Goal: Transaction & Acquisition: Purchase product/service

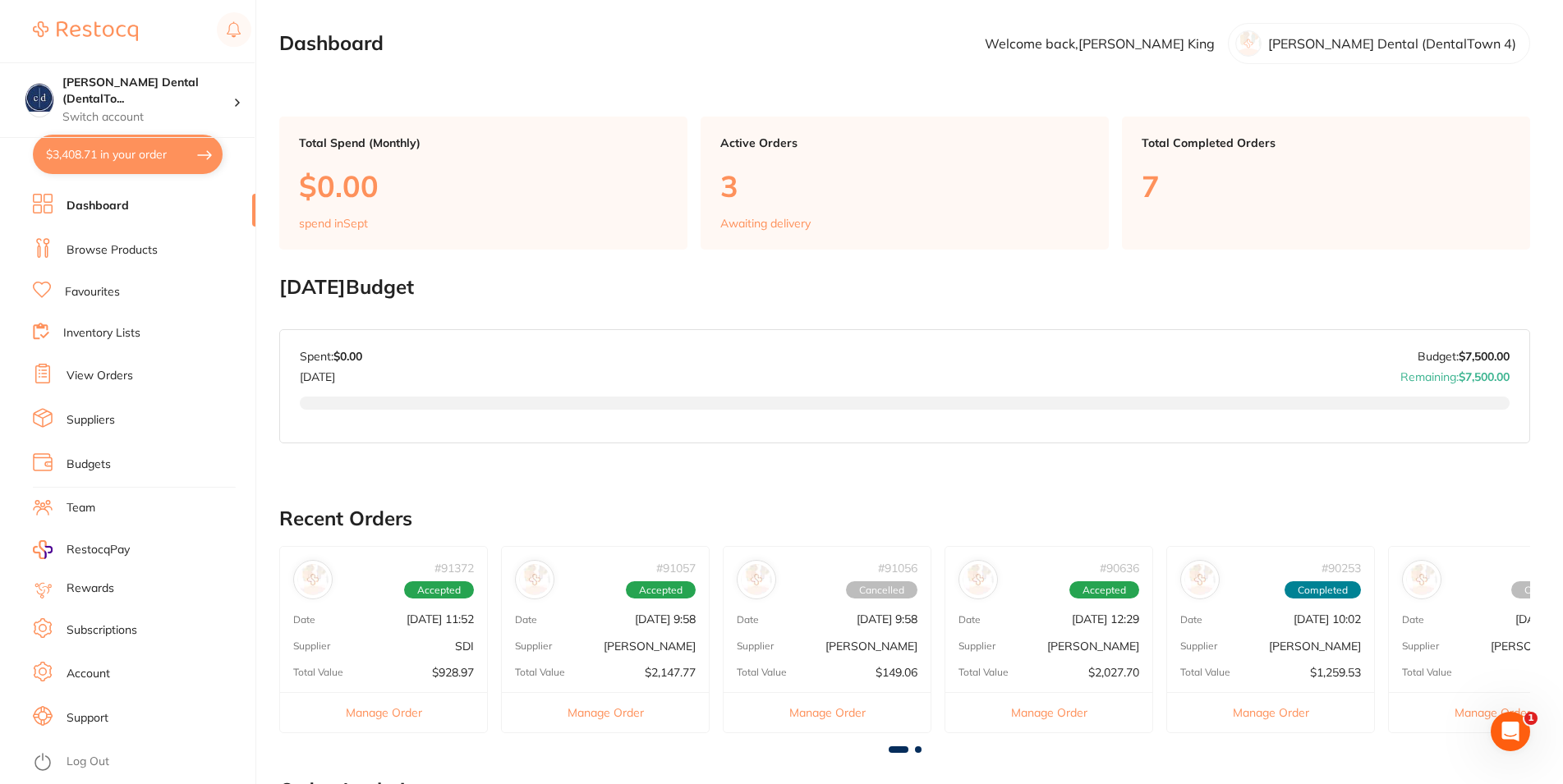
click at [114, 148] on button "$3,408.71 in your order" at bounding box center [128, 155] width 190 height 40
checkbox input "true"
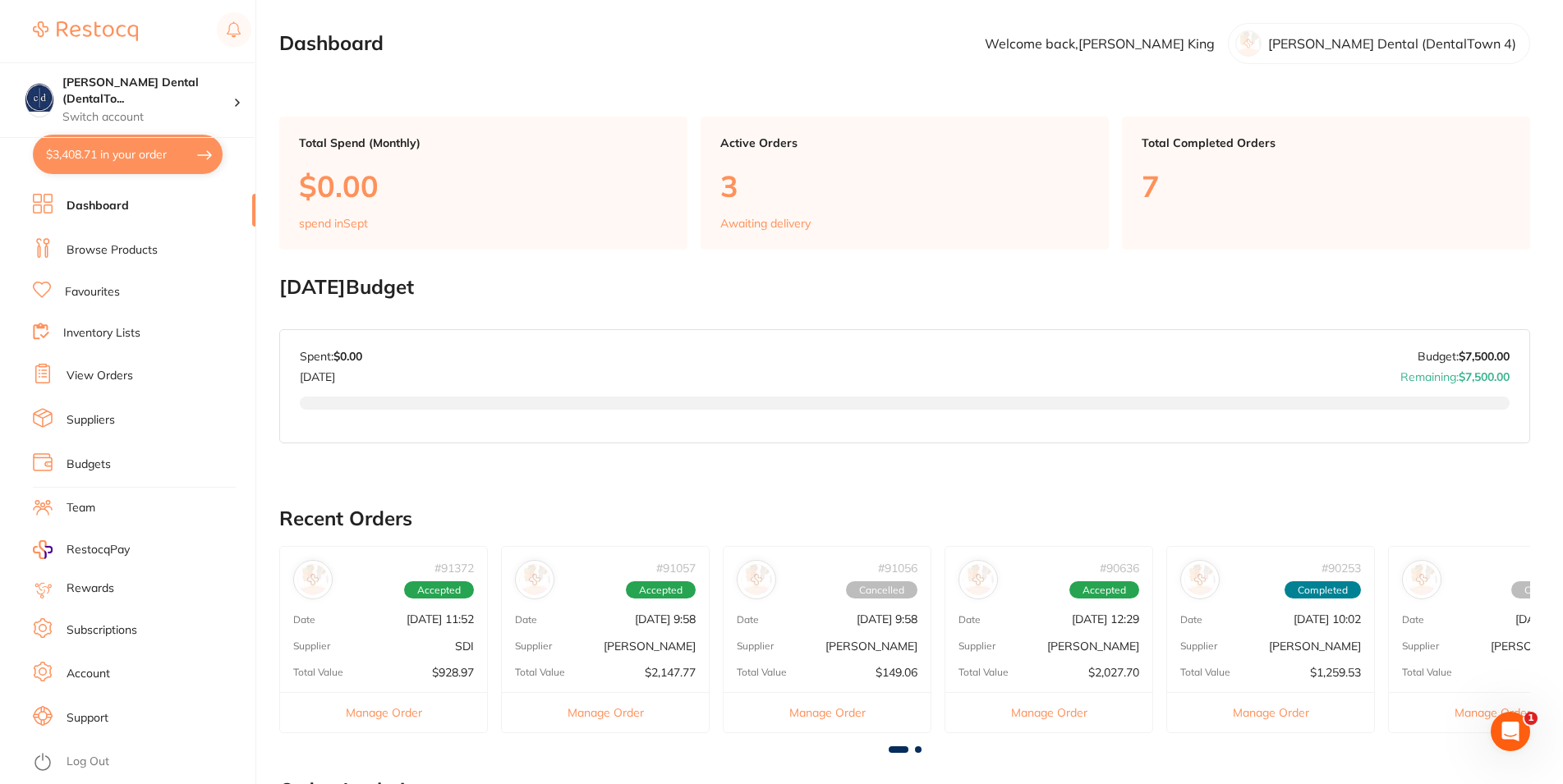
checkbox input "true"
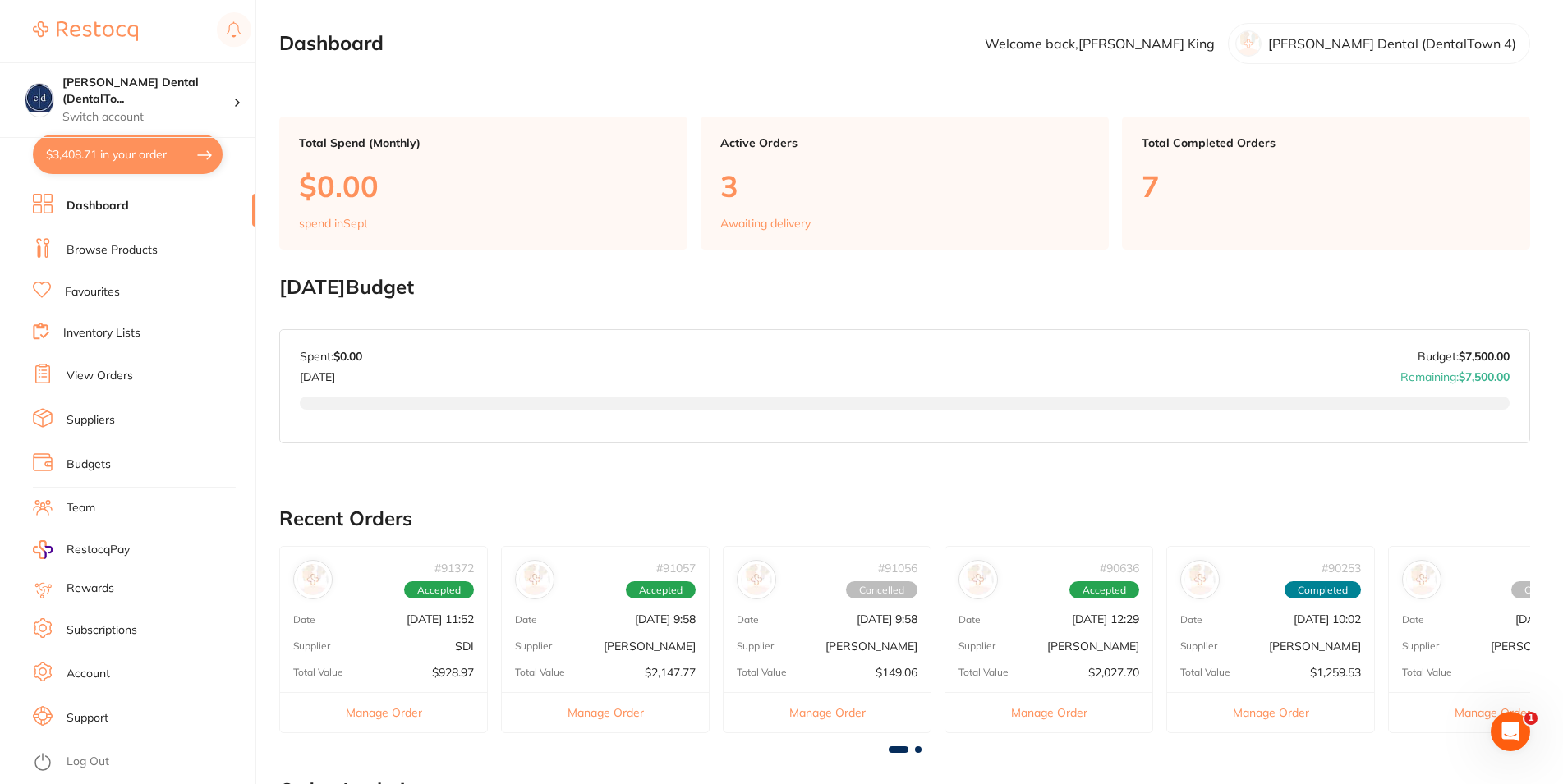
checkbox input "true"
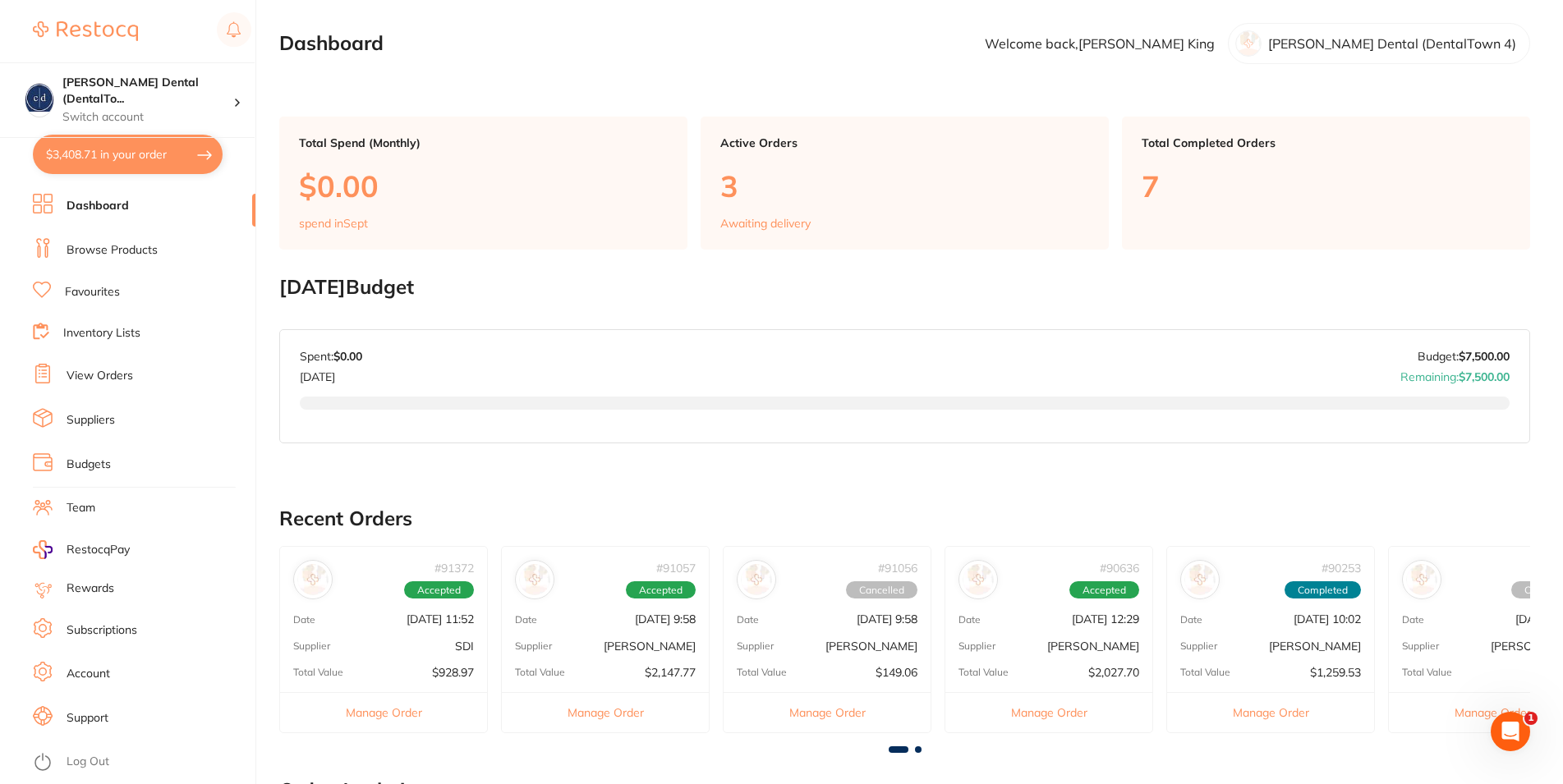
checkbox input "true"
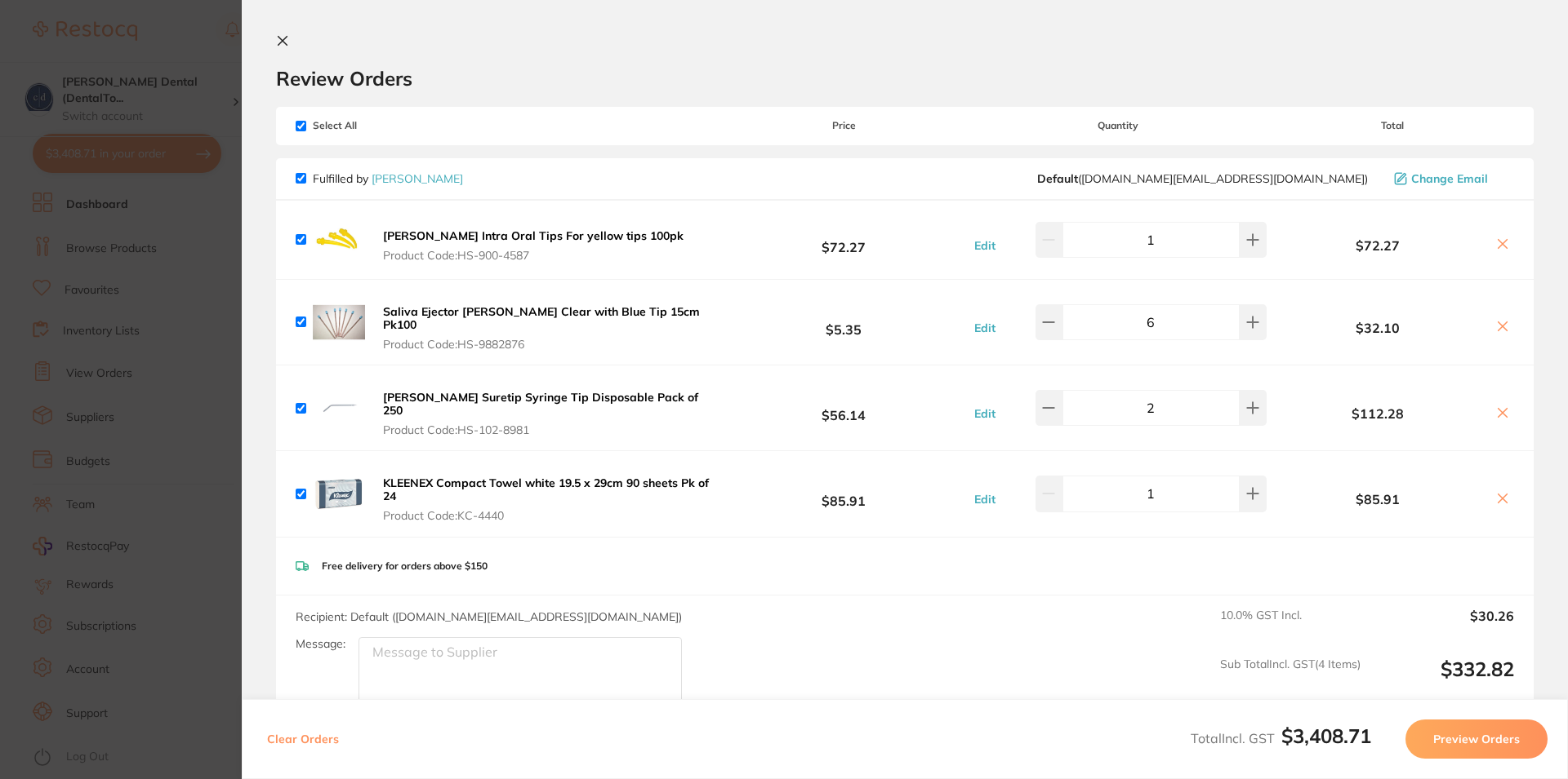
click at [280, 39] on icon at bounding box center [283, 41] width 9 height 9
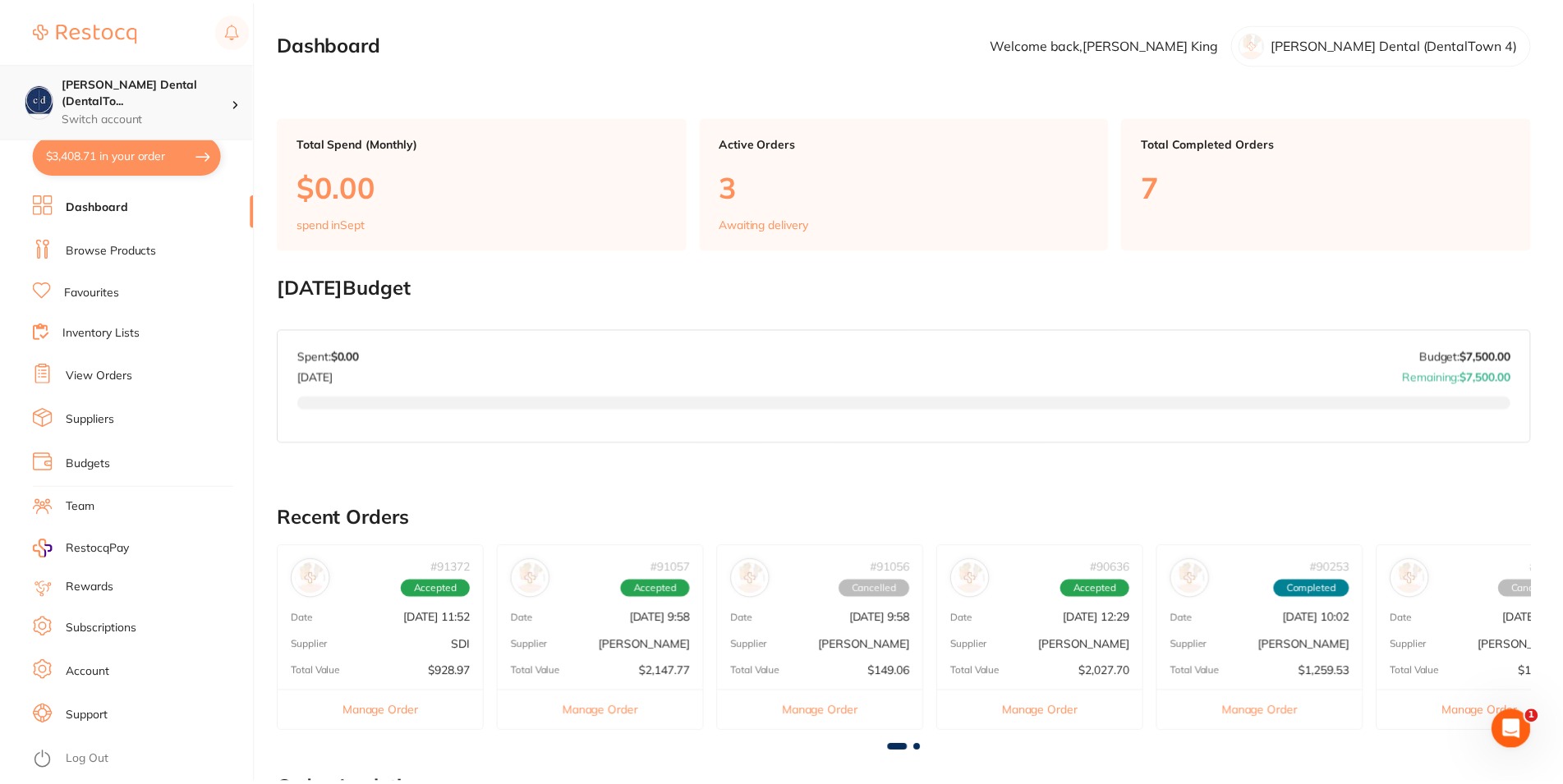
scroll to position [34, 0]
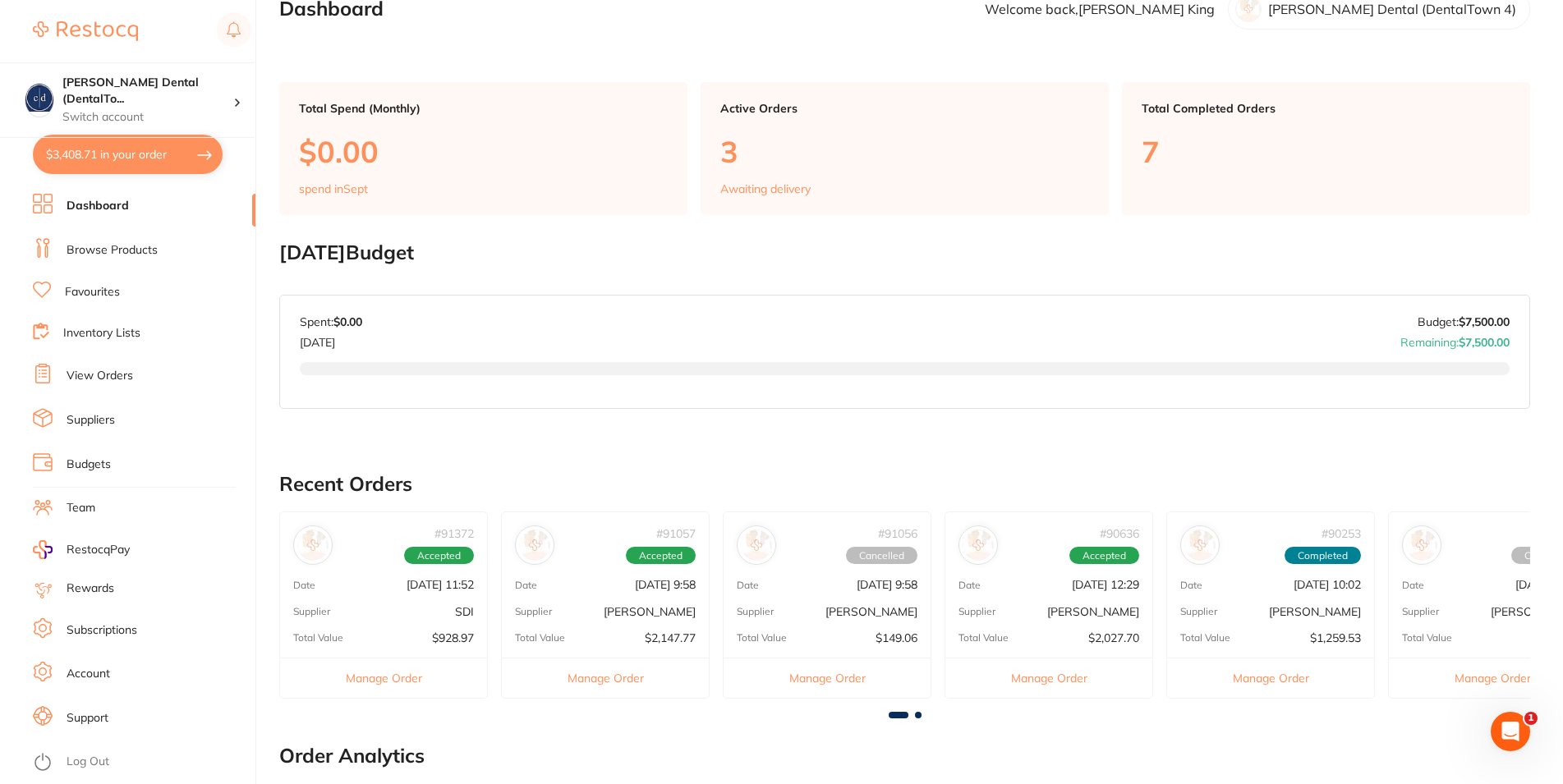
click at [120, 248] on link "Browse Products" at bounding box center [111, 251] width 91 height 16
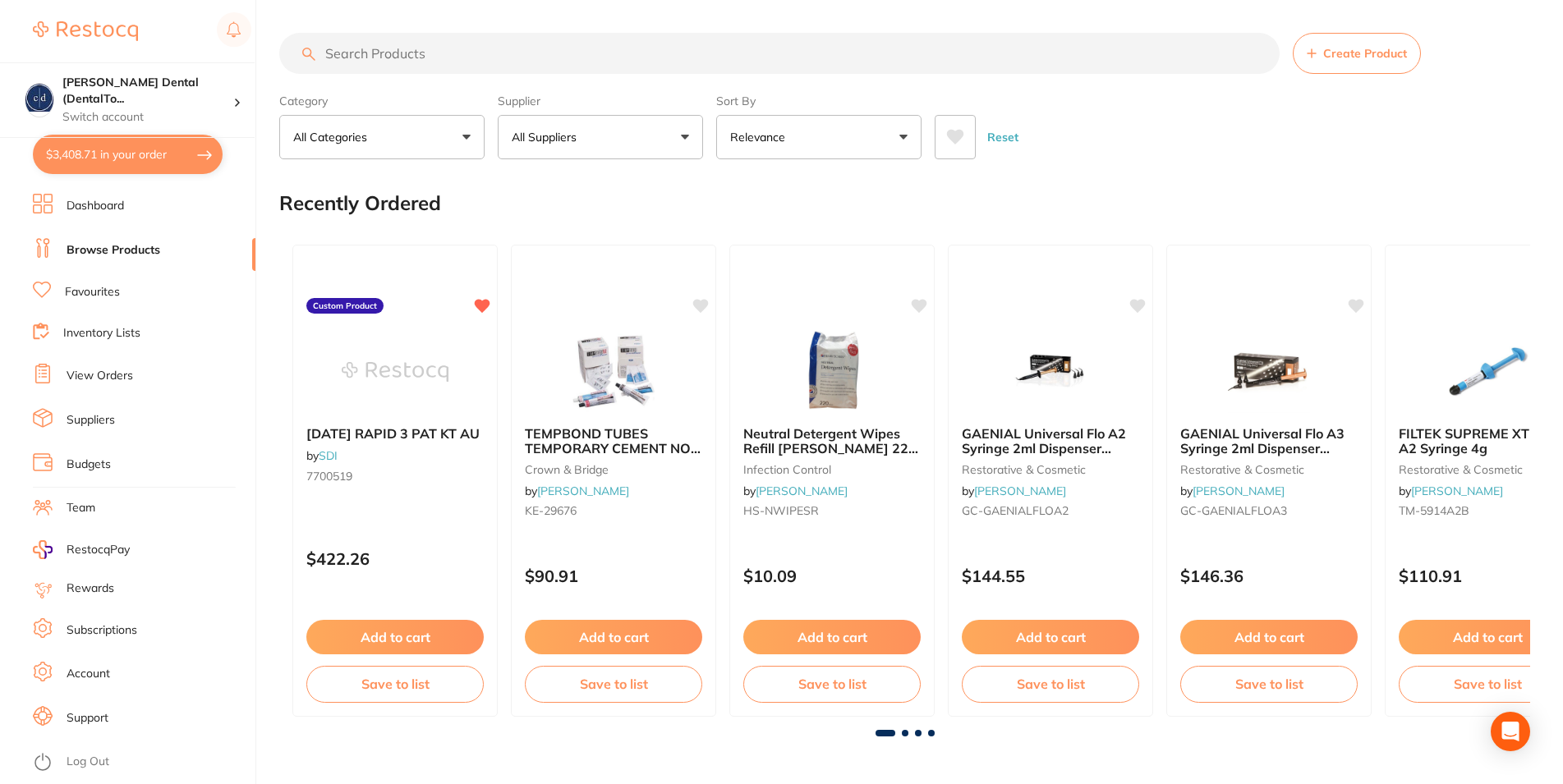
click at [1338, 54] on span "Create Product" at bounding box center [1365, 53] width 84 height 14
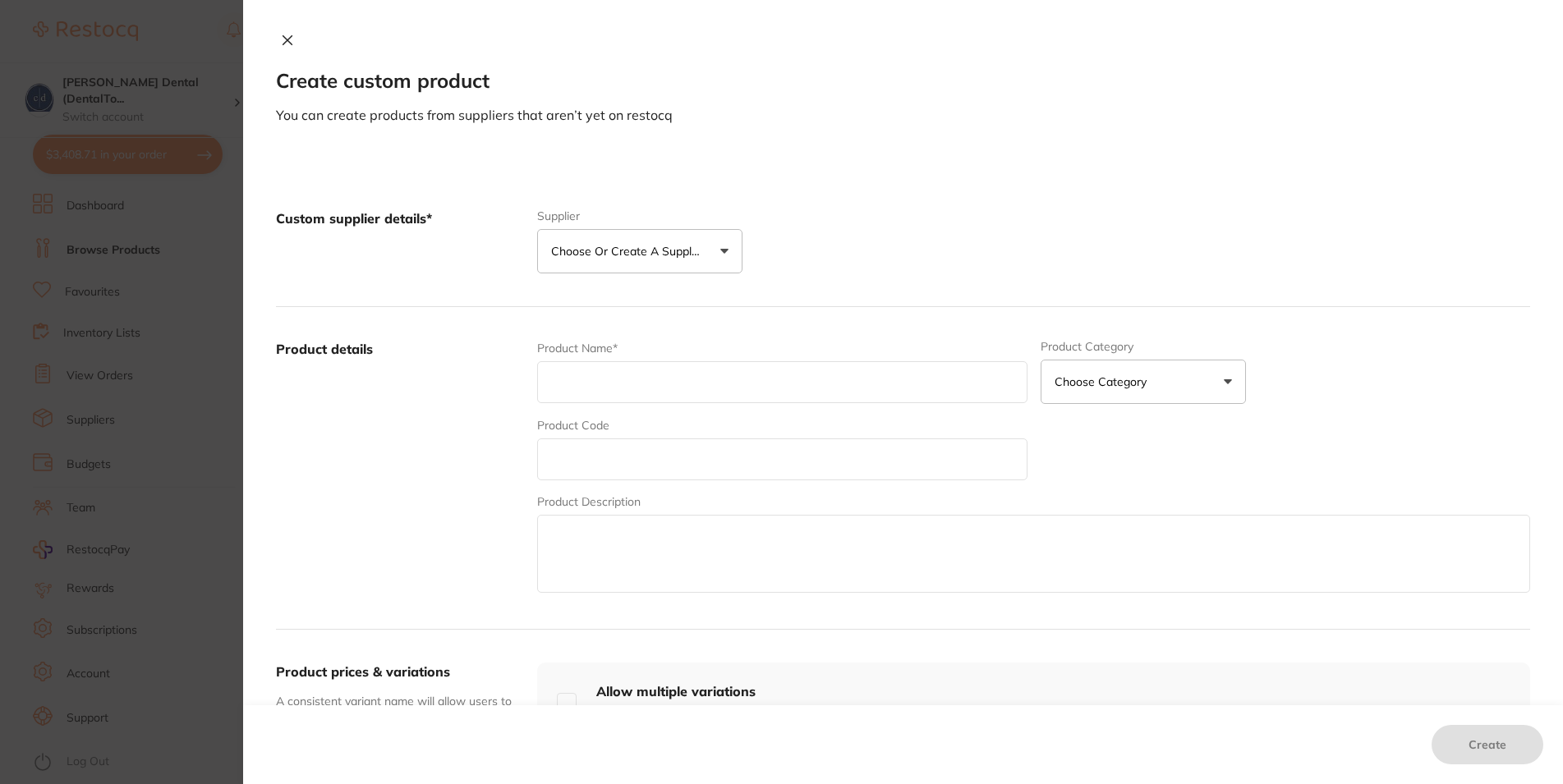
click at [714, 245] on button "Choose or create a supplier" at bounding box center [639, 251] width 206 height 44
click at [714, 244] on button "Choose or create a supplier" at bounding box center [639, 251] width 206 height 44
click at [276, 33] on button at bounding box center [287, 41] width 23 height 17
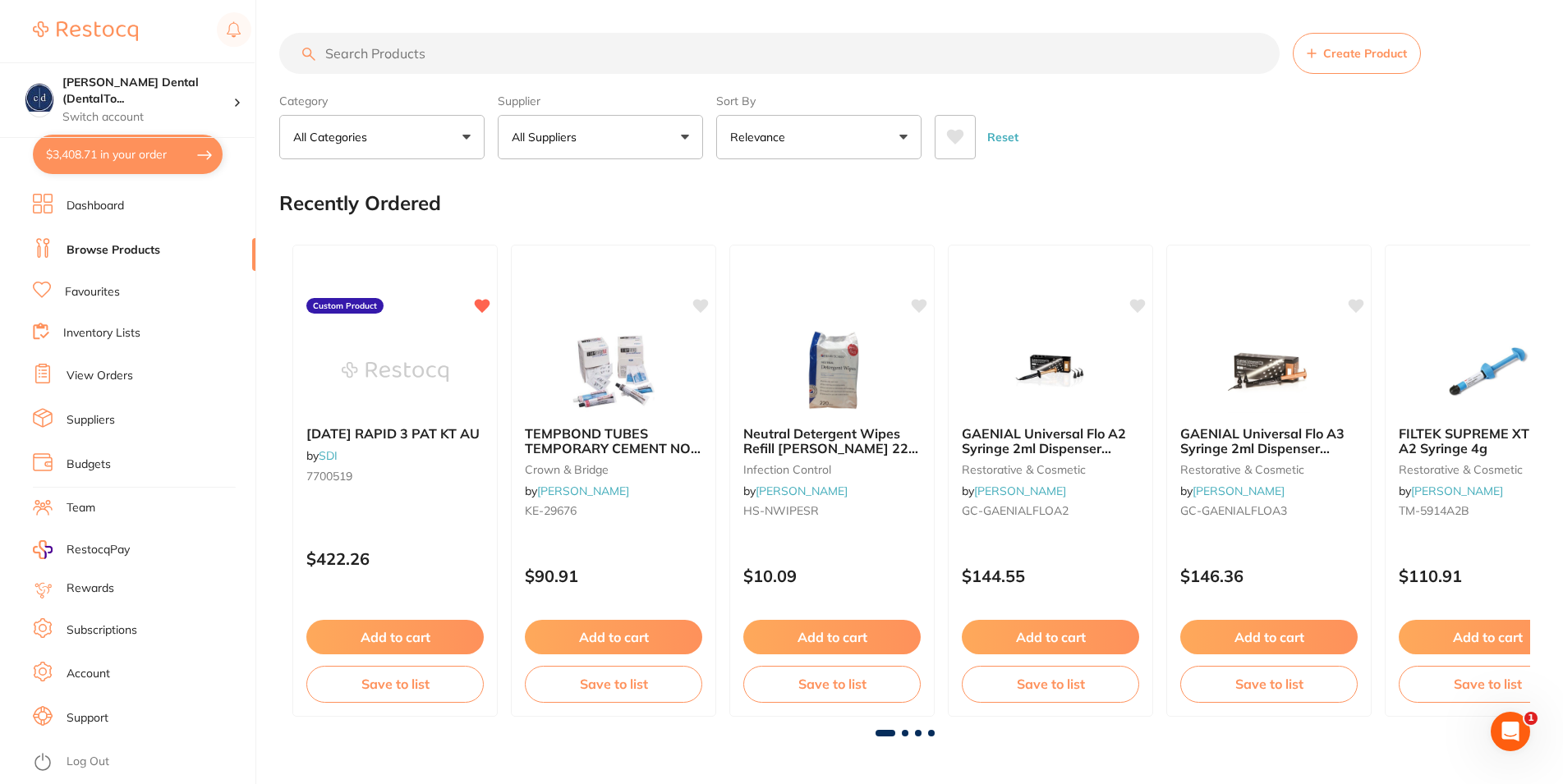
click at [129, 158] on button "$3,408.71 in your order" at bounding box center [128, 155] width 190 height 40
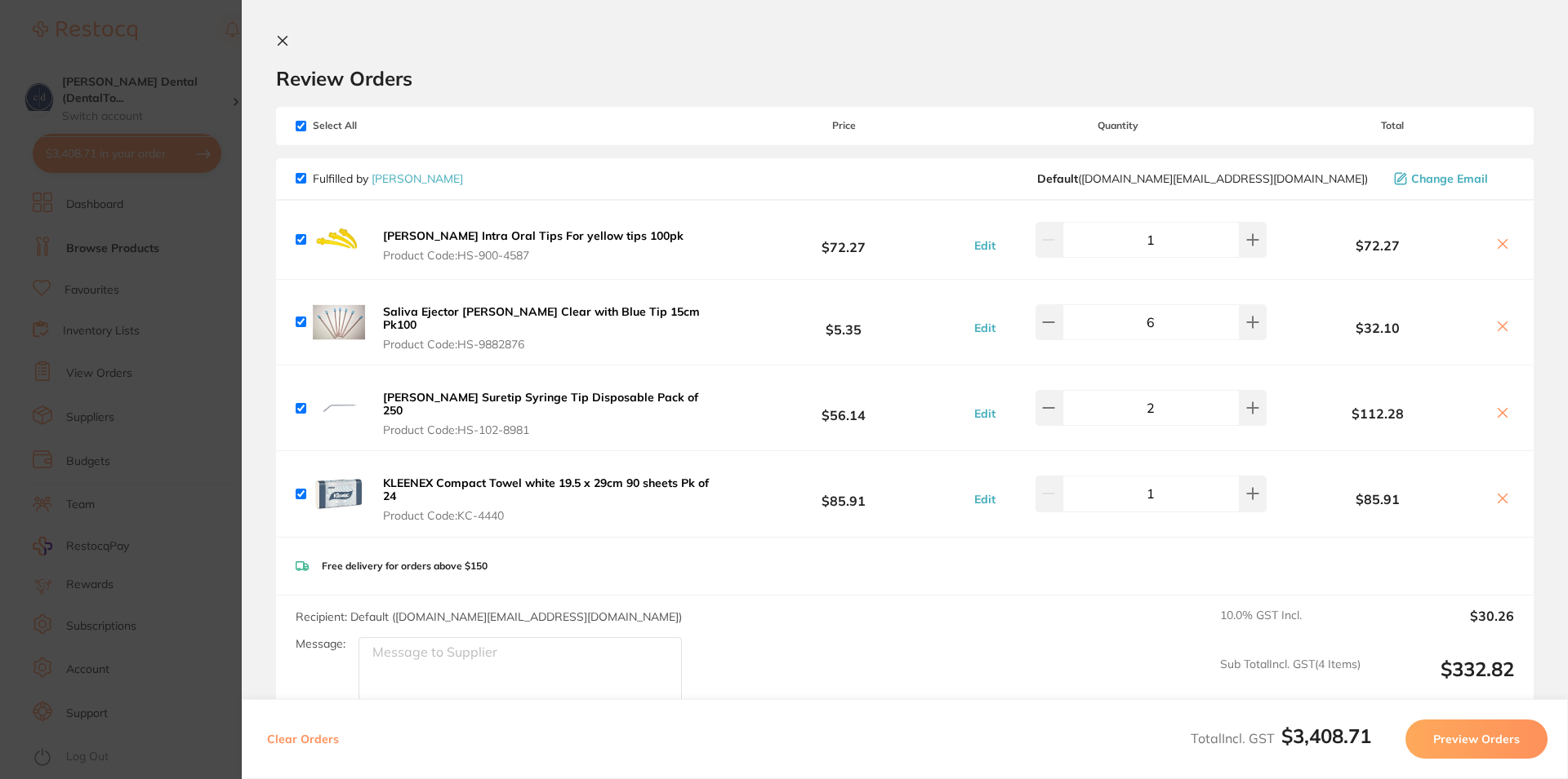
click at [284, 40] on icon at bounding box center [283, 41] width 9 height 9
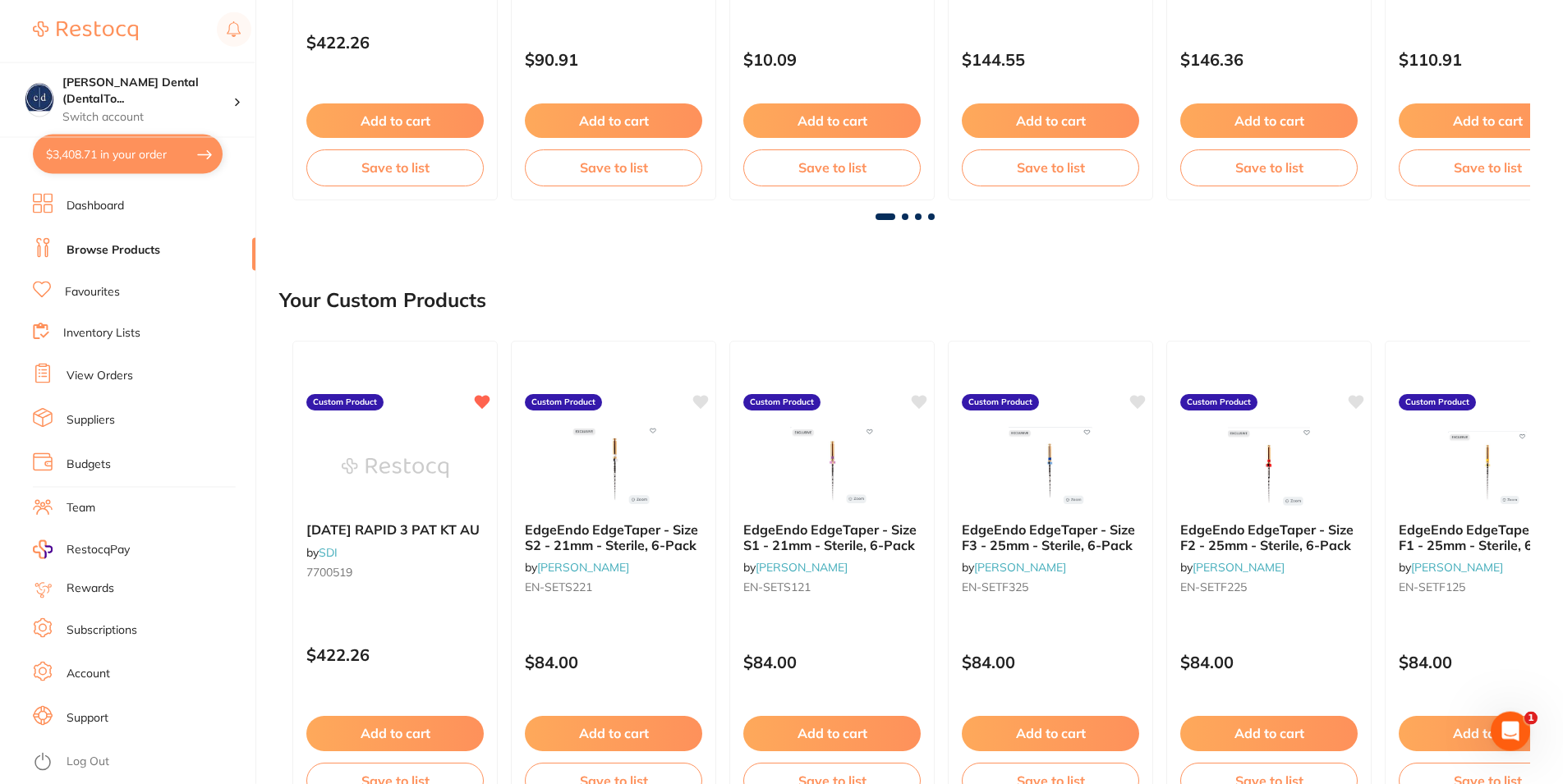
scroll to position [587, 0]
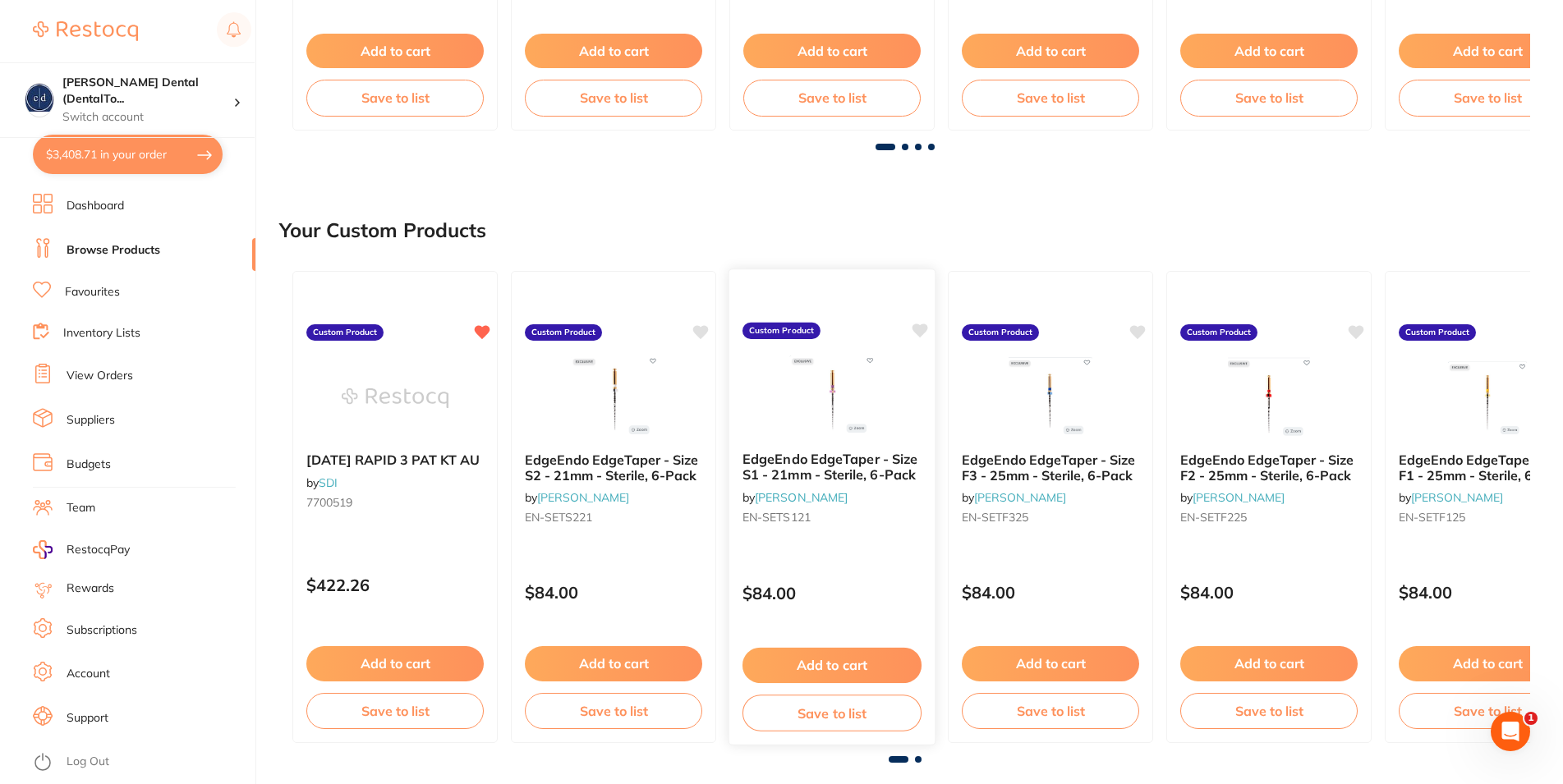
click at [839, 669] on button "Add to cart" at bounding box center [832, 665] width 179 height 35
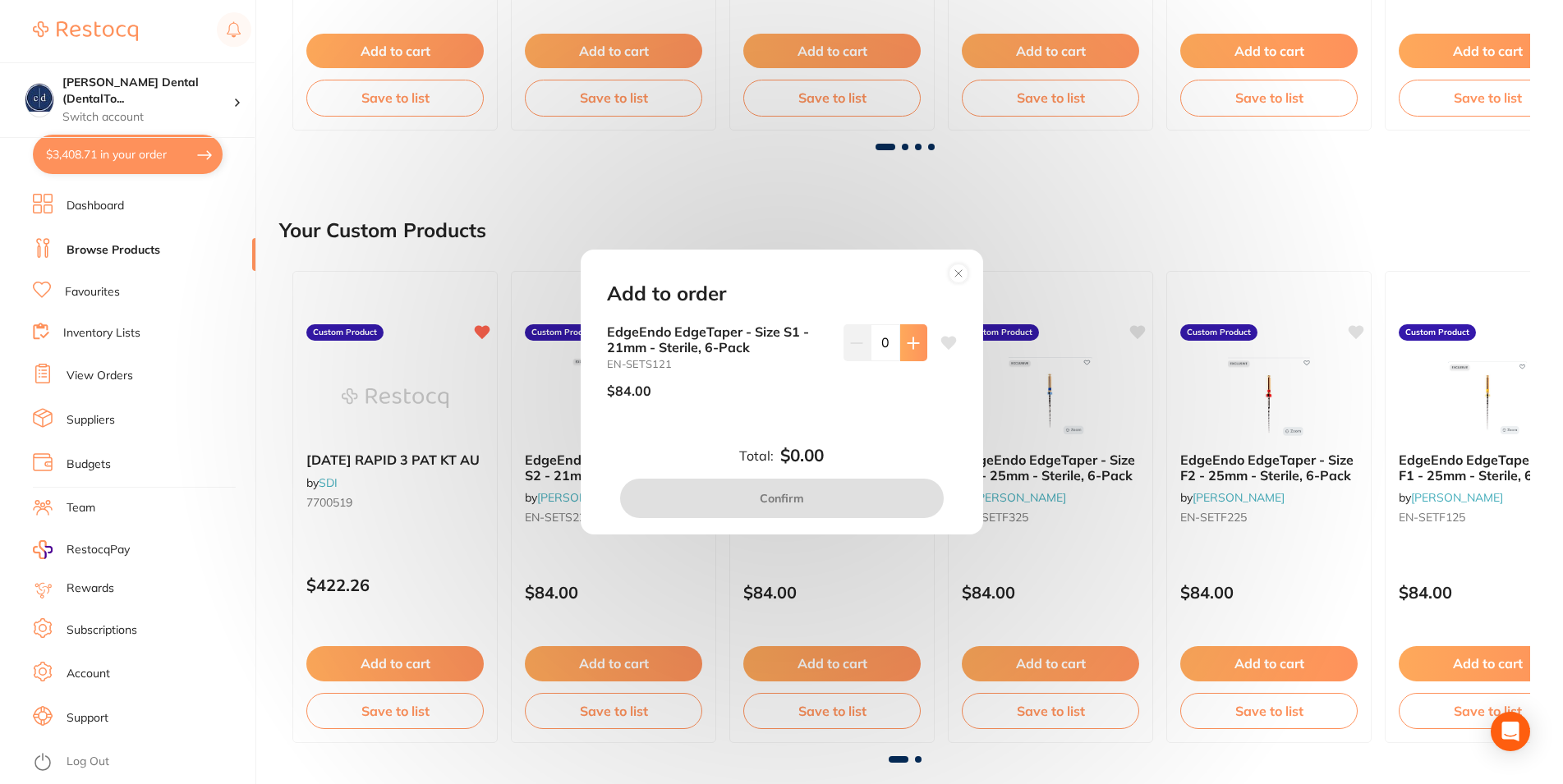
click at [900, 350] on button at bounding box center [914, 342] width 27 height 36
type input "2"
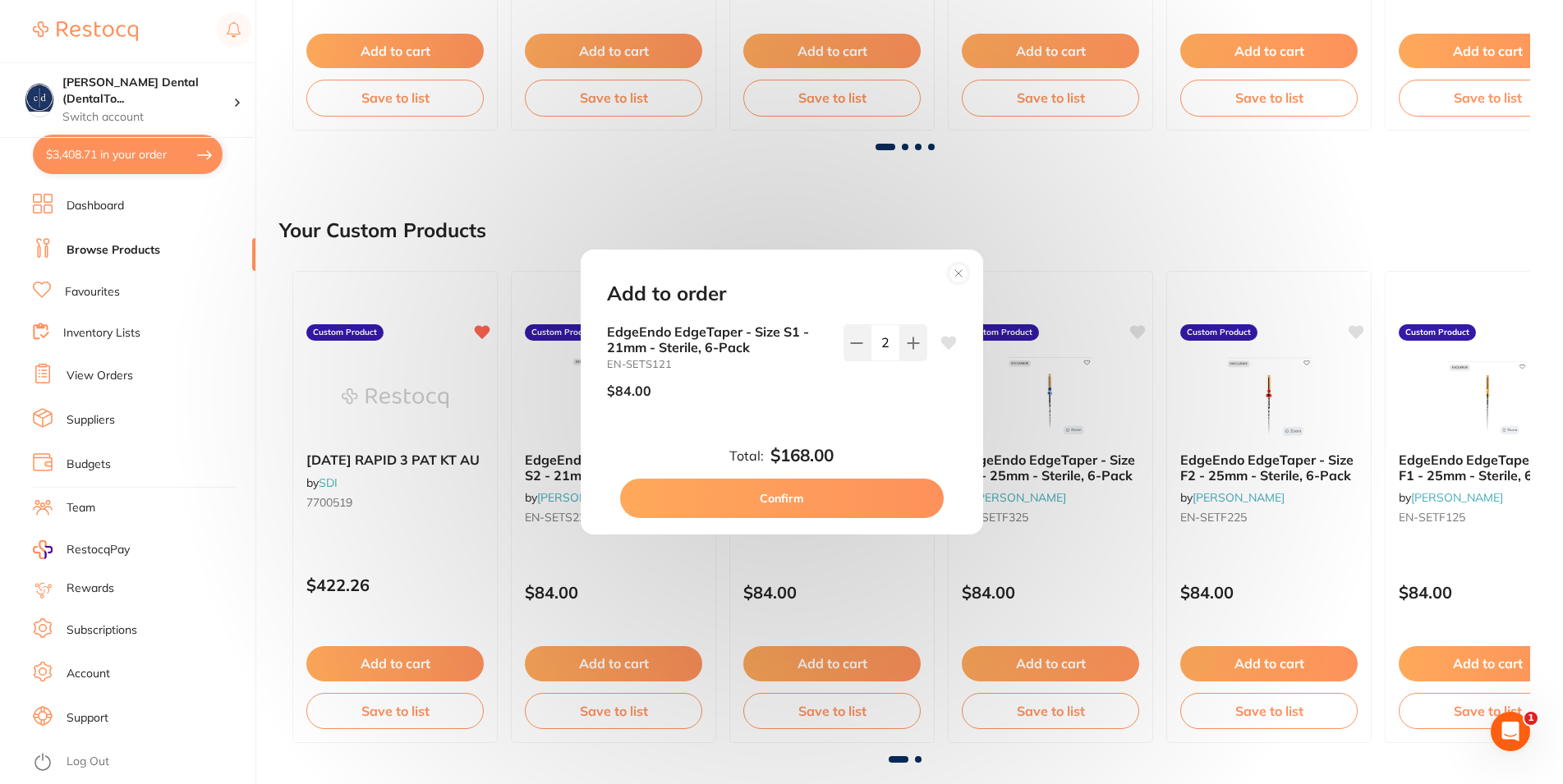
click at [815, 492] on button "Confirm" at bounding box center [782, 499] width 323 height 40
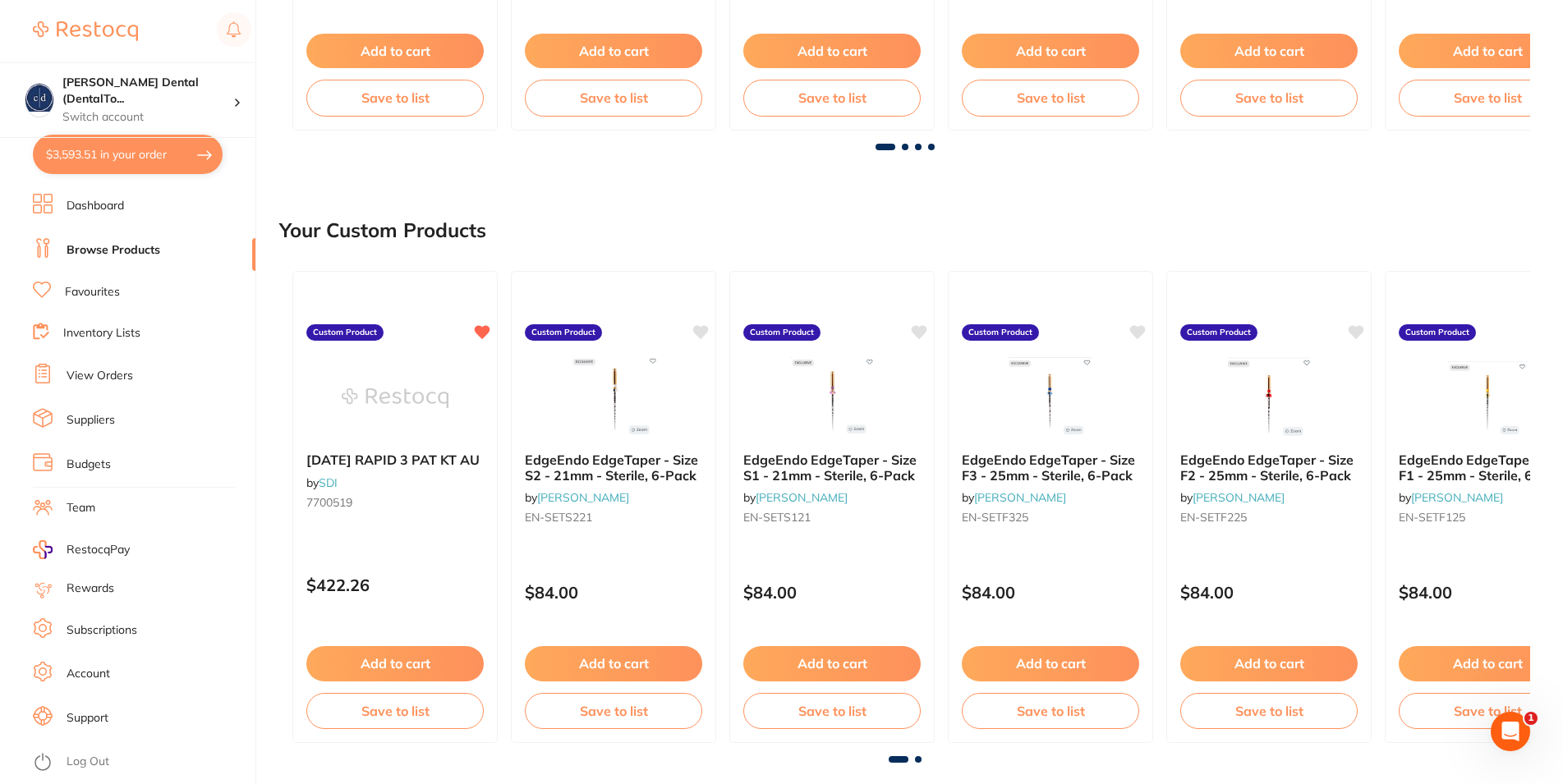
checkbox input "false"
click at [120, 148] on button "$3,593.51 in your order" at bounding box center [128, 155] width 190 height 40
checkbox input "true"
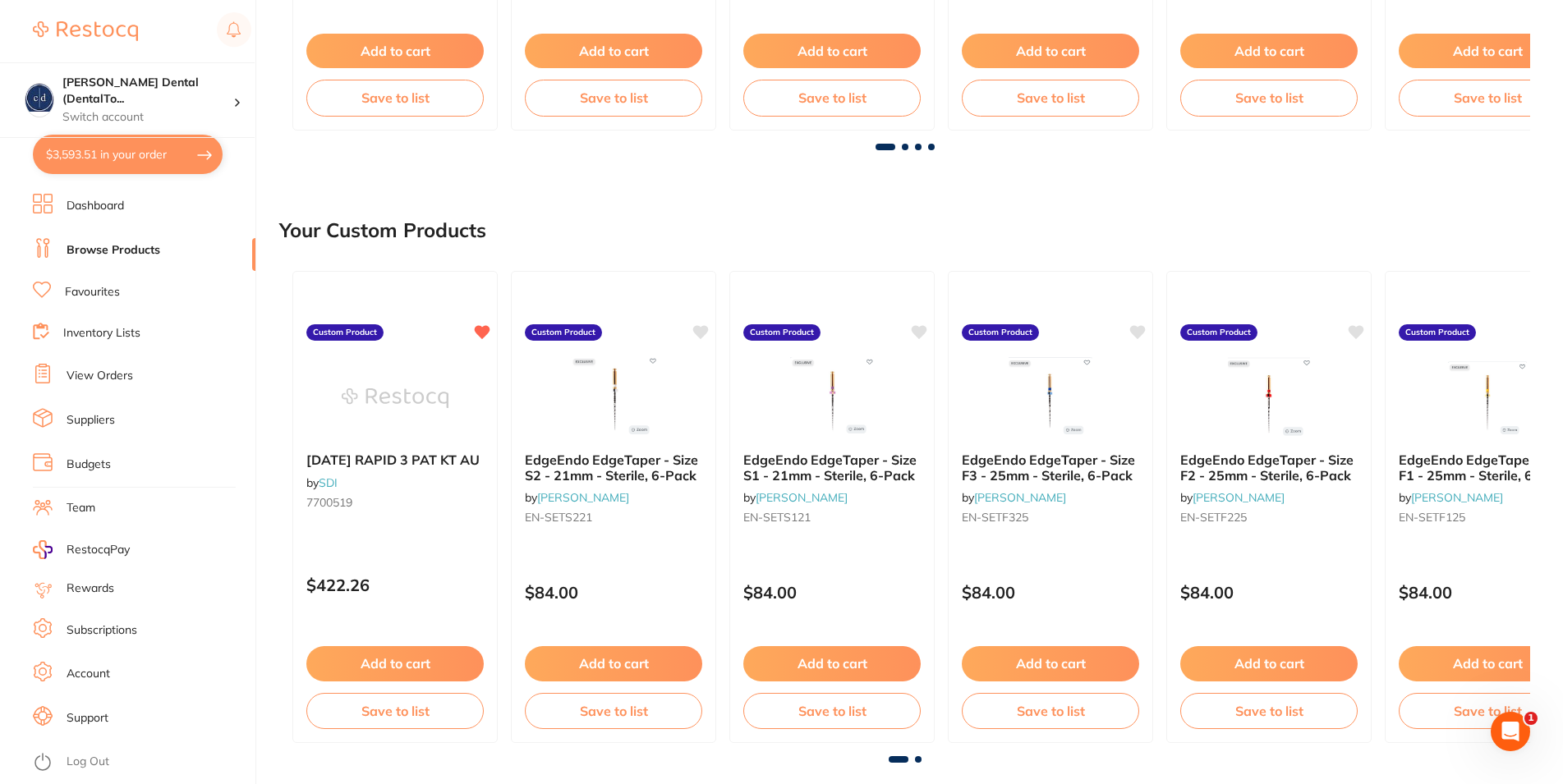
checkbox input "true"
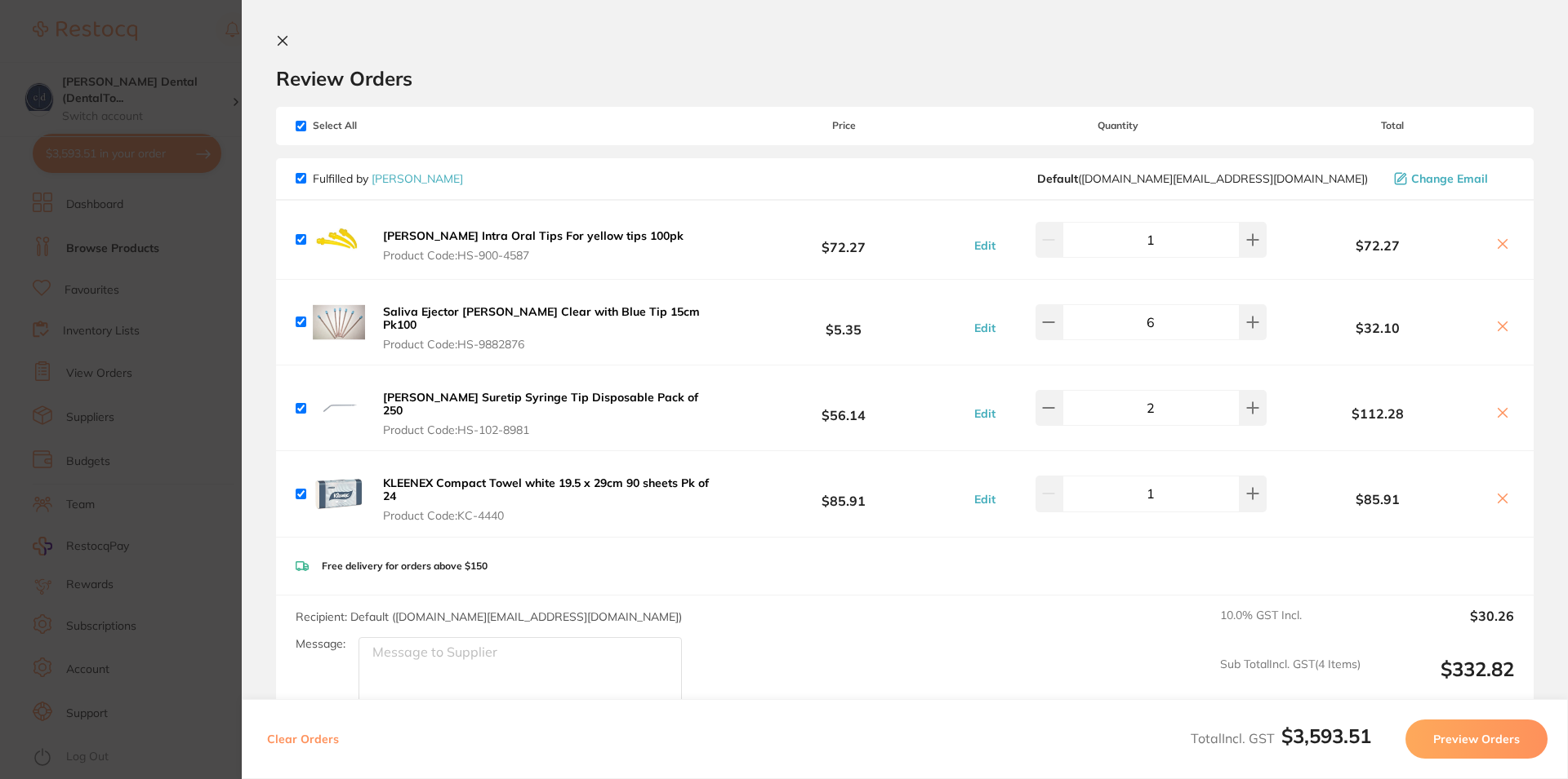
click at [285, 36] on icon at bounding box center [283, 40] width 14 height 13
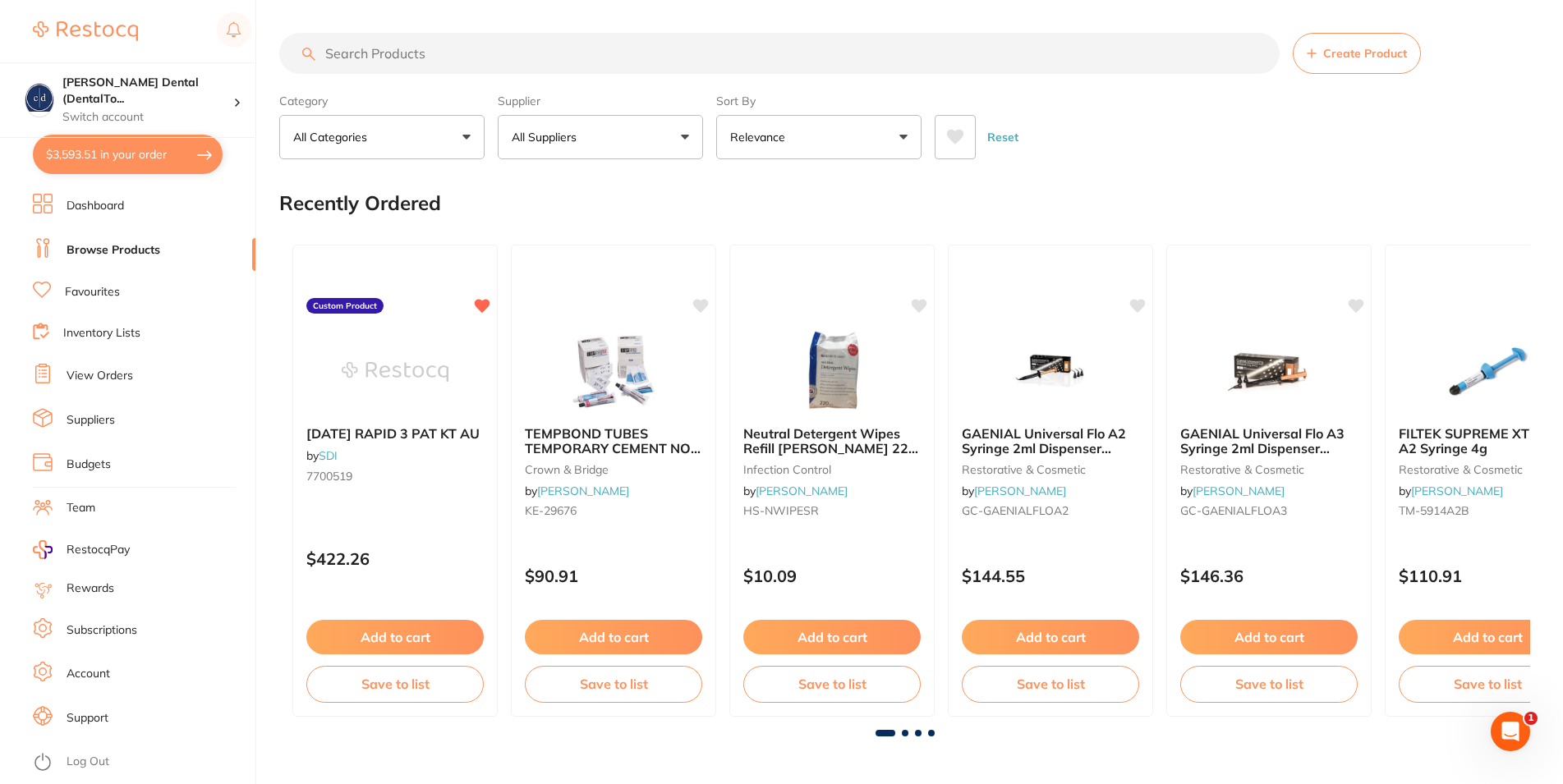
click at [675, 136] on button "All Suppliers" at bounding box center [600, 137] width 206 height 44
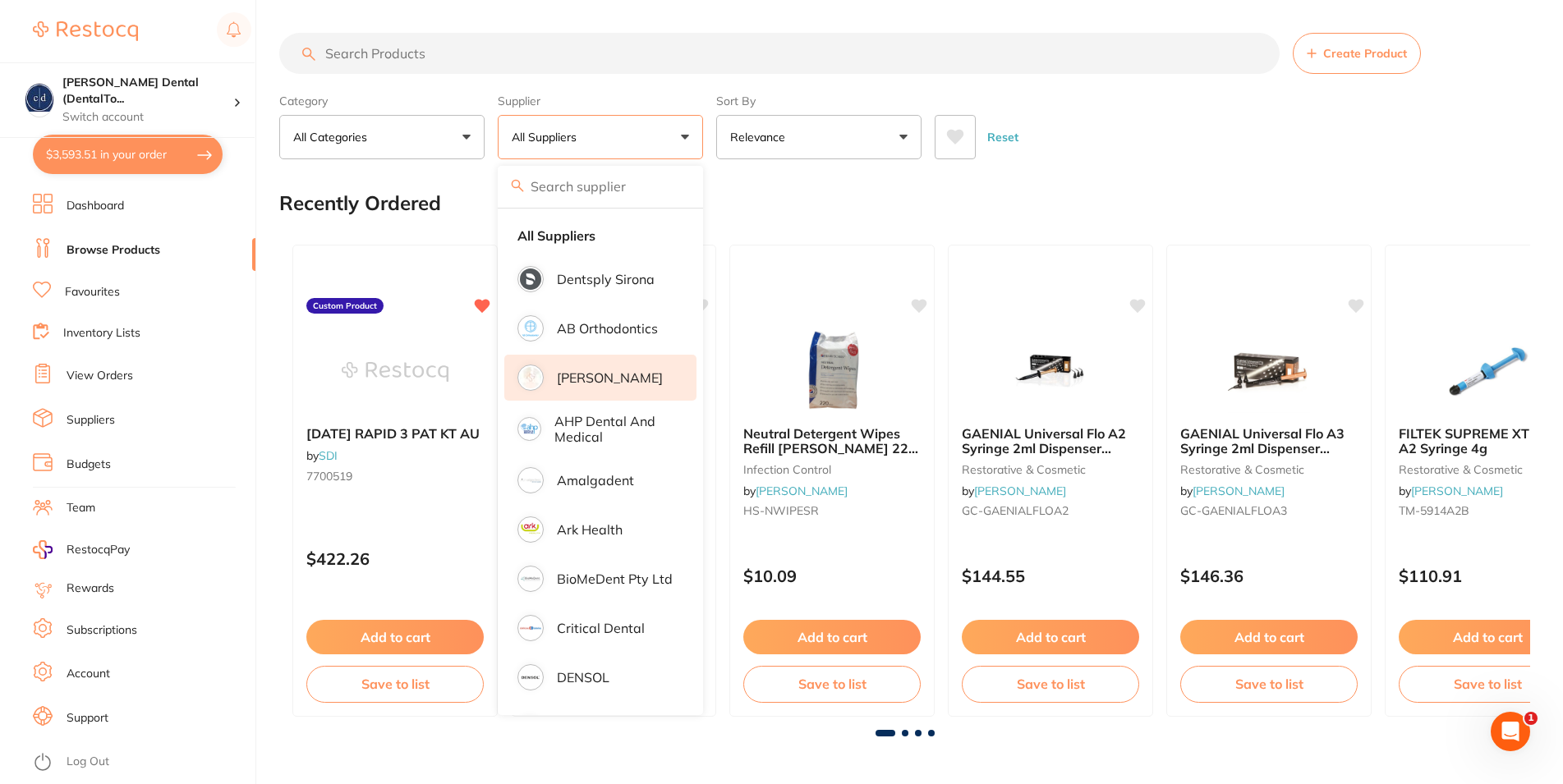
click at [606, 376] on p "[PERSON_NAME]" at bounding box center [609, 378] width 106 height 14
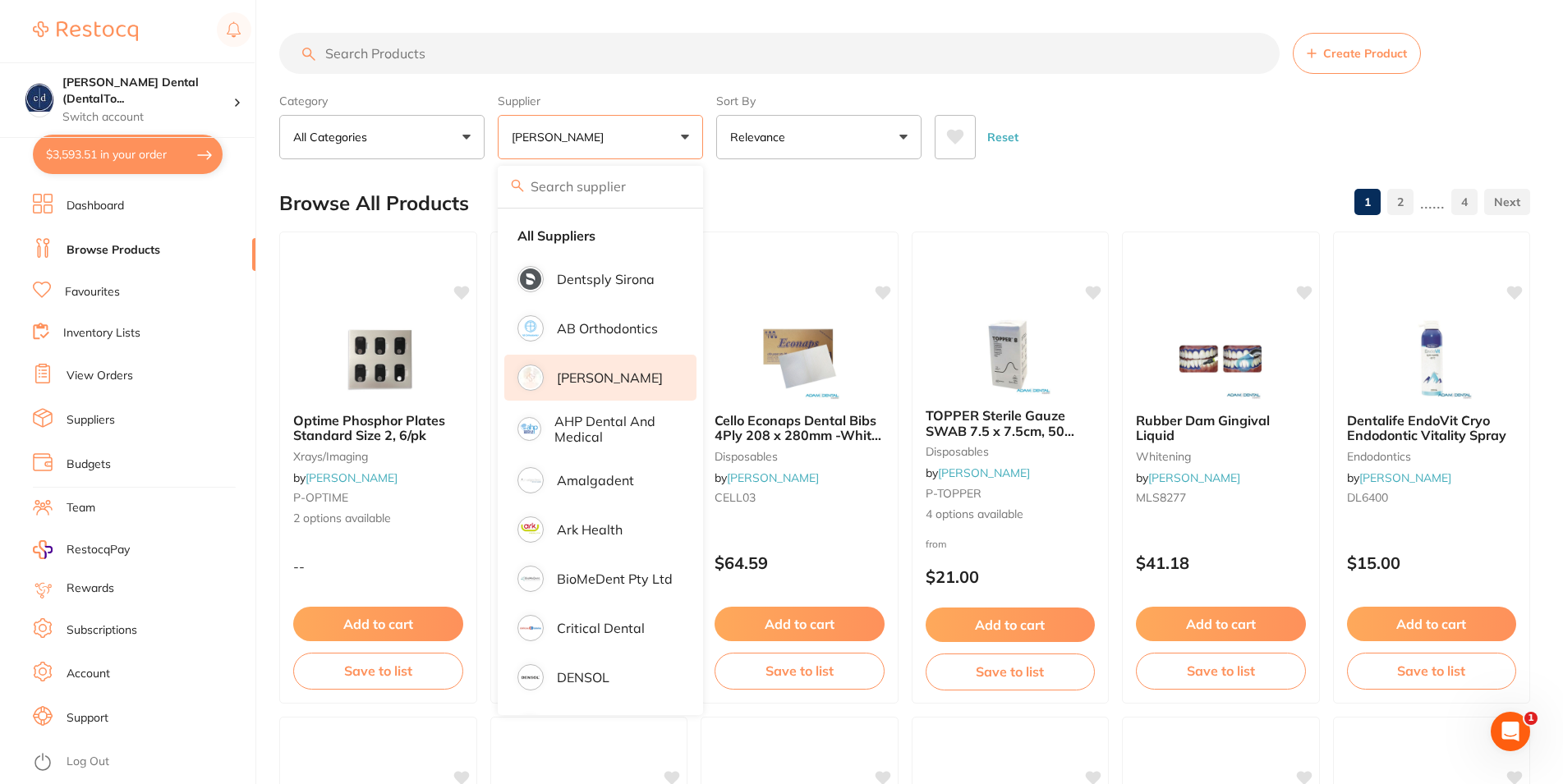
click at [769, 188] on div "Browse All Products 1 2 ...... 4" at bounding box center [905, 203] width 1251 height 55
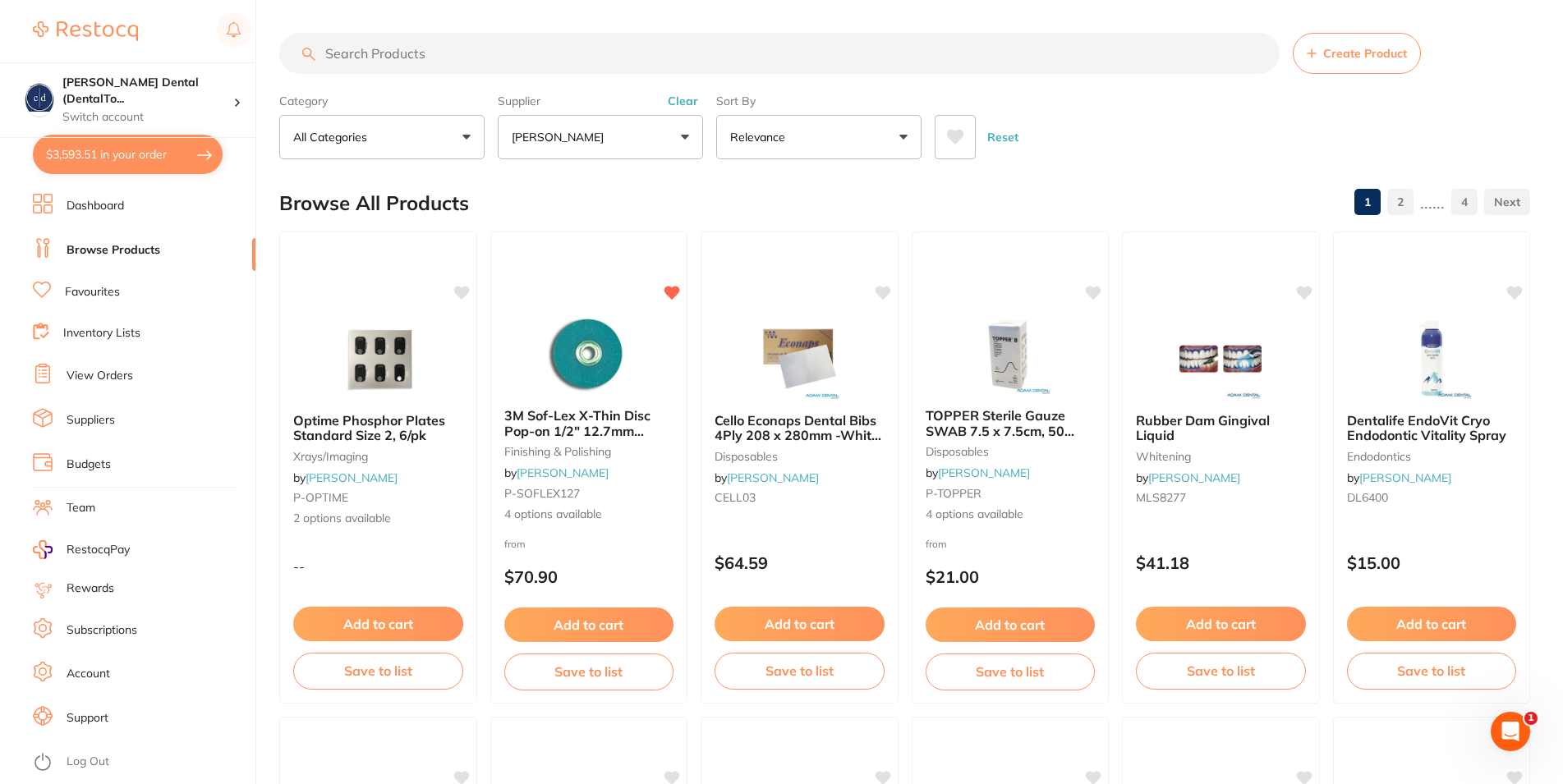
click at [540, 56] on input "search" at bounding box center [779, 53] width 1001 height 41
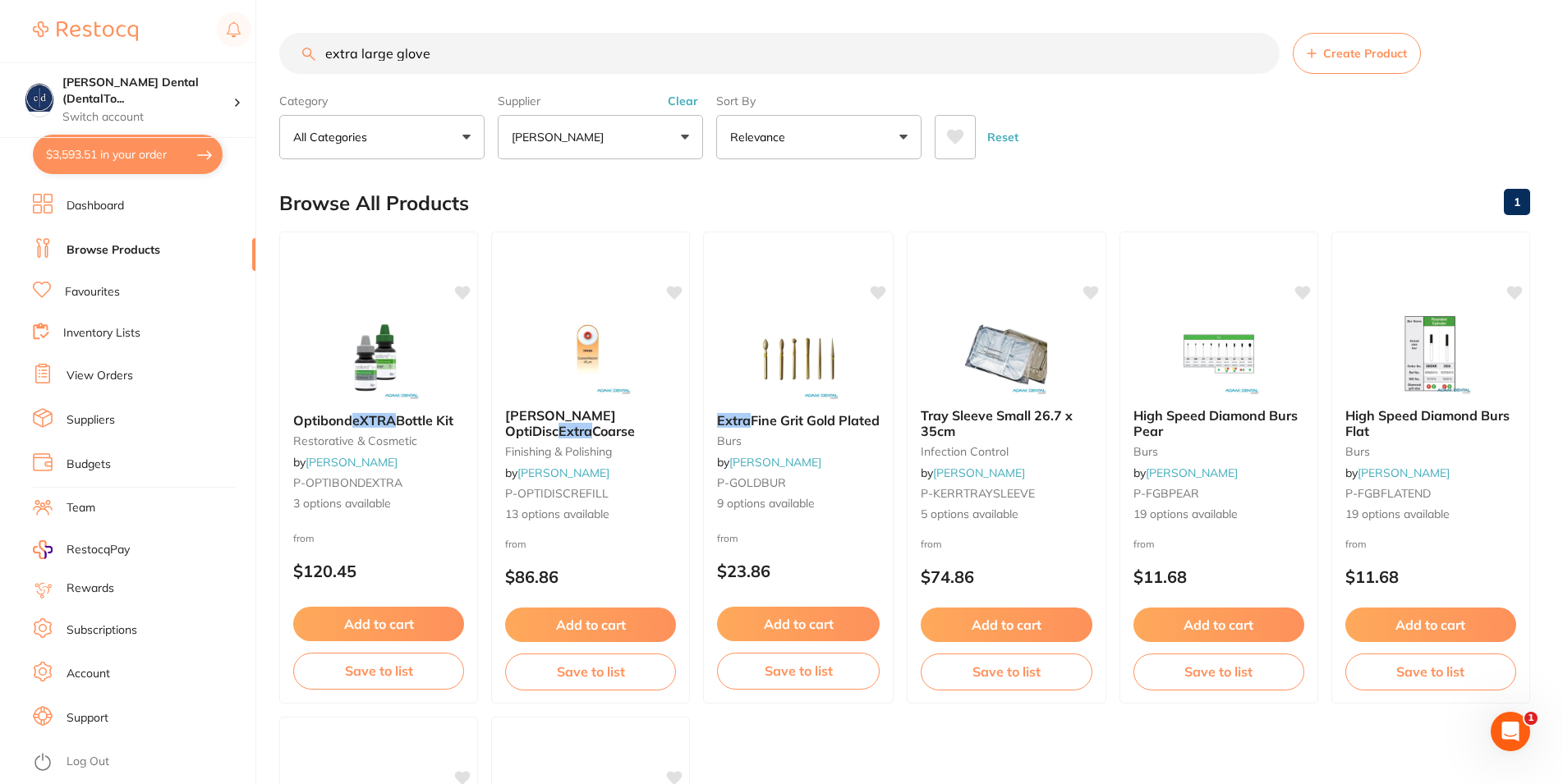
type input "extra large glove"
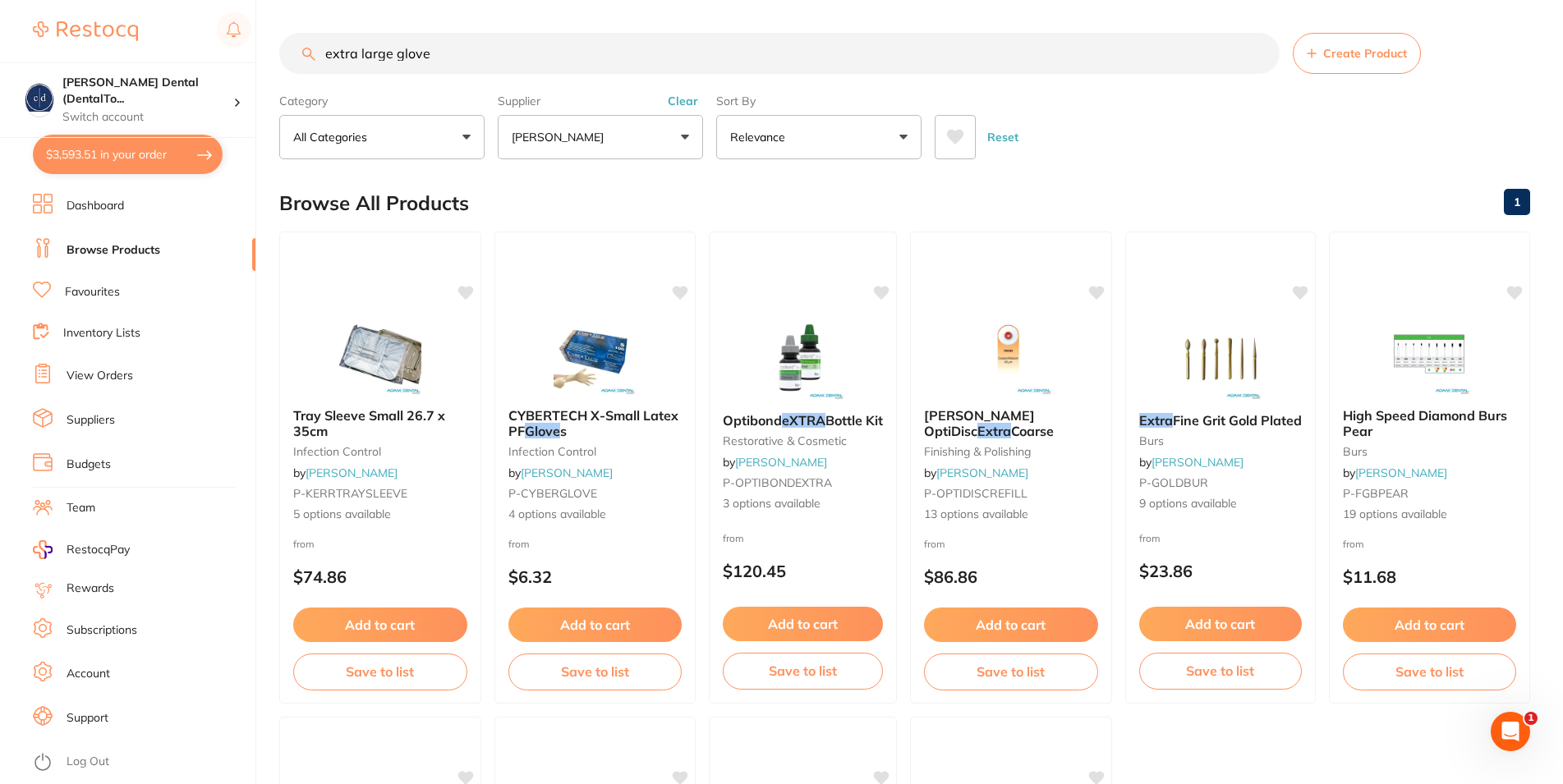
click at [684, 139] on button "[PERSON_NAME]" at bounding box center [600, 137] width 206 height 44
type input "henry schein"
click at [588, 287] on p "[PERSON_NAME]" at bounding box center [609, 279] width 106 height 14
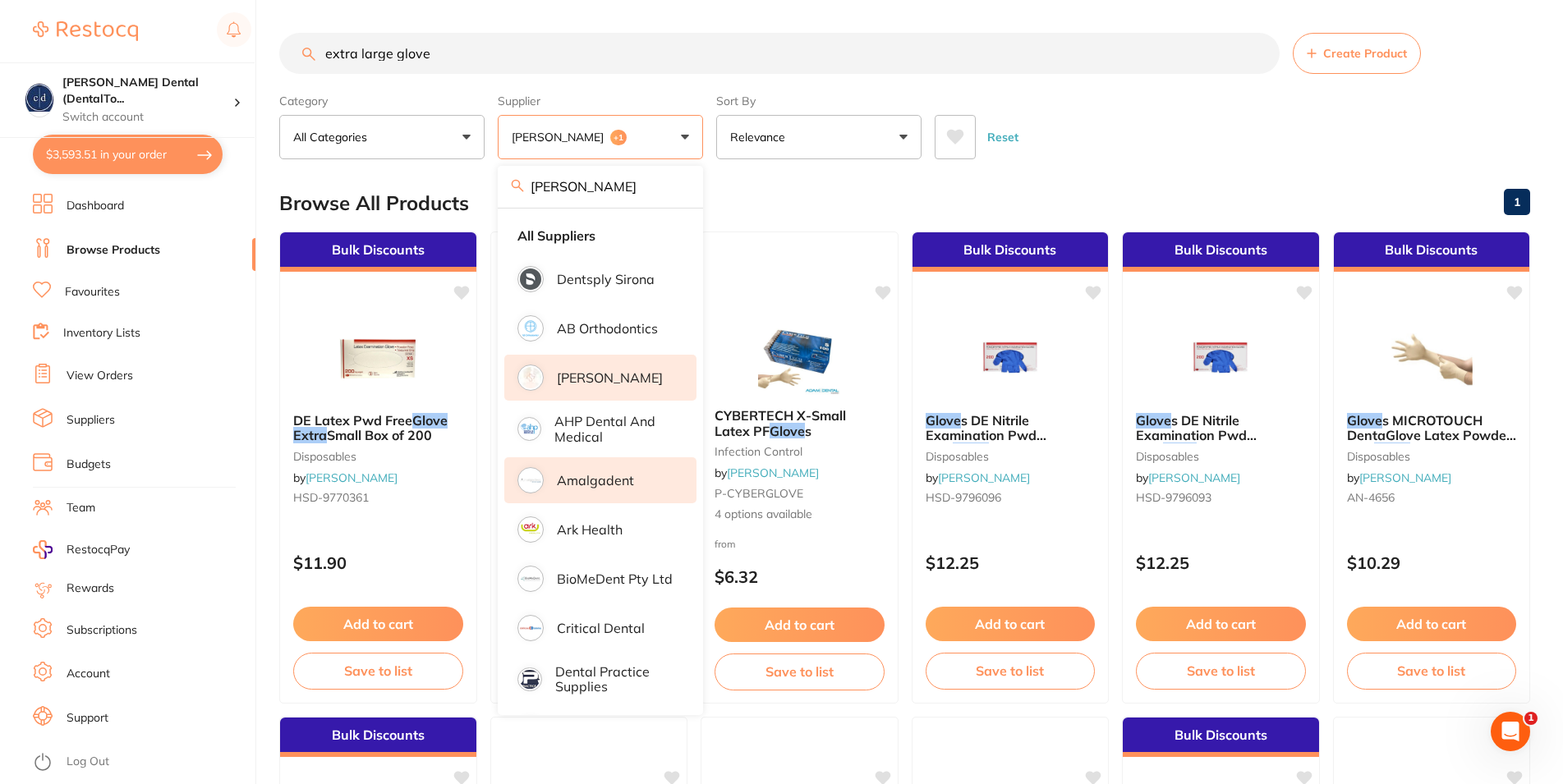
scroll to position [690, 0]
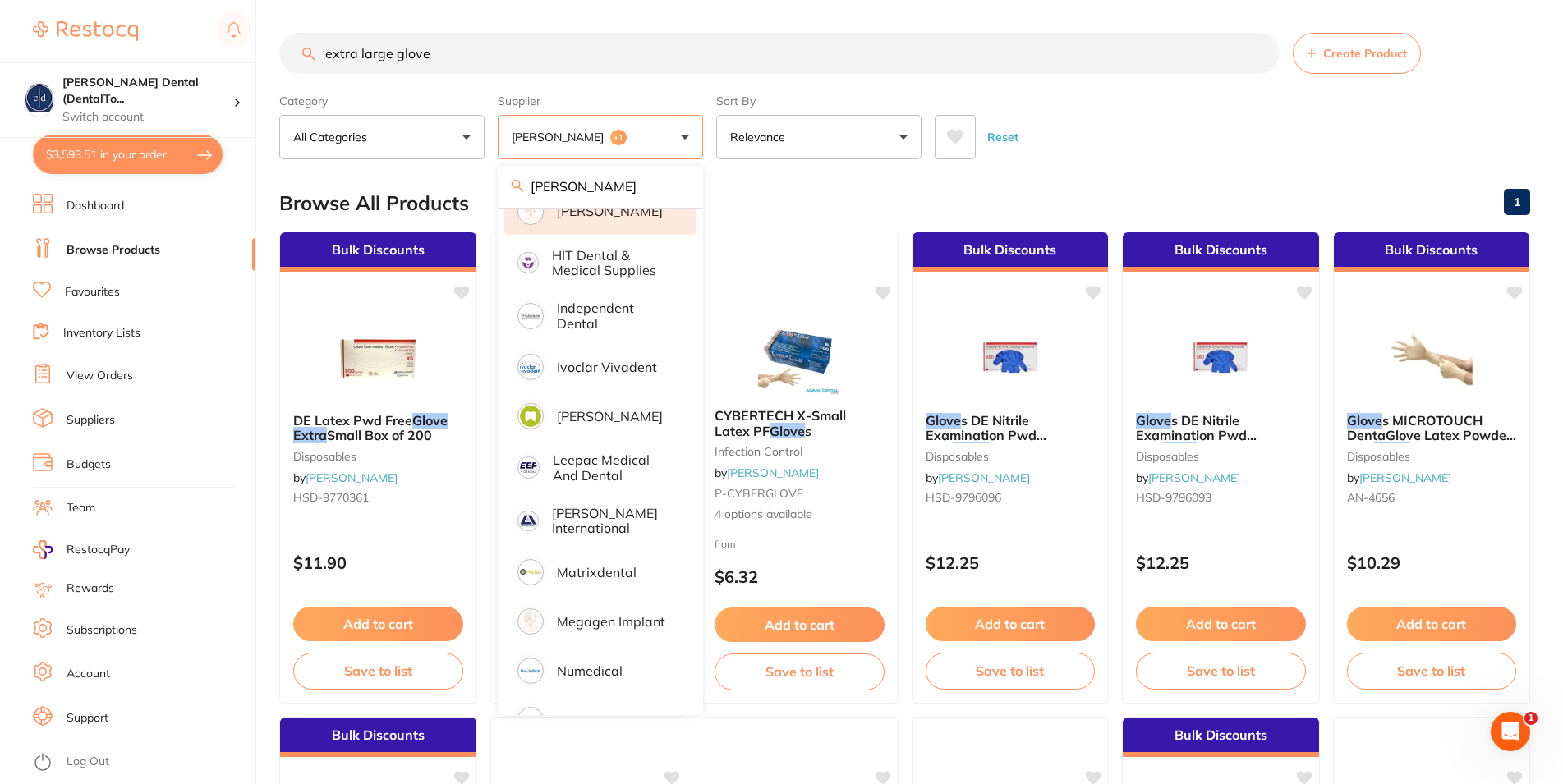
click at [996, 135] on button "Reset" at bounding box center [1002, 137] width 41 height 44
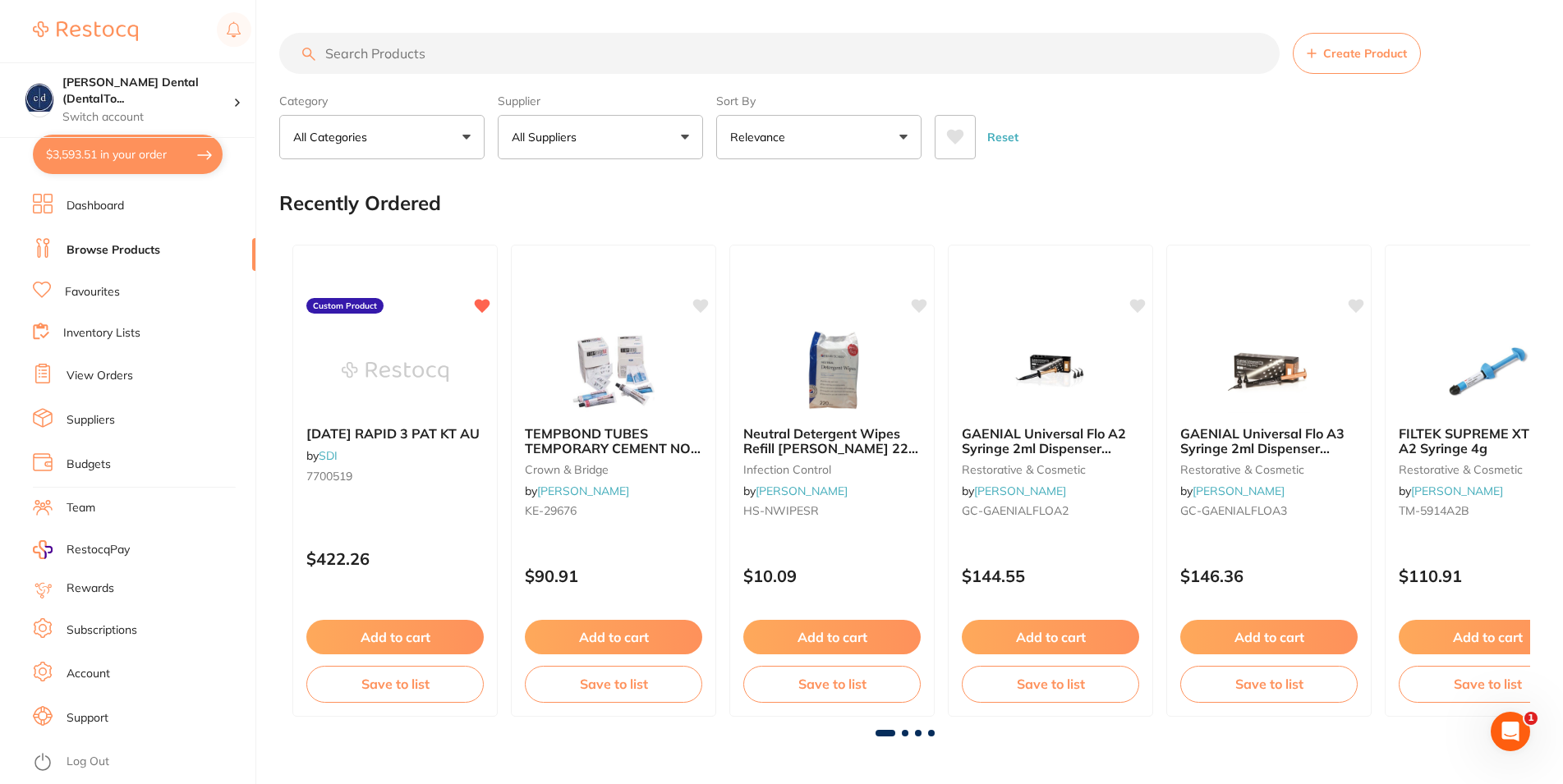
scroll to position [0, 0]
click at [688, 135] on button "All Suppliers" at bounding box center [600, 137] width 206 height 44
type input "[PERSON_NAME]"
click at [568, 287] on p "[PERSON_NAME]" at bounding box center [609, 279] width 106 height 14
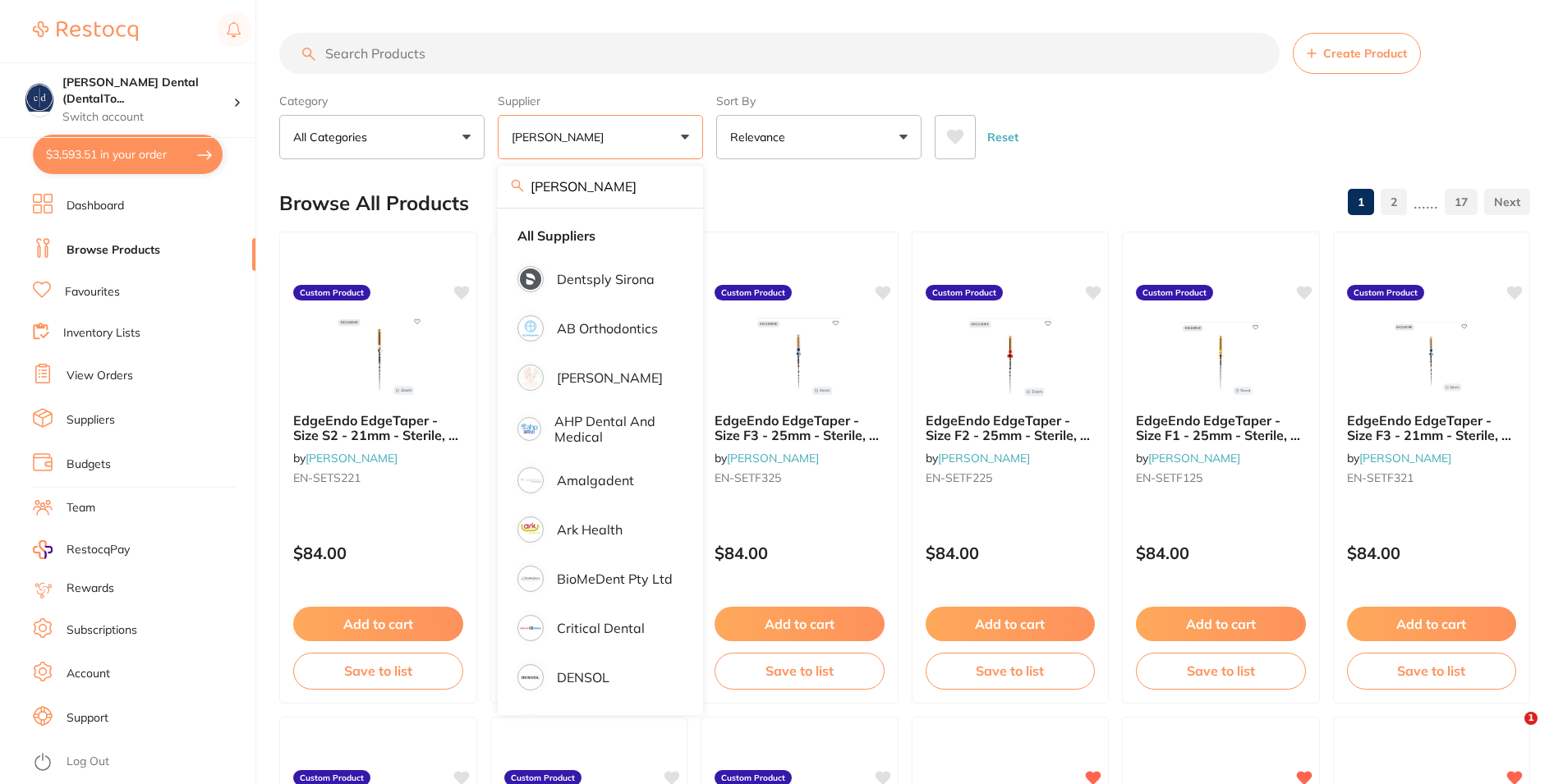
click at [682, 57] on input "search" at bounding box center [779, 53] width 1001 height 41
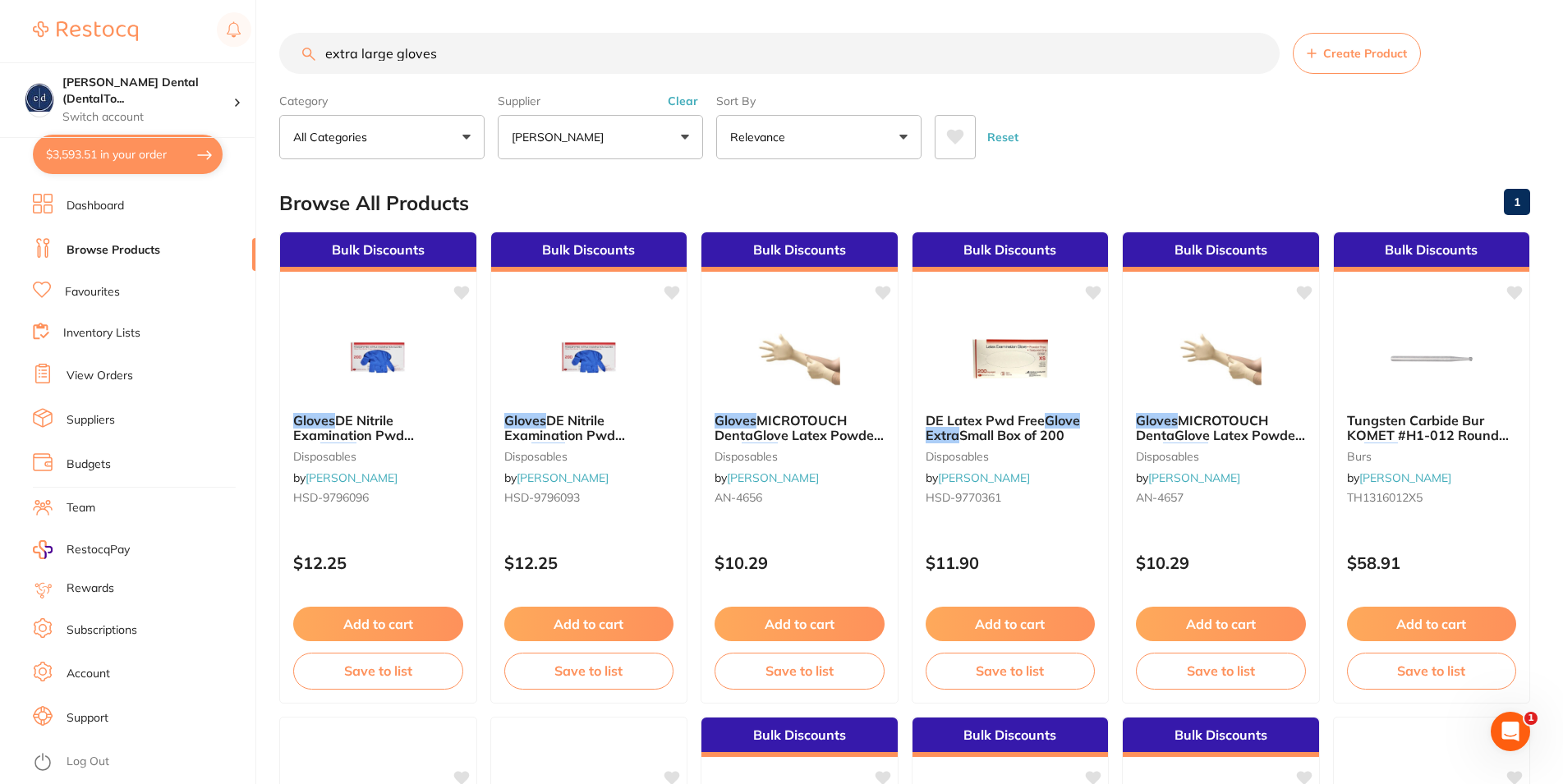
click at [106, 147] on button "$3,593.51 in your order" at bounding box center [128, 155] width 190 height 40
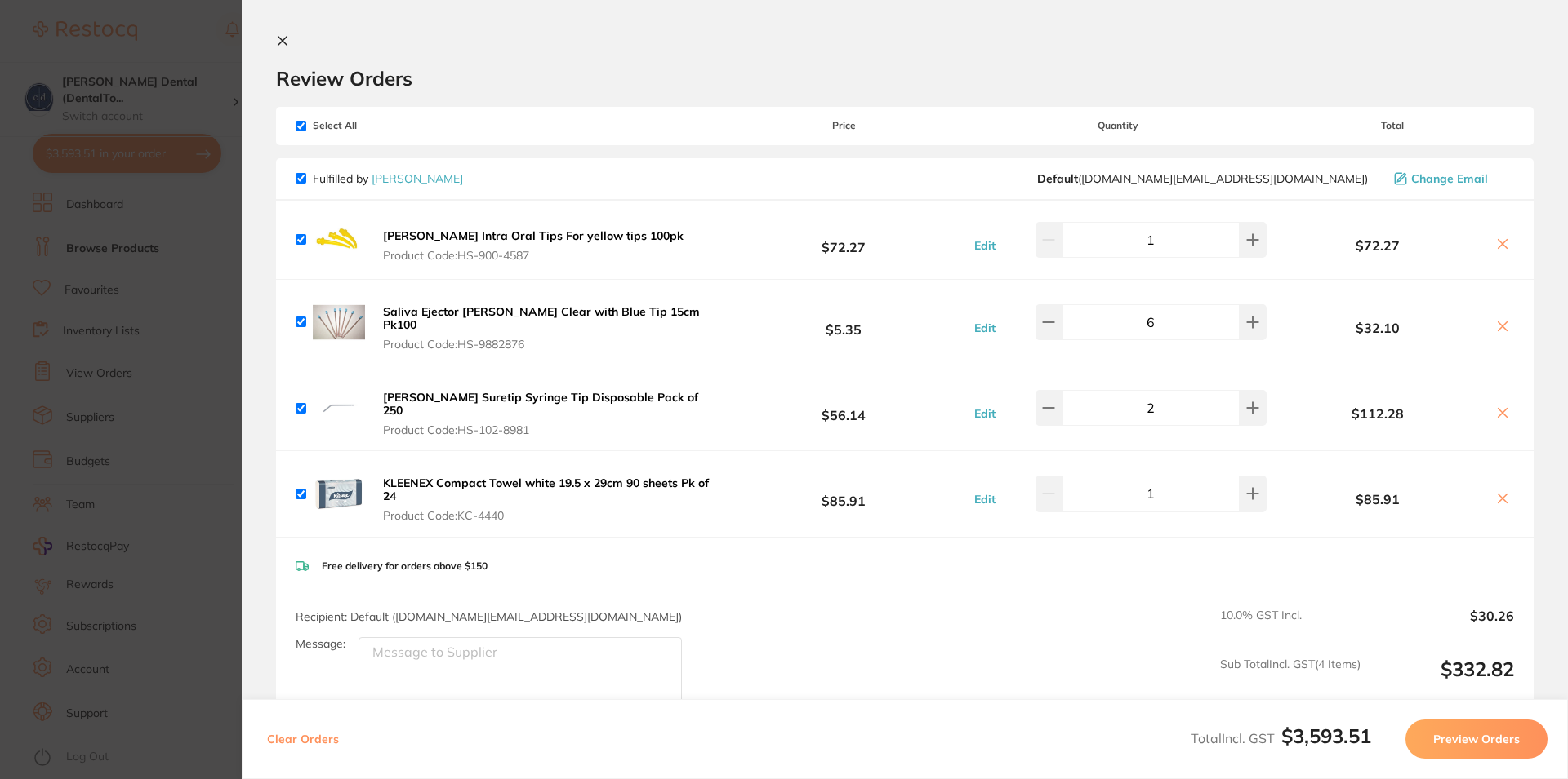
click at [282, 36] on icon at bounding box center [283, 40] width 14 height 13
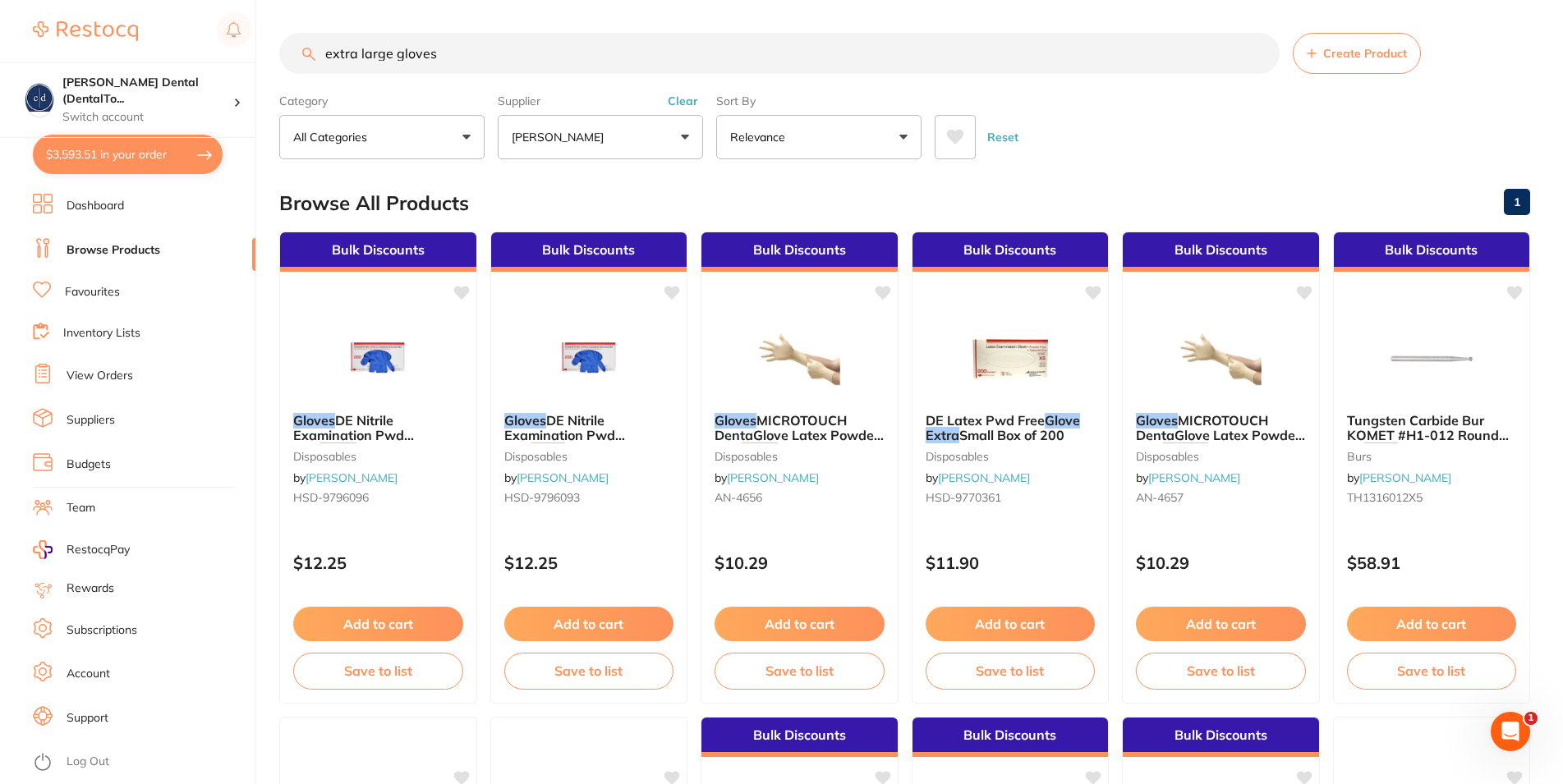
drag, startPoint x: 436, startPoint y: 54, endPoint x: 312, endPoint y: 17, distance: 129.4
click at [309, 50] on input "extra large gloves" at bounding box center [779, 53] width 1001 height 41
type input "bur brush"
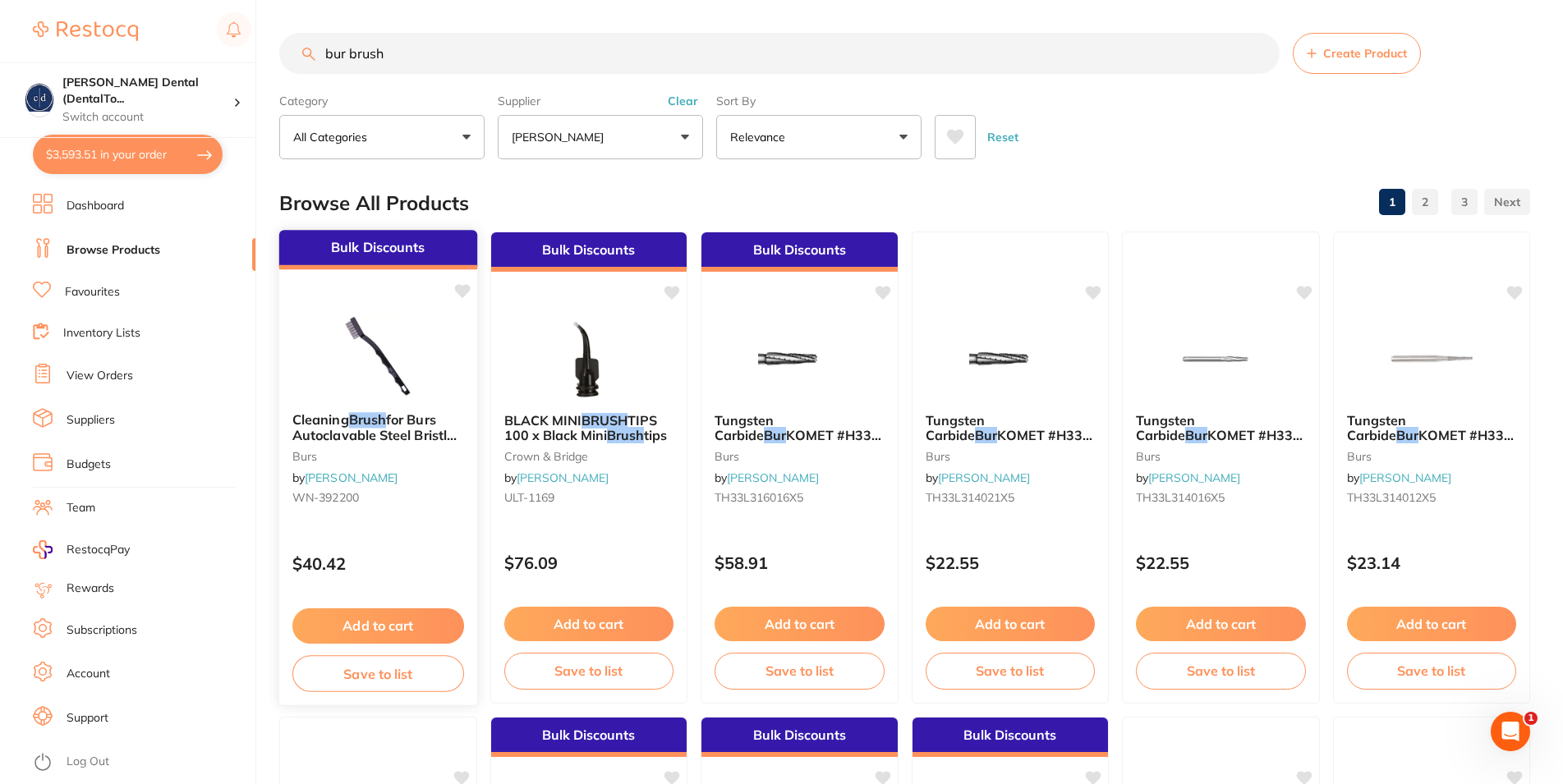
click at [404, 426] on span "for Burs Autoclavable Steel Bristles x3" at bounding box center [377, 435] width 168 height 47
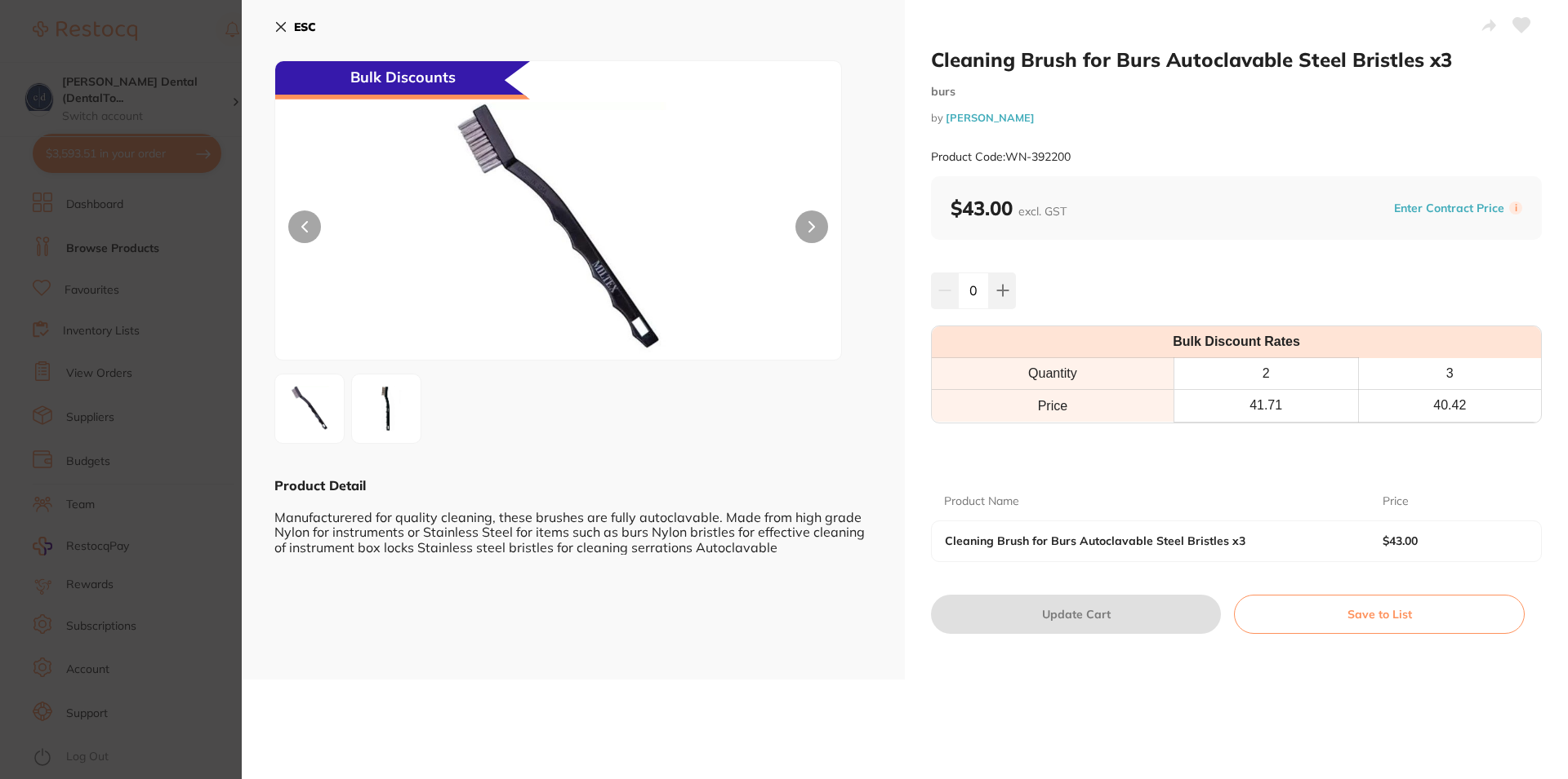
click at [271, 22] on div "ESC Bulk Discounts Product Detail Manufacturered for quality cleaning, these br…" at bounding box center [572, 340] width 663 height 680
click at [279, 24] on icon at bounding box center [282, 27] width 9 height 9
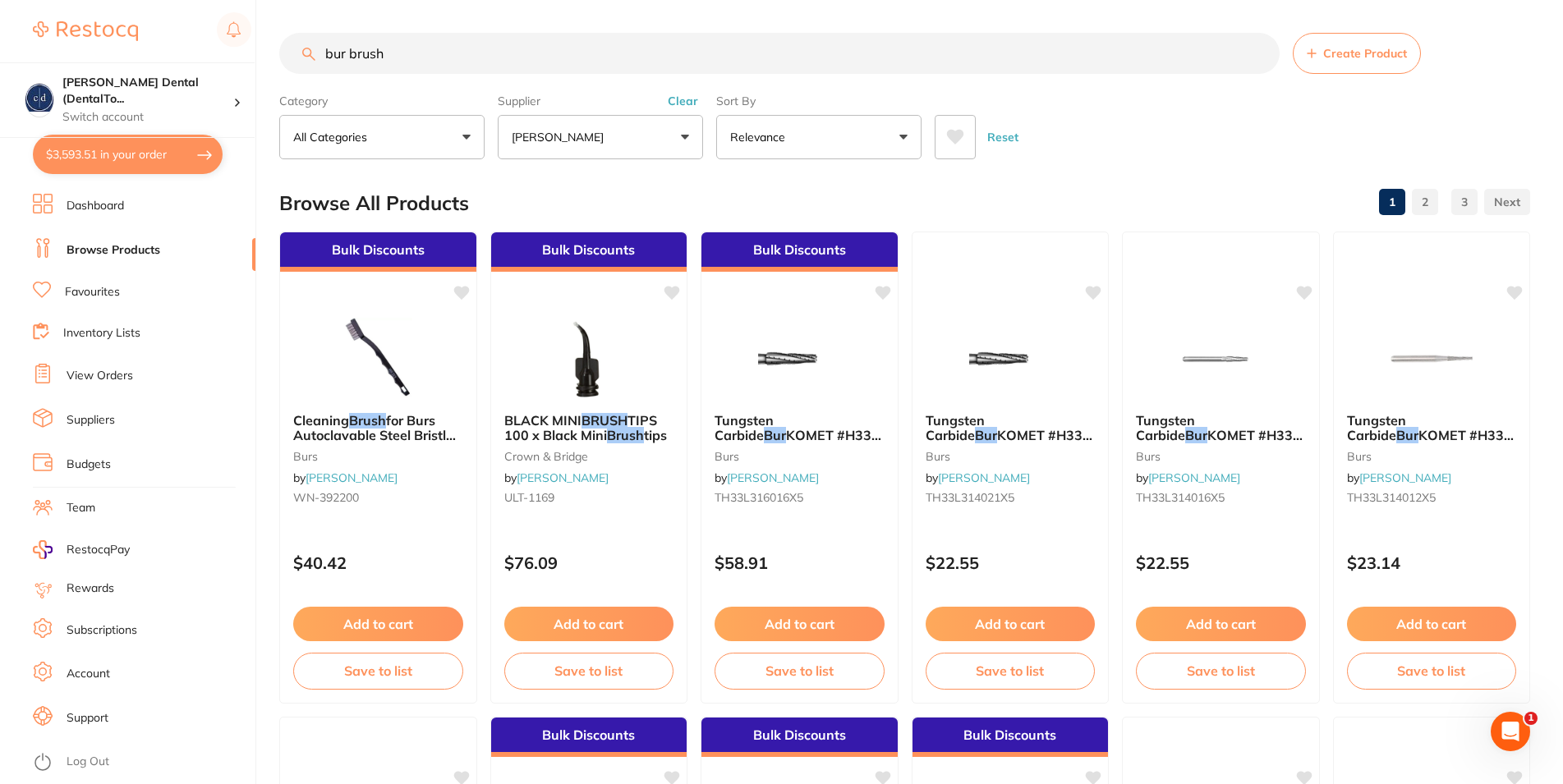
click at [687, 134] on button "[PERSON_NAME]" at bounding box center [600, 137] width 206 height 44
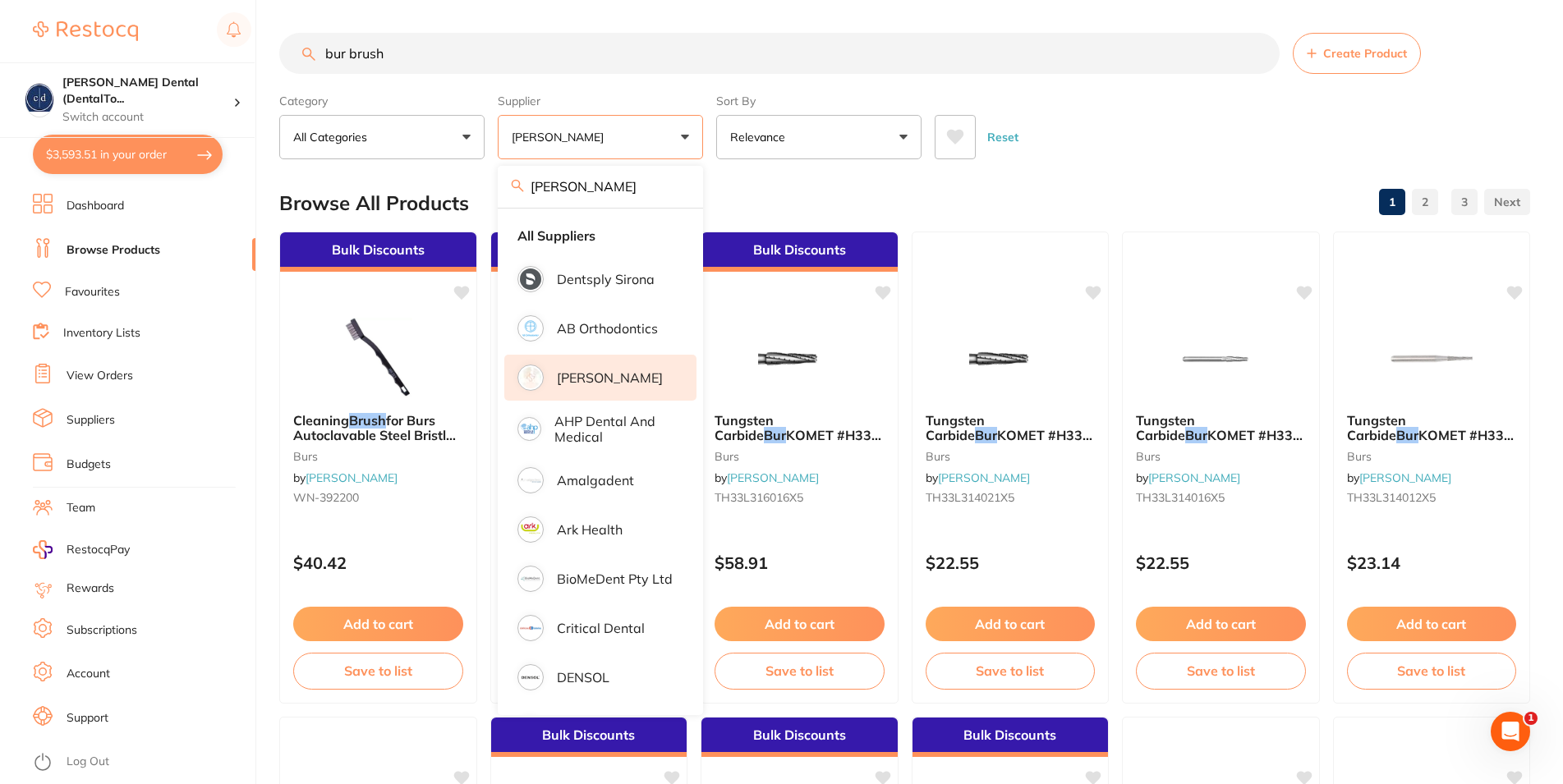
click at [592, 380] on p "[PERSON_NAME]" at bounding box center [609, 378] width 106 height 14
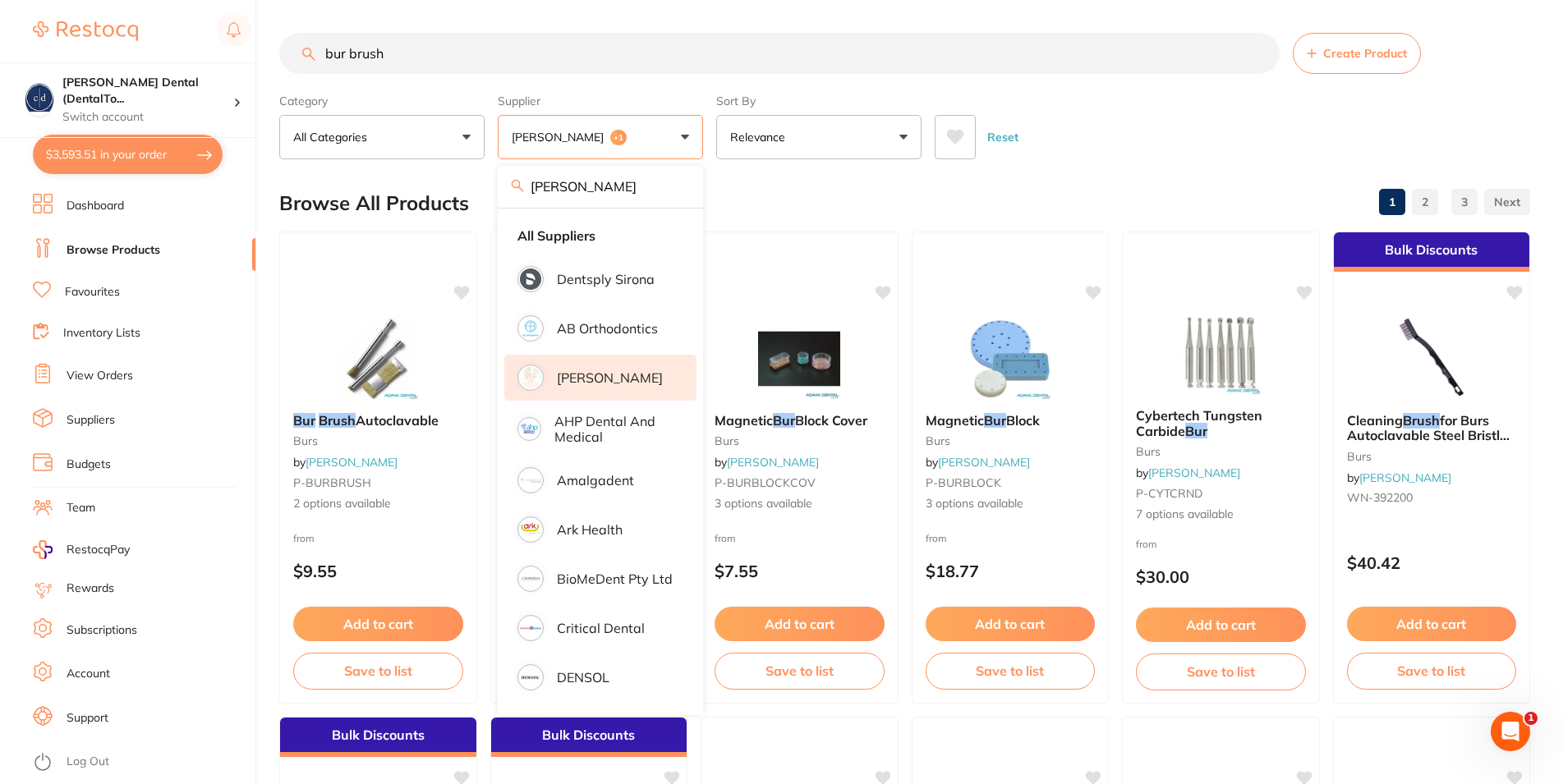
click at [421, 55] on input "bur brush" at bounding box center [779, 53] width 1001 height 41
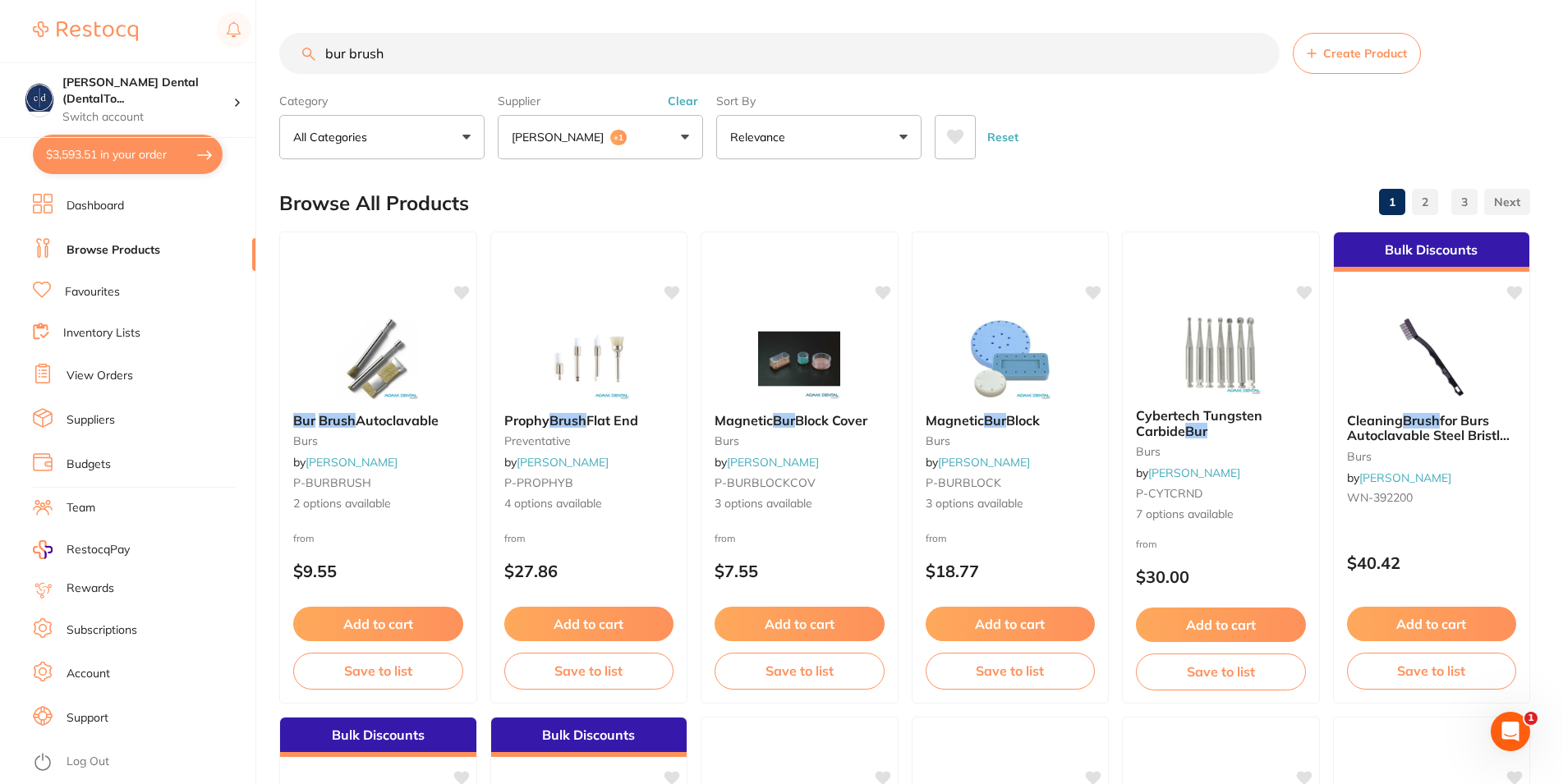
click at [1000, 136] on button "Reset" at bounding box center [1002, 137] width 41 height 44
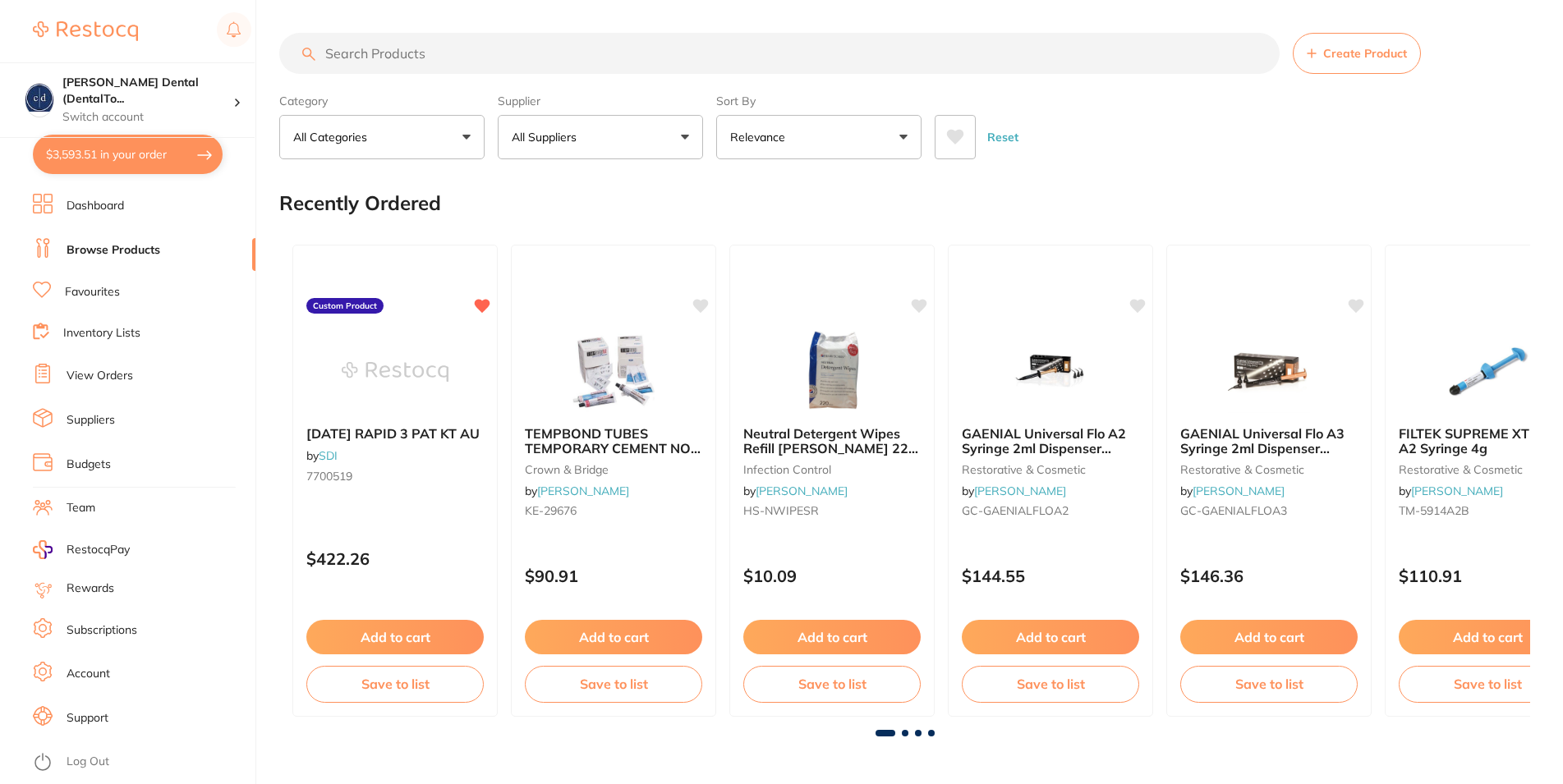
click at [682, 136] on button "All Suppliers" at bounding box center [600, 137] width 206 height 44
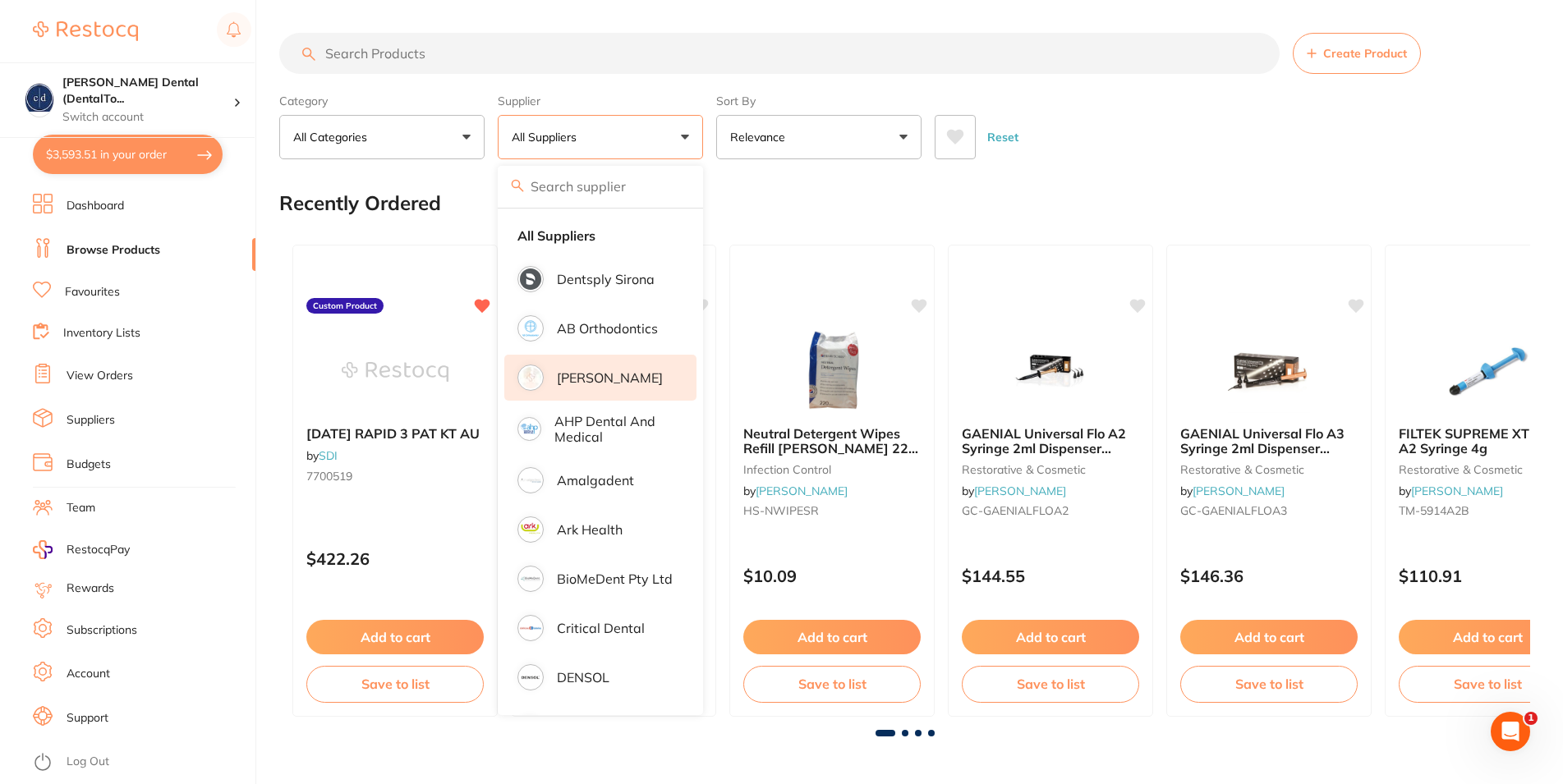
click at [609, 378] on p "[PERSON_NAME]" at bounding box center [609, 378] width 106 height 14
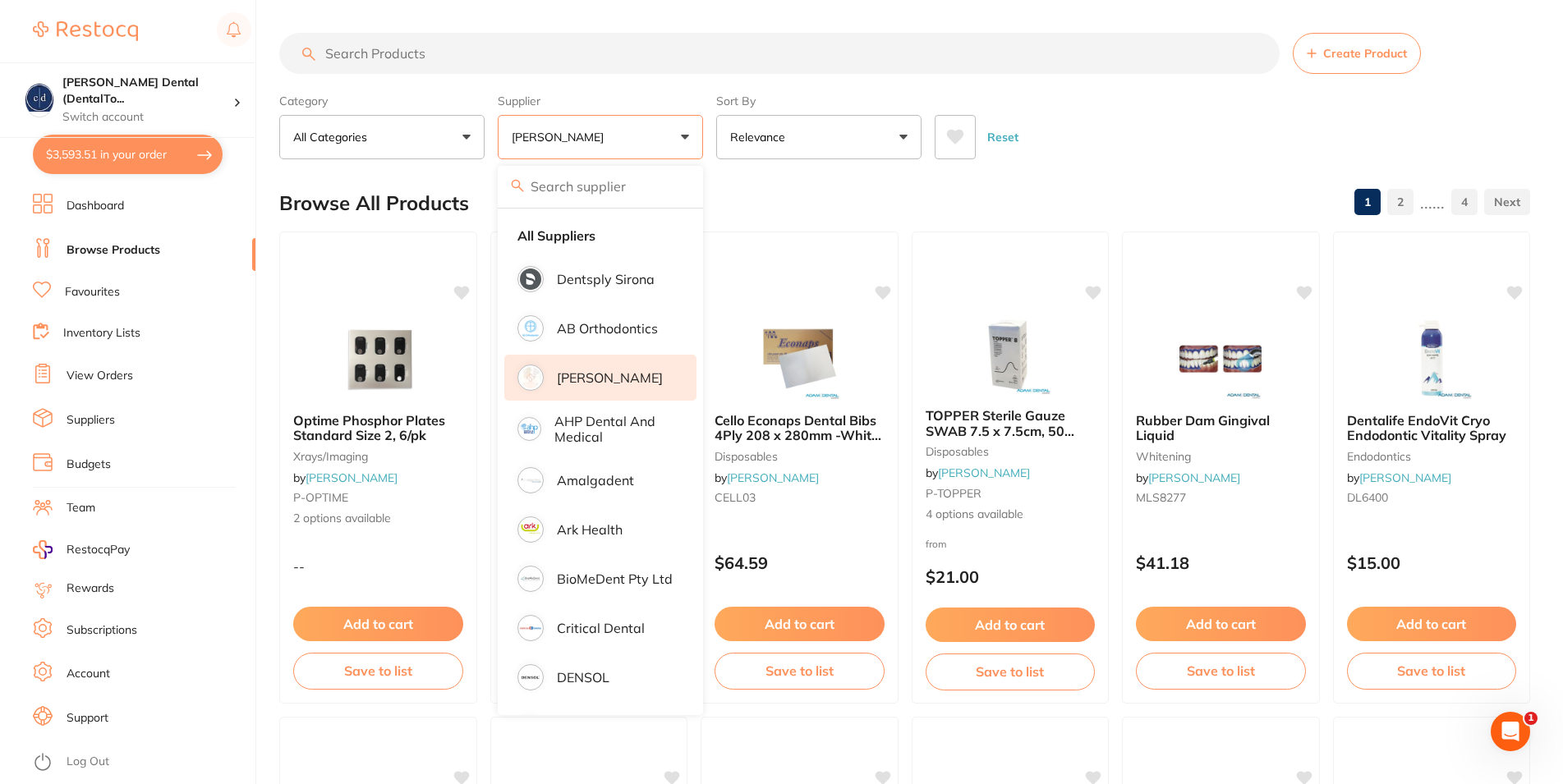
click at [482, 56] on input "search" at bounding box center [779, 53] width 1001 height 41
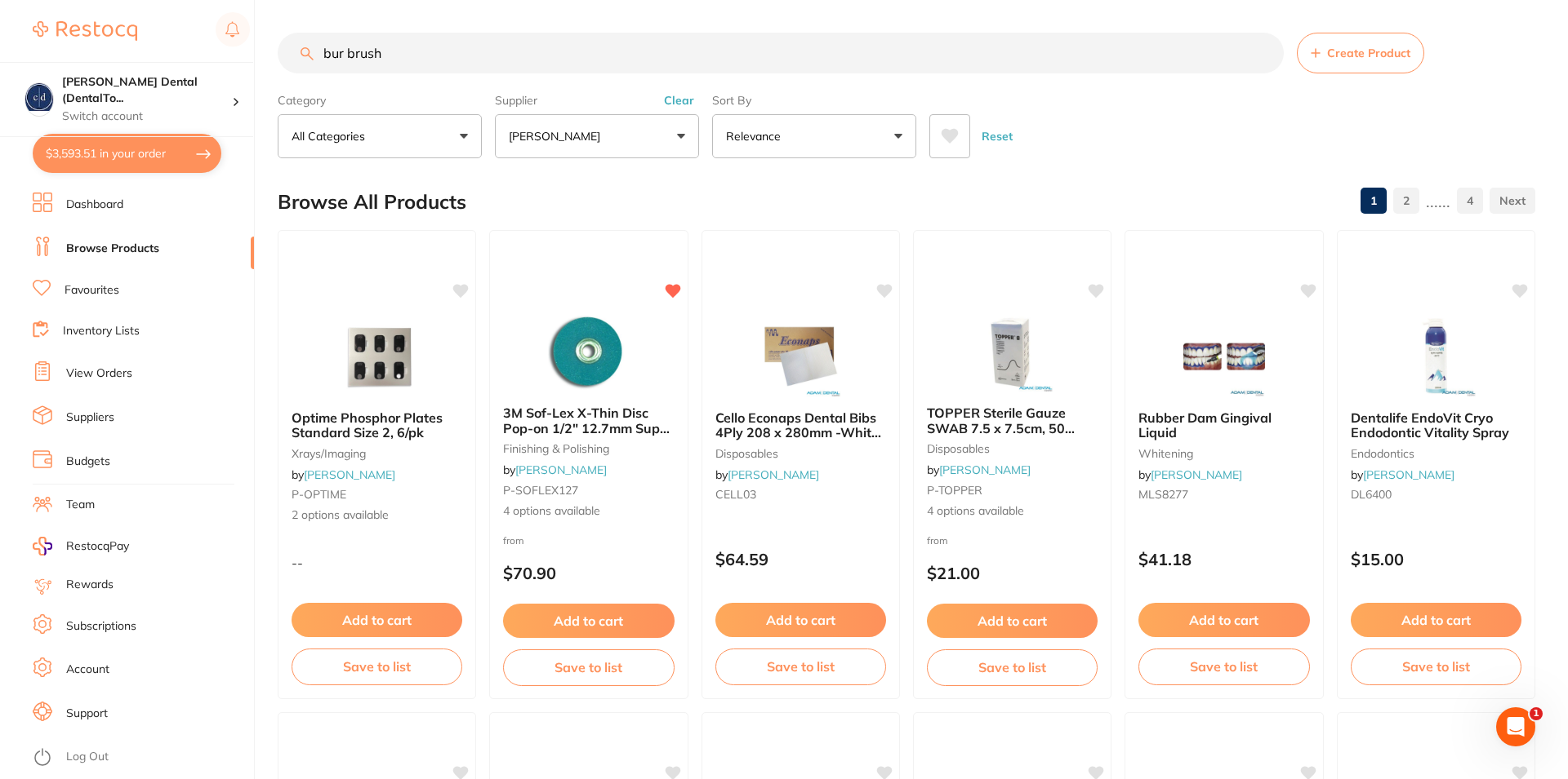
type input "bur brush"
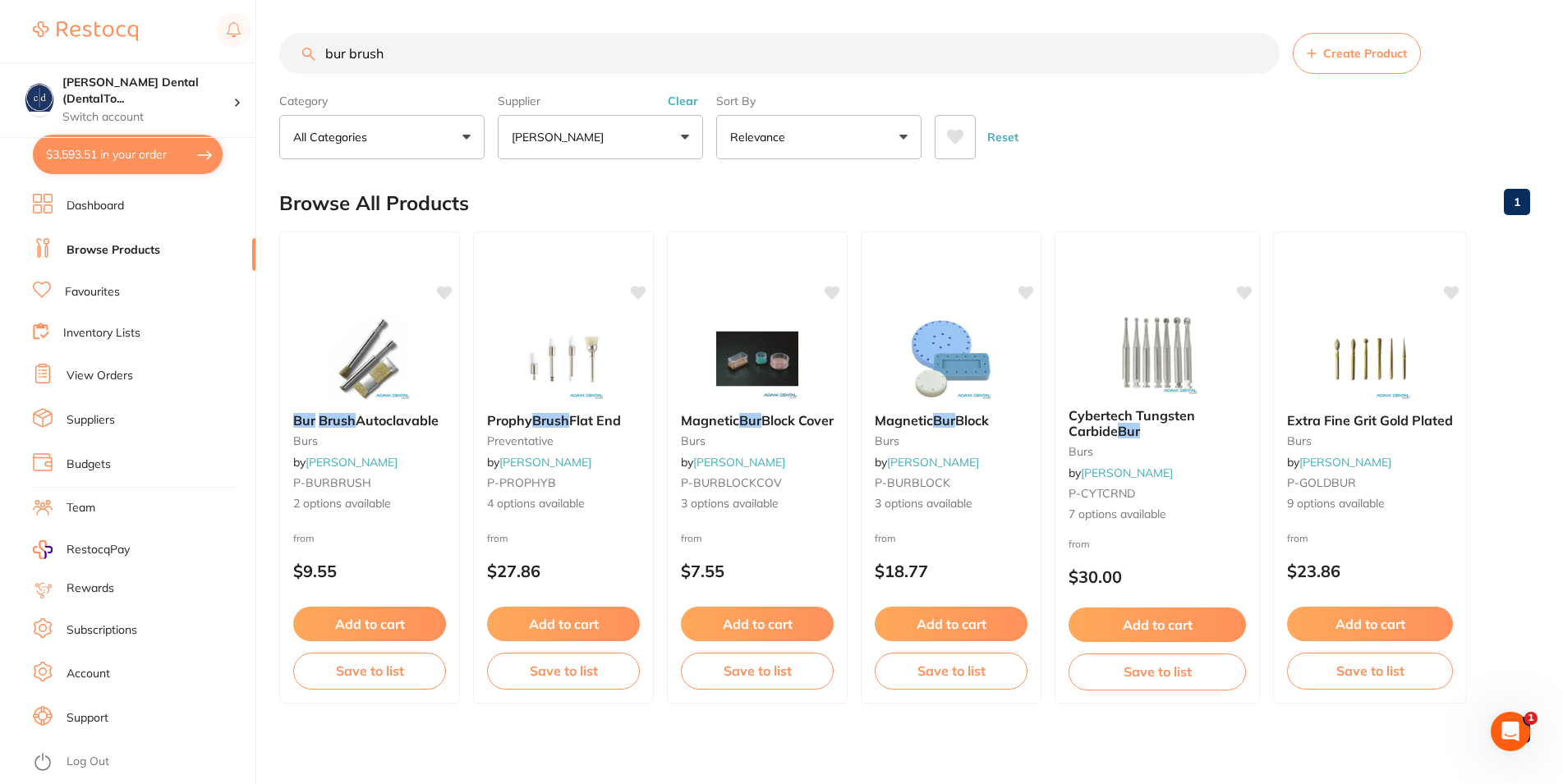
click at [686, 130] on button "[PERSON_NAME]" at bounding box center [600, 137] width 206 height 44
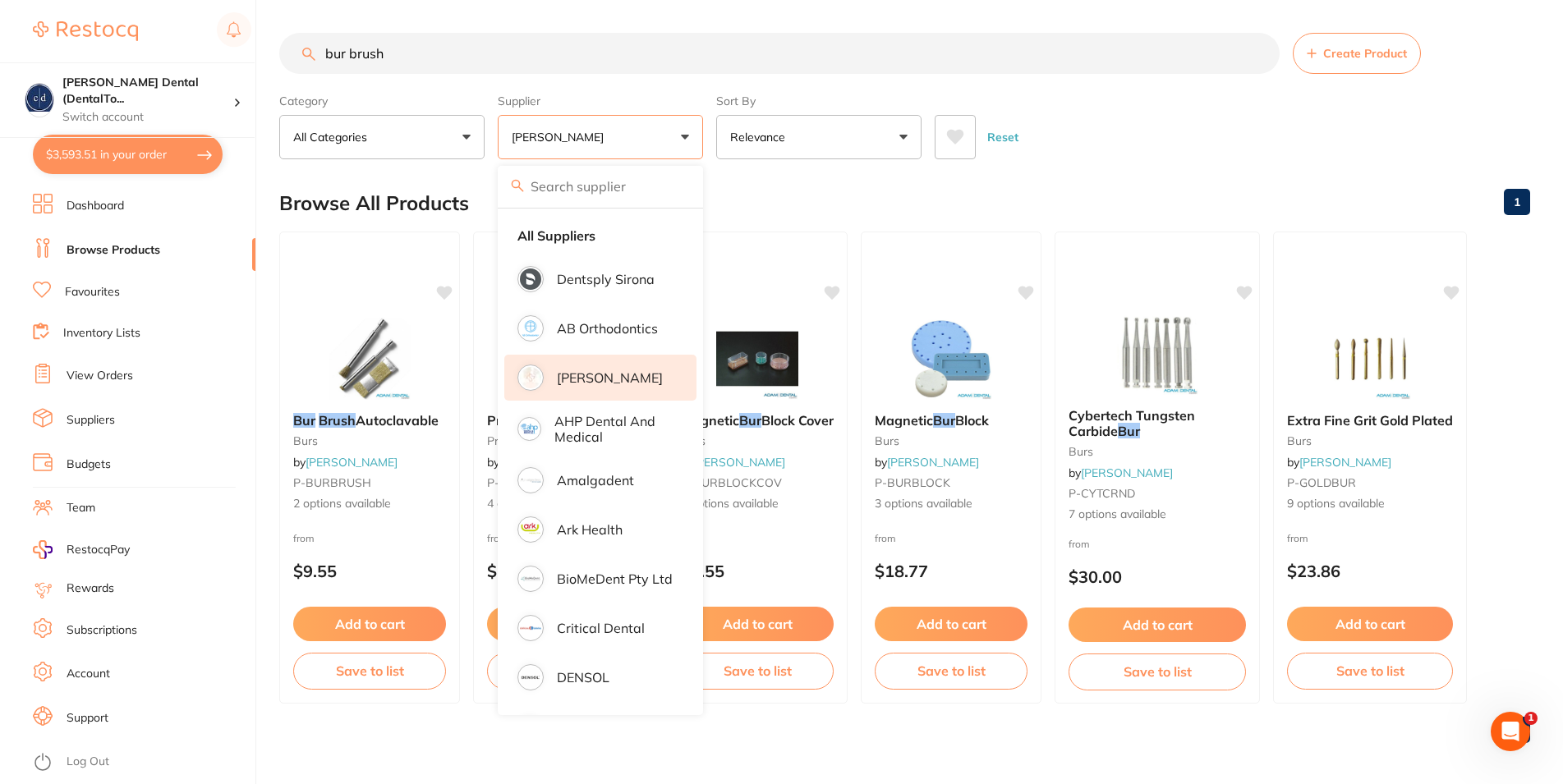
click at [1001, 142] on button "Reset" at bounding box center [1002, 137] width 41 height 44
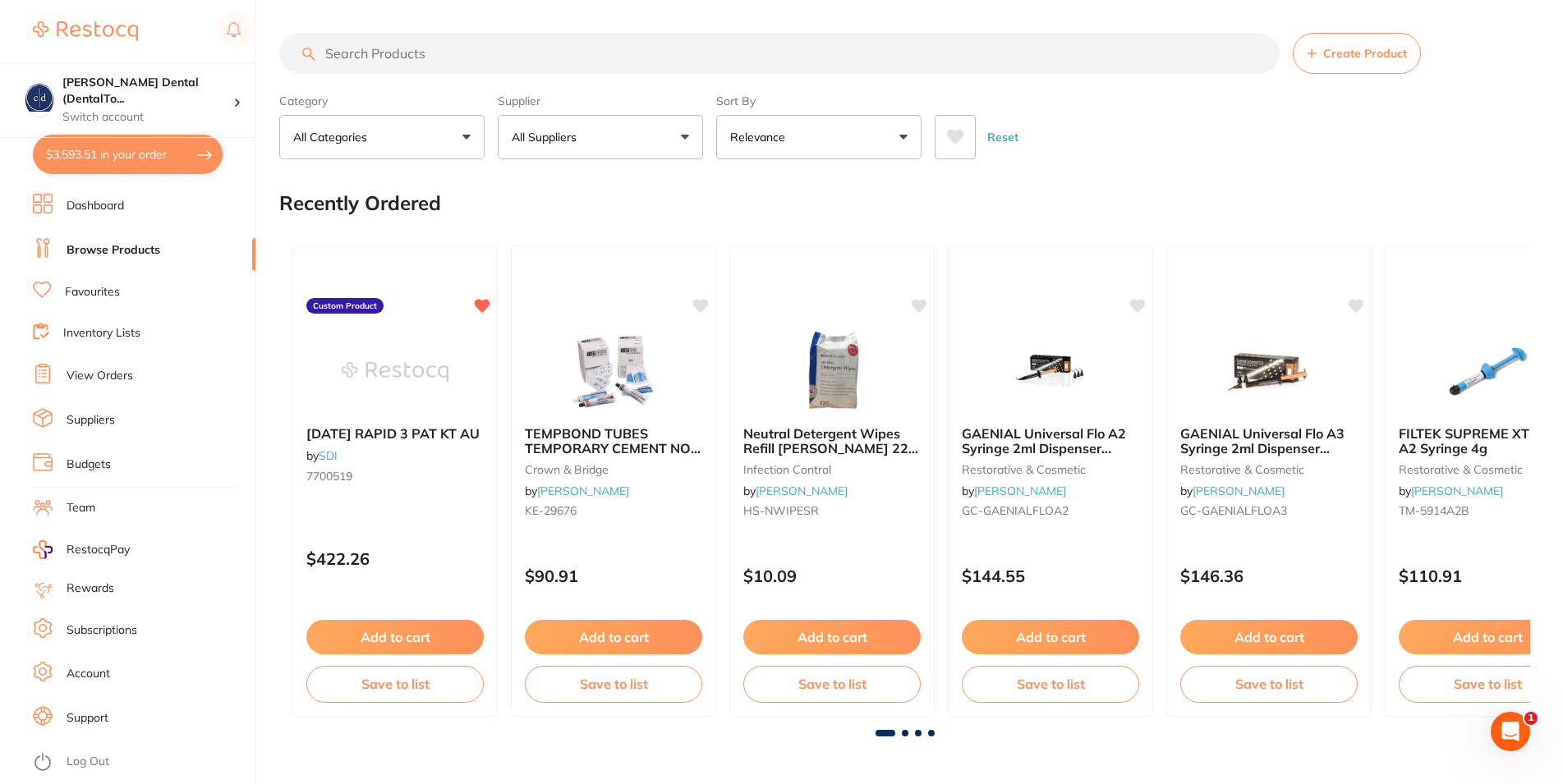
click at [687, 134] on button "All Suppliers" at bounding box center [600, 137] width 206 height 44
type input "[PERSON_NAME]"
click at [566, 273] on p "[PERSON_NAME]" at bounding box center [609, 279] width 106 height 14
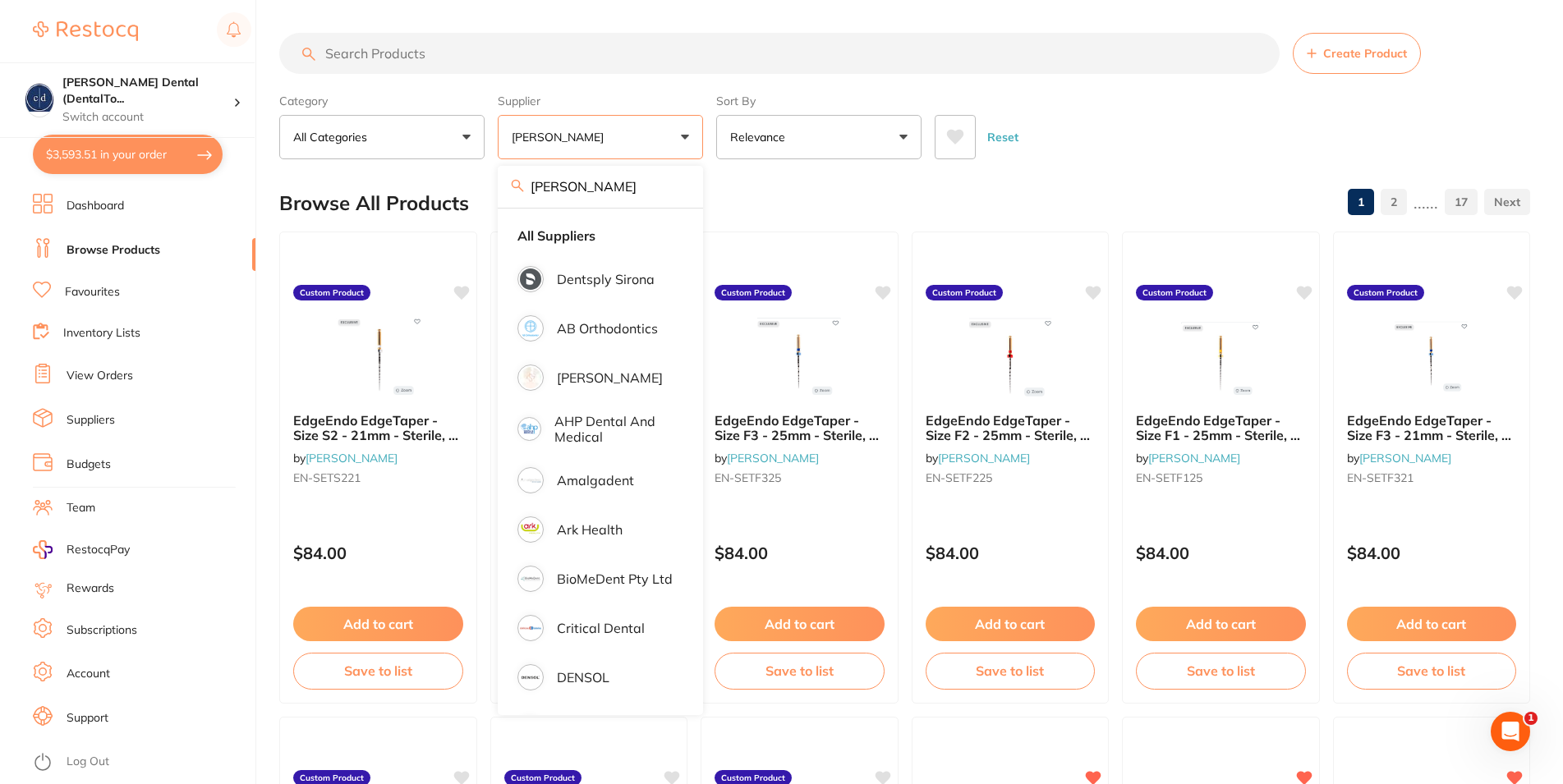
click at [508, 66] on input "search" at bounding box center [779, 53] width 1001 height 41
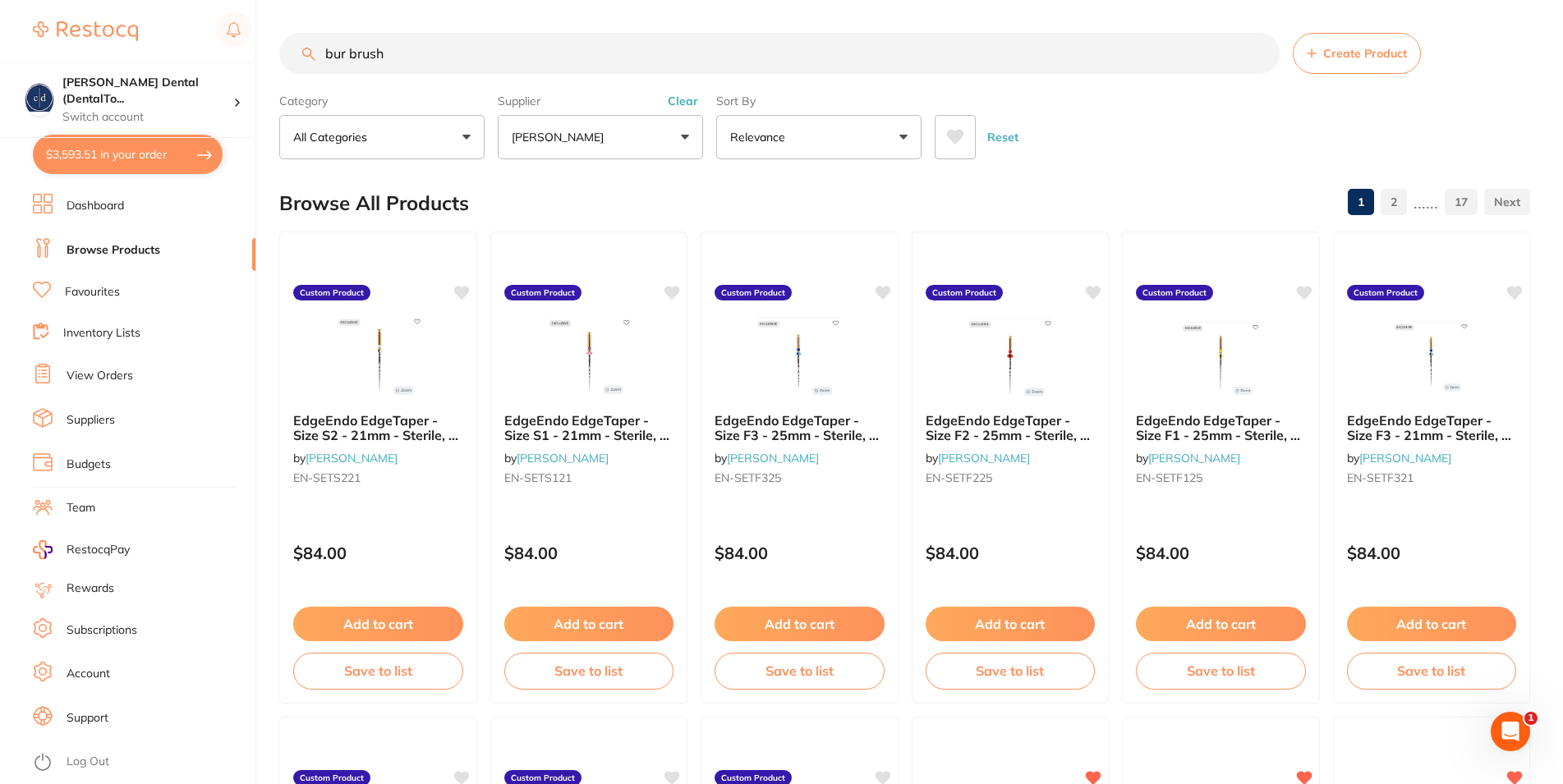
type input "bur brush"
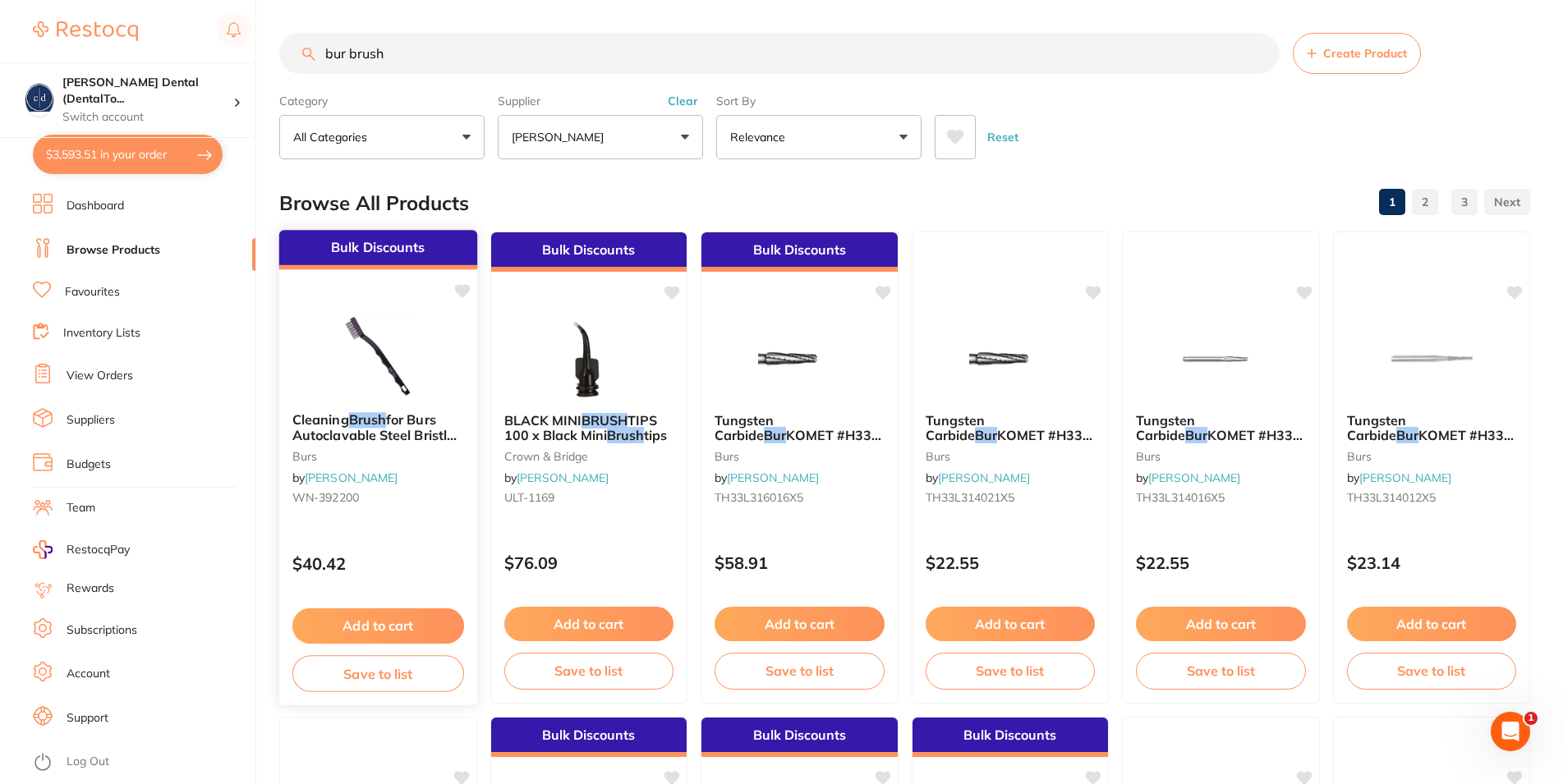
click at [409, 622] on button "Add to cart" at bounding box center [379, 626] width 172 height 35
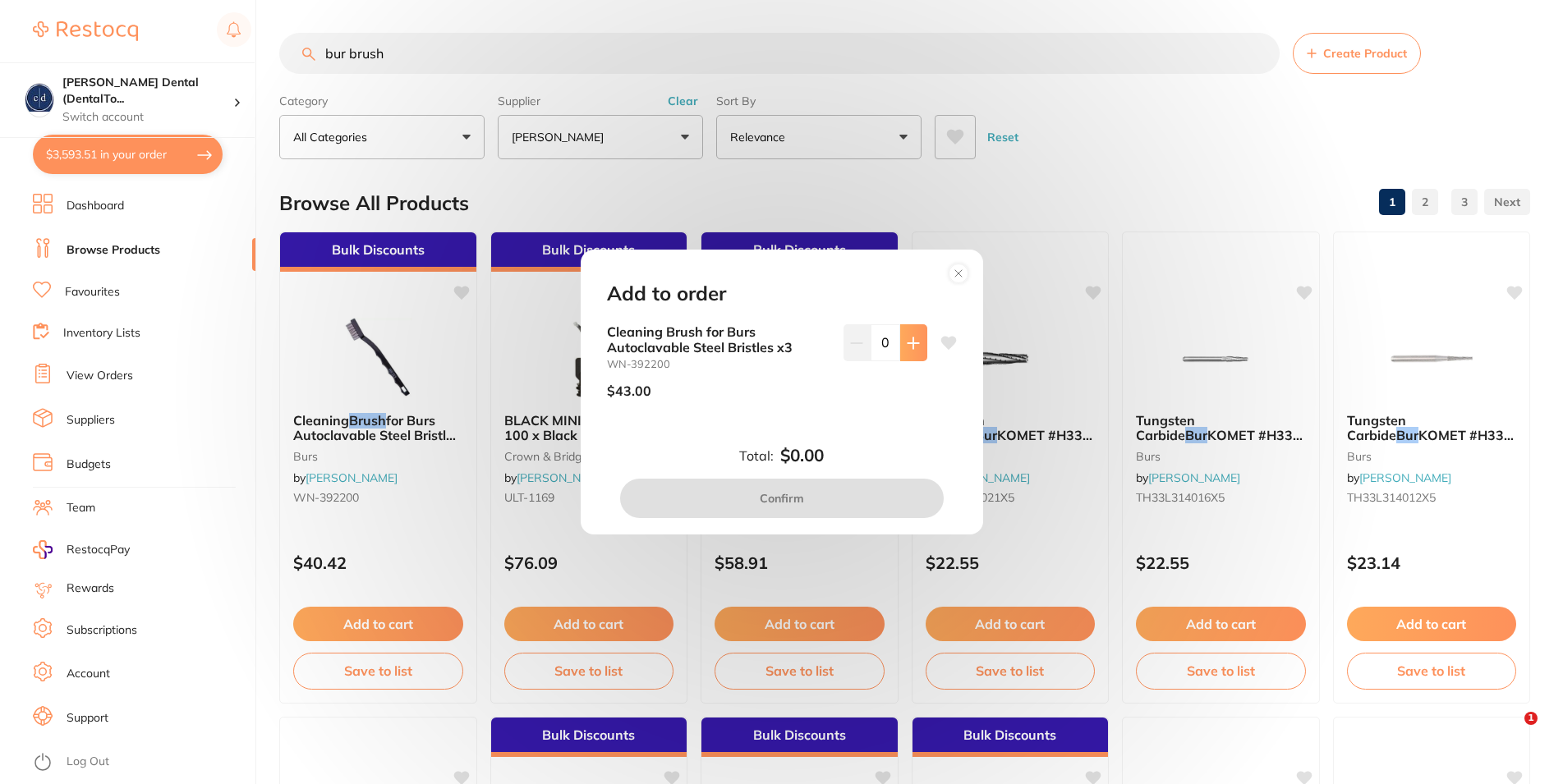
click at [906, 349] on icon at bounding box center [913, 343] width 14 height 14
type input "1"
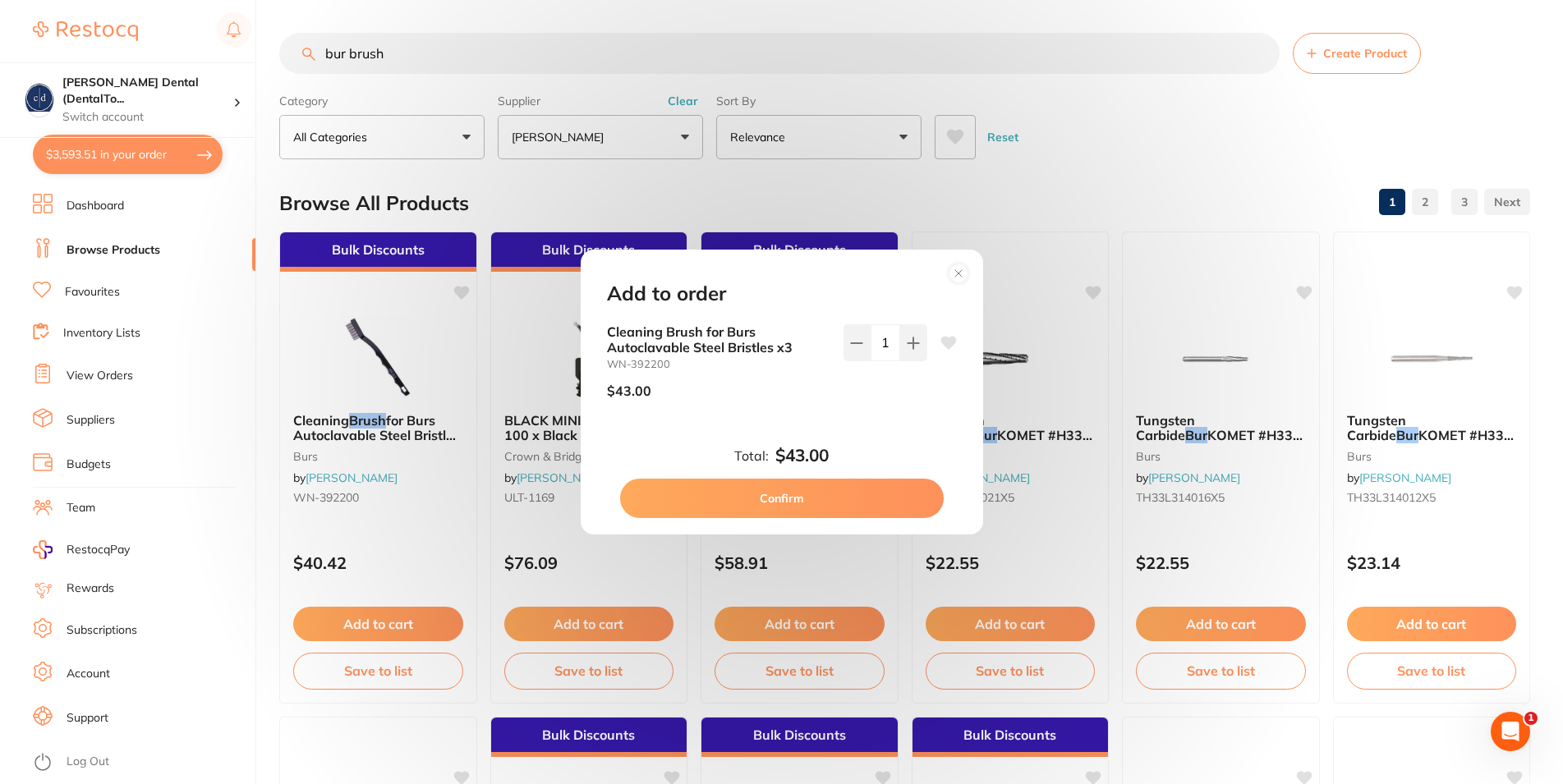
click at [806, 500] on button "Confirm" at bounding box center [782, 499] width 323 height 40
checkbox input "false"
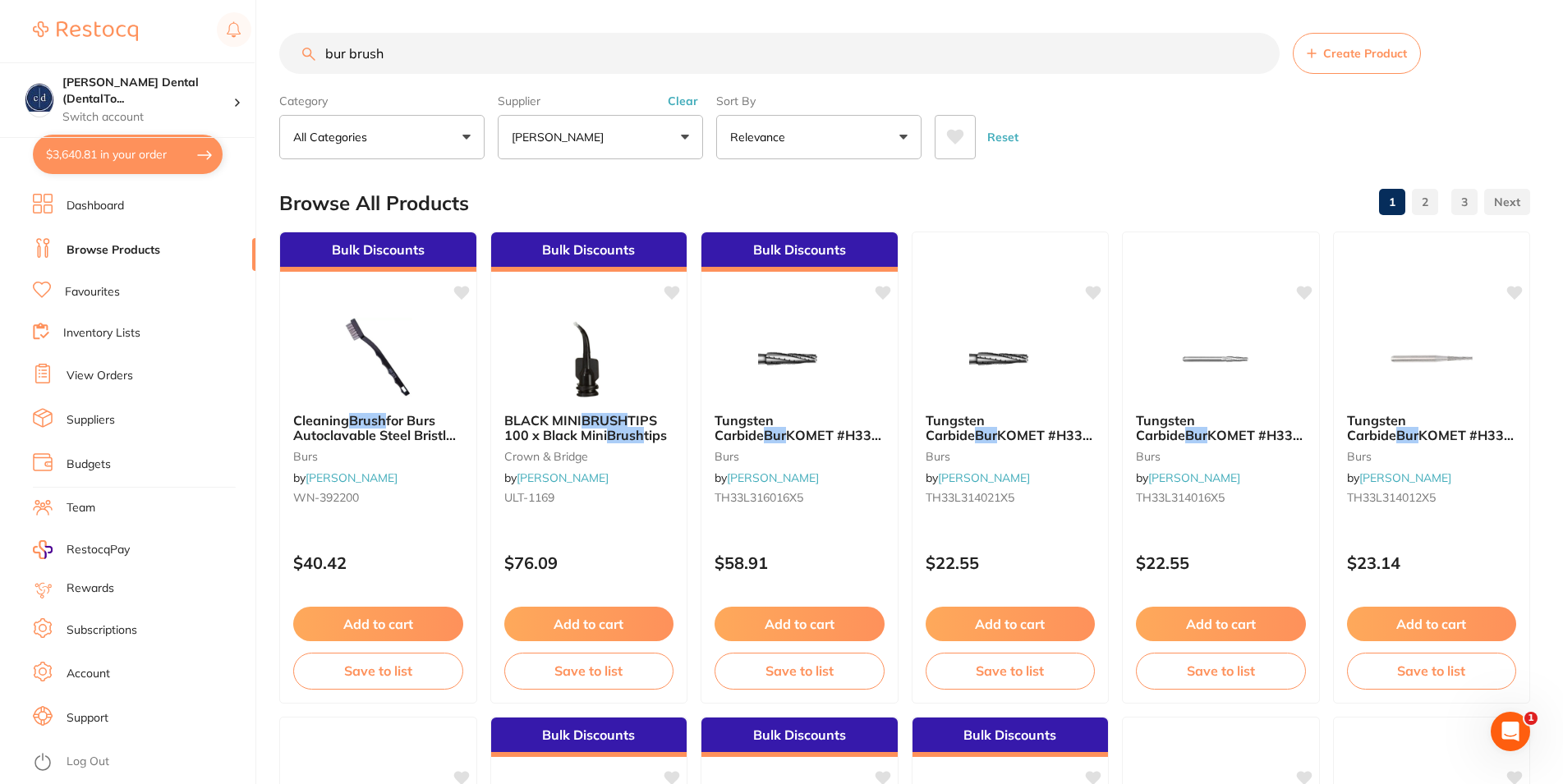
drag, startPoint x: 390, startPoint y: 54, endPoint x: 296, endPoint y: 42, distance: 94.8
click at [296, 42] on input "bur brush" at bounding box center [779, 53] width 1001 height 41
type input "bottle brush"
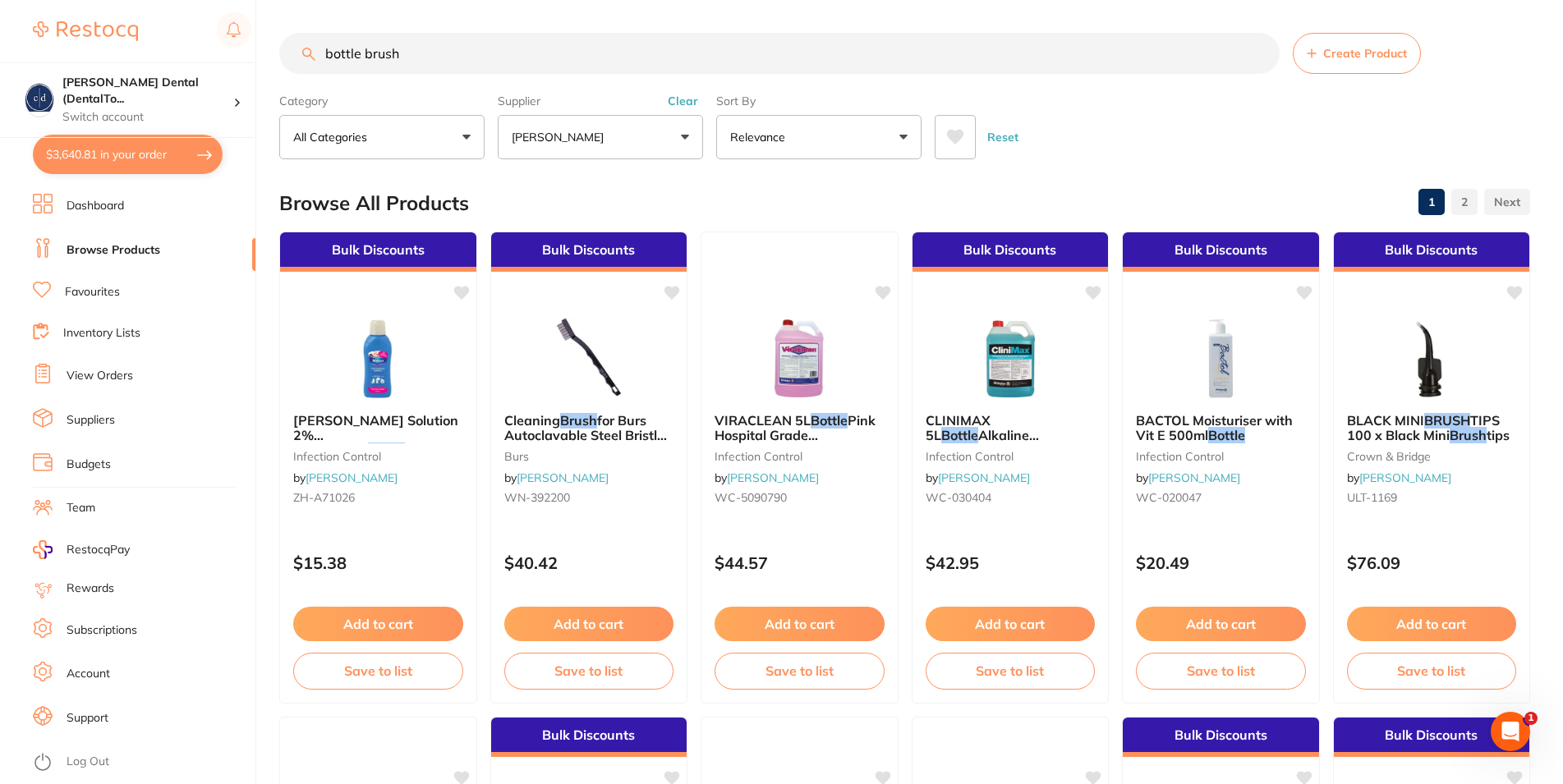
click at [470, 136] on button "All Categories" at bounding box center [381, 137] width 206 height 44
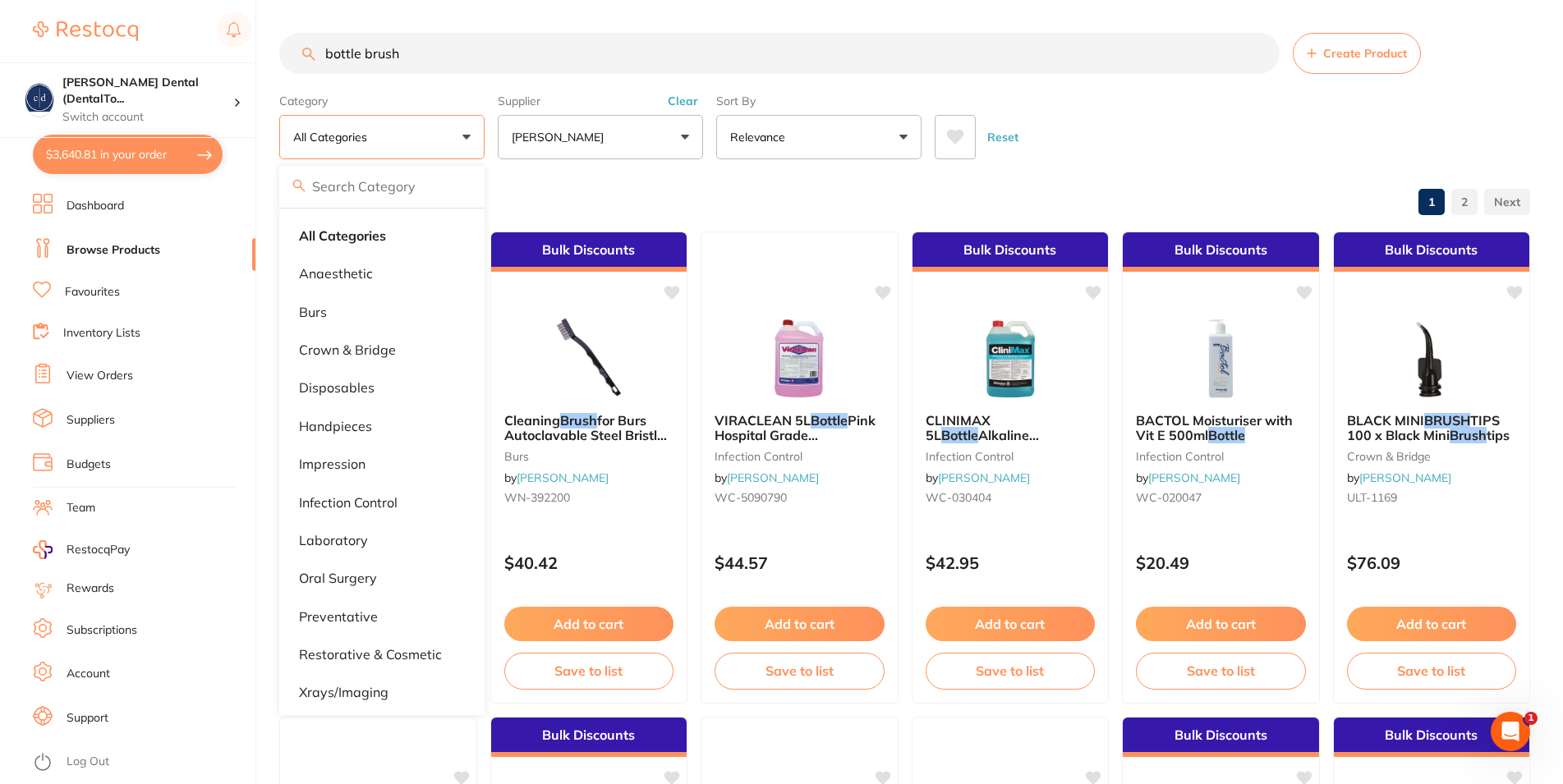
click at [406, 54] on input "bottle brush" at bounding box center [779, 53] width 1001 height 41
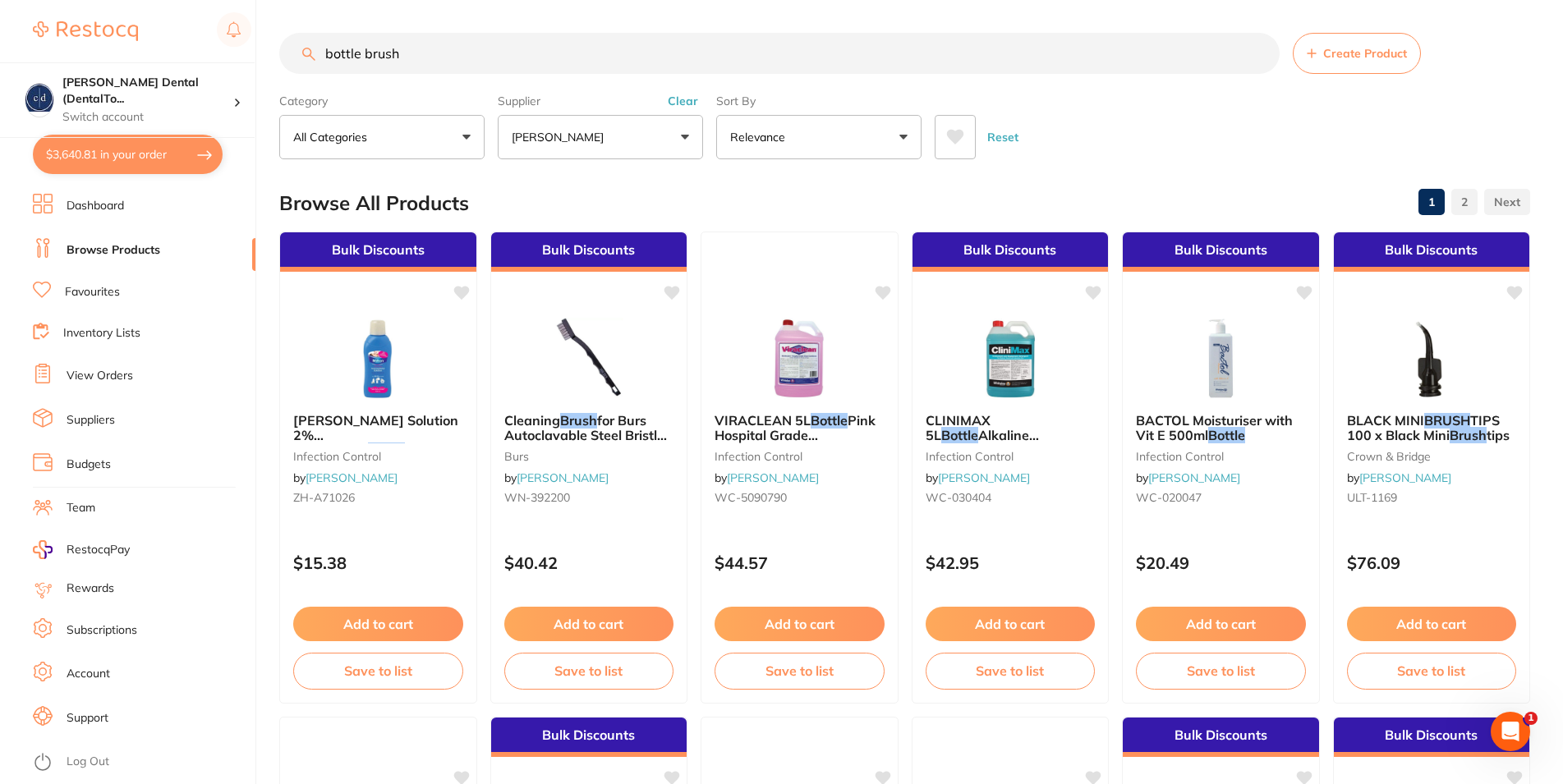
drag, startPoint x: 406, startPoint y: 54, endPoint x: 253, endPoint y: 50, distance: 153.1
click at [279, 50] on input "bottle brush" at bounding box center [779, 53] width 1001 height 41
click at [681, 134] on button "[PERSON_NAME]" at bounding box center [600, 137] width 206 height 44
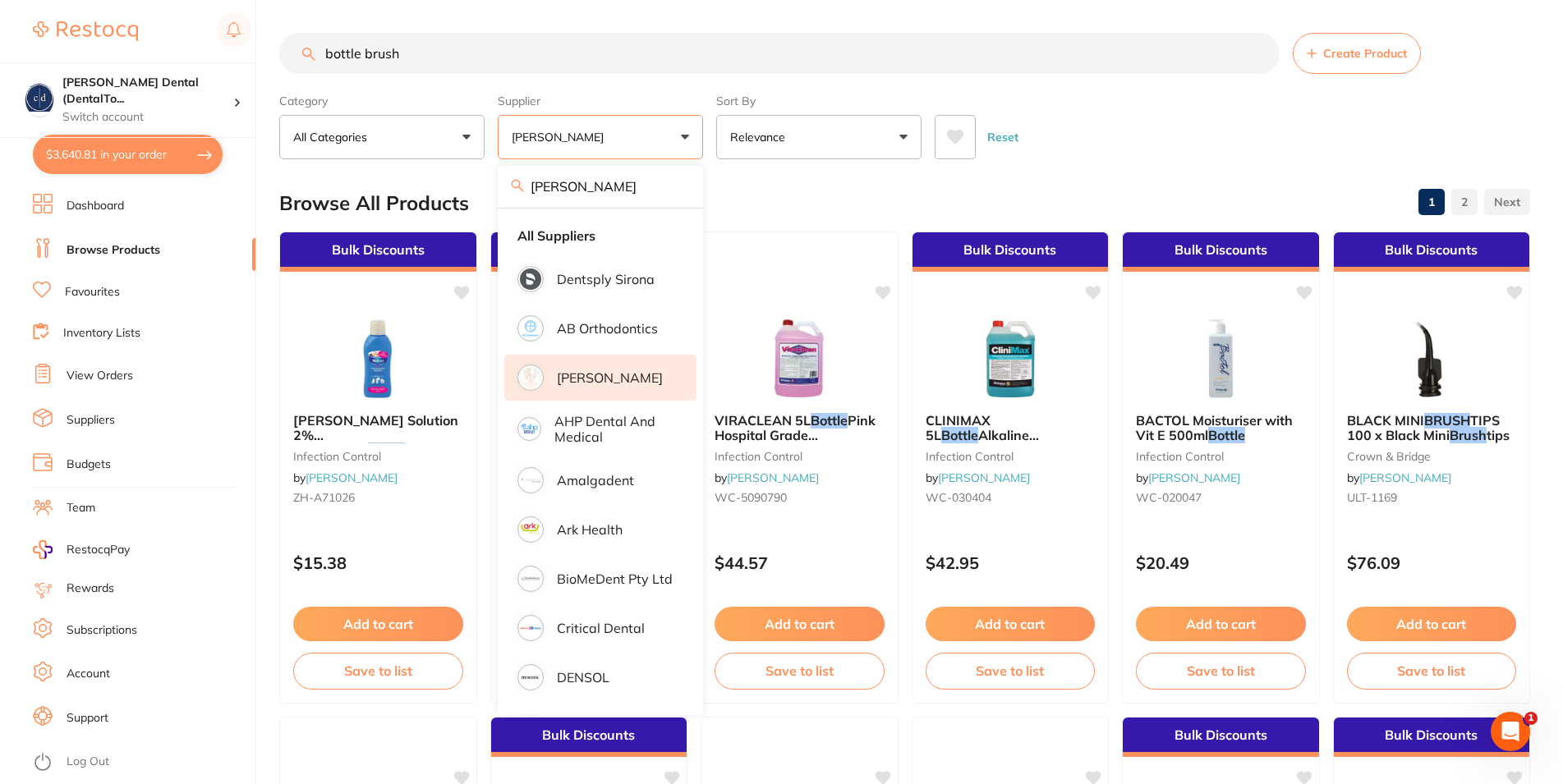
click at [599, 369] on li "[PERSON_NAME]" at bounding box center [600, 378] width 192 height 46
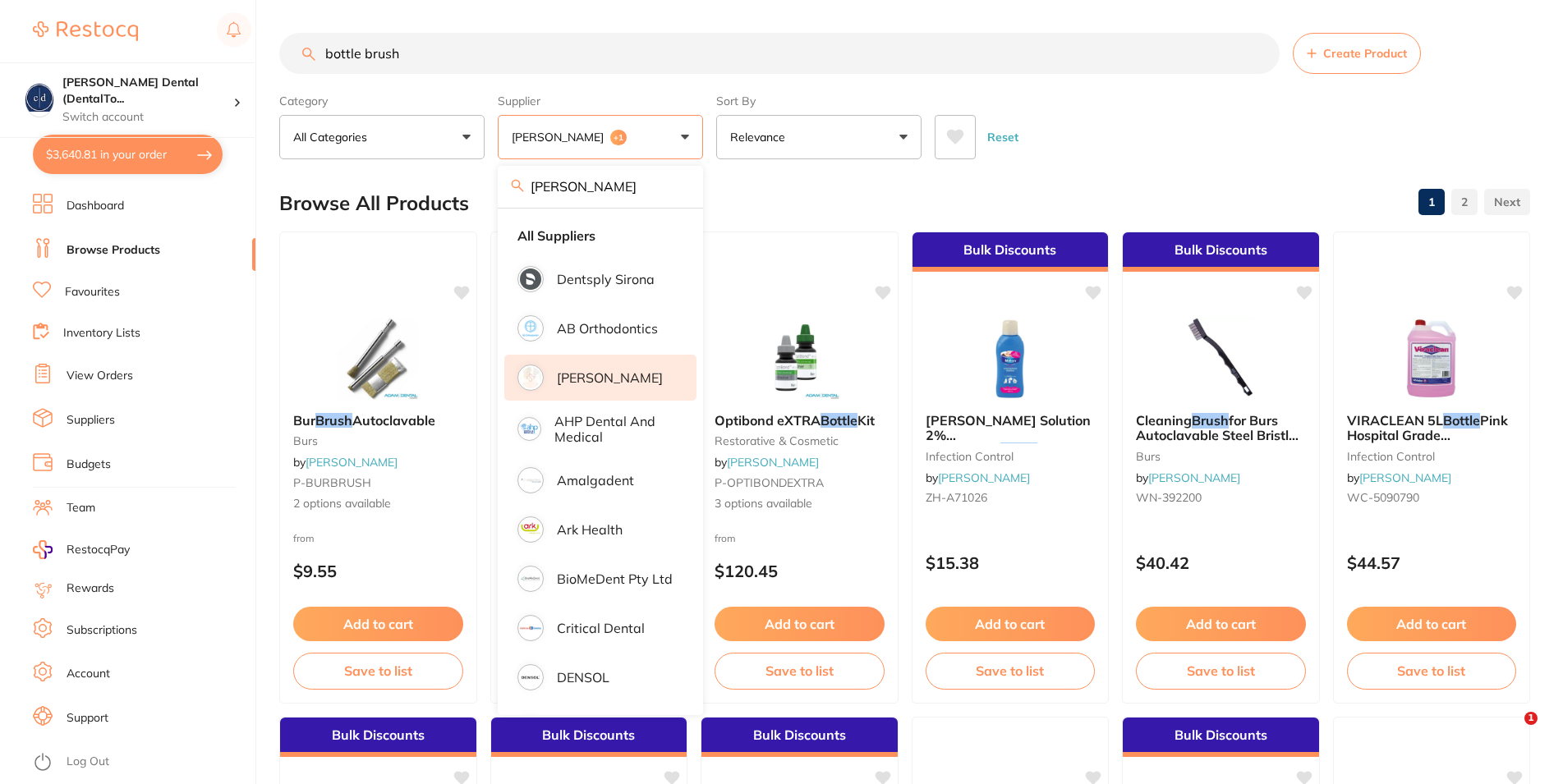
click at [1012, 135] on button "Reset" at bounding box center [1002, 137] width 41 height 44
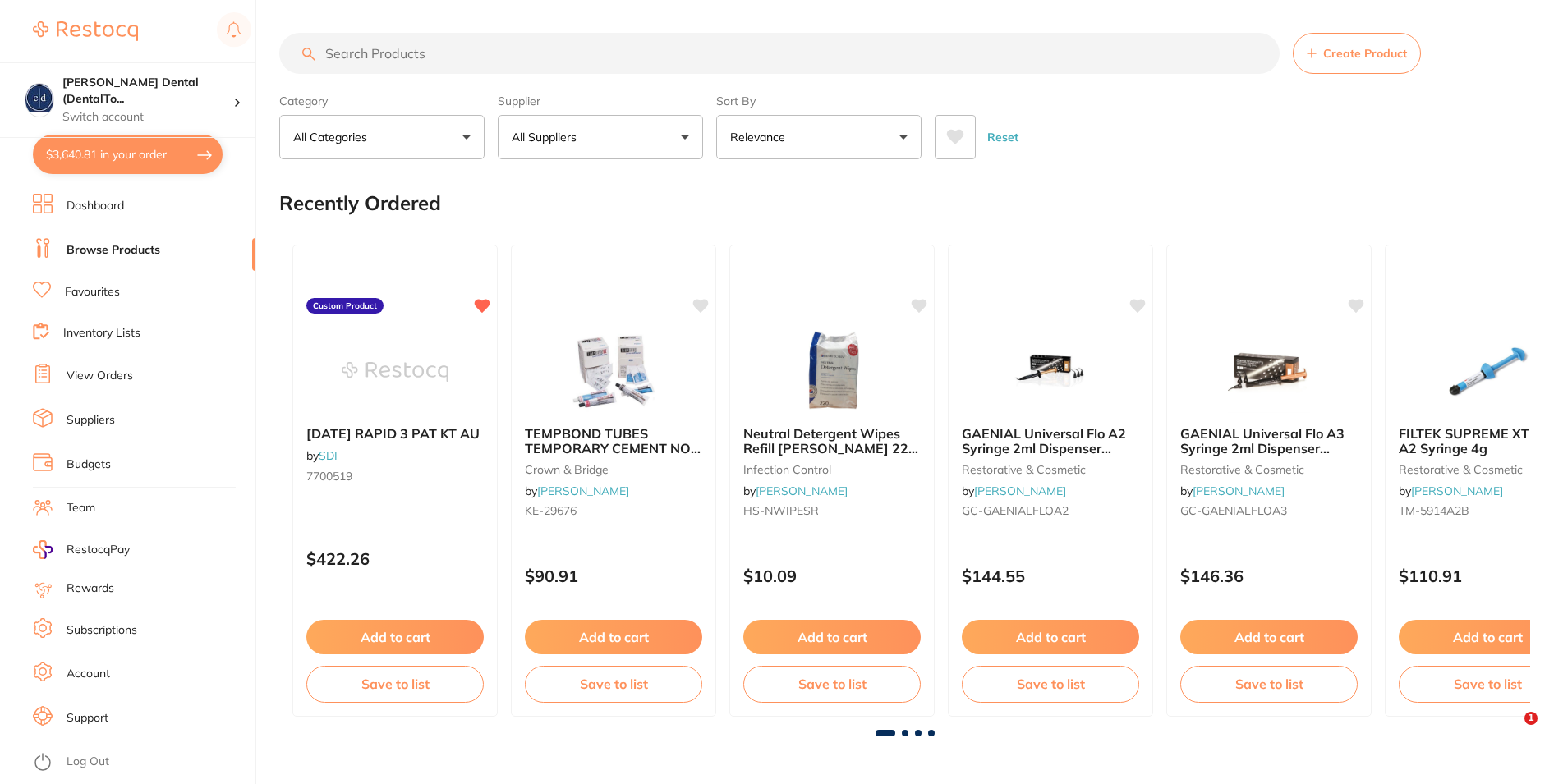
click at [684, 137] on button "All Suppliers" at bounding box center [600, 137] width 206 height 44
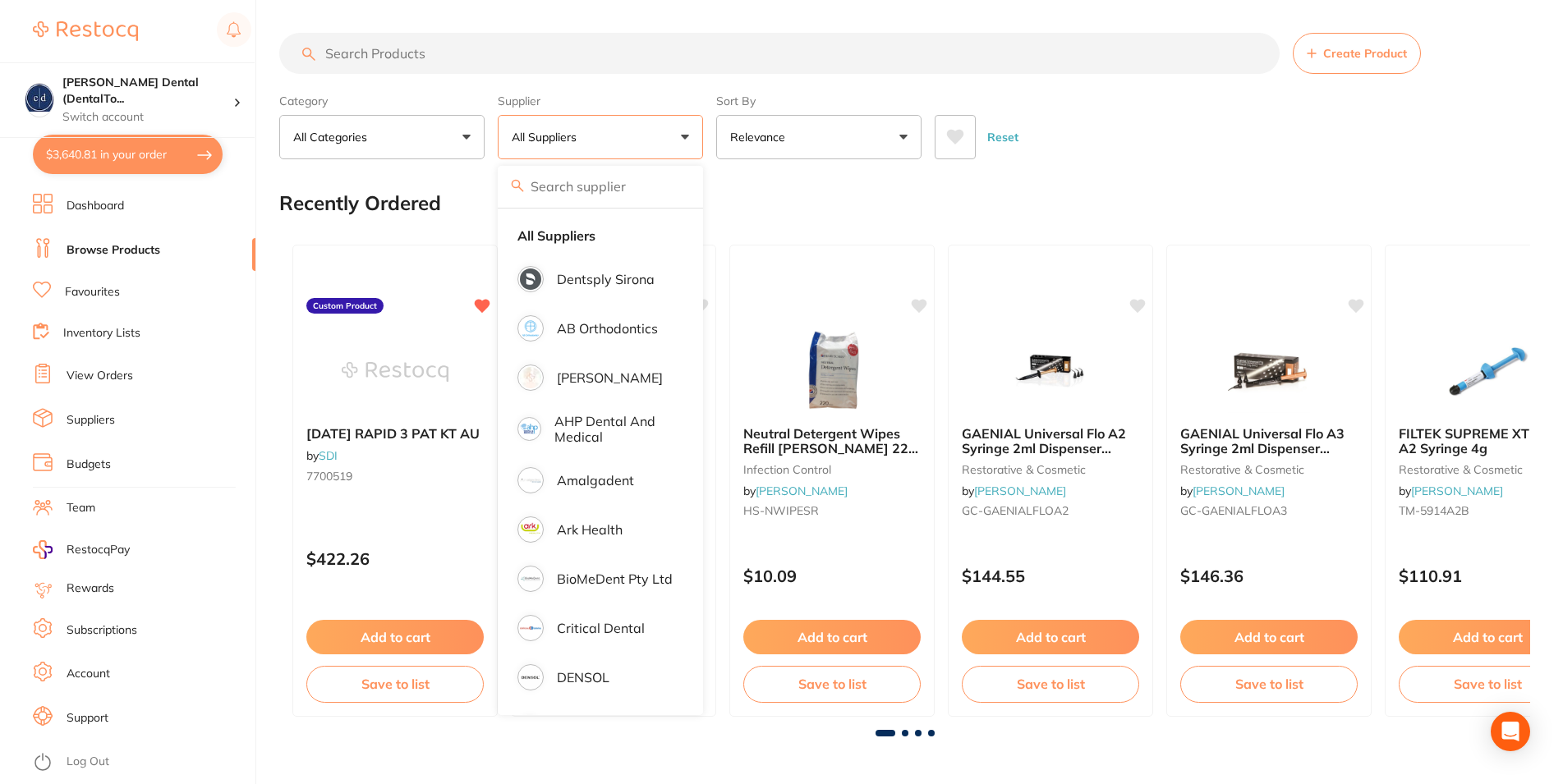
click at [685, 136] on button "All Suppliers" at bounding box center [600, 137] width 206 height 44
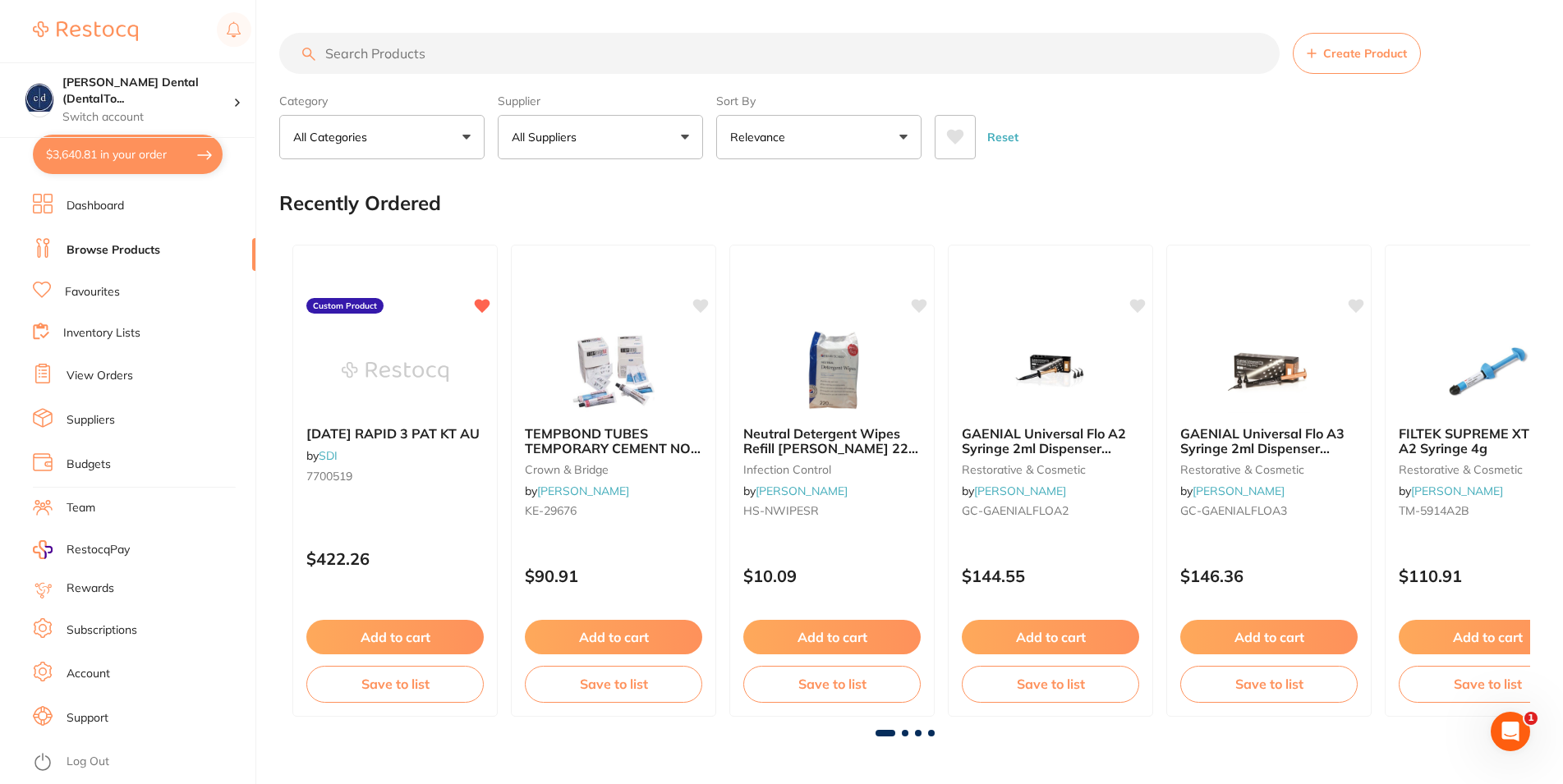
click at [685, 135] on button "All Suppliers" at bounding box center [600, 137] width 206 height 44
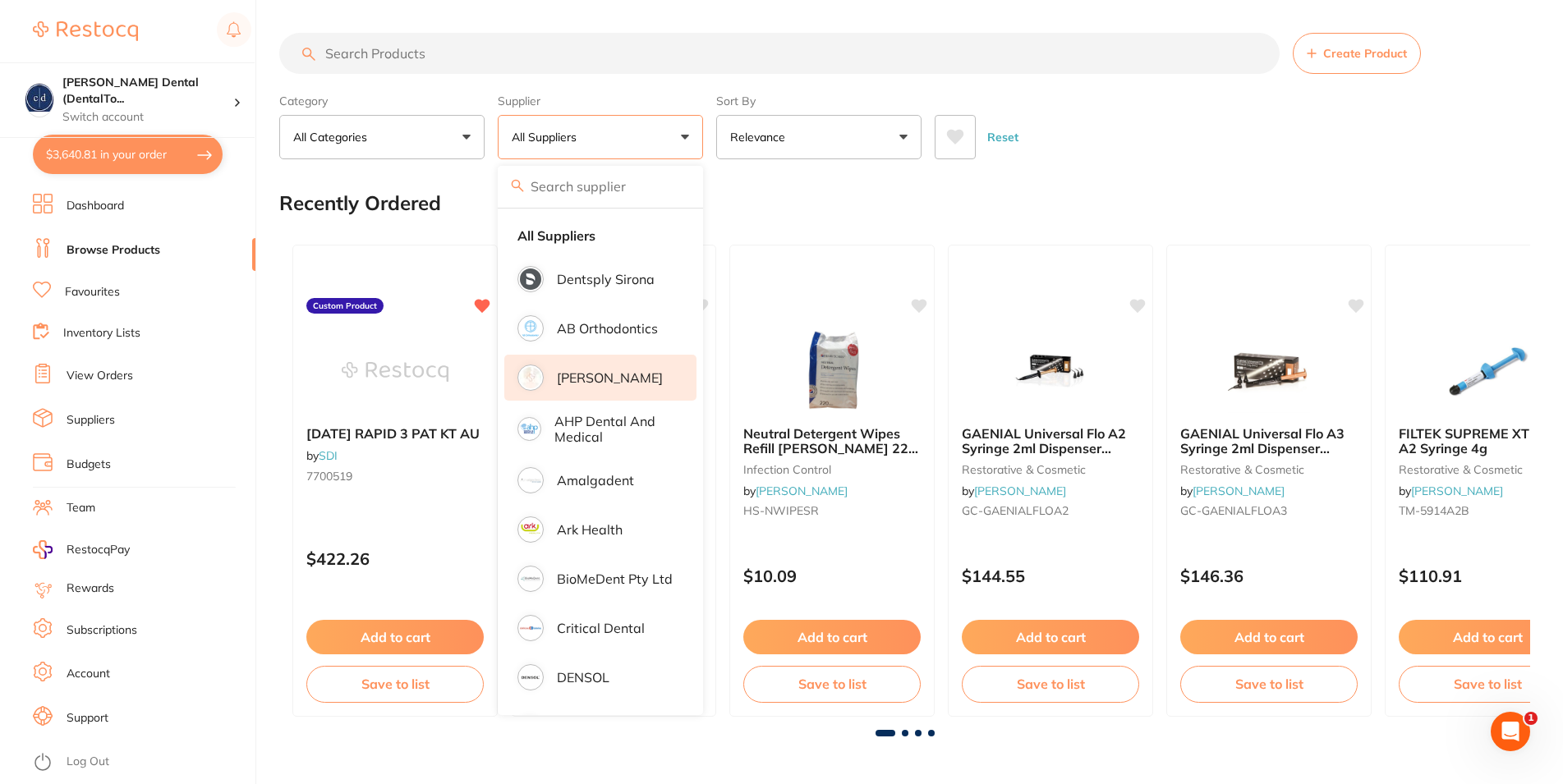
click at [587, 385] on p "[PERSON_NAME]" at bounding box center [609, 378] width 106 height 14
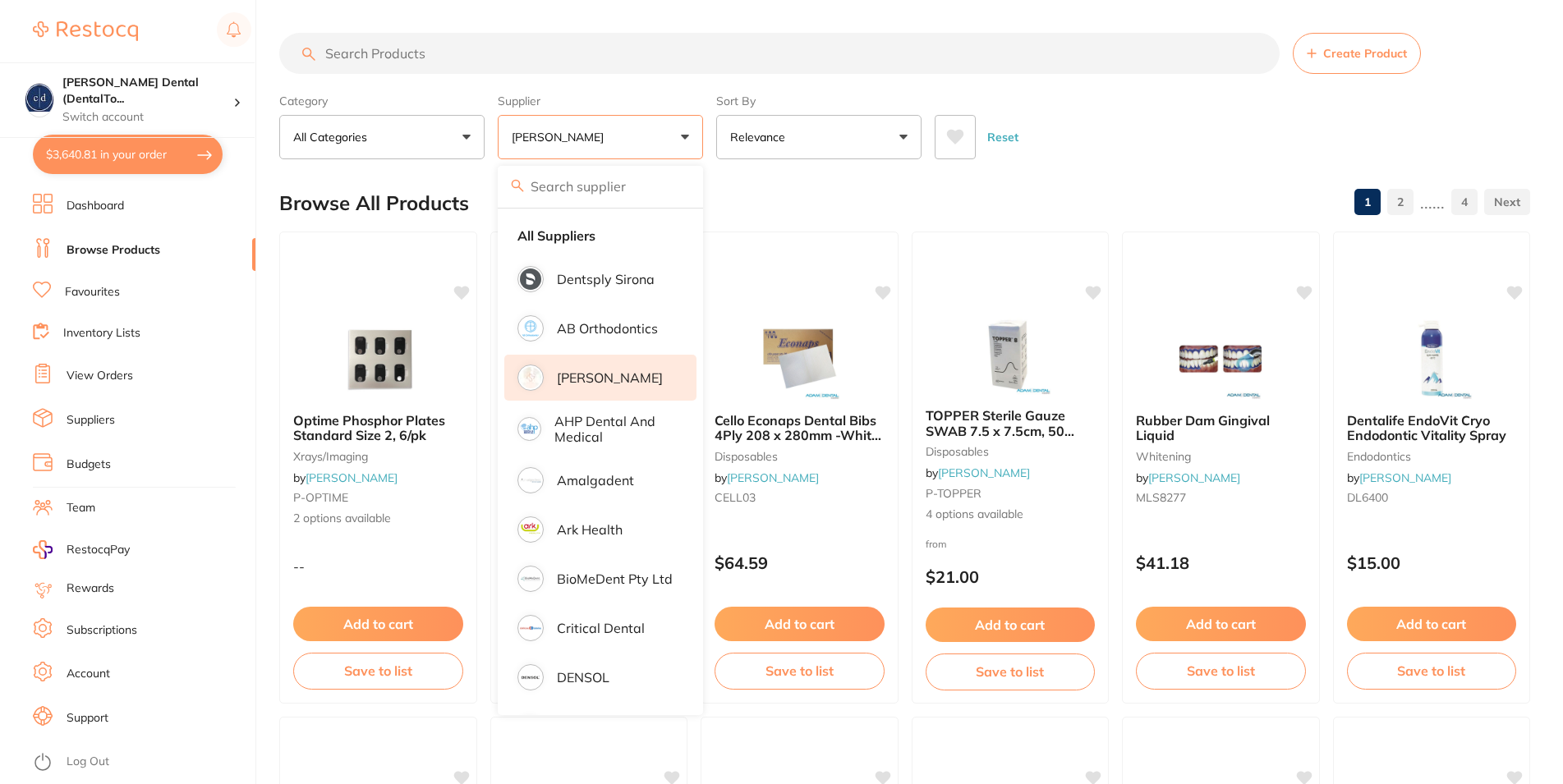
click at [447, 57] on input "search" at bounding box center [779, 53] width 1001 height 41
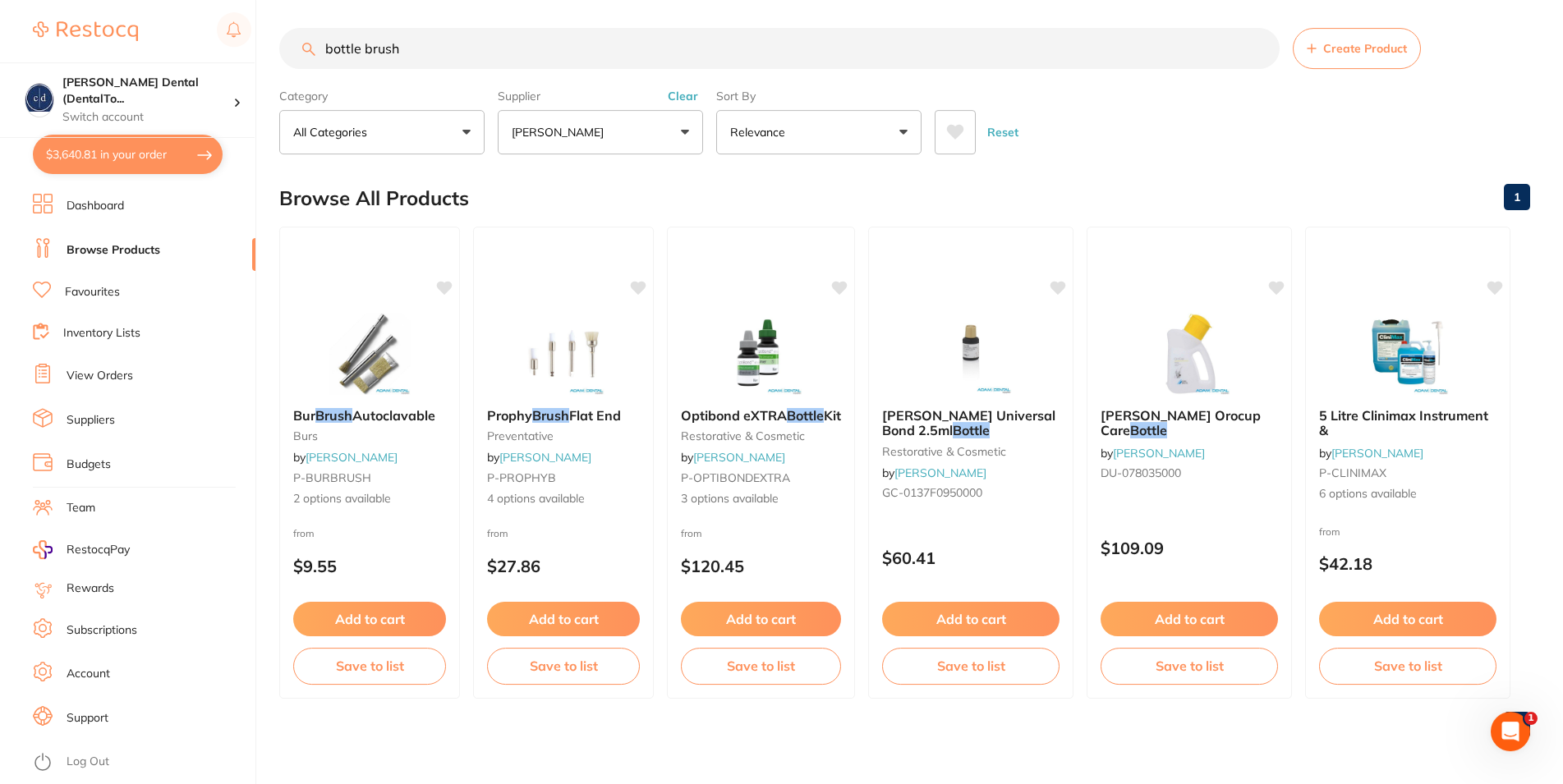
scroll to position [5, 0]
drag, startPoint x: 338, startPoint y: 53, endPoint x: 261, endPoint y: 58, distance: 77.2
click at [279, 58] on input "bottle brush" at bounding box center [779, 48] width 1001 height 41
click at [448, 48] on input "bottle brush" at bounding box center [779, 48] width 1001 height 41
drag, startPoint x: 410, startPoint y: 57, endPoint x: 297, endPoint y: 46, distance: 113.5
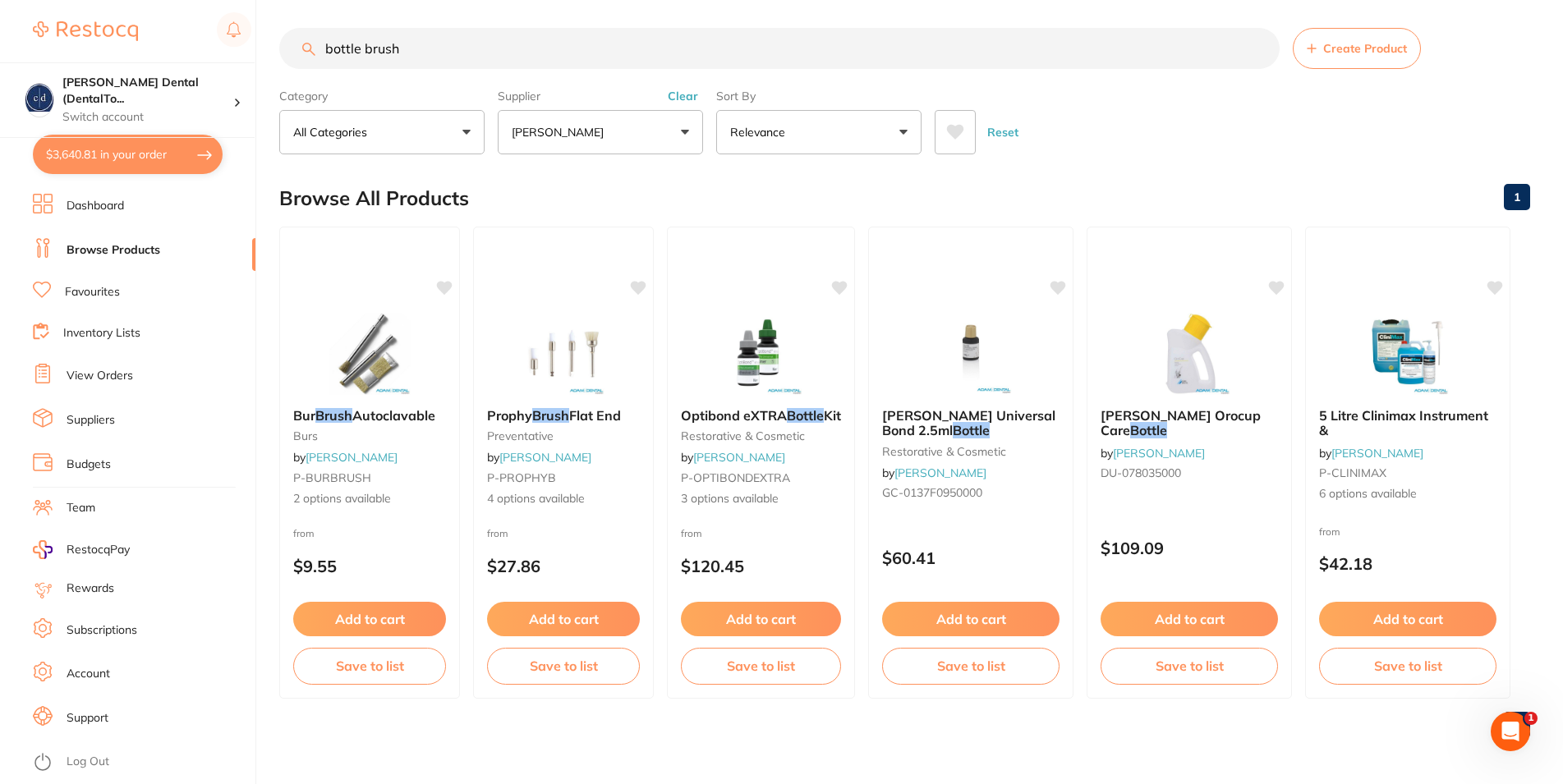
click at [297, 46] on input "bottle brush" at bounding box center [779, 48] width 1001 height 41
paste input "P-INSTBRUSH"
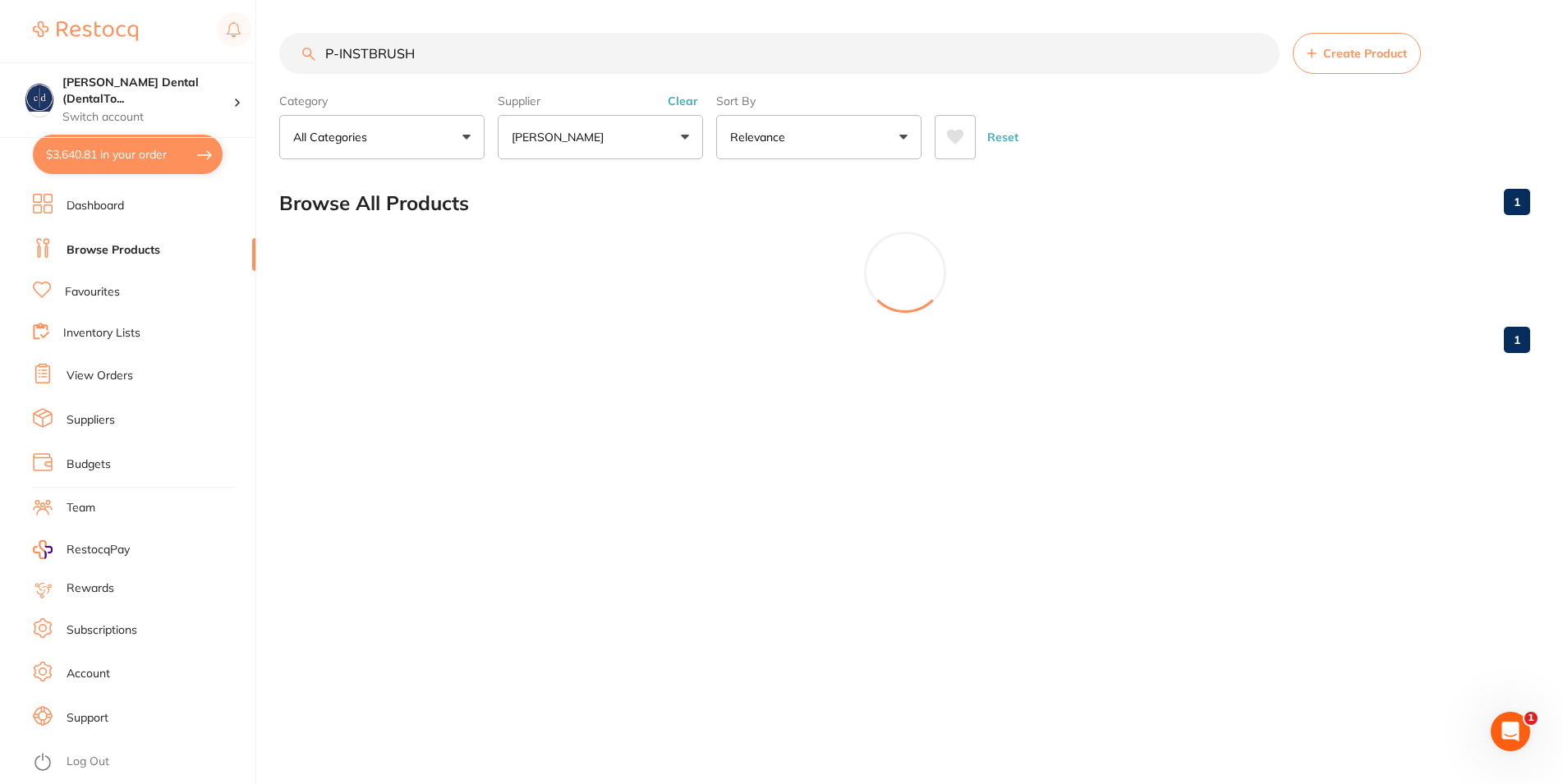
scroll to position [0, 0]
drag, startPoint x: 364, startPoint y: 57, endPoint x: 277, endPoint y: 44, distance: 88.0
click at [304, 53] on input "P-INSTBRUSH" at bounding box center [785, 53] width 1012 height 41
type input "mixing pads"
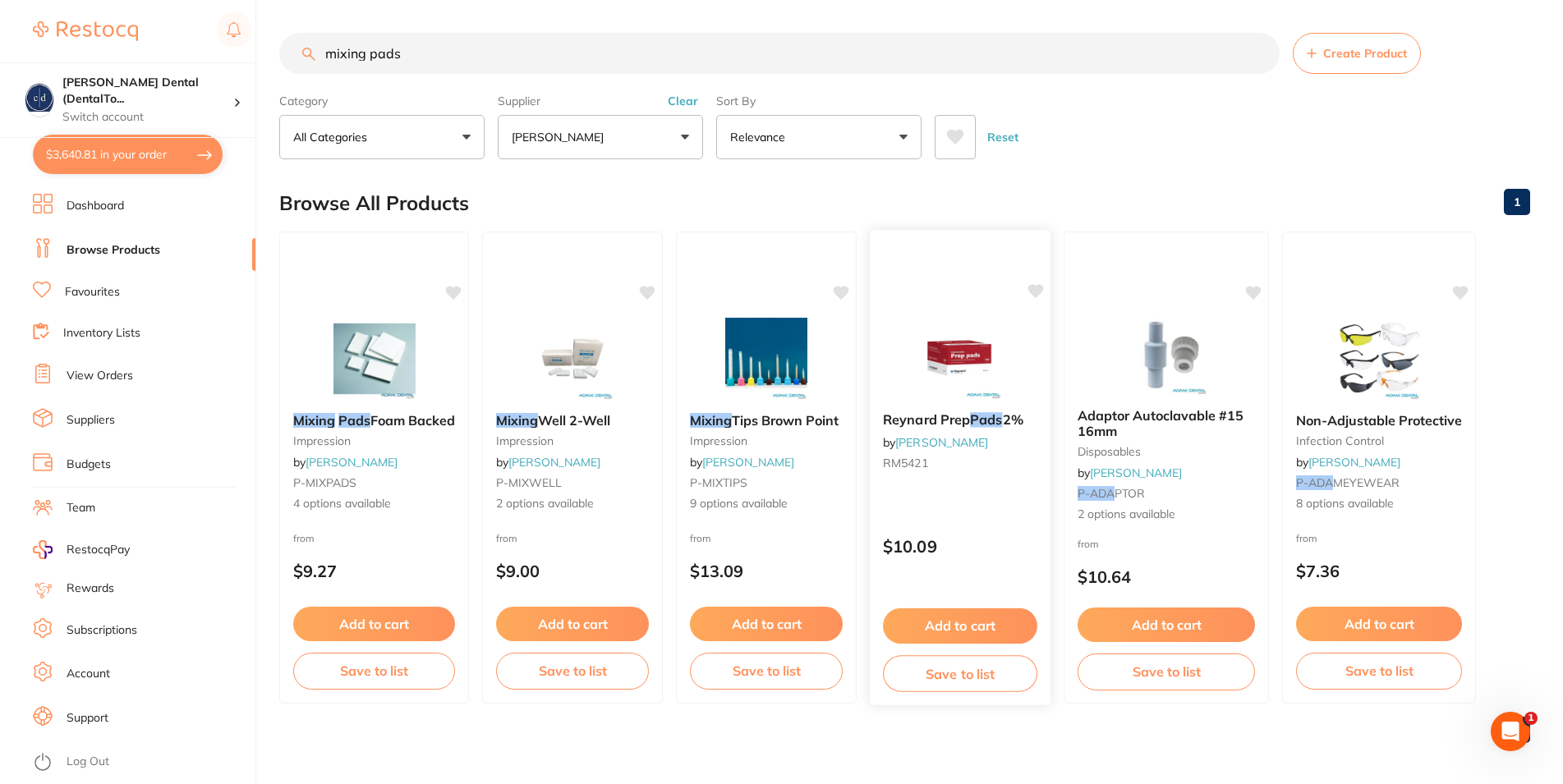
click at [986, 362] on img at bounding box center [960, 358] width 108 height 83
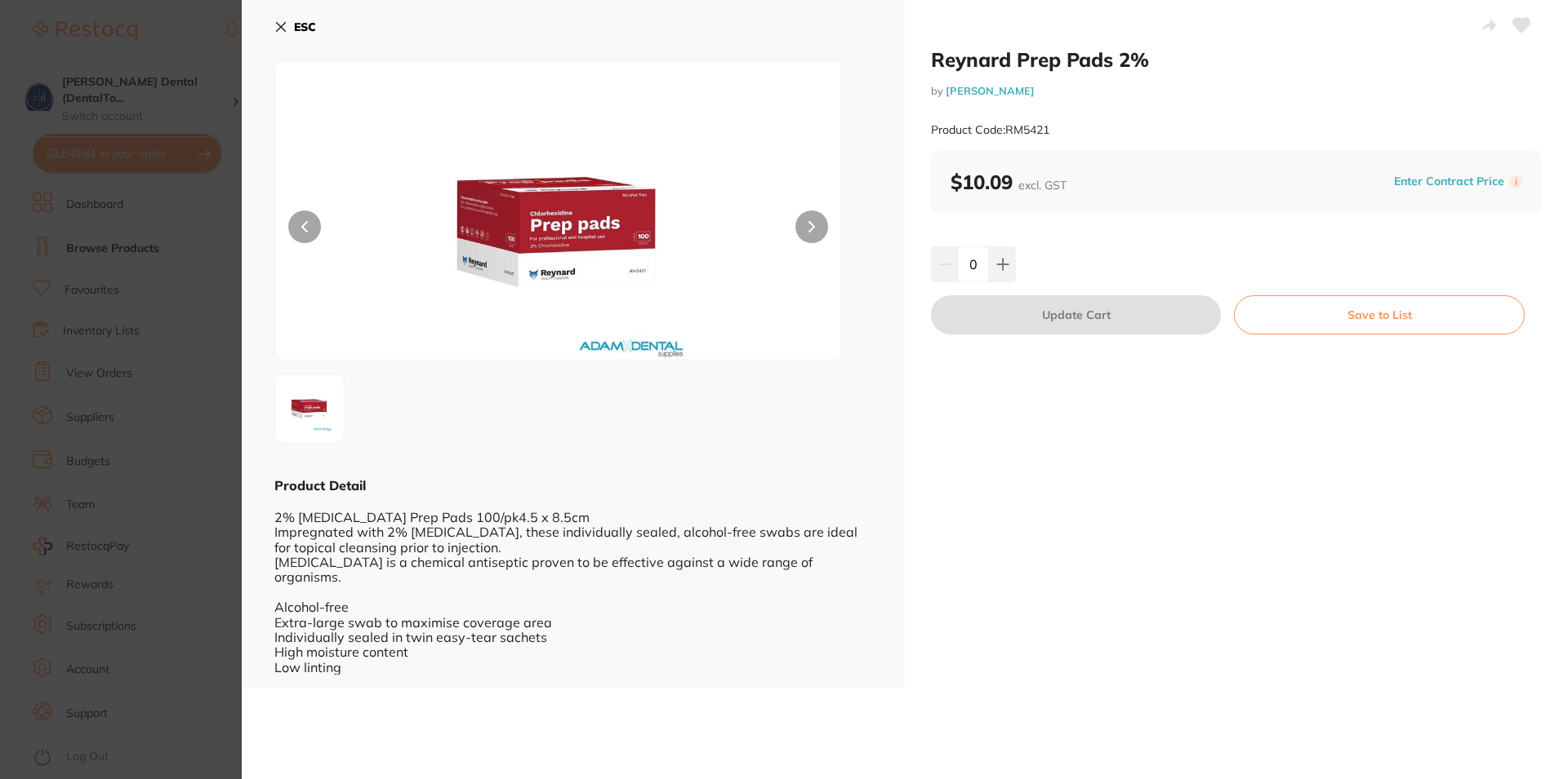
click at [277, 22] on icon at bounding box center [281, 27] width 14 height 13
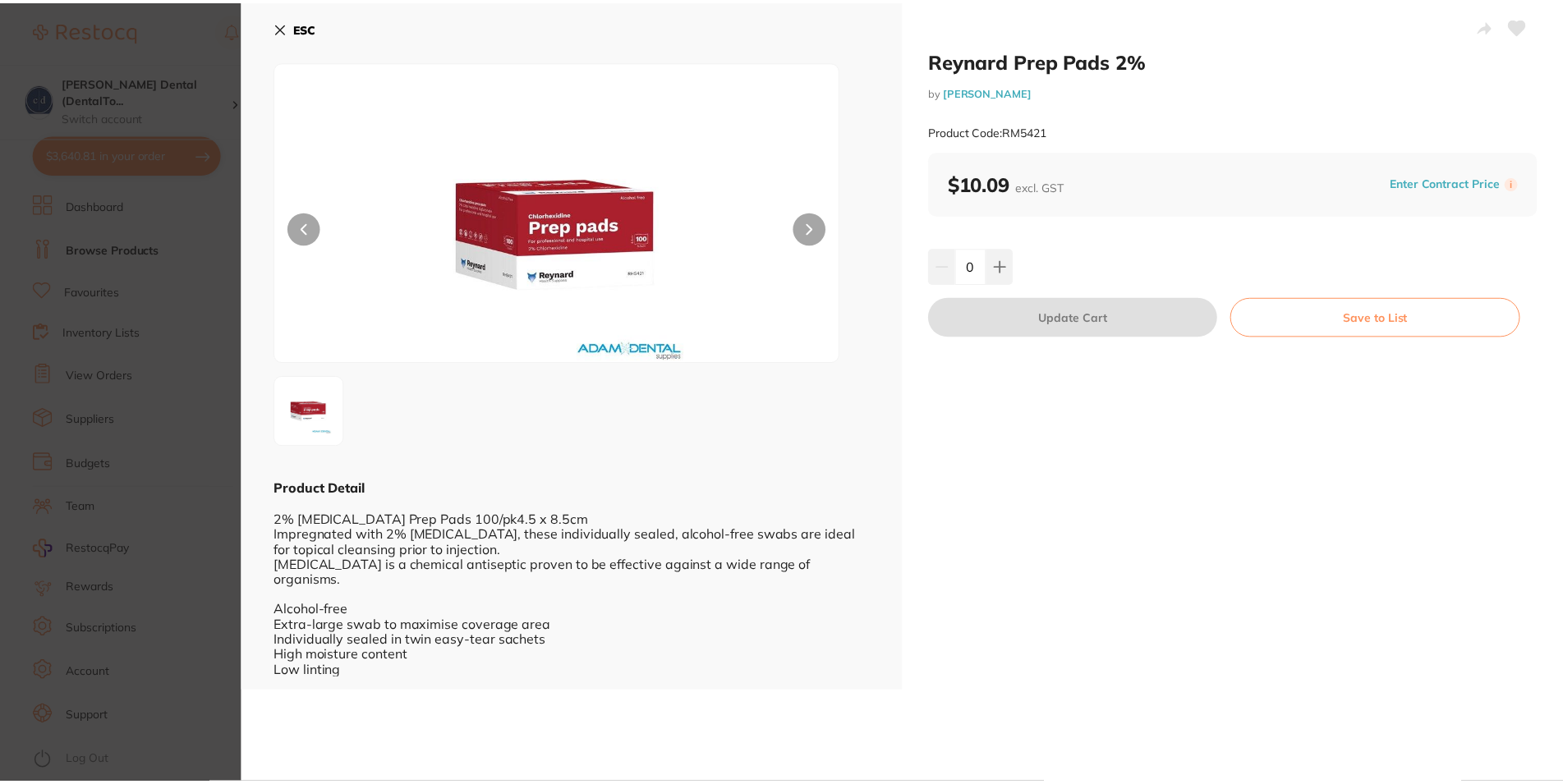
scroll to position [5, 0]
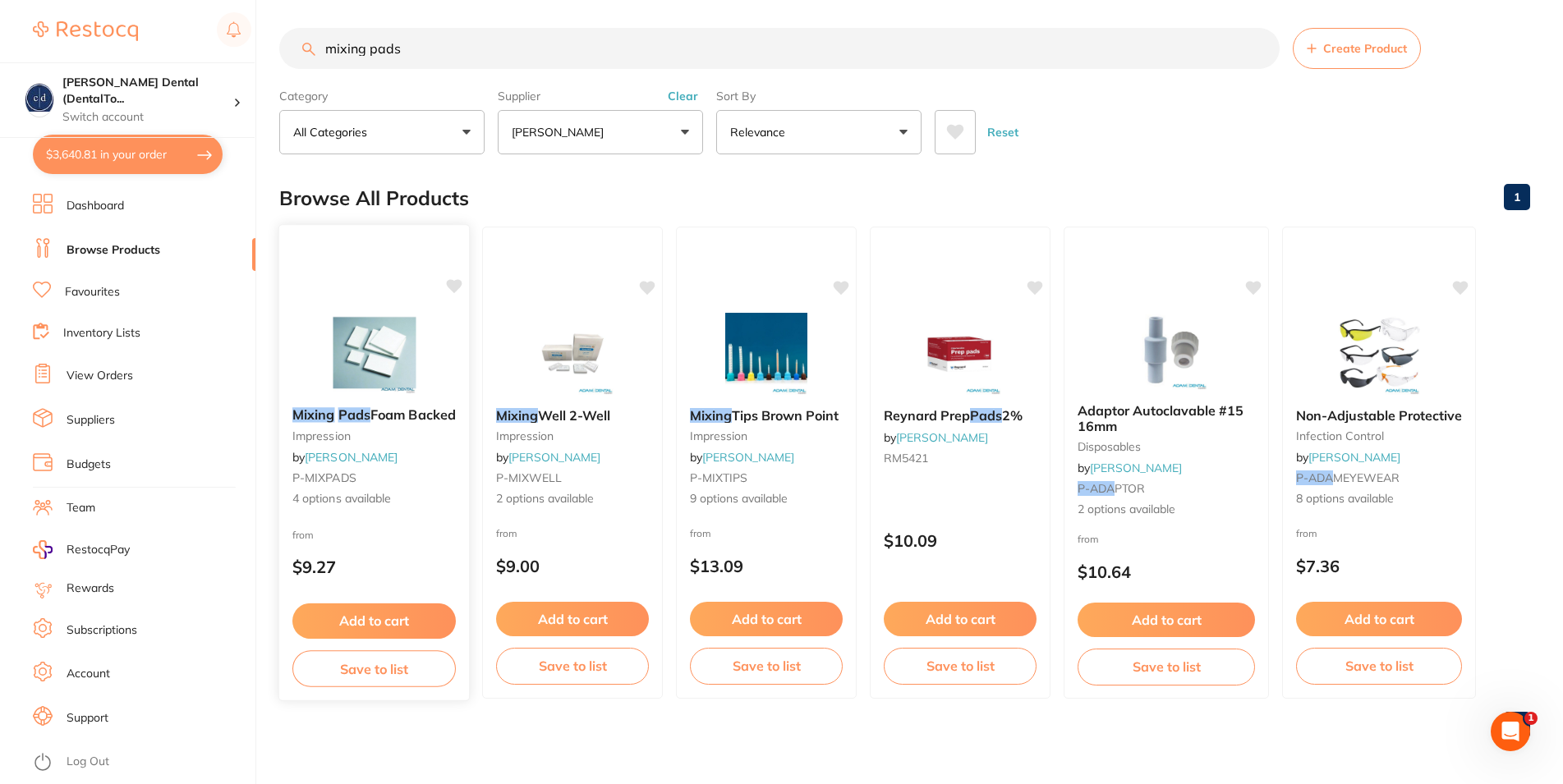
click at [388, 362] on img at bounding box center [374, 353] width 108 height 83
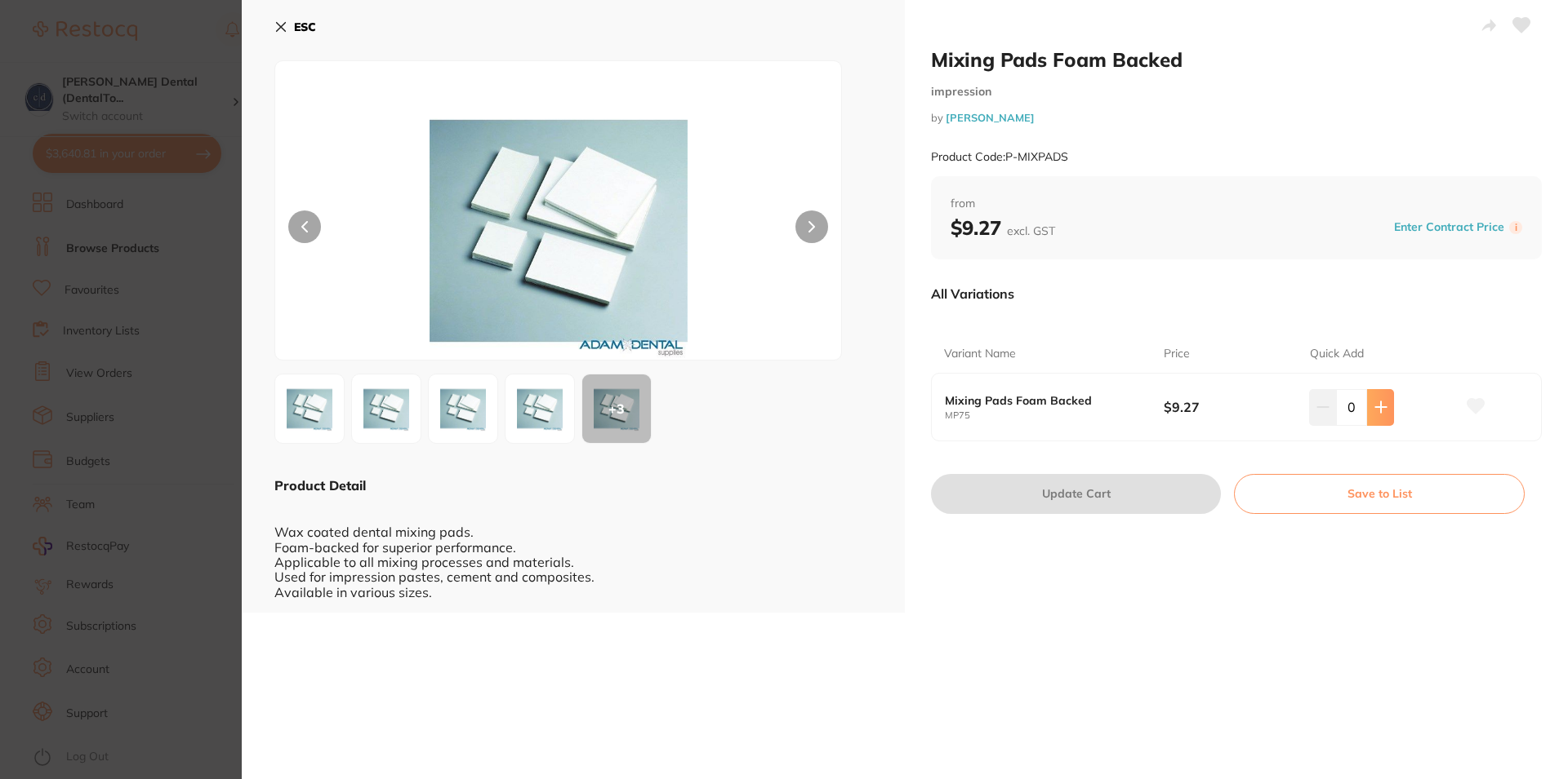
click at [1375, 408] on icon at bounding box center [1381, 407] width 11 height 11
click at [1374, 412] on icon at bounding box center [1381, 407] width 14 height 13
type input "2"
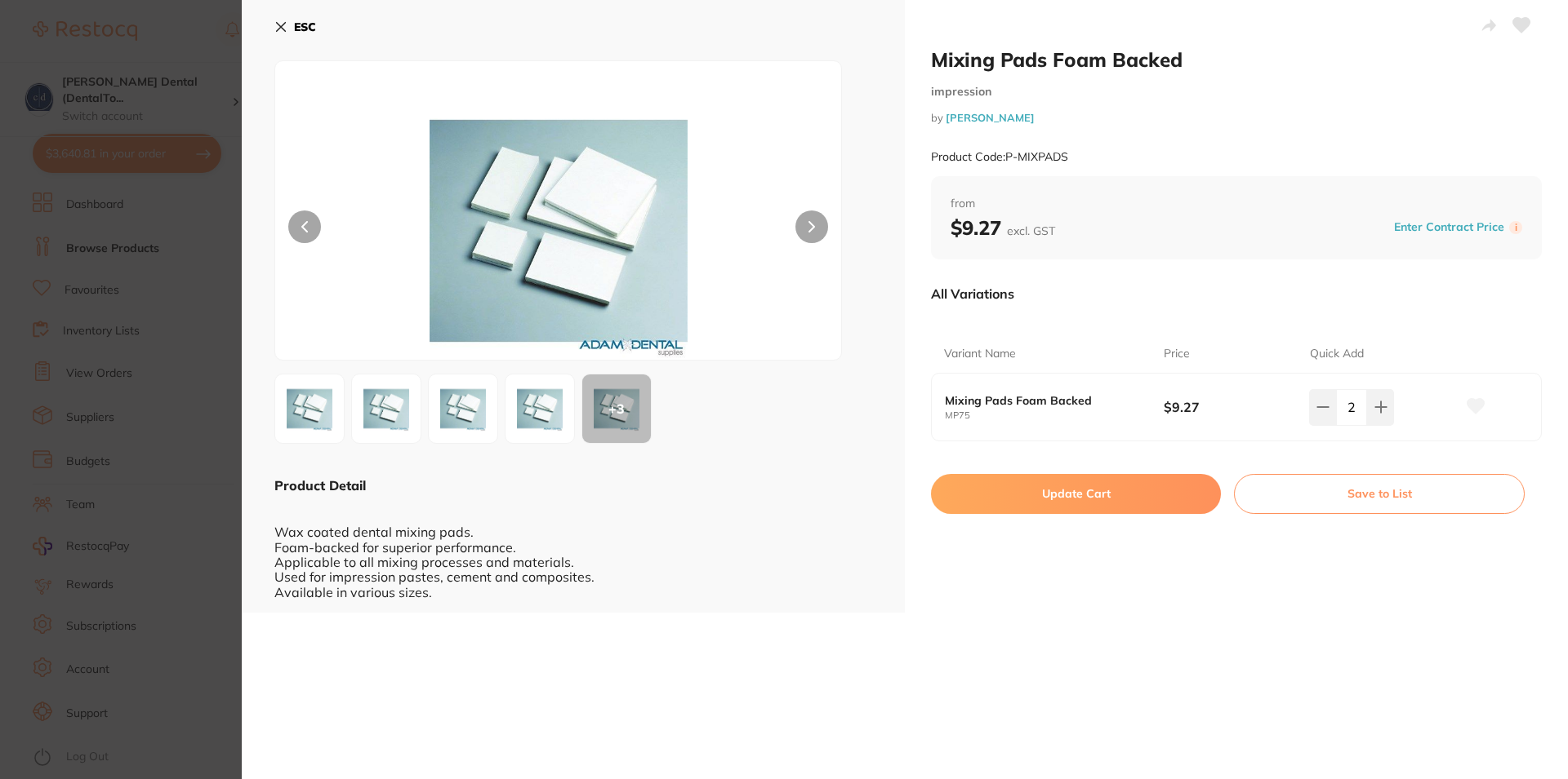
click at [1067, 489] on button "Update Cart" at bounding box center [1076, 494] width 290 height 40
click at [1067, 489] on div "Adaptor Autoclavable #15 16mm disposables by Adam Dental P-ADA PTOR 2 options a…" at bounding box center [1159, 461] width 203 height 139
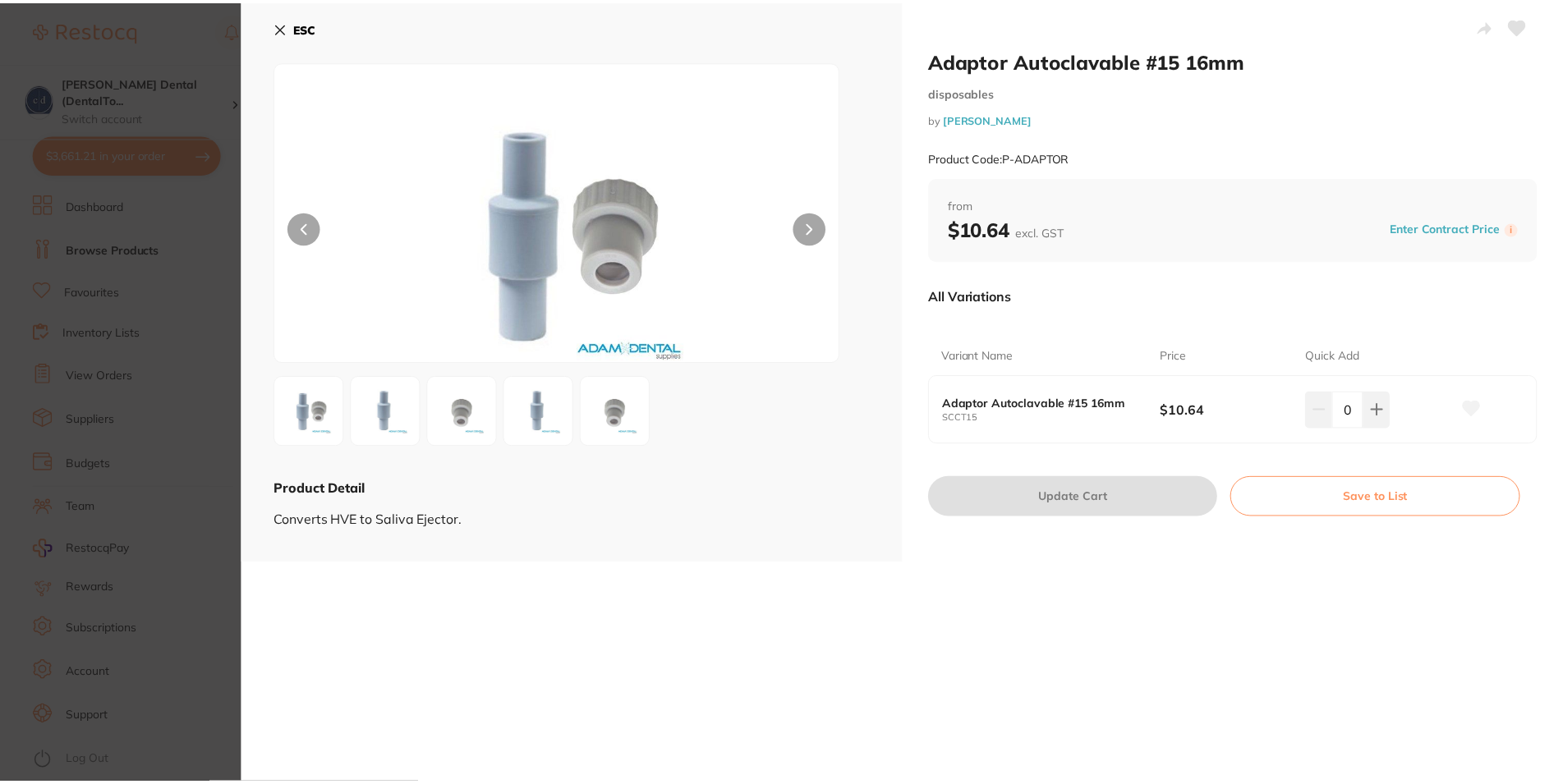
scroll to position [5, 0]
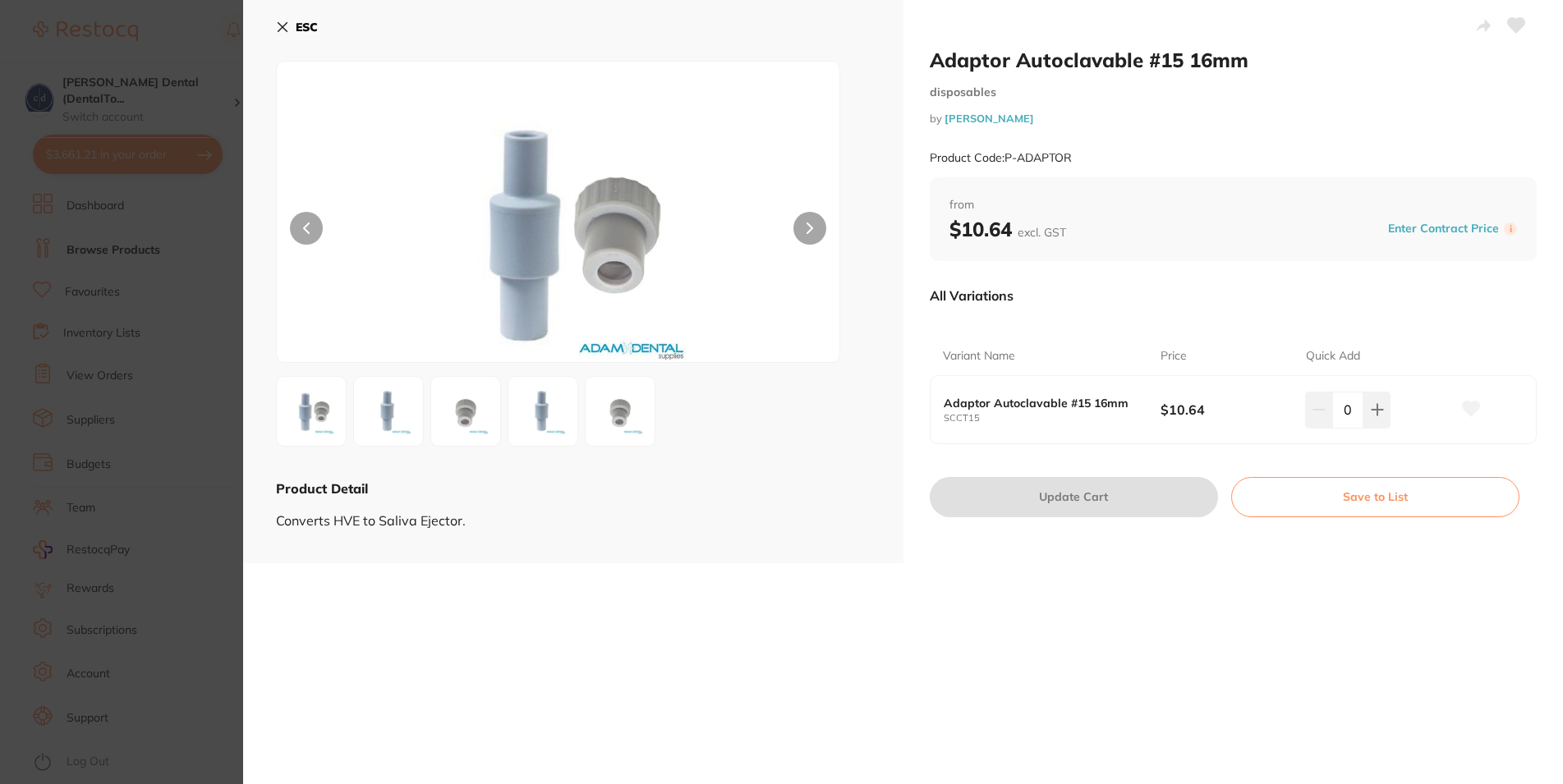
click at [279, 23] on button "ESC" at bounding box center [297, 27] width 42 height 28
click at [279, 23] on main "mixing pads Create Product Category All Categories All Categories disposables i…" at bounding box center [921, 390] width 1284 height 789
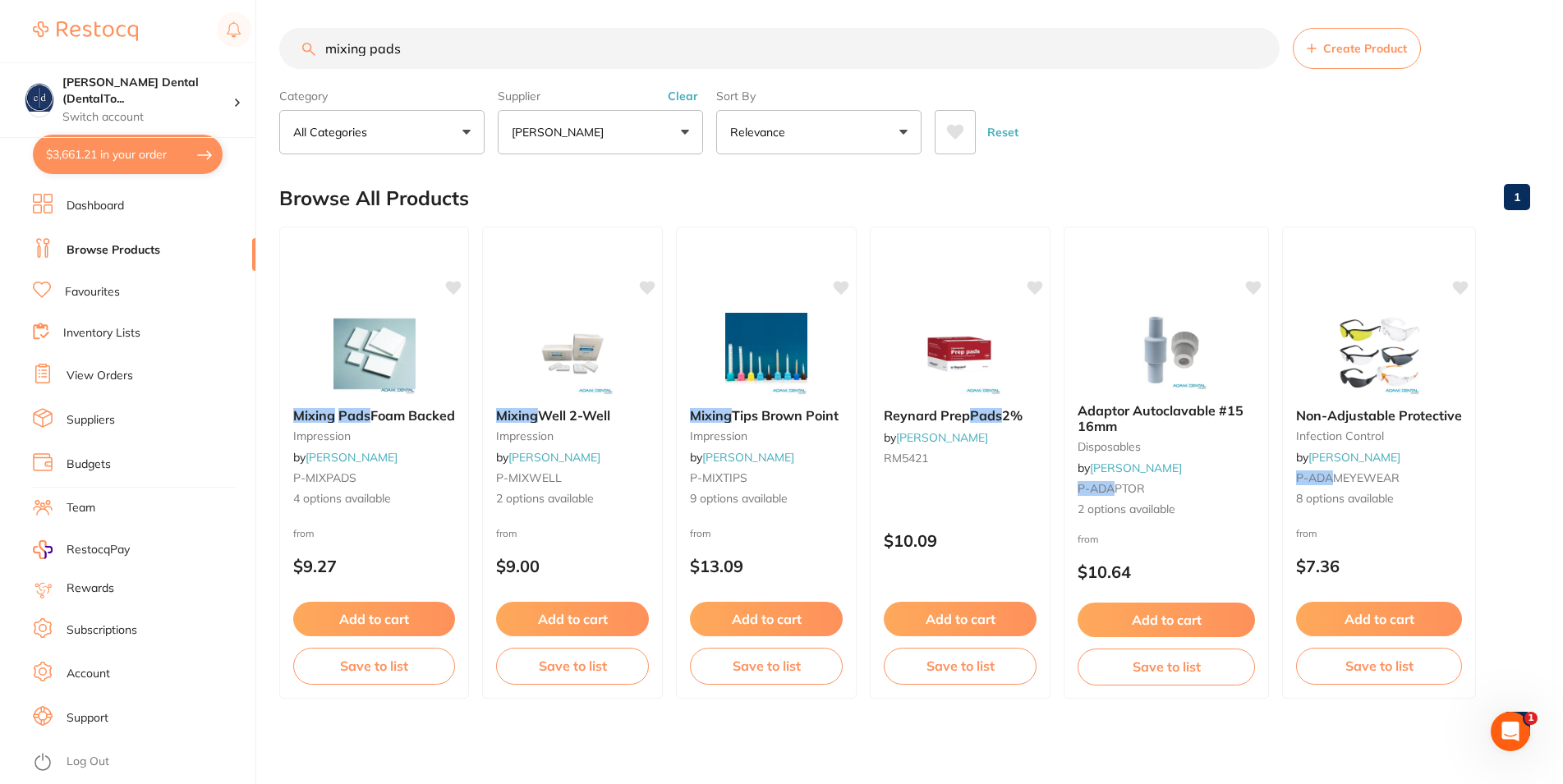
drag, startPoint x: 393, startPoint y: 50, endPoint x: 293, endPoint y: 0, distance: 111.8
click at [284, 49] on input "mixing pads" at bounding box center [779, 48] width 1001 height 41
type input "topical anaesthetic"
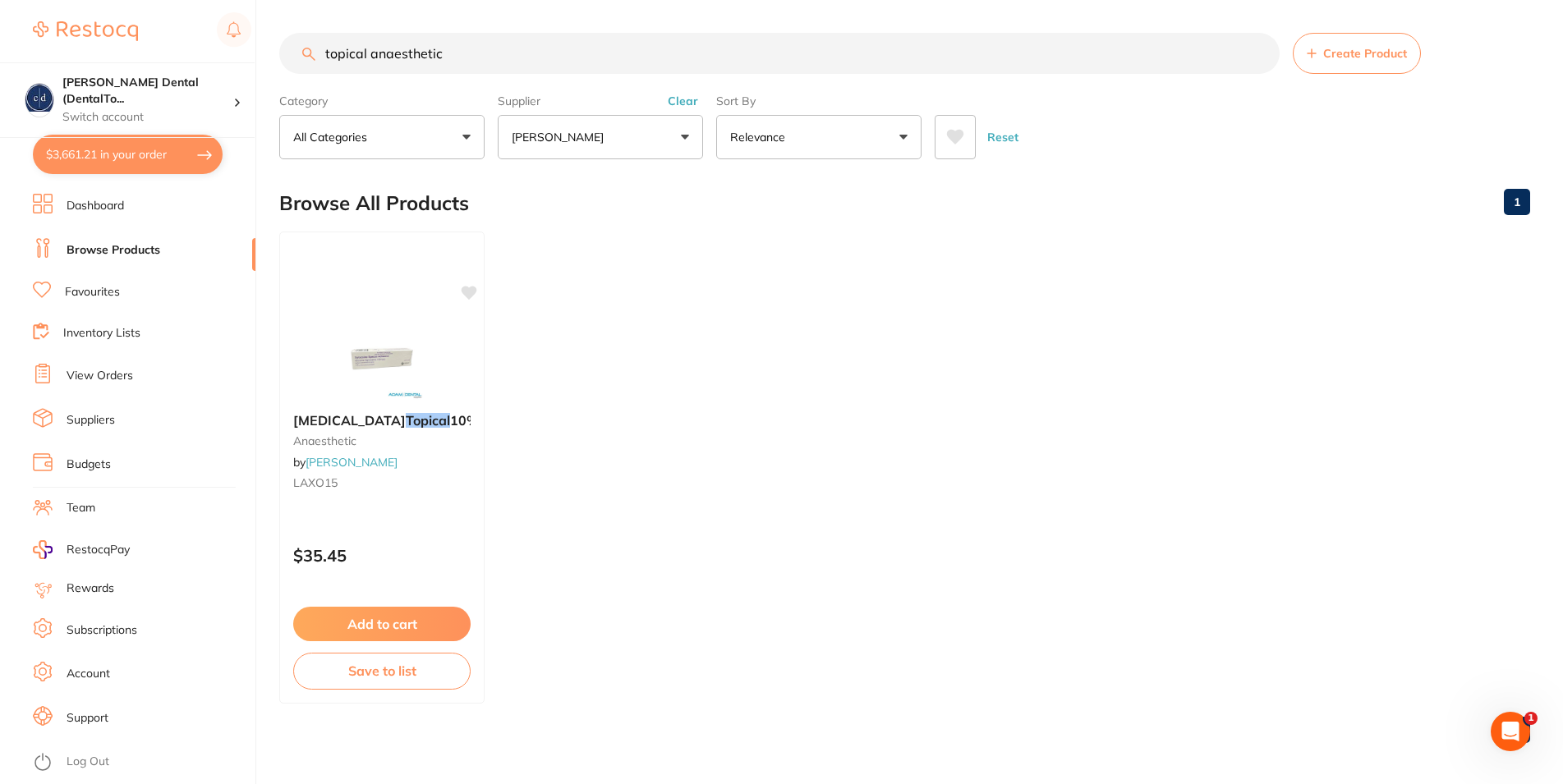
click at [584, 140] on p "[PERSON_NAME]" at bounding box center [561, 137] width 99 height 16
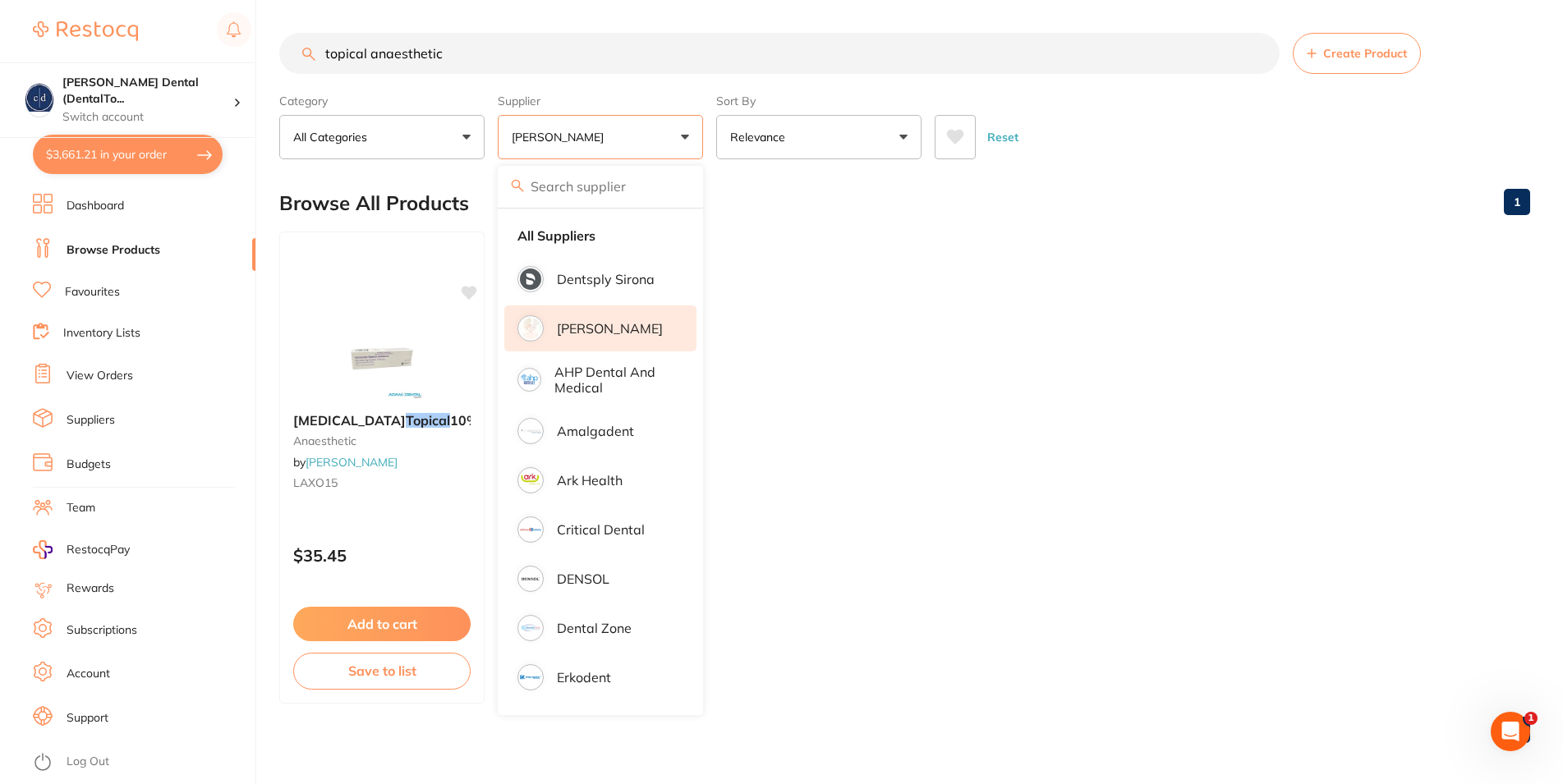
click at [1002, 135] on button "Reset" at bounding box center [1002, 137] width 41 height 44
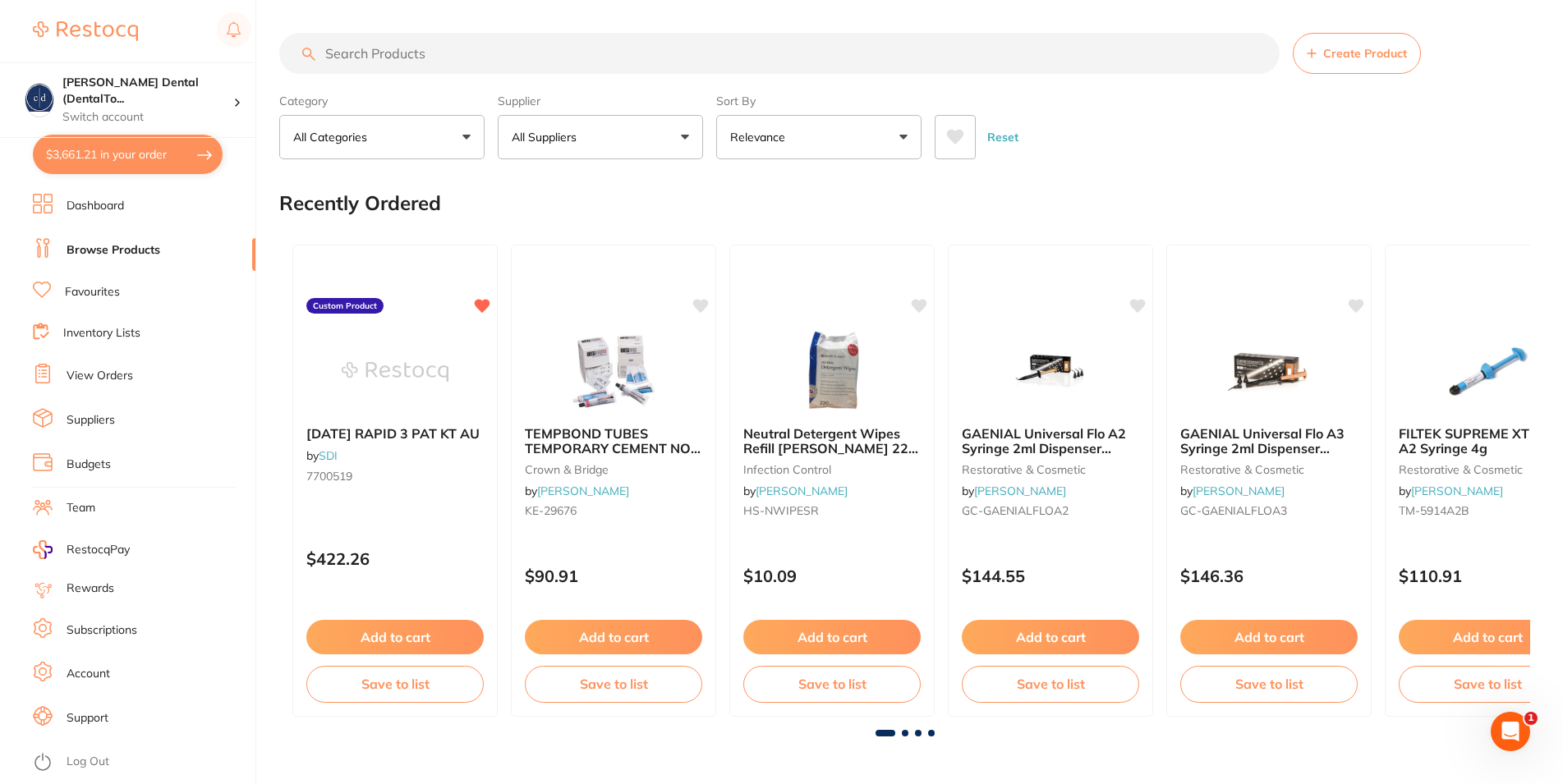
click at [578, 138] on p "All Suppliers" at bounding box center [547, 137] width 72 height 16
type input "[PERSON_NAME]"
click at [580, 287] on p "[PERSON_NAME]" at bounding box center [609, 279] width 106 height 14
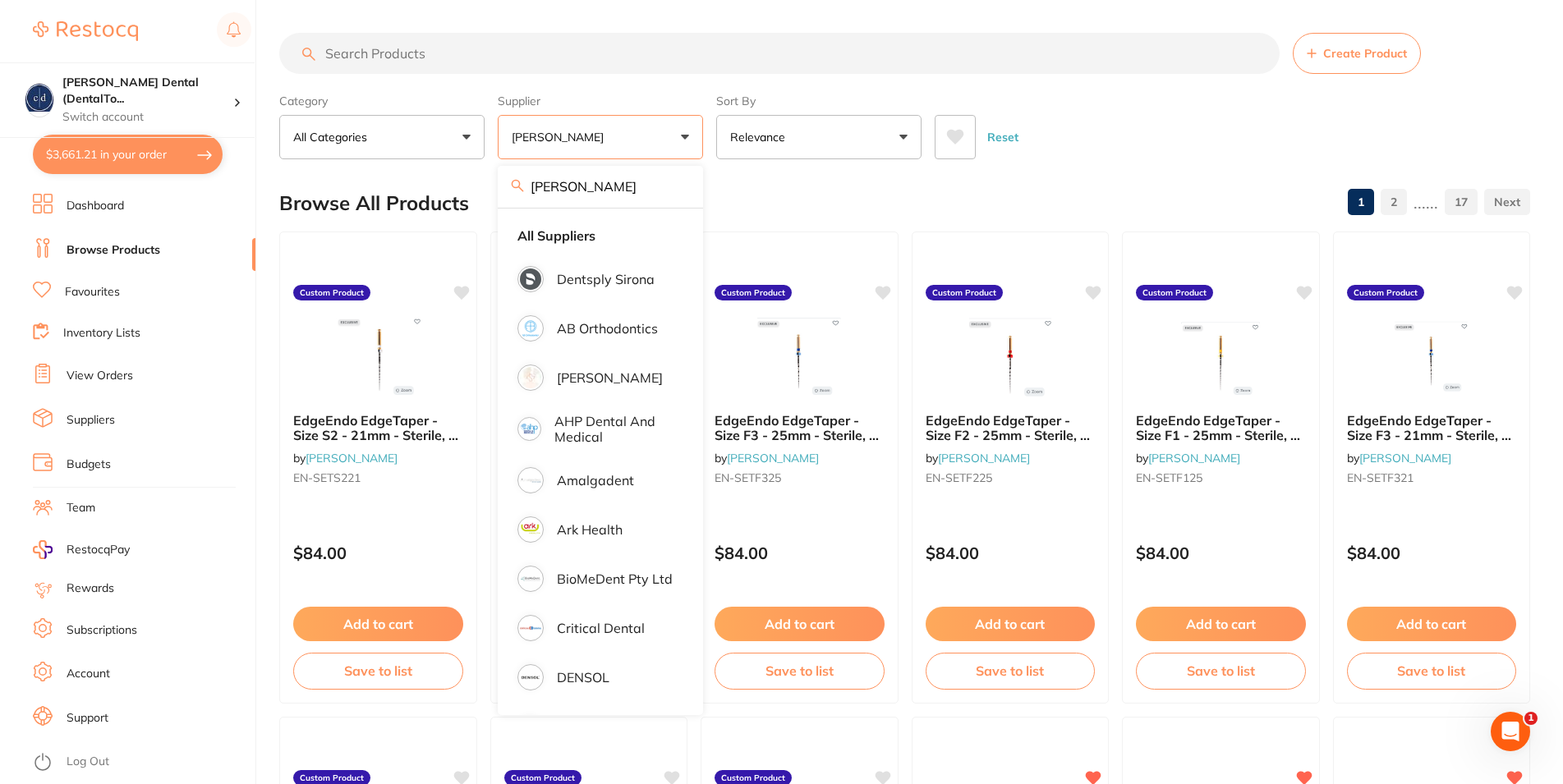
click at [408, 62] on input "search" at bounding box center [779, 53] width 1001 height 41
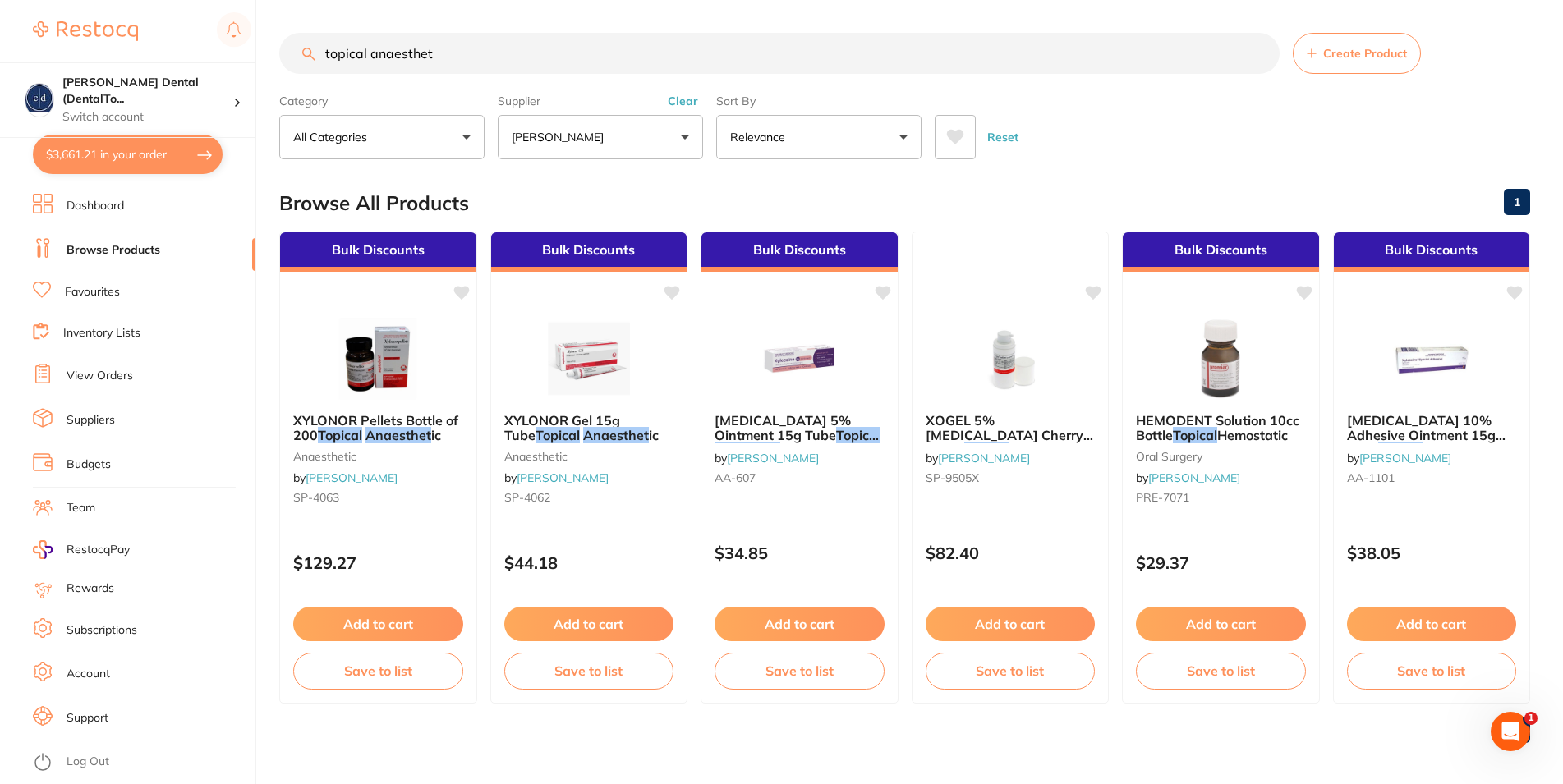
type input "topical anaesthet"
click at [686, 136] on button "[PERSON_NAME]" at bounding box center [600, 137] width 206 height 44
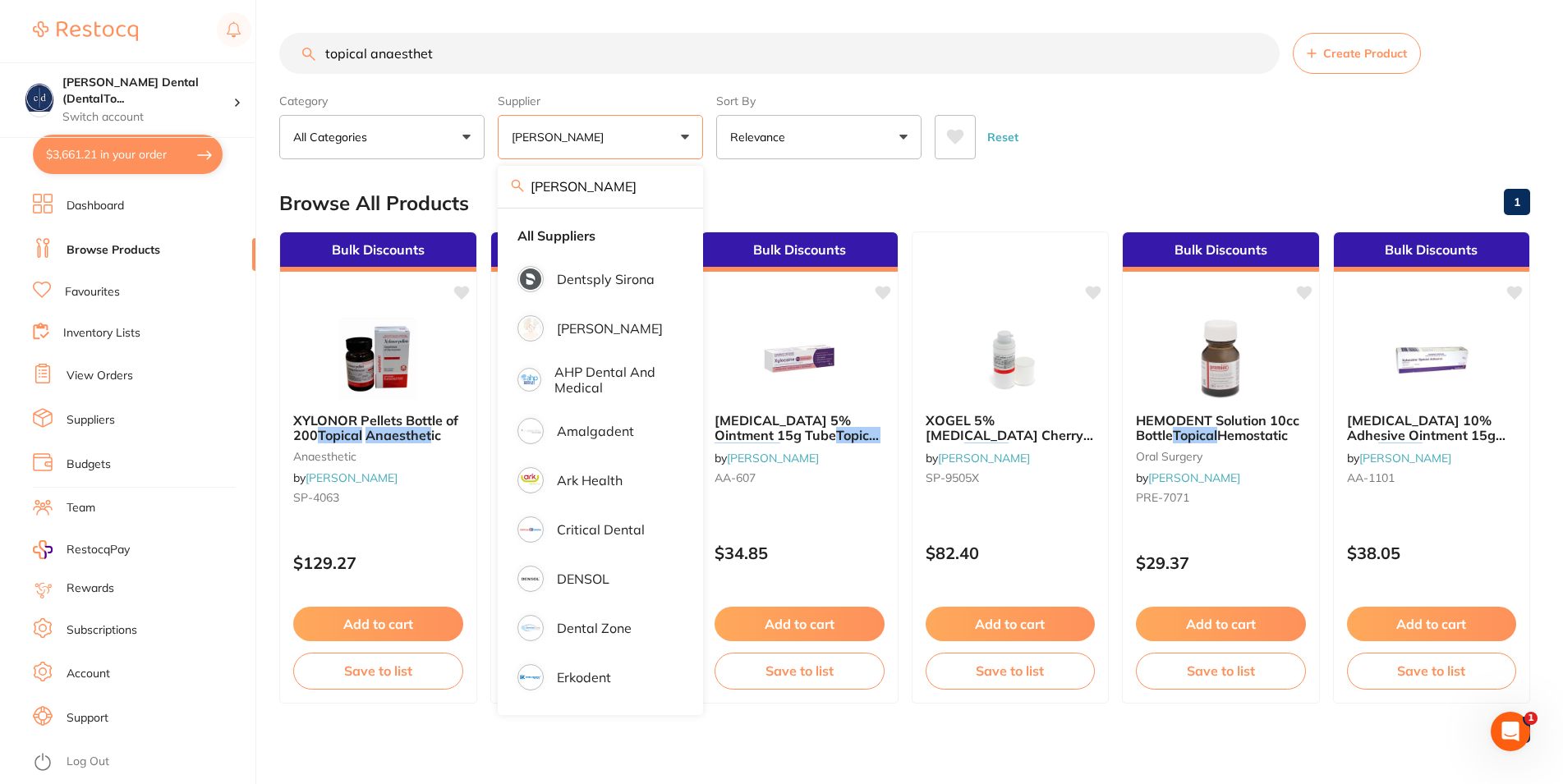
click at [1000, 137] on button "Reset" at bounding box center [1002, 137] width 41 height 44
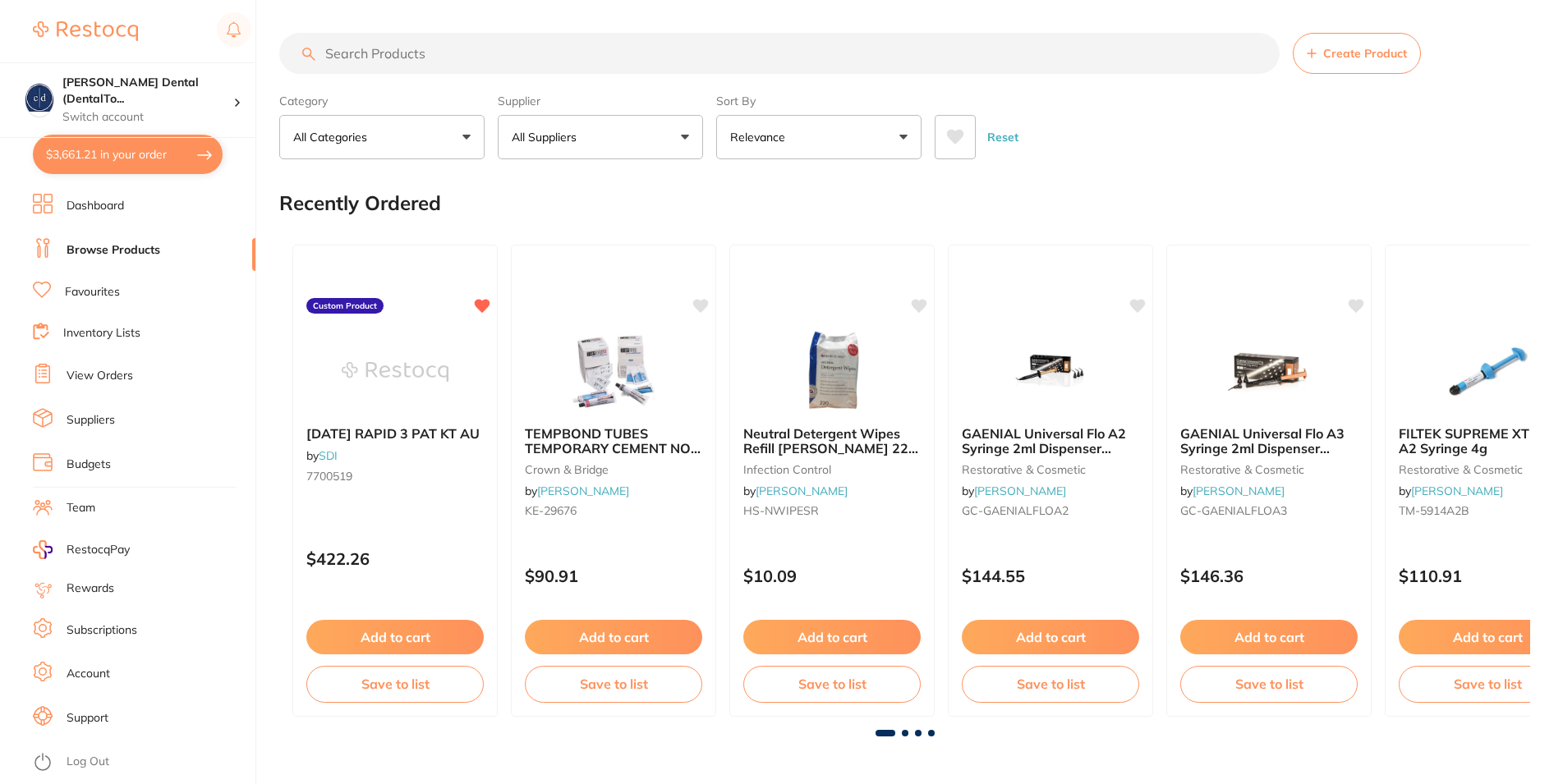
drag, startPoint x: 580, startPoint y: 138, endPoint x: 587, endPoint y: 145, distance: 9.9
click at [583, 141] on p "All Suppliers" at bounding box center [547, 137] width 72 height 16
click at [583, 143] on p "All Suppliers" at bounding box center [547, 137] width 72 height 16
click at [570, 142] on p "All Suppliers" at bounding box center [547, 137] width 72 height 16
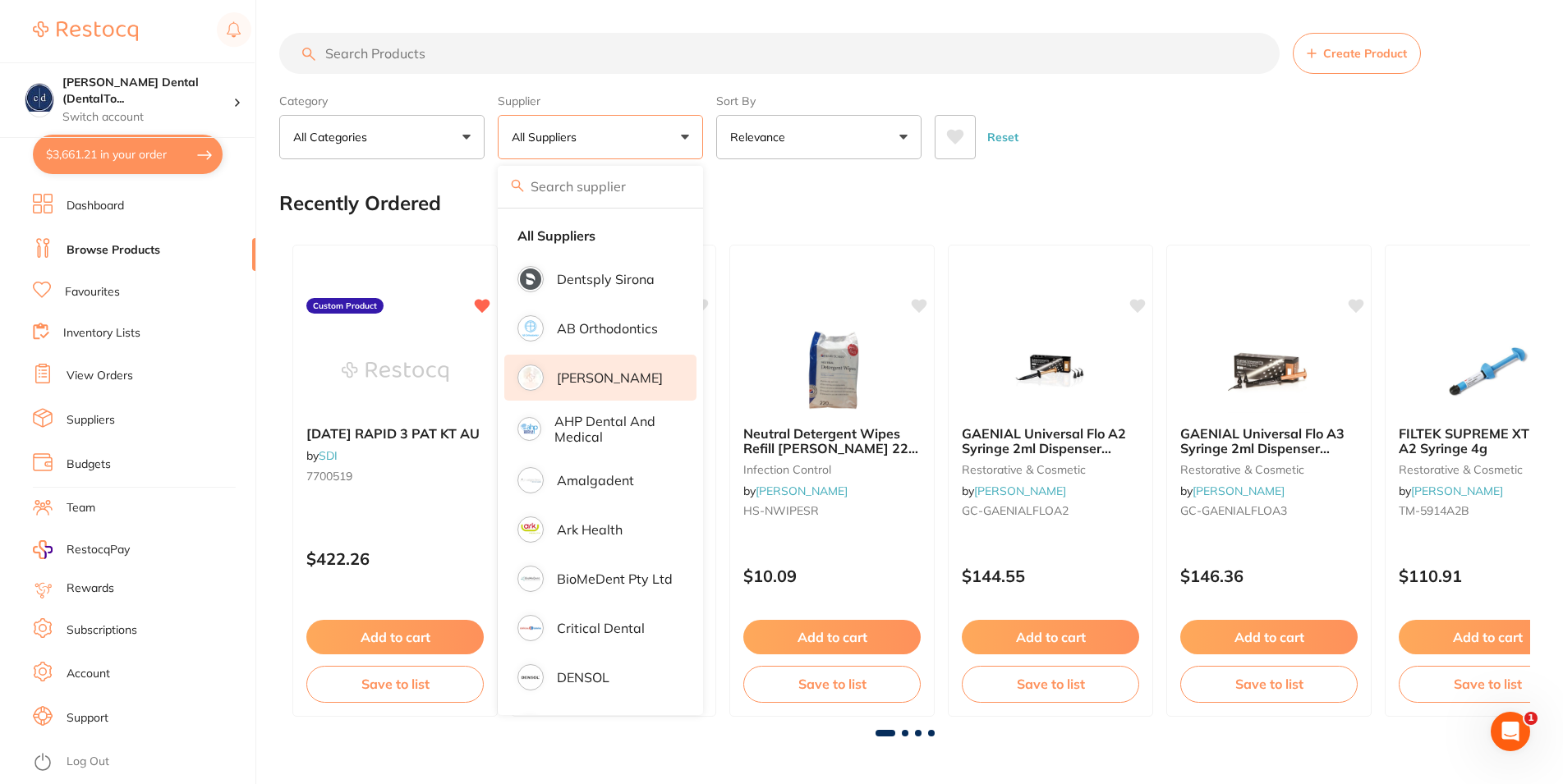
click at [571, 375] on p "[PERSON_NAME]" at bounding box center [609, 378] width 106 height 14
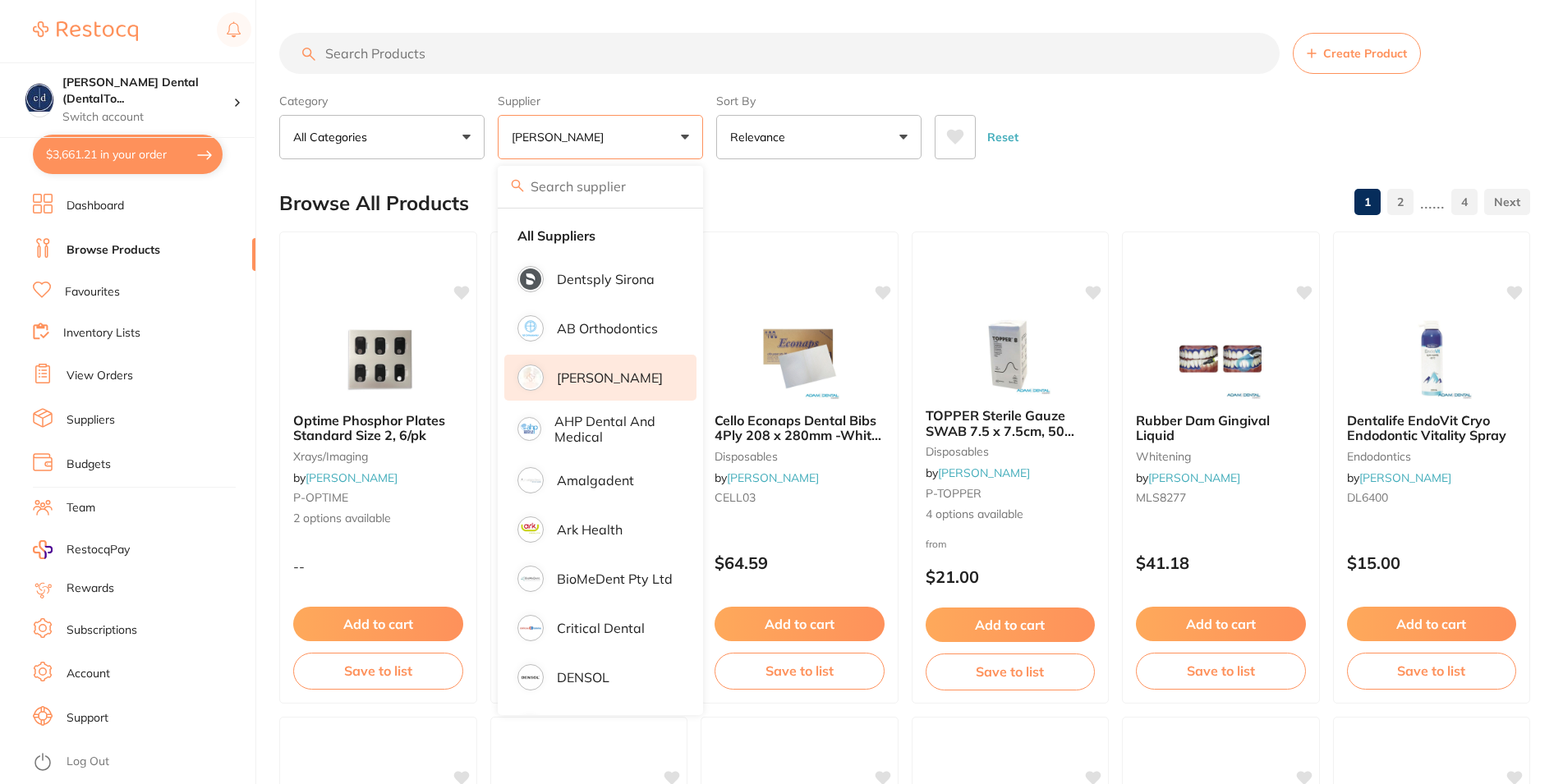
click at [465, 57] on input "search" at bounding box center [779, 53] width 1001 height 41
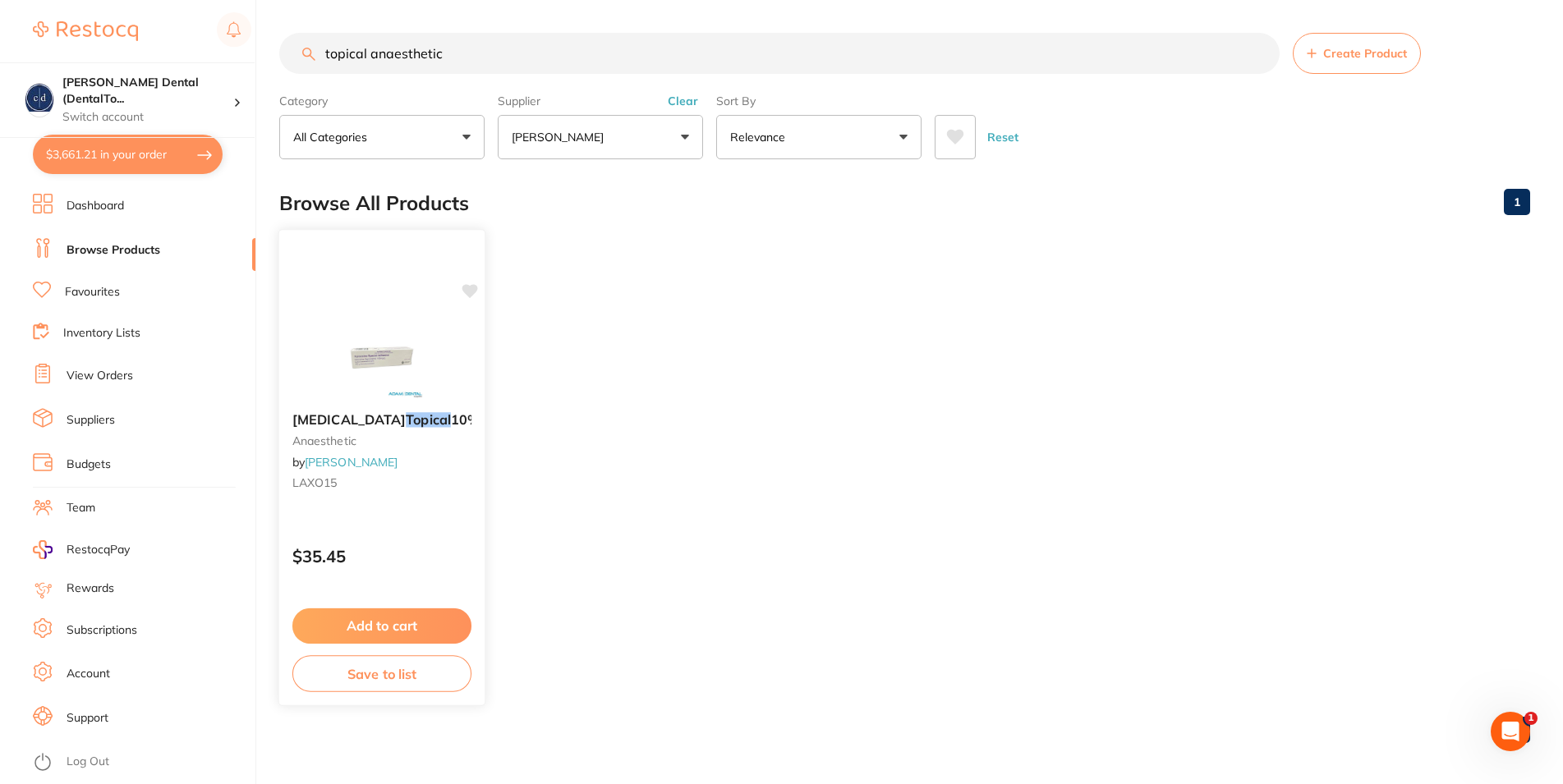
type input "topical anaesthetic"
click at [376, 620] on button "Add to cart" at bounding box center [382, 626] width 179 height 35
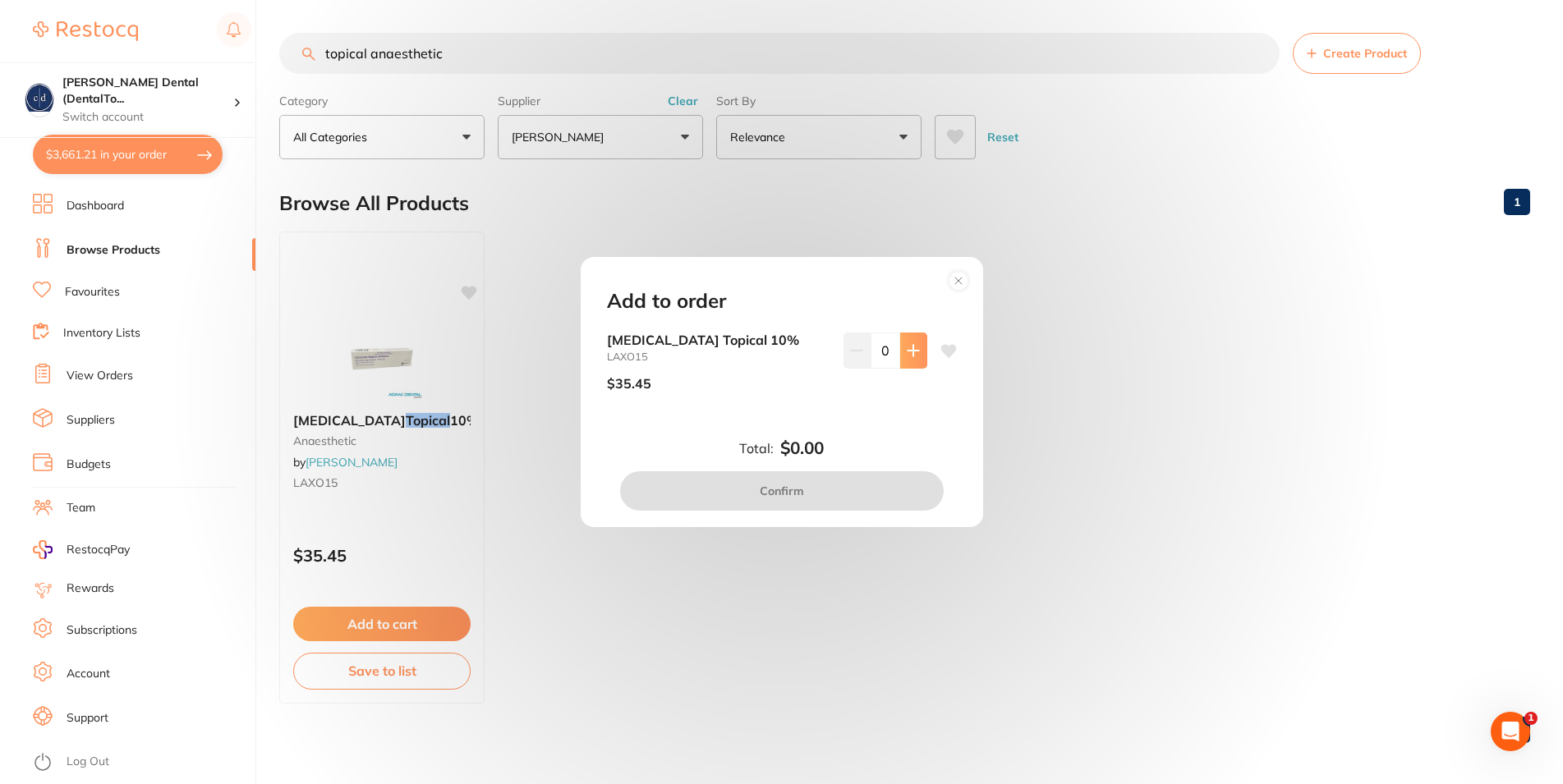
click at [907, 350] on icon at bounding box center [913, 350] width 11 height 11
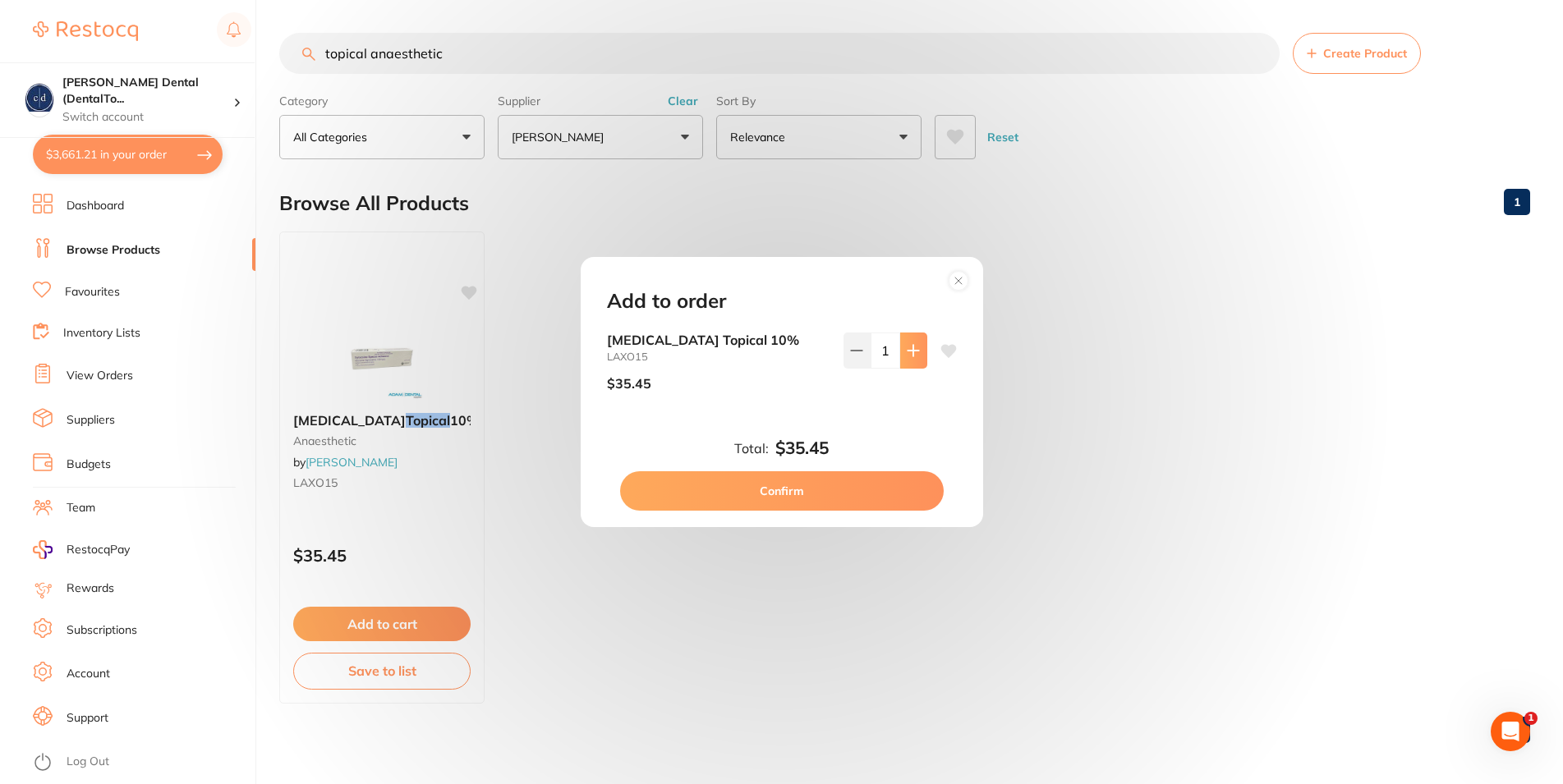
click at [907, 350] on icon at bounding box center [913, 350] width 11 height 11
type input "3"
click at [778, 491] on button "Confirm" at bounding box center [782, 492] width 323 height 40
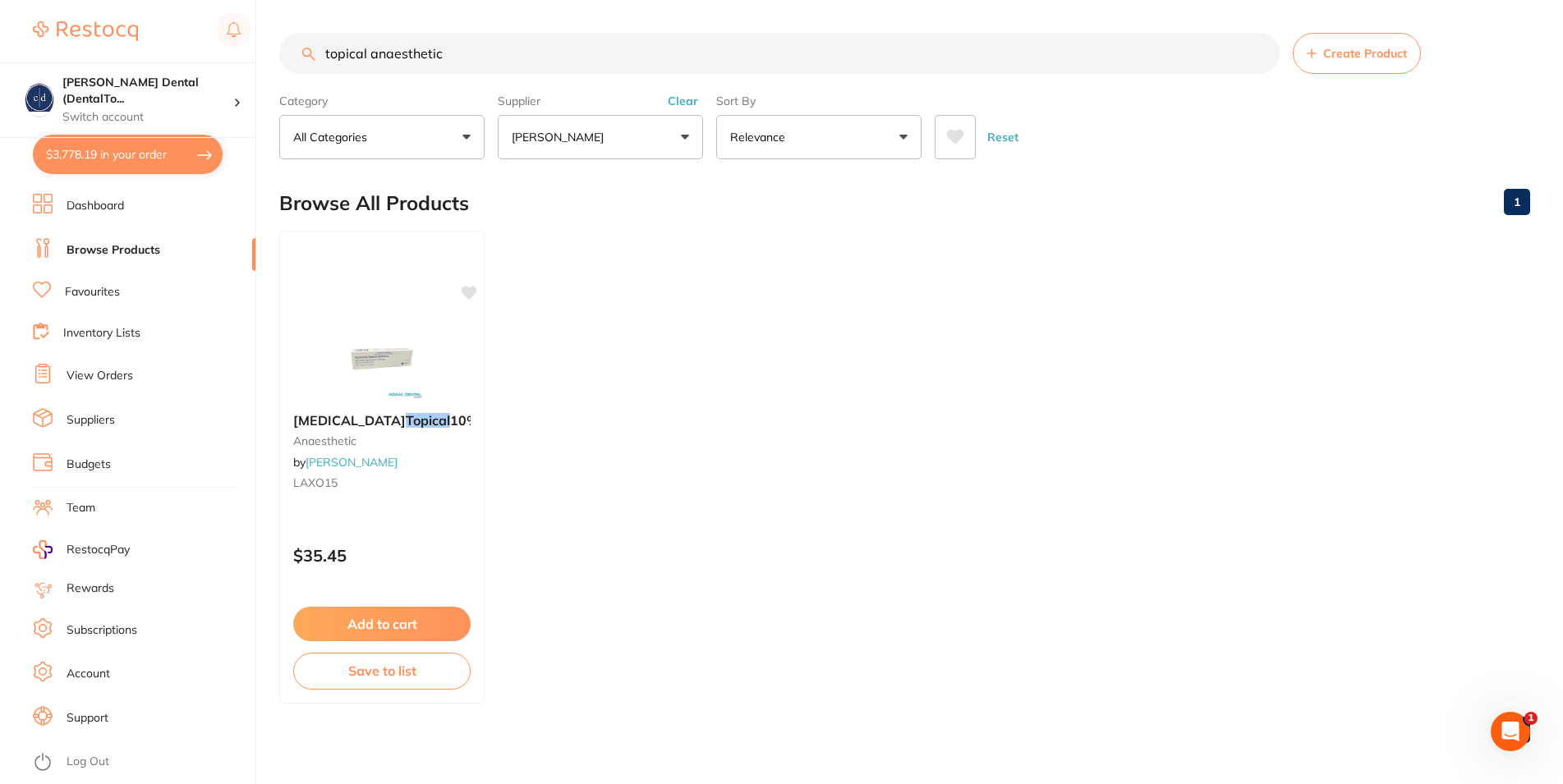
click at [1330, 58] on span "Create Product" at bounding box center [1365, 53] width 84 height 14
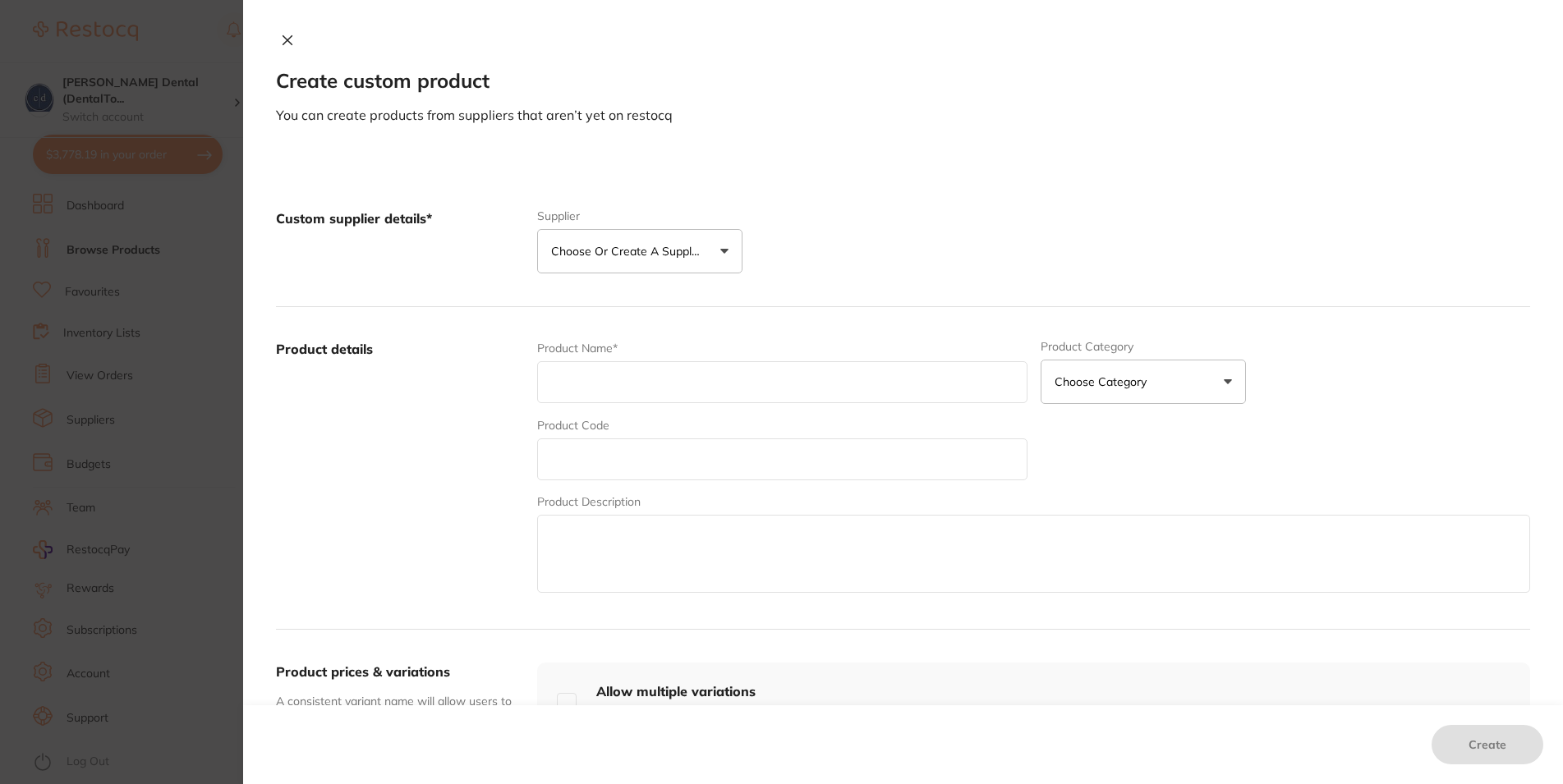
click at [714, 252] on button "Choose or create a supplier" at bounding box center [639, 251] width 206 height 44
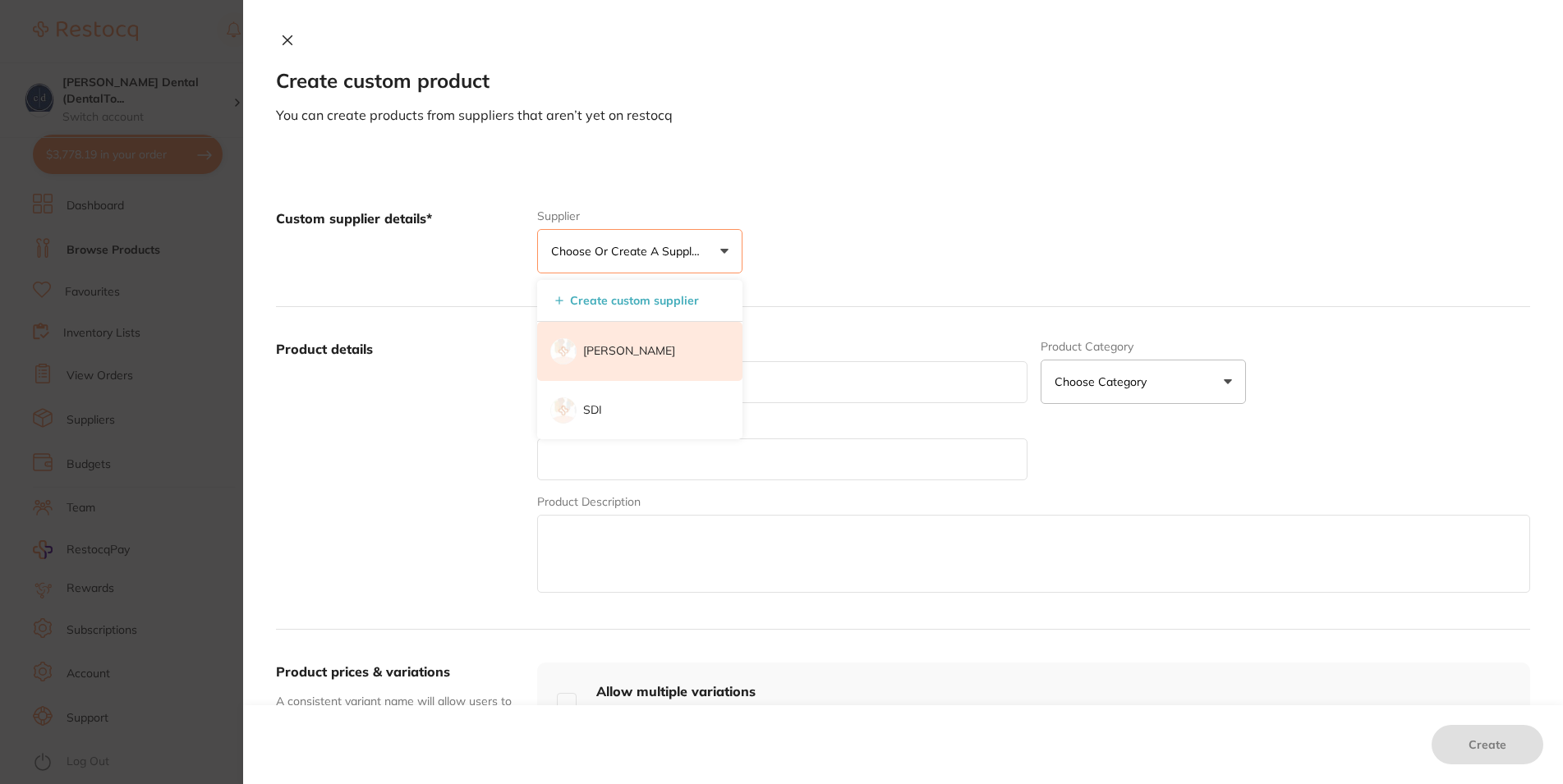
click at [641, 343] on li "[PERSON_NAME]" at bounding box center [639, 351] width 206 height 59
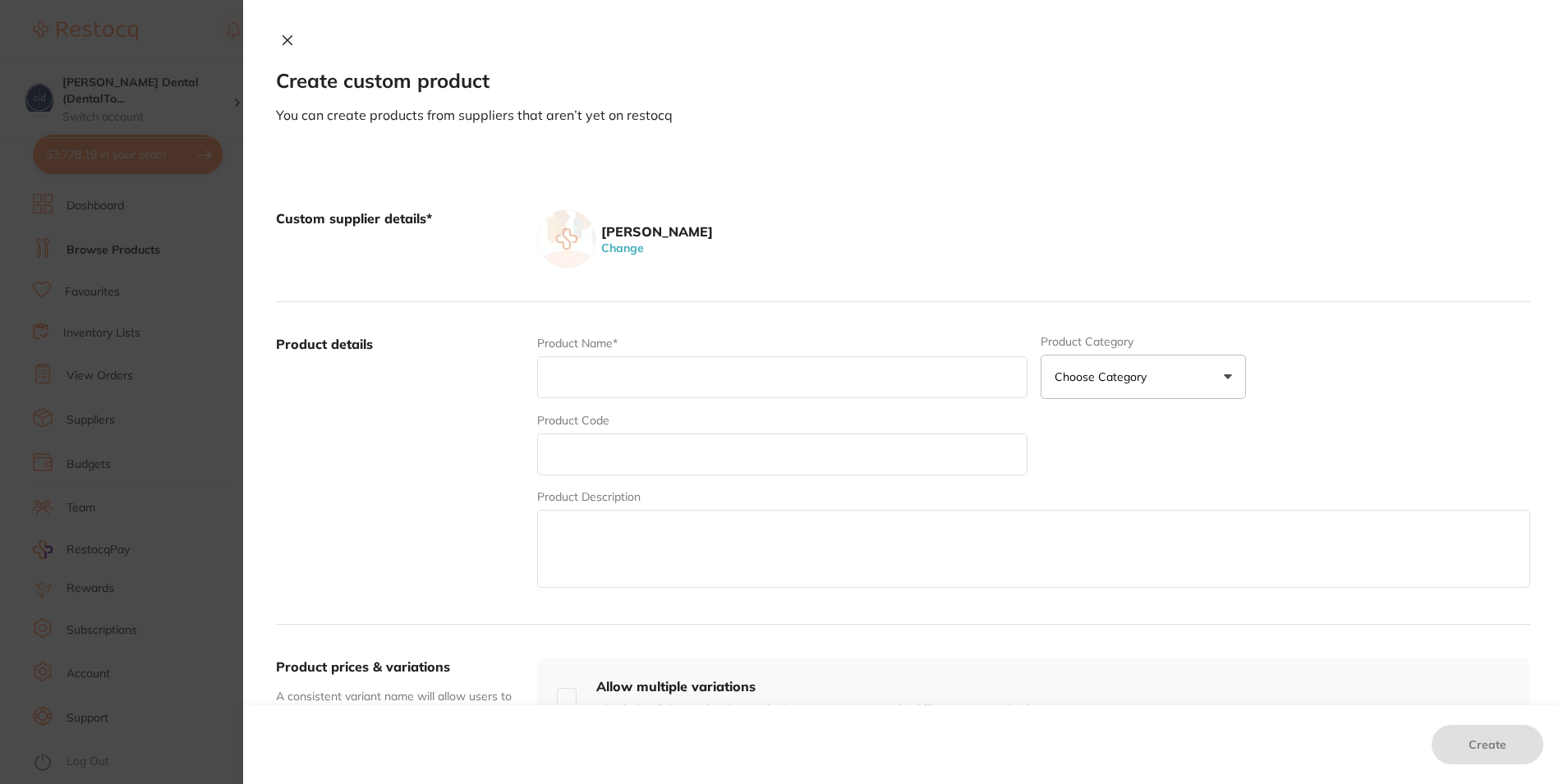
click at [637, 376] on input "text" at bounding box center [782, 378] width 490 height 42
paste input "Henry Schein DE Gloves - Nitrile - Non Sterile - Powder Free - Extra Large, 180…"
drag, startPoint x: 907, startPoint y: 379, endPoint x: 1025, endPoint y: 376, distance: 118.0
click at [1025, 376] on input "Henry Schein DE Gloves - Nitrile - Non Sterile - Powder Free - Extra Large, 180…" at bounding box center [782, 378] width 490 height 42
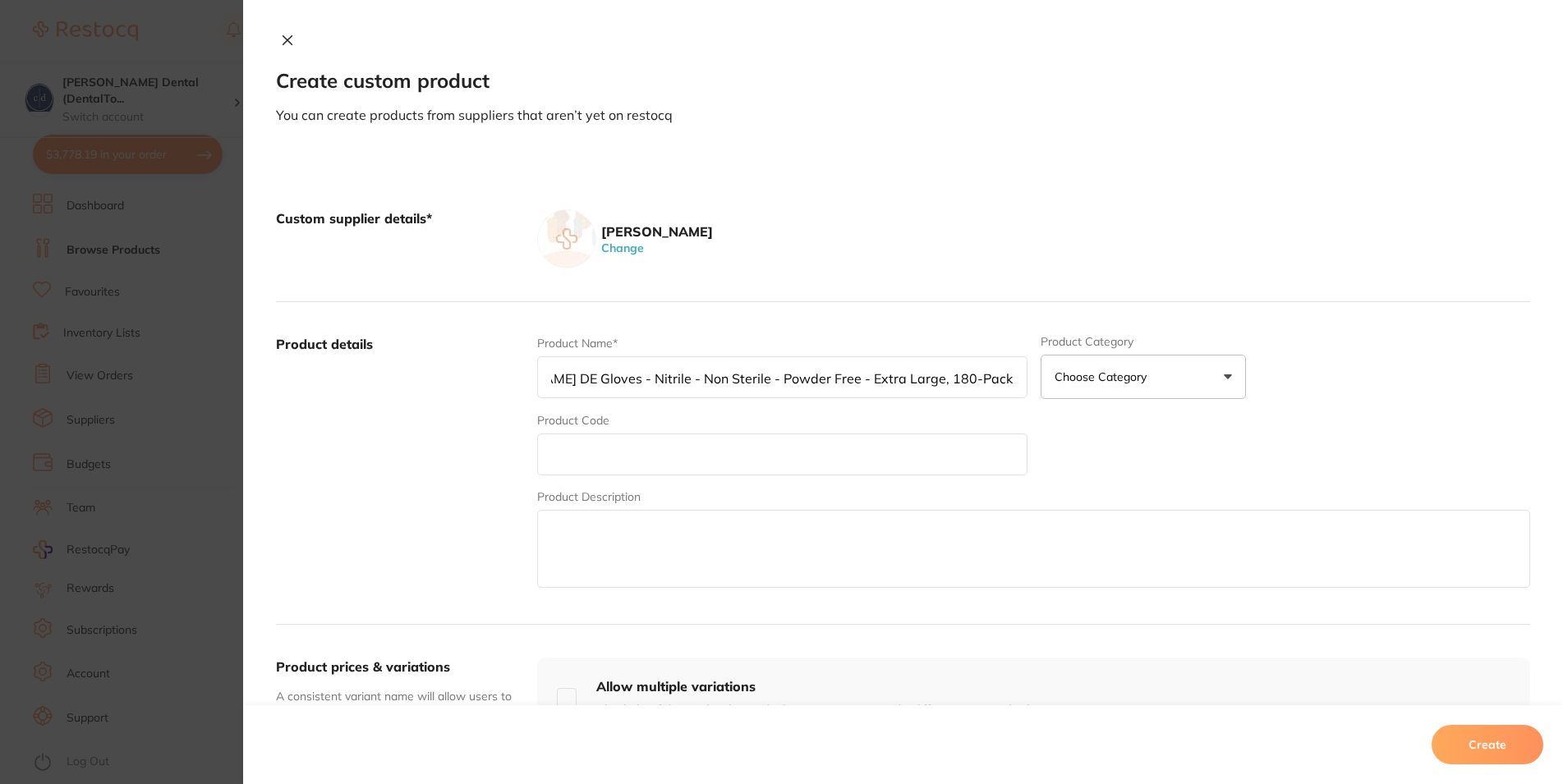
scroll to position [0, 51]
type input "[PERSON_NAME] DE Gloves - Nitrile - Non Sterile - Powder Free - Extra Large, 18…"
click at [876, 456] on input "text" at bounding box center [782, 454] width 490 height 42
paste input "HSD-9796097"
type input "HSD-9796097"
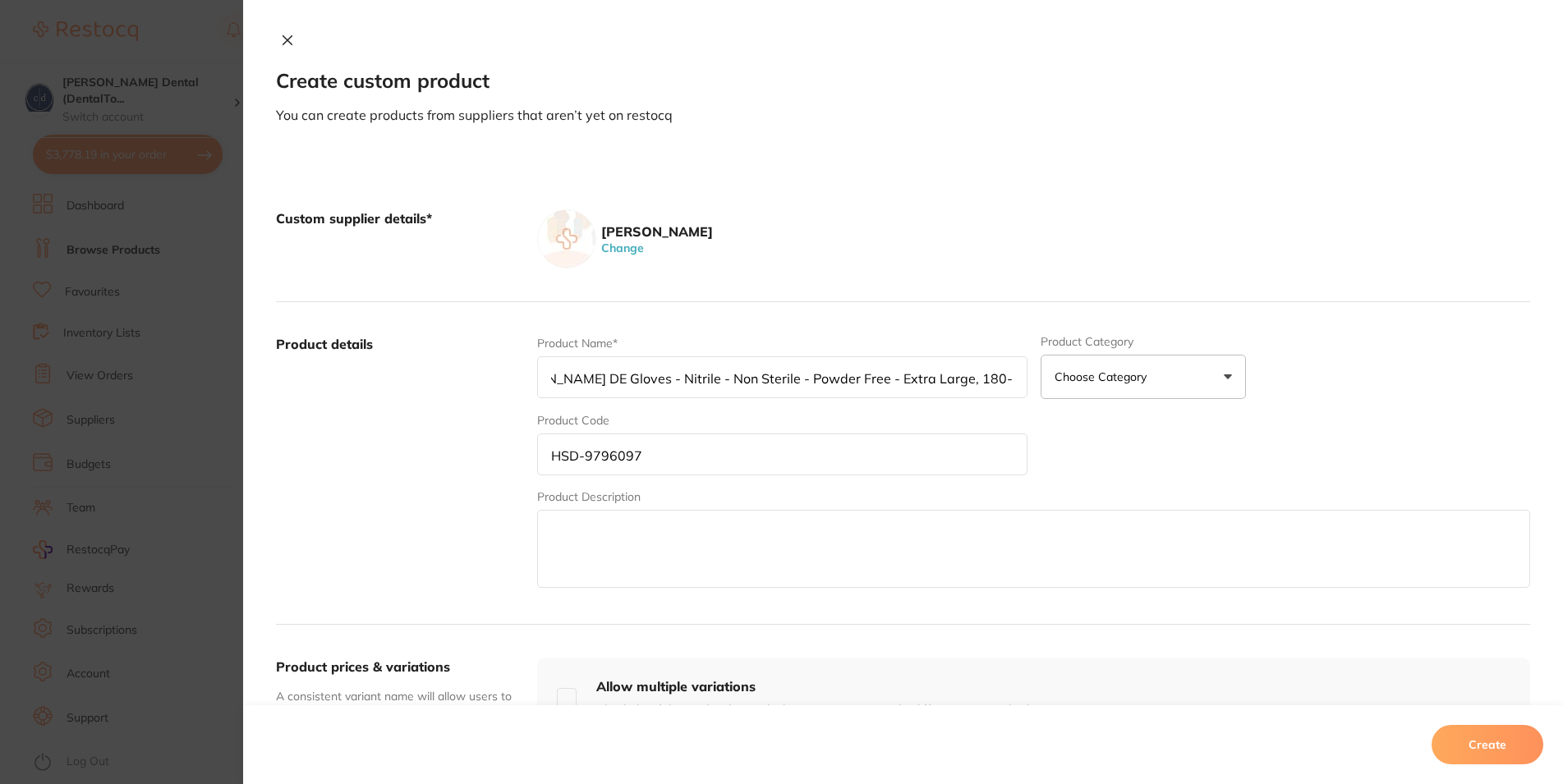
click at [779, 379] on input "[PERSON_NAME] DE Gloves - Nitrile - Non Sterile - Powder Free - Extra Large, 18…" at bounding box center [782, 378] width 490 height 42
click at [628, 544] on textarea at bounding box center [1033, 549] width 993 height 78
paste textarea "[PERSON_NAME] DE Gloves - Nitrile - Non Sterile - Powder Free - Extra Large, 18…"
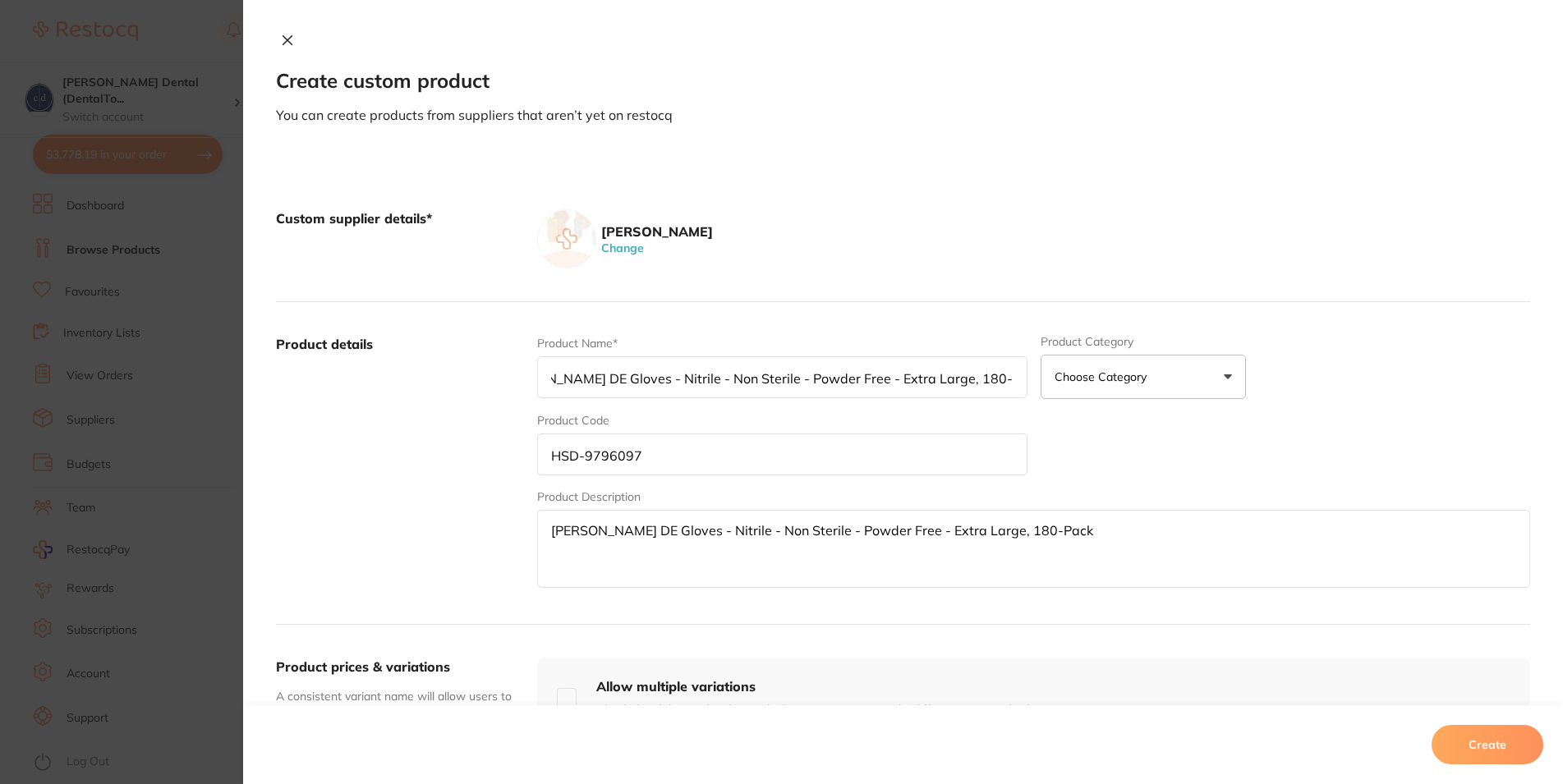
type textarea "[PERSON_NAME] DE Gloves - Nitrile - Non Sterile - Powder Free - Extra Large, 18…"
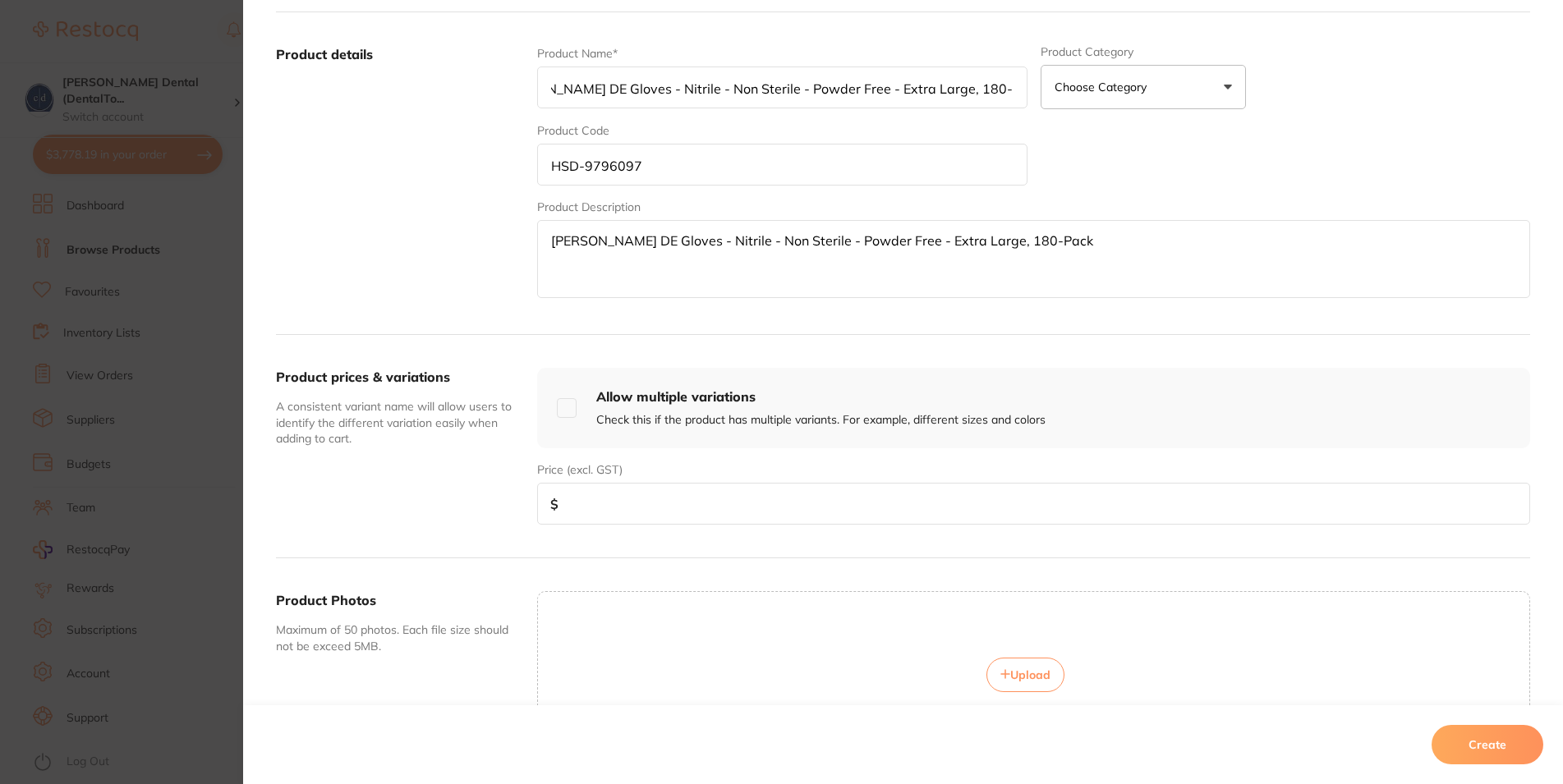
scroll to position [296, 0]
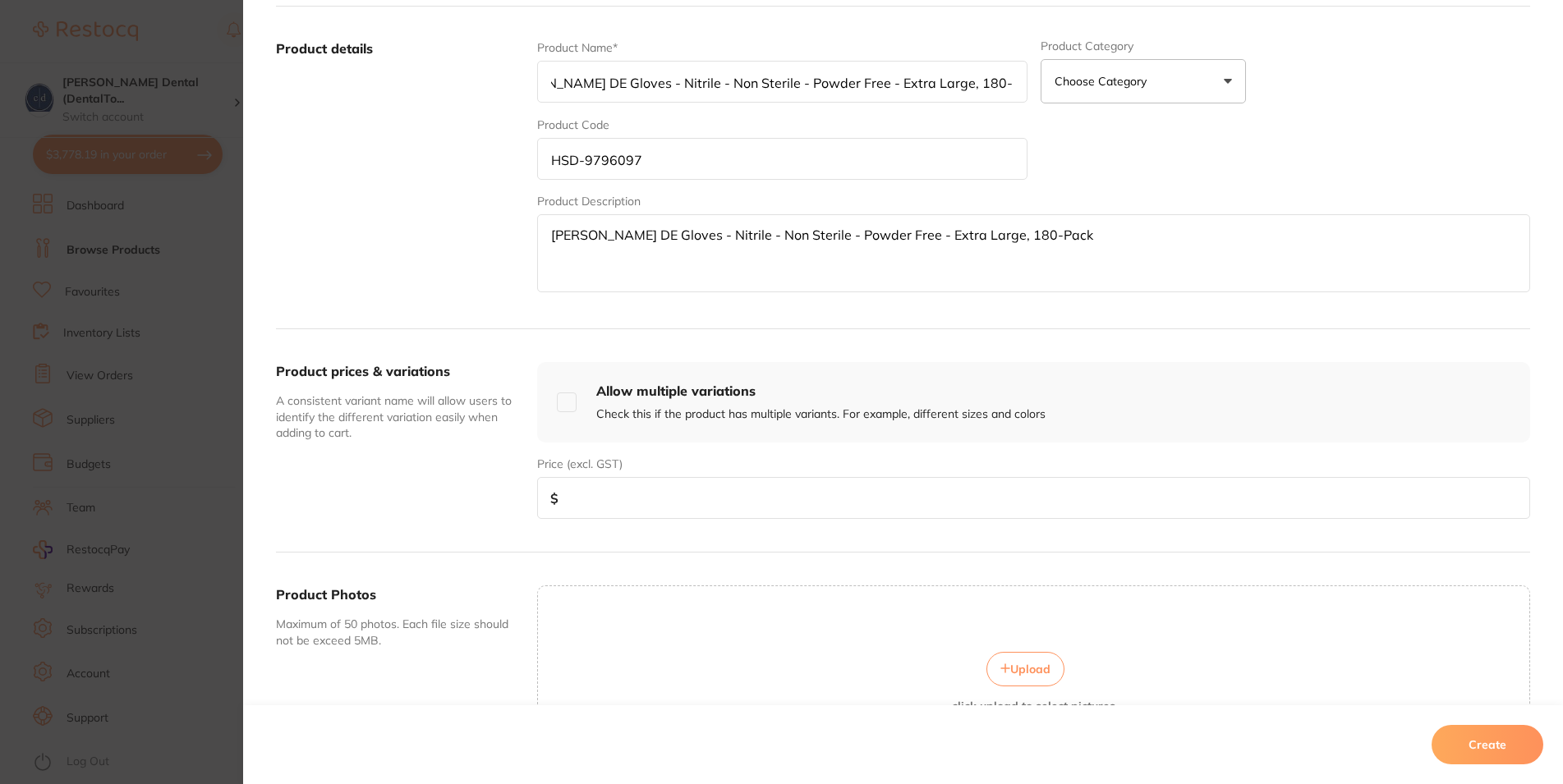
click at [666, 510] on input "number" at bounding box center [1033, 498] width 993 height 42
type input "13.90"
click at [1020, 674] on span "Upload" at bounding box center [1031, 669] width 40 height 14
click at [1011, 664] on span "Upload" at bounding box center [1031, 669] width 40 height 14
click at [1010, 658] on button "Upload" at bounding box center [1025, 669] width 78 height 34
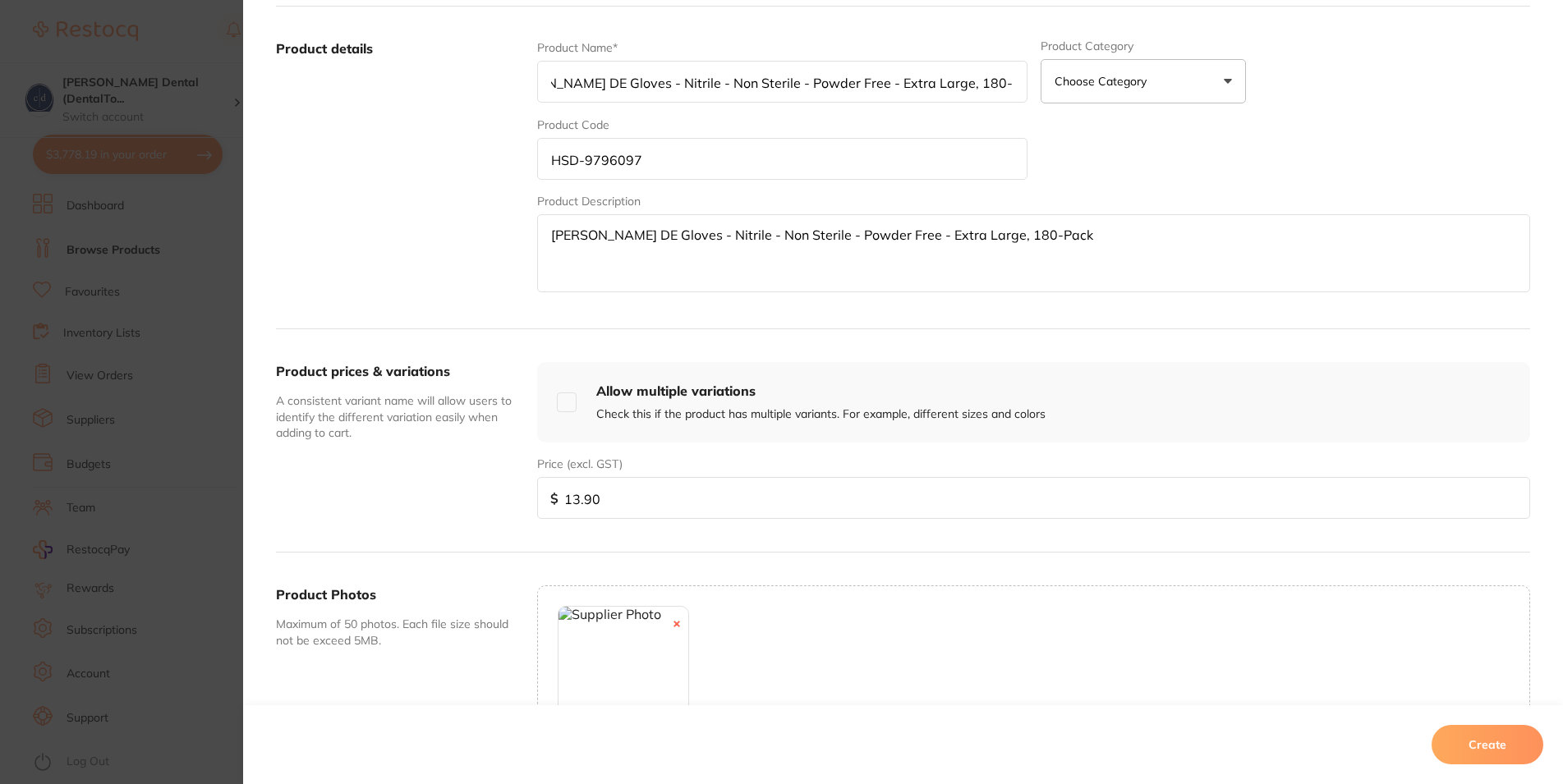
scroll to position [451, 0]
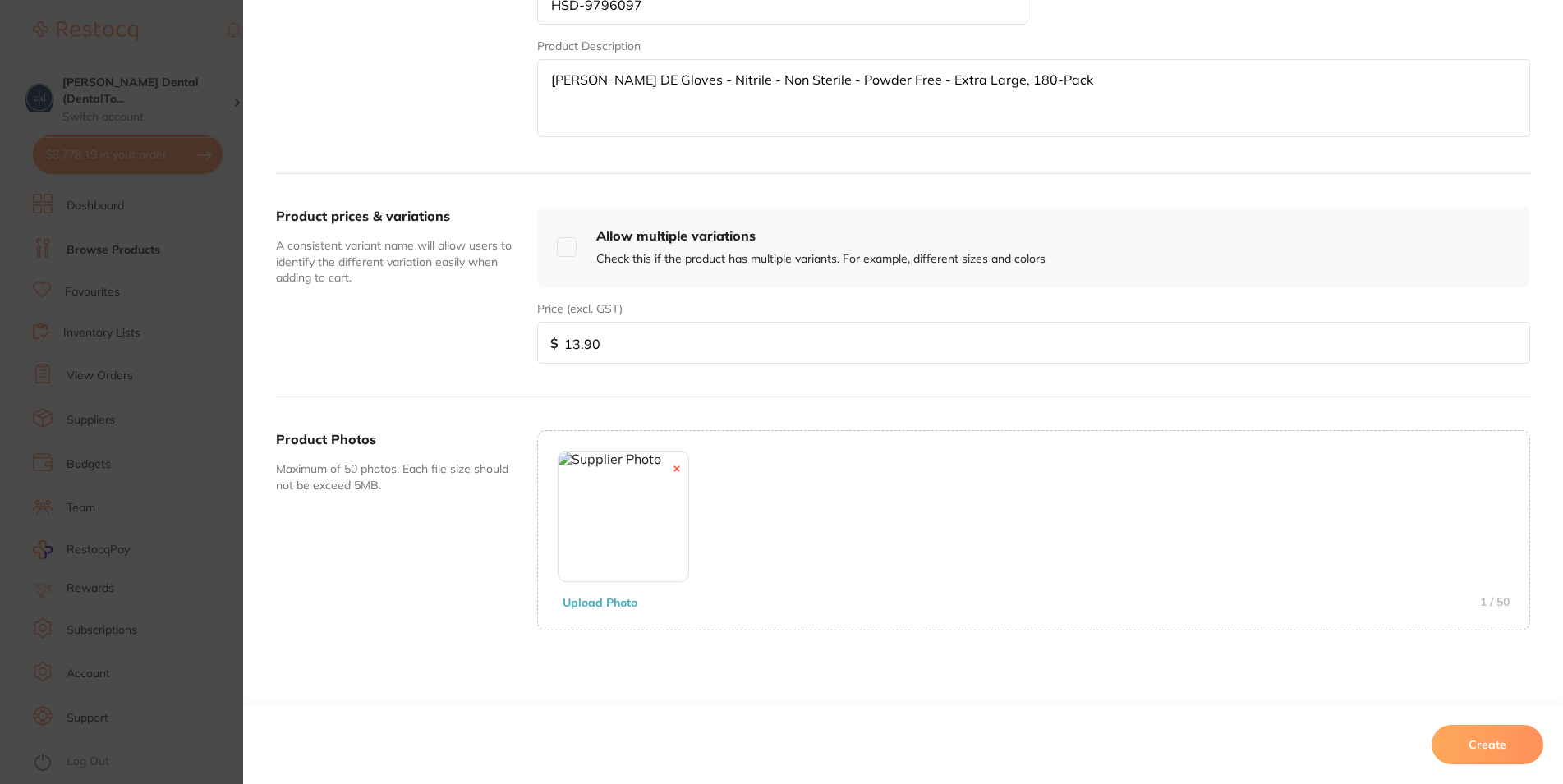
click at [1484, 741] on button "Create" at bounding box center [1487, 745] width 111 height 40
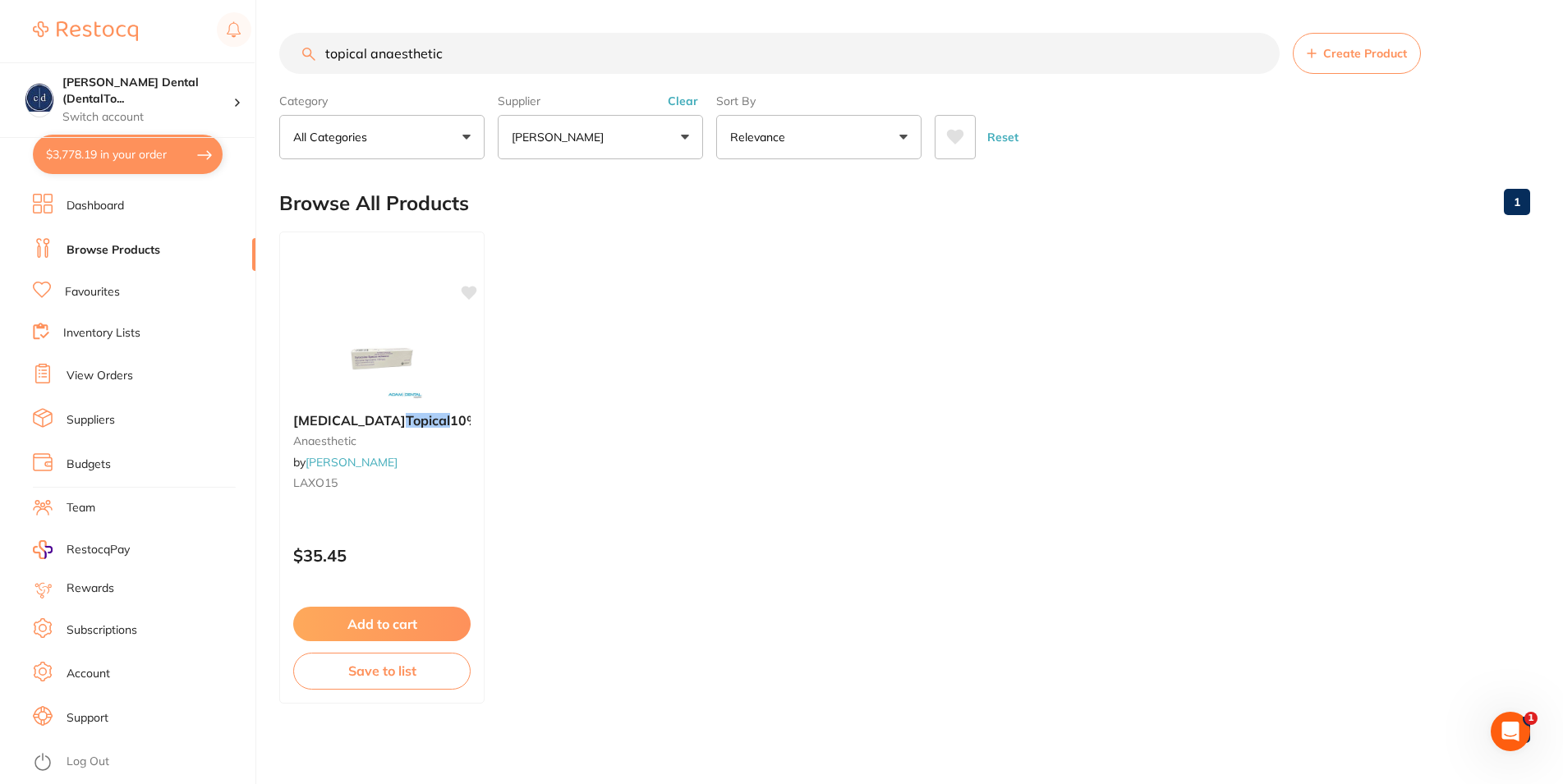
click at [681, 135] on button "[PERSON_NAME]" at bounding box center [600, 137] width 206 height 44
type input "hen"
click at [628, 279] on p "[PERSON_NAME]" at bounding box center [609, 279] width 106 height 14
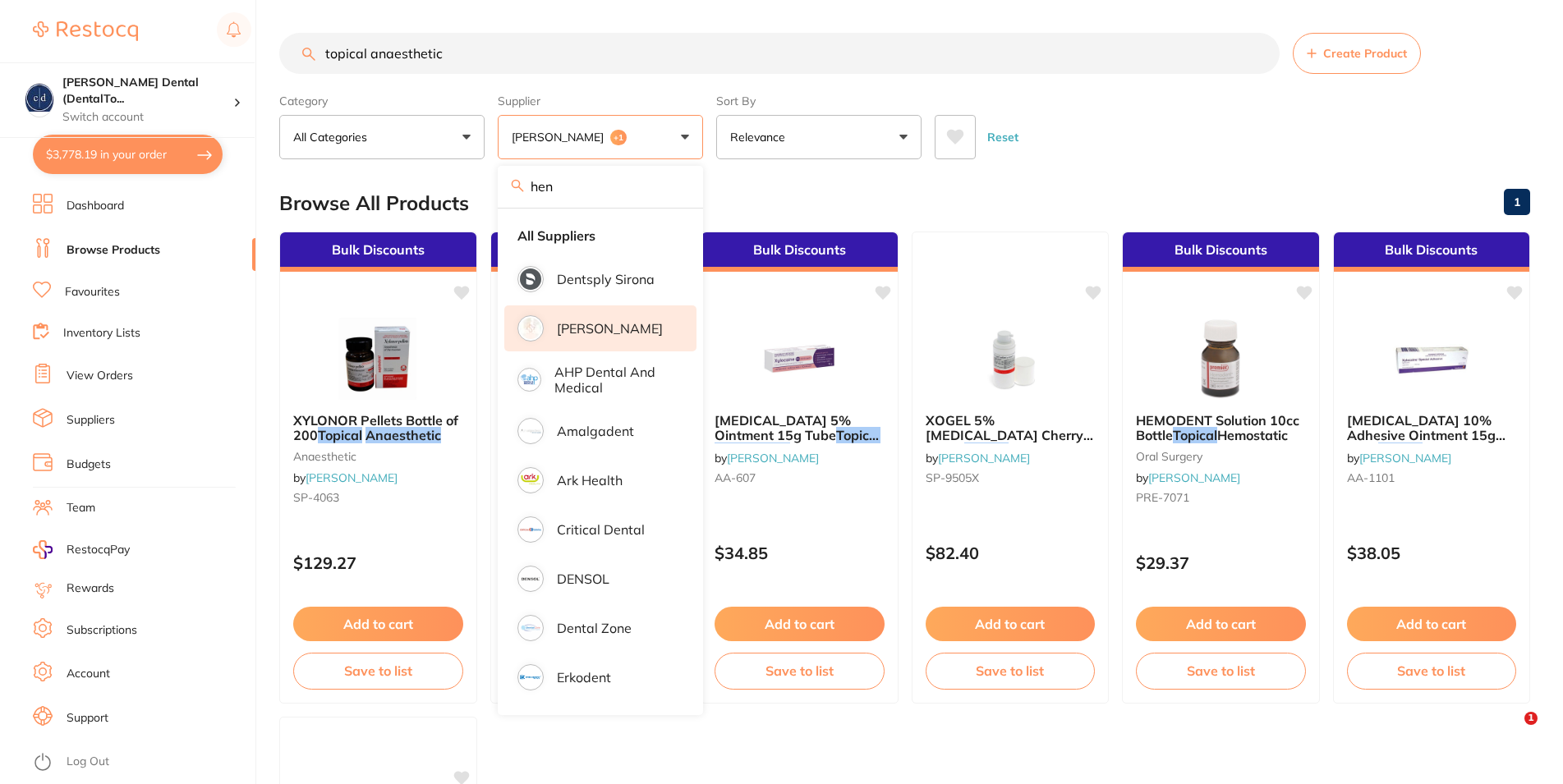
click at [988, 129] on button "Reset" at bounding box center [1002, 137] width 41 height 44
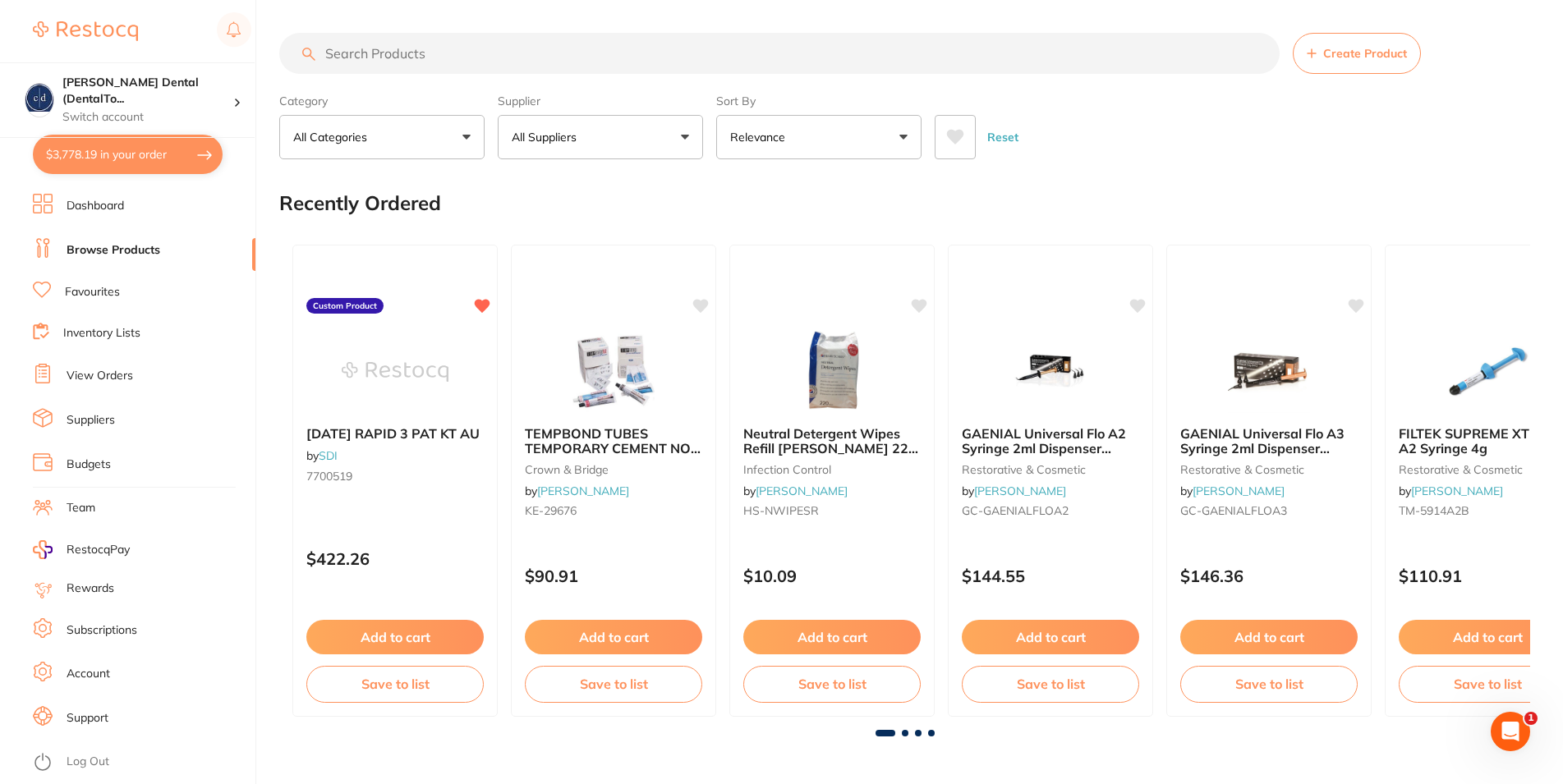
click at [676, 136] on button "All Suppliers" at bounding box center [600, 137] width 206 height 44
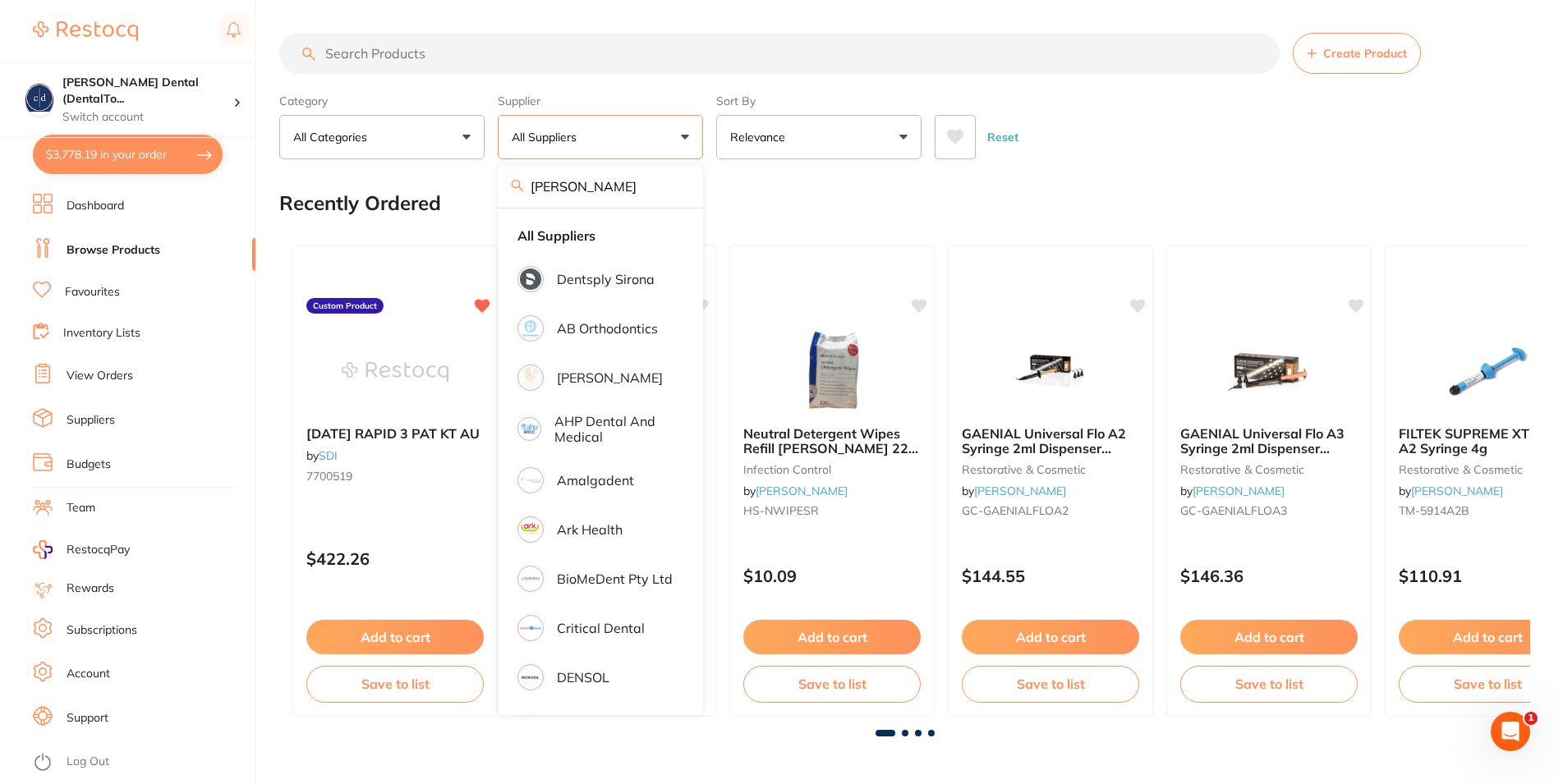
scroll to position [0, 0]
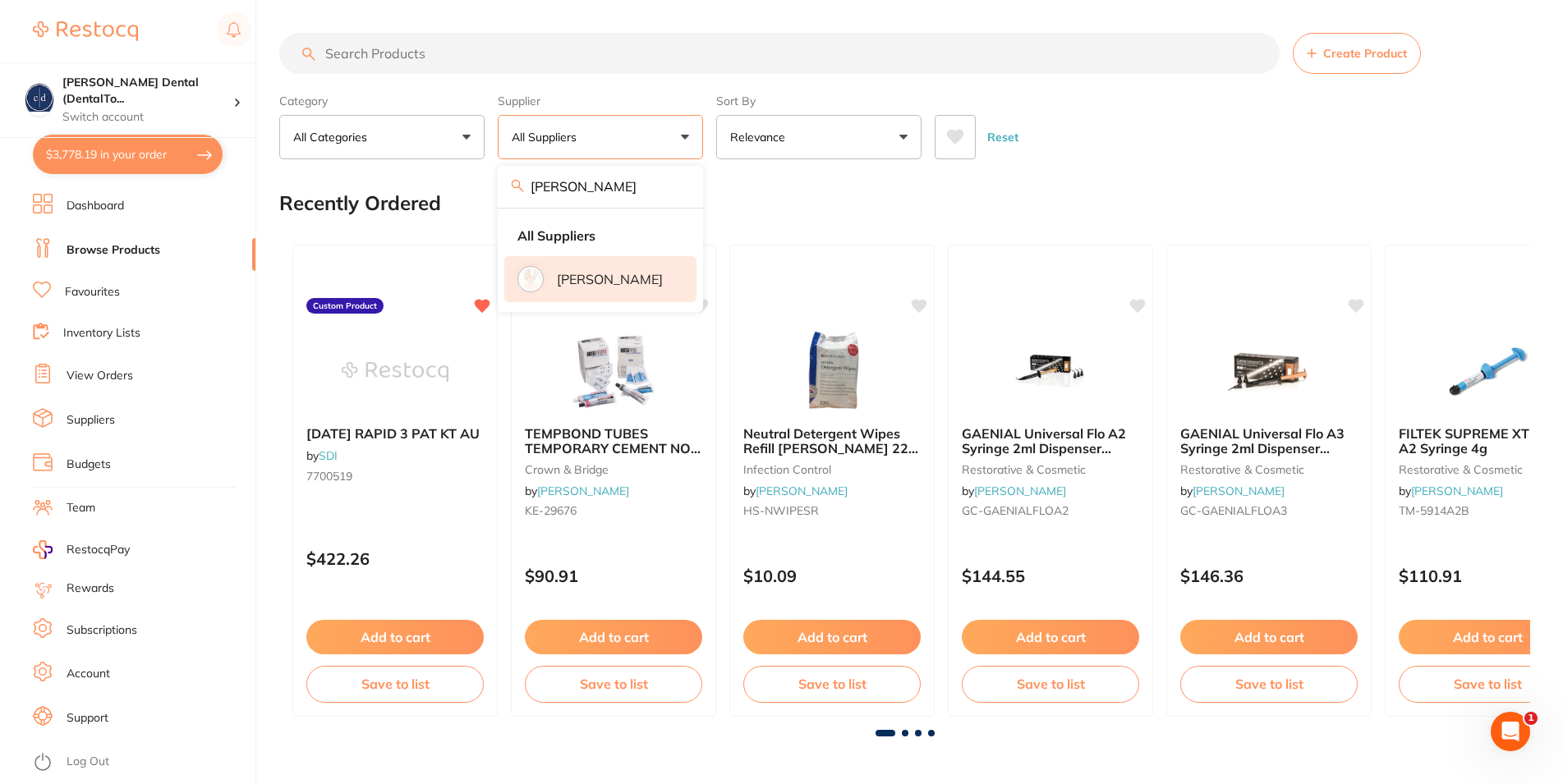
type input "[PERSON_NAME]"
click at [623, 281] on p "[PERSON_NAME]" at bounding box center [609, 279] width 106 height 14
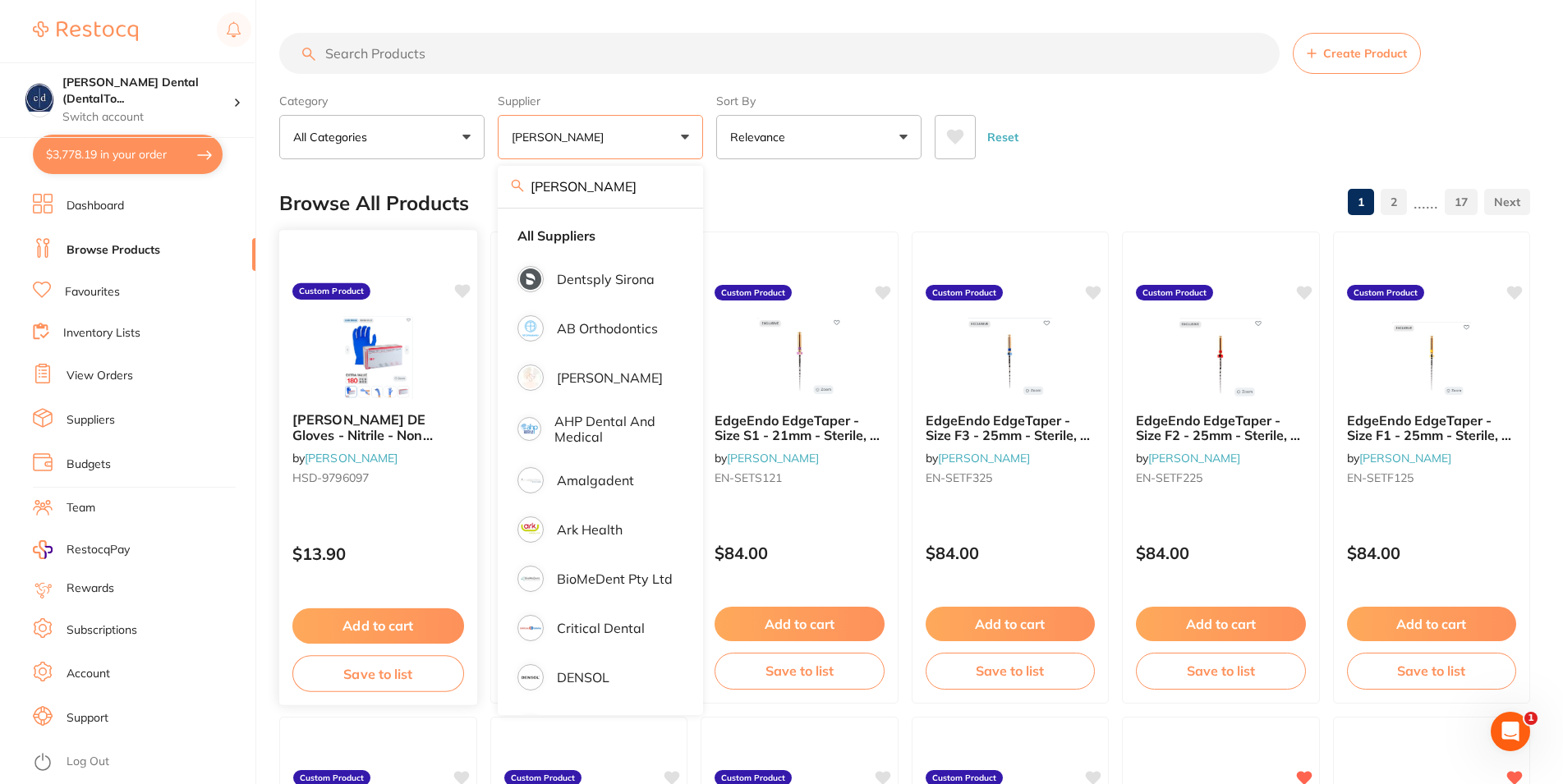
click at [402, 622] on button "Add to cart" at bounding box center [379, 626] width 172 height 35
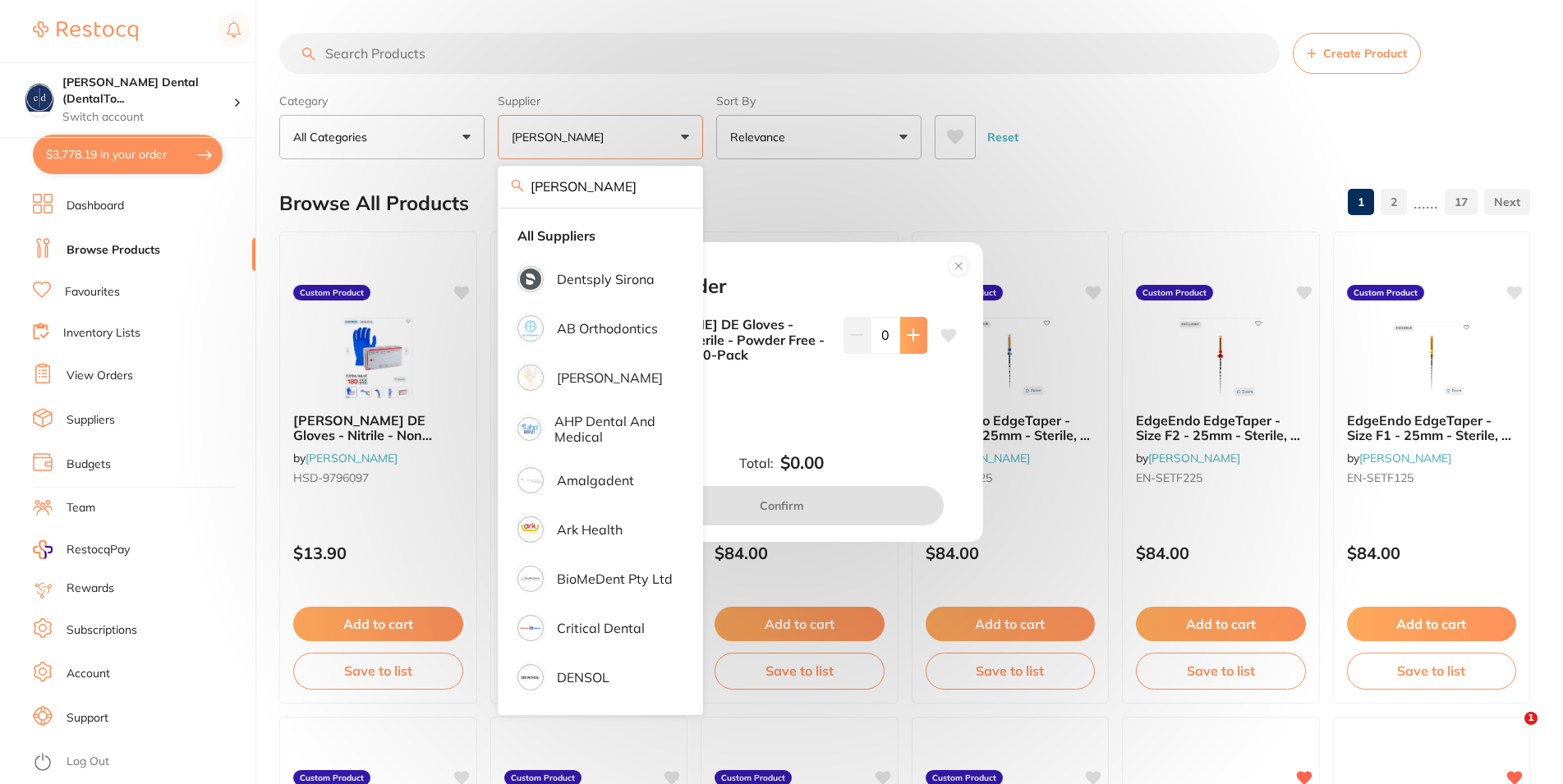
click at [907, 336] on icon at bounding box center [913, 336] width 11 height 11
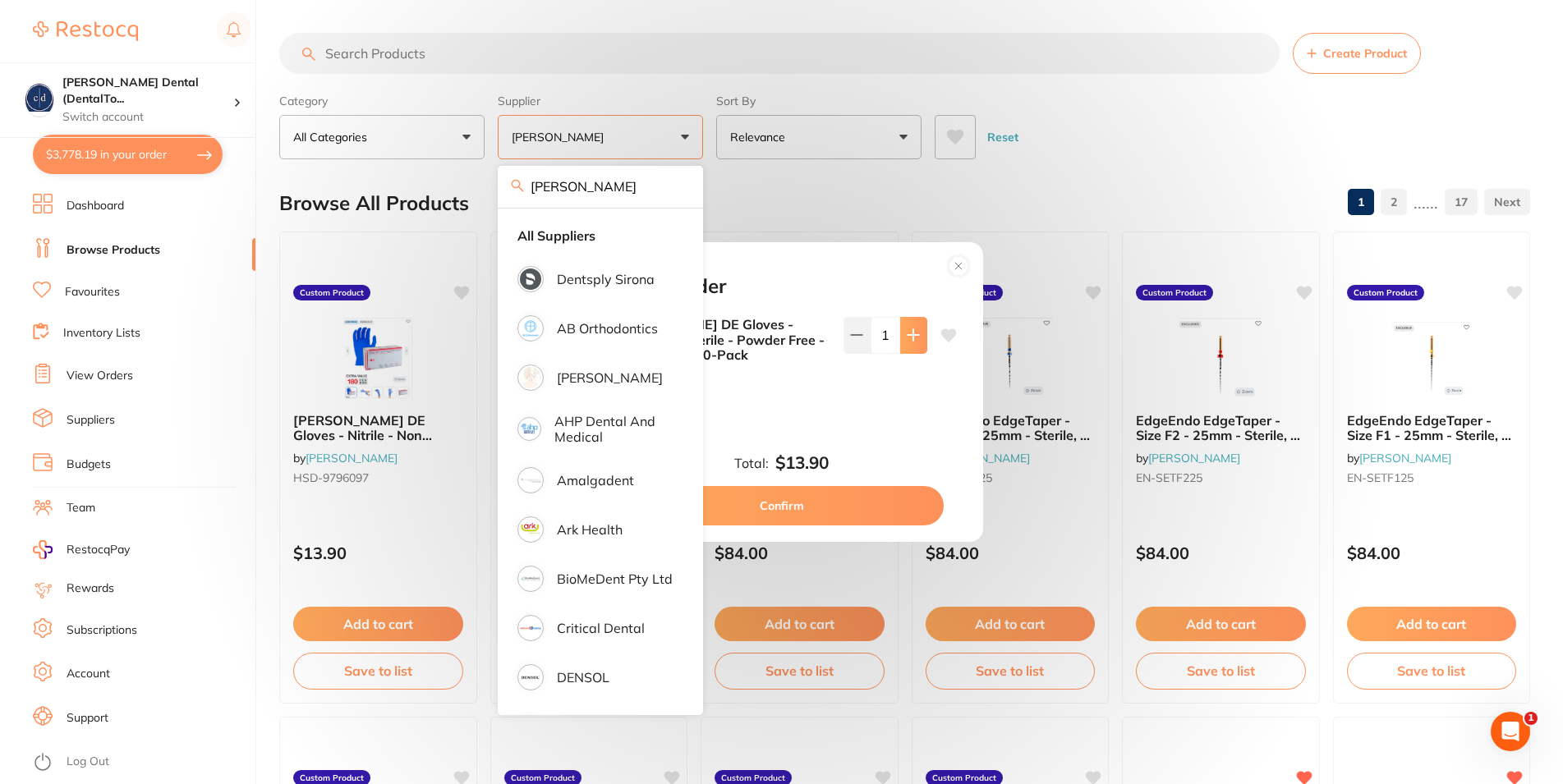
click at [907, 336] on icon at bounding box center [913, 336] width 11 height 11
type input "2"
click at [907, 336] on icon at bounding box center [913, 336] width 11 height 11
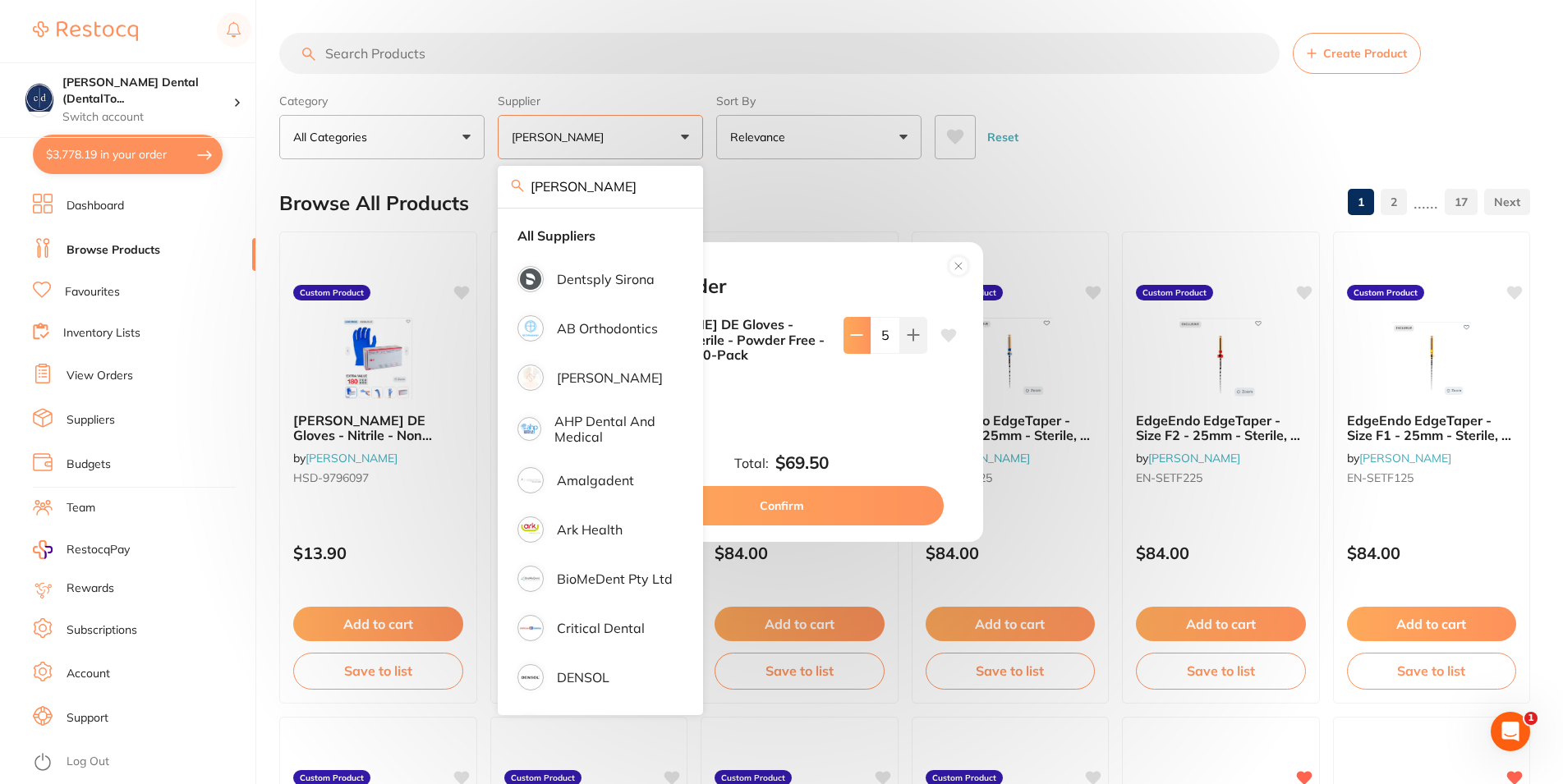
click at [848, 346] on button at bounding box center [858, 335] width 27 height 36
type input "4"
click at [810, 500] on button "Confirm" at bounding box center [782, 506] width 323 height 40
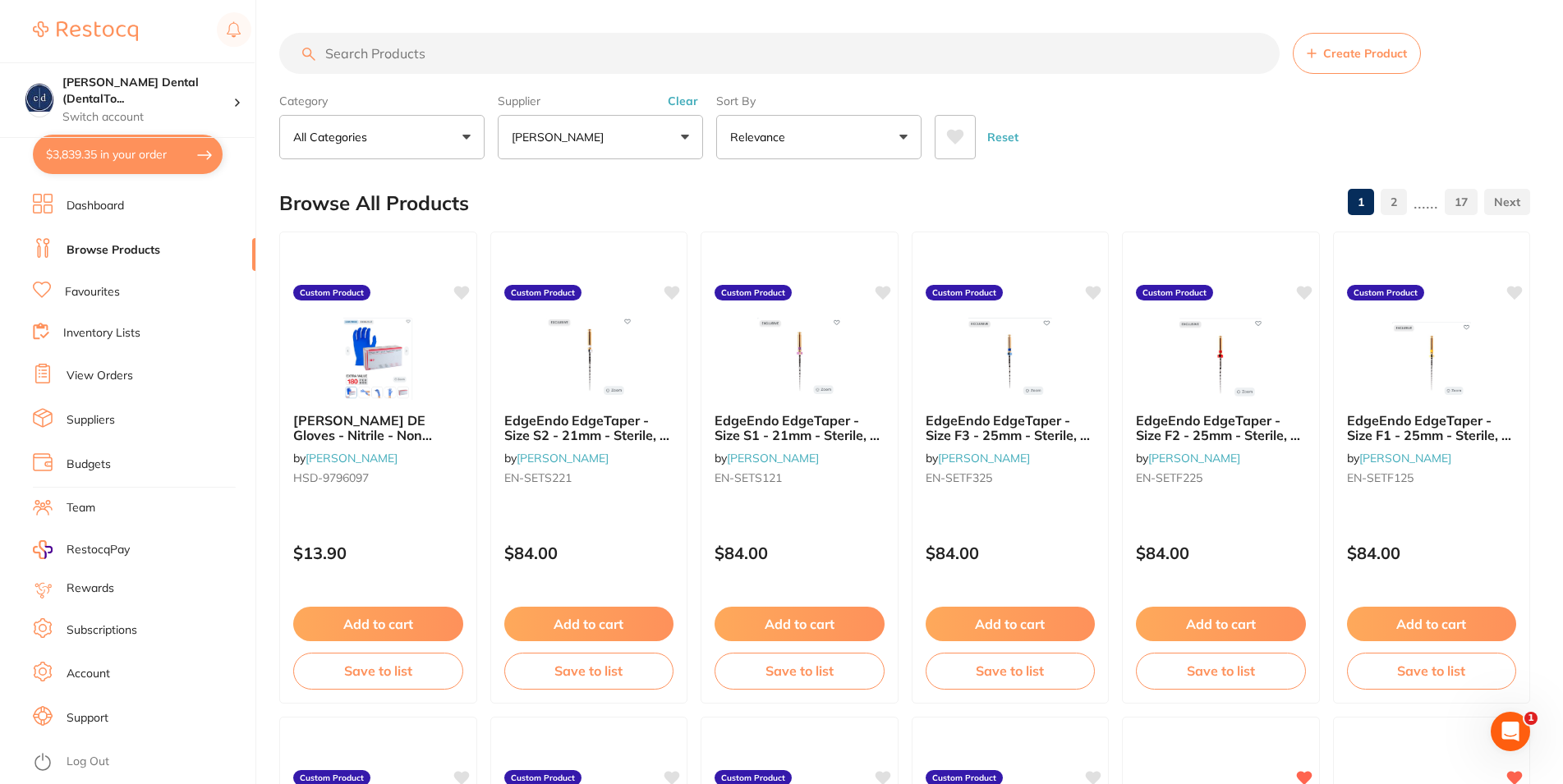
checkbox input "false"
click at [490, 54] on input "search" at bounding box center [779, 53] width 1001 height 41
type input "[PERSON_NAME] SCRUB BRUSH"
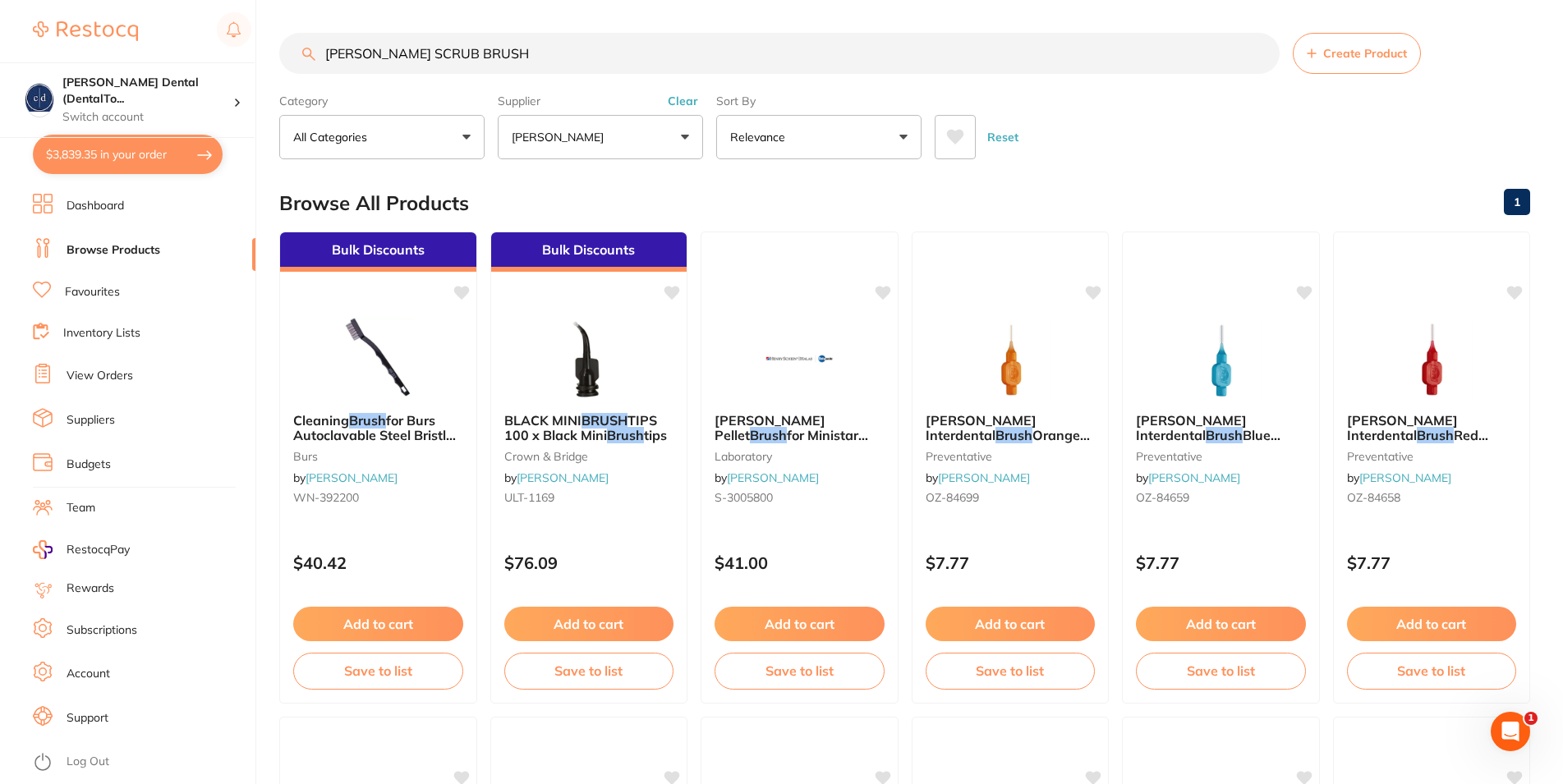
click at [109, 150] on button "$3,839.35 in your order" at bounding box center [128, 155] width 190 height 40
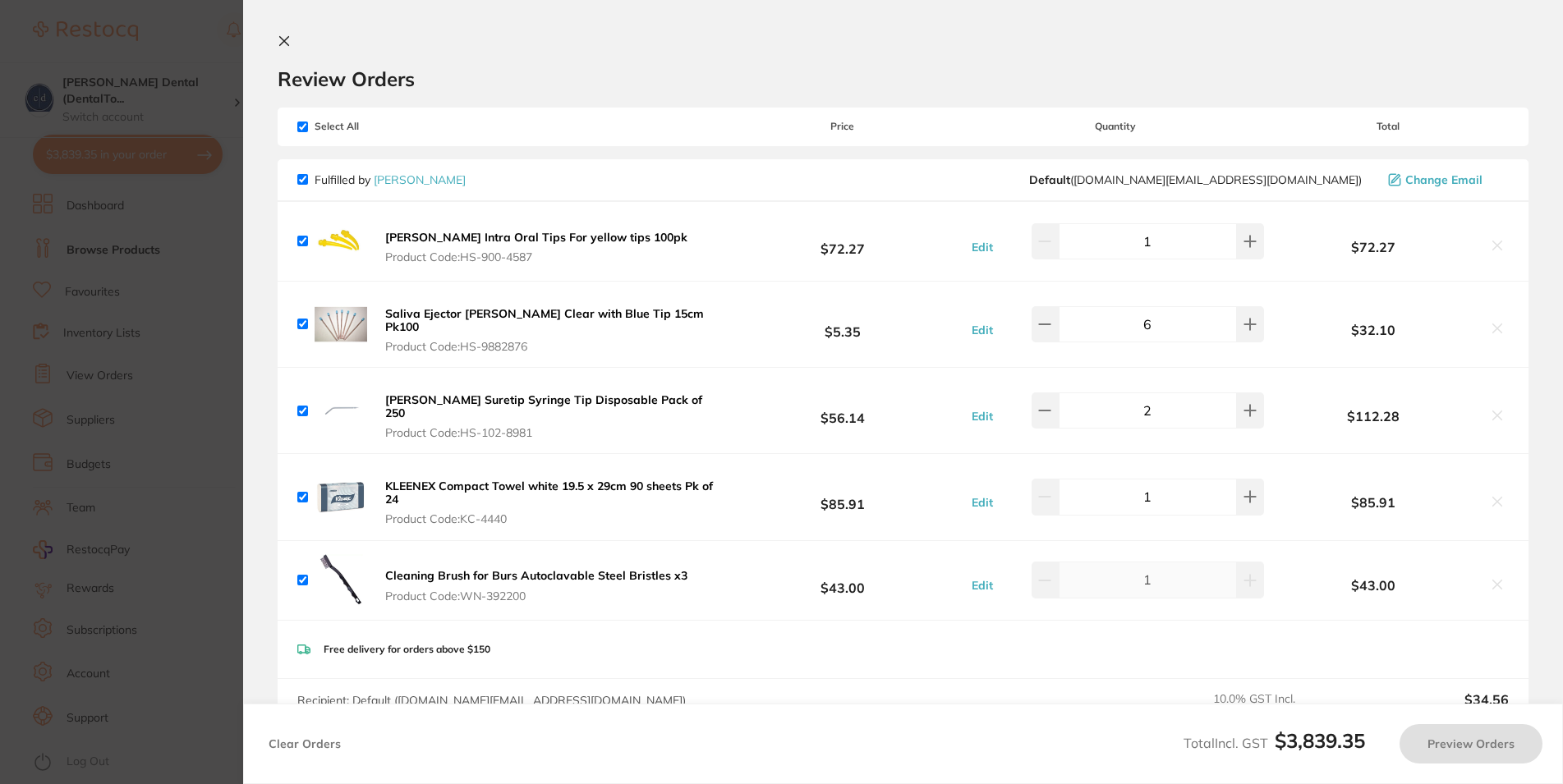
checkbox input "true"
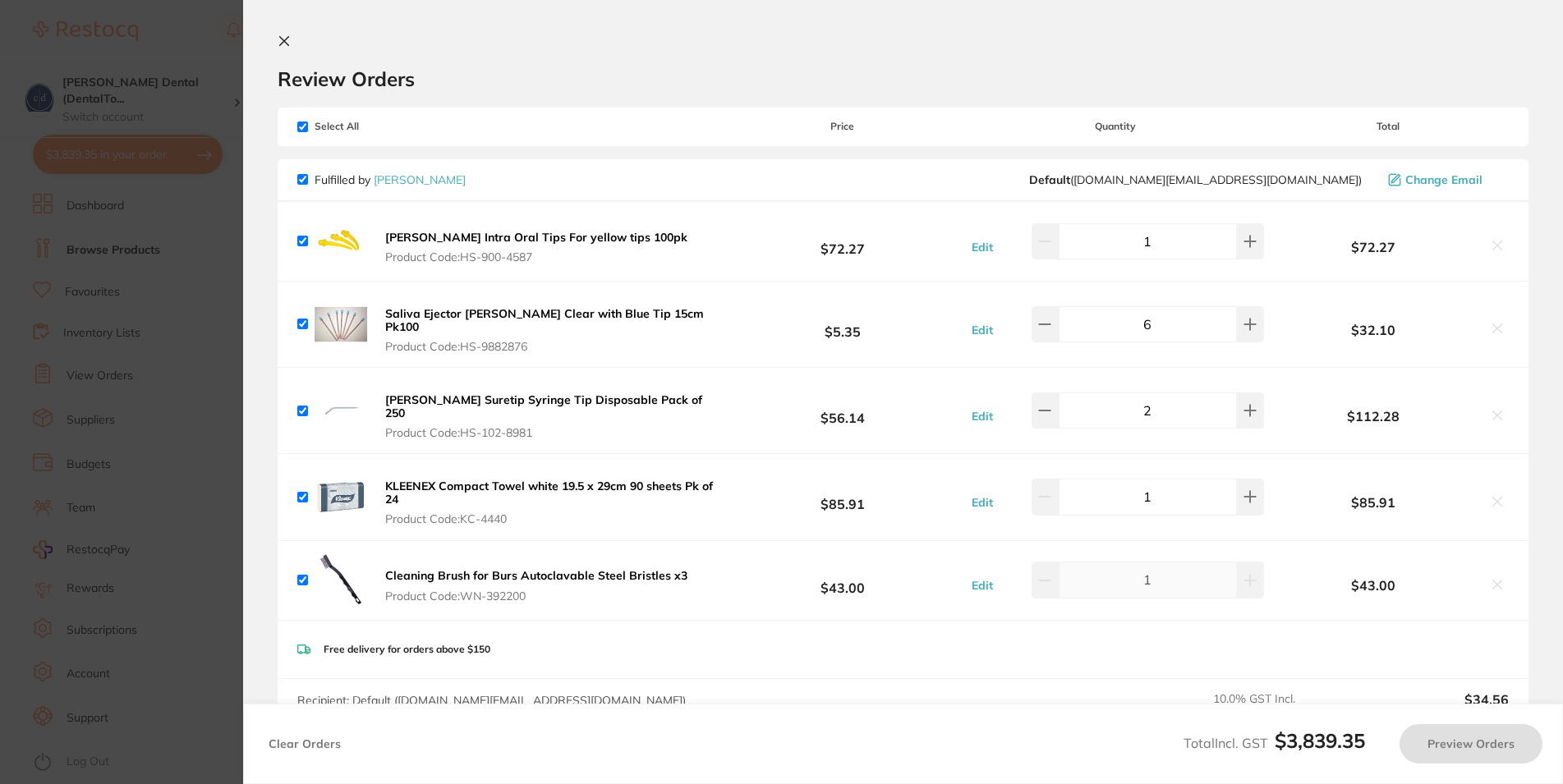
checkbox input "true"
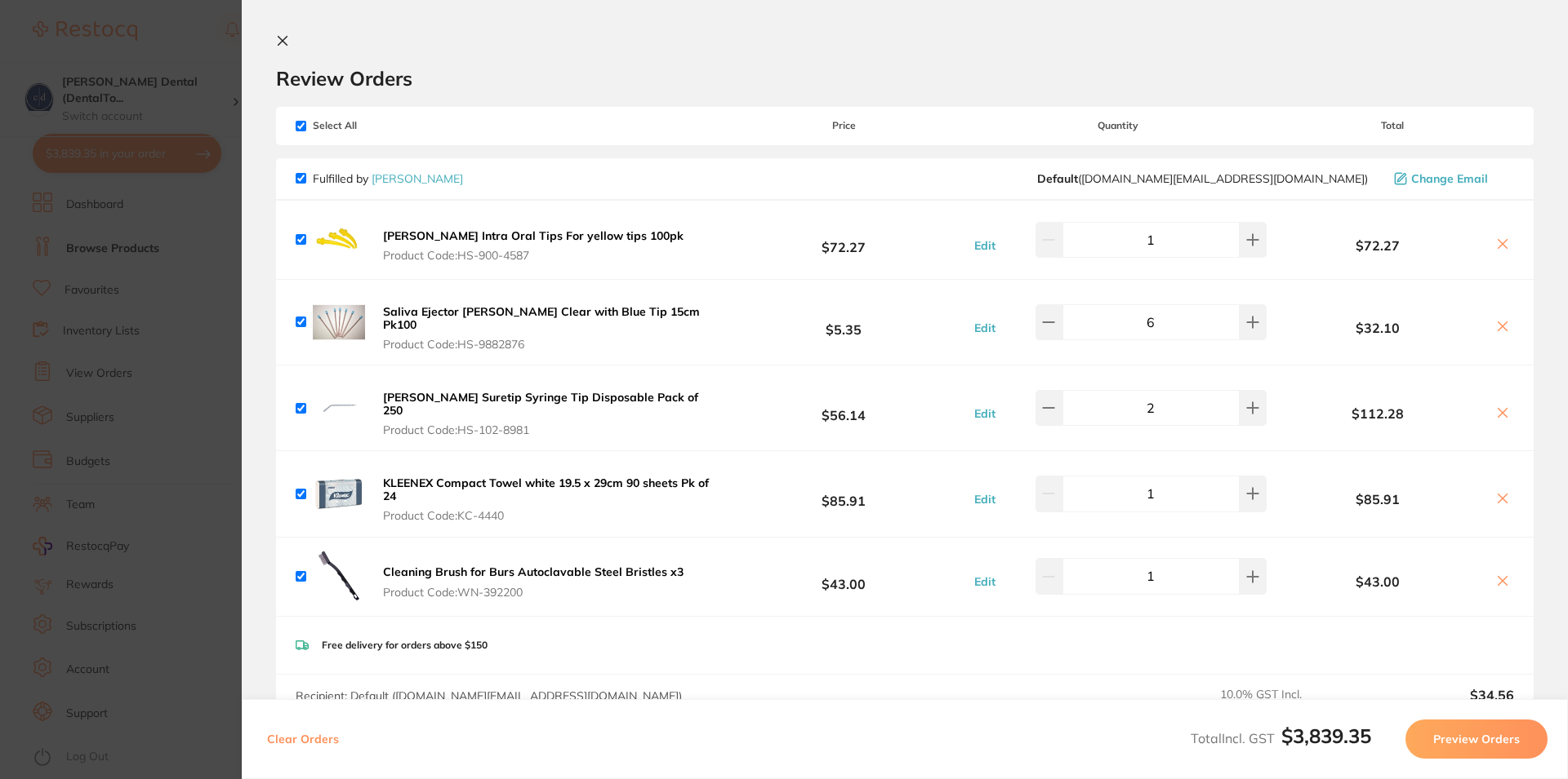
click at [284, 45] on icon at bounding box center [283, 40] width 14 height 13
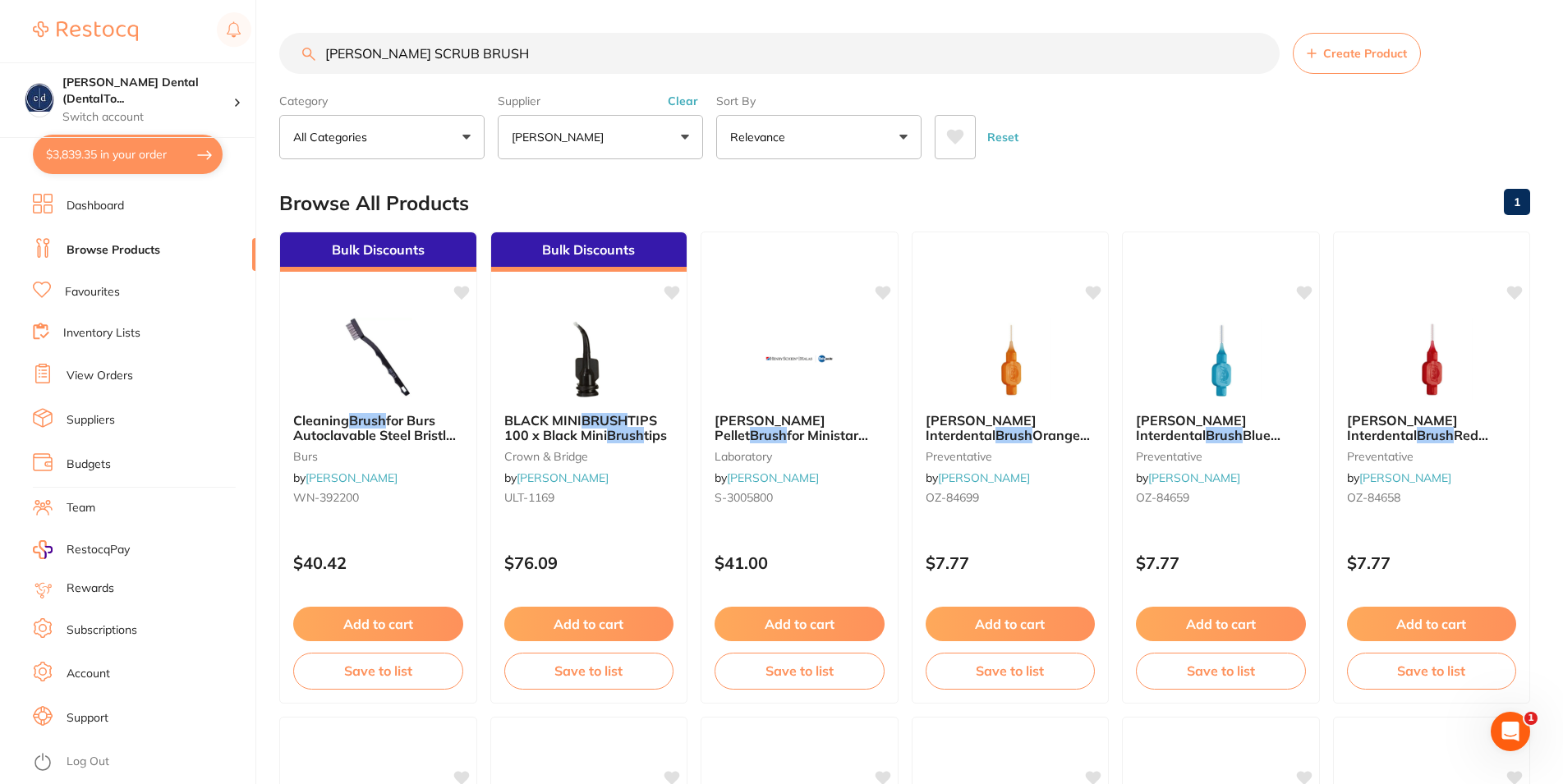
drag, startPoint x: 429, startPoint y: 53, endPoint x: 277, endPoint y: 52, distance: 152.0
click at [279, 52] on input "[PERSON_NAME] SCRUB BRUSH" at bounding box center [779, 53] width 1001 height 41
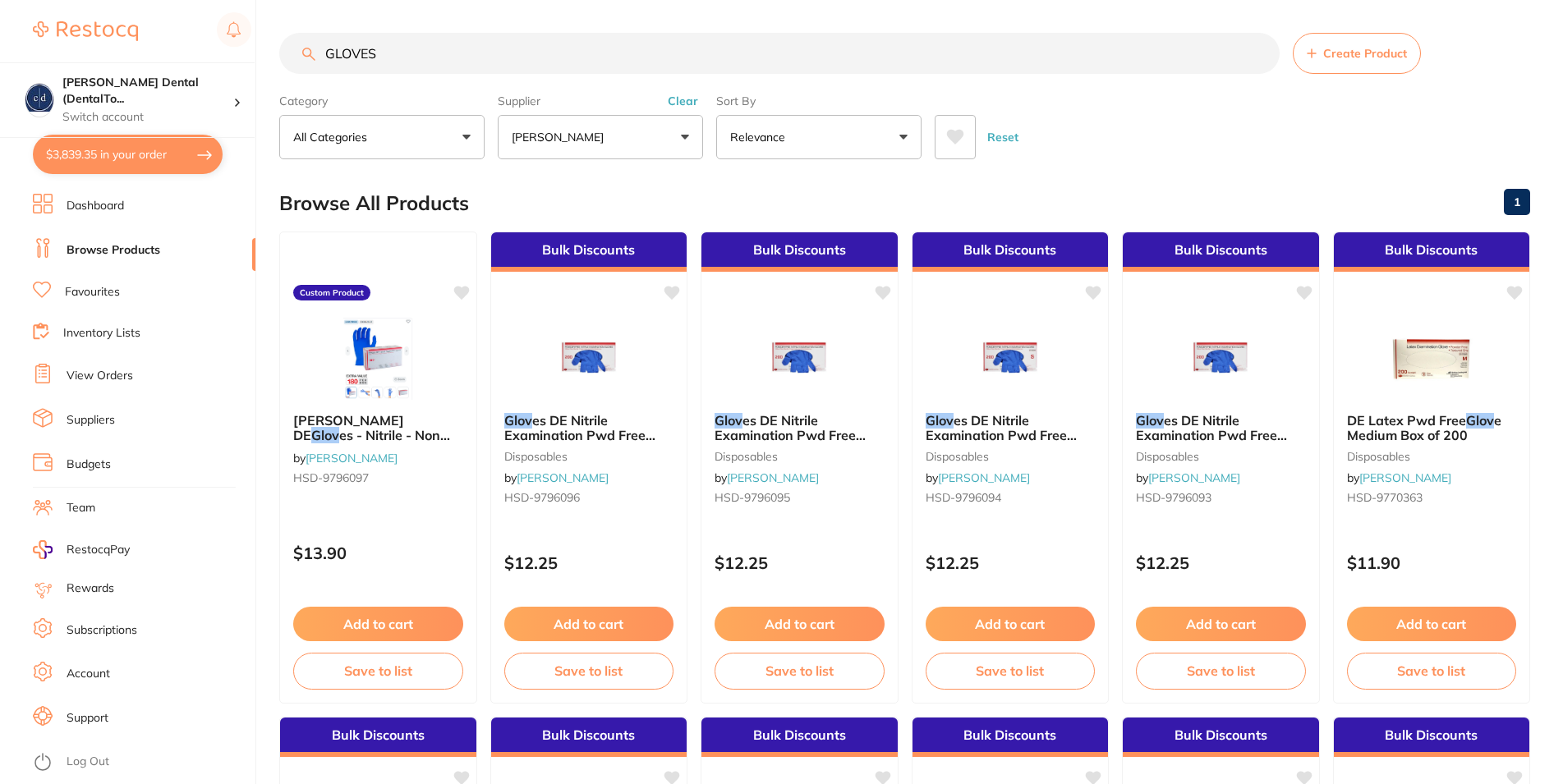
type input "GLOVES"
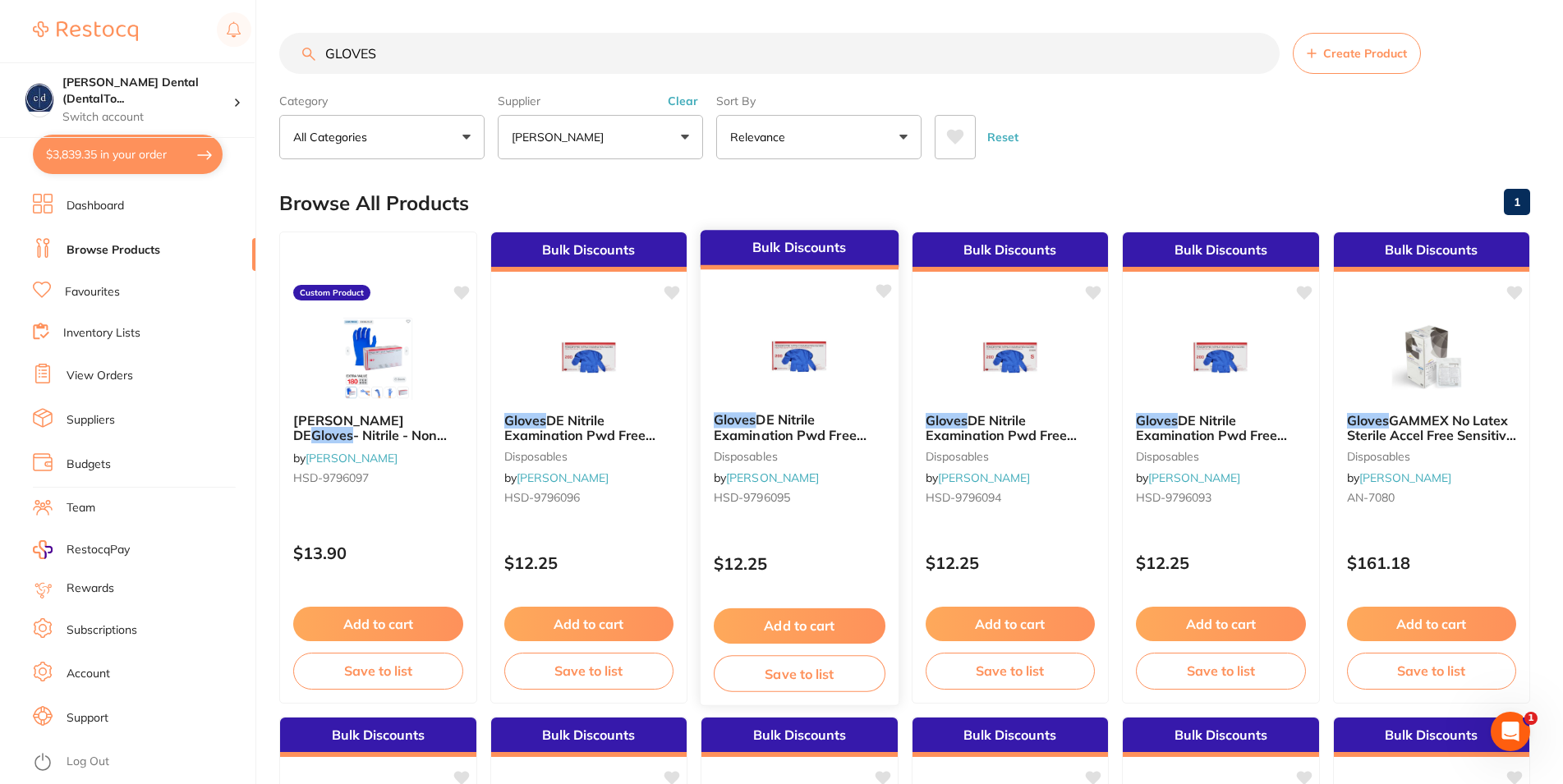
click at [796, 426] on span "DE Nitrile Examination Pwd Free Medium Box 200" at bounding box center [790, 435] width 153 height 47
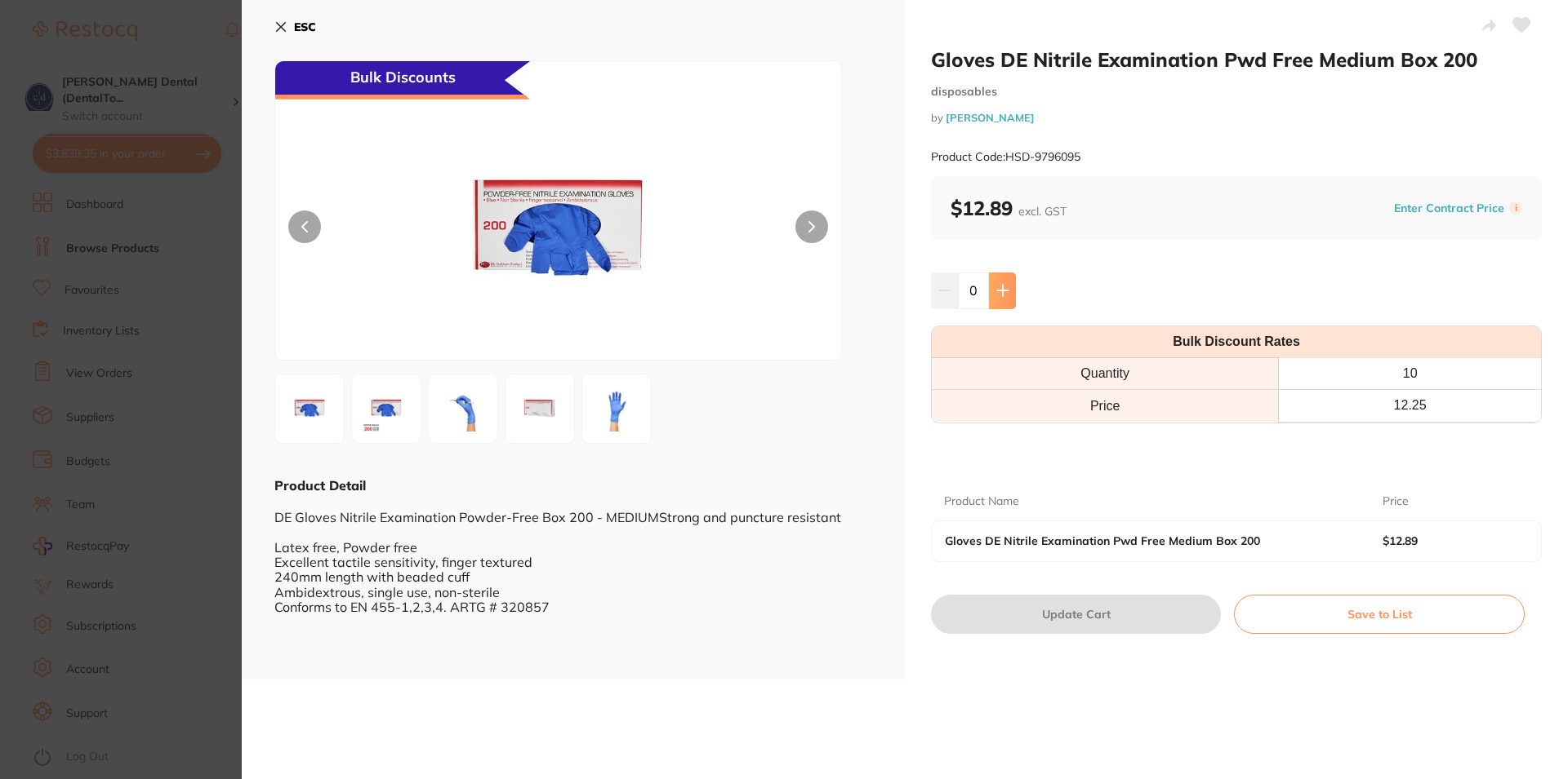
click at [998, 291] on icon at bounding box center [1003, 291] width 11 height 11
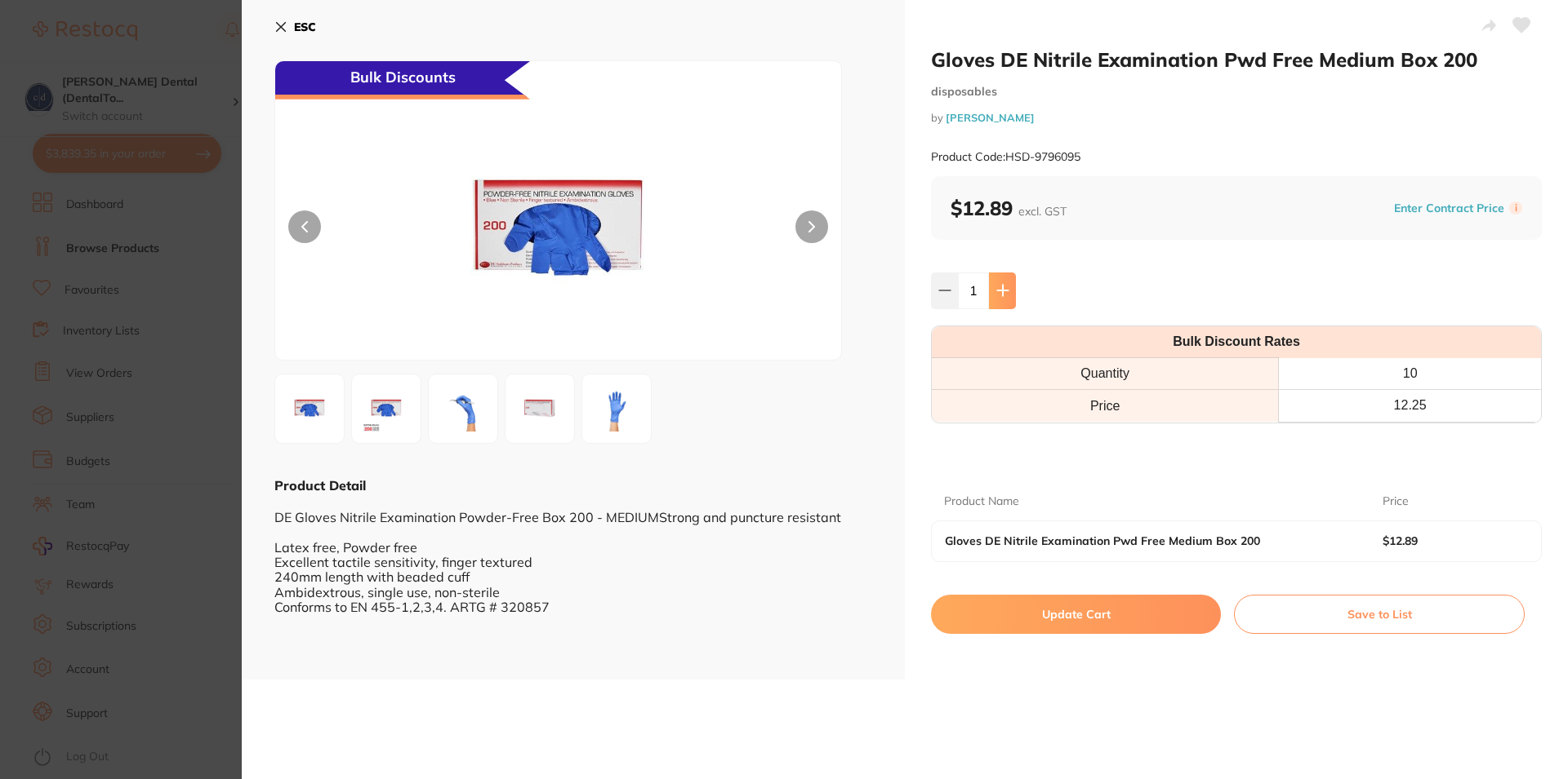
click at [998, 291] on icon at bounding box center [1003, 291] width 11 height 11
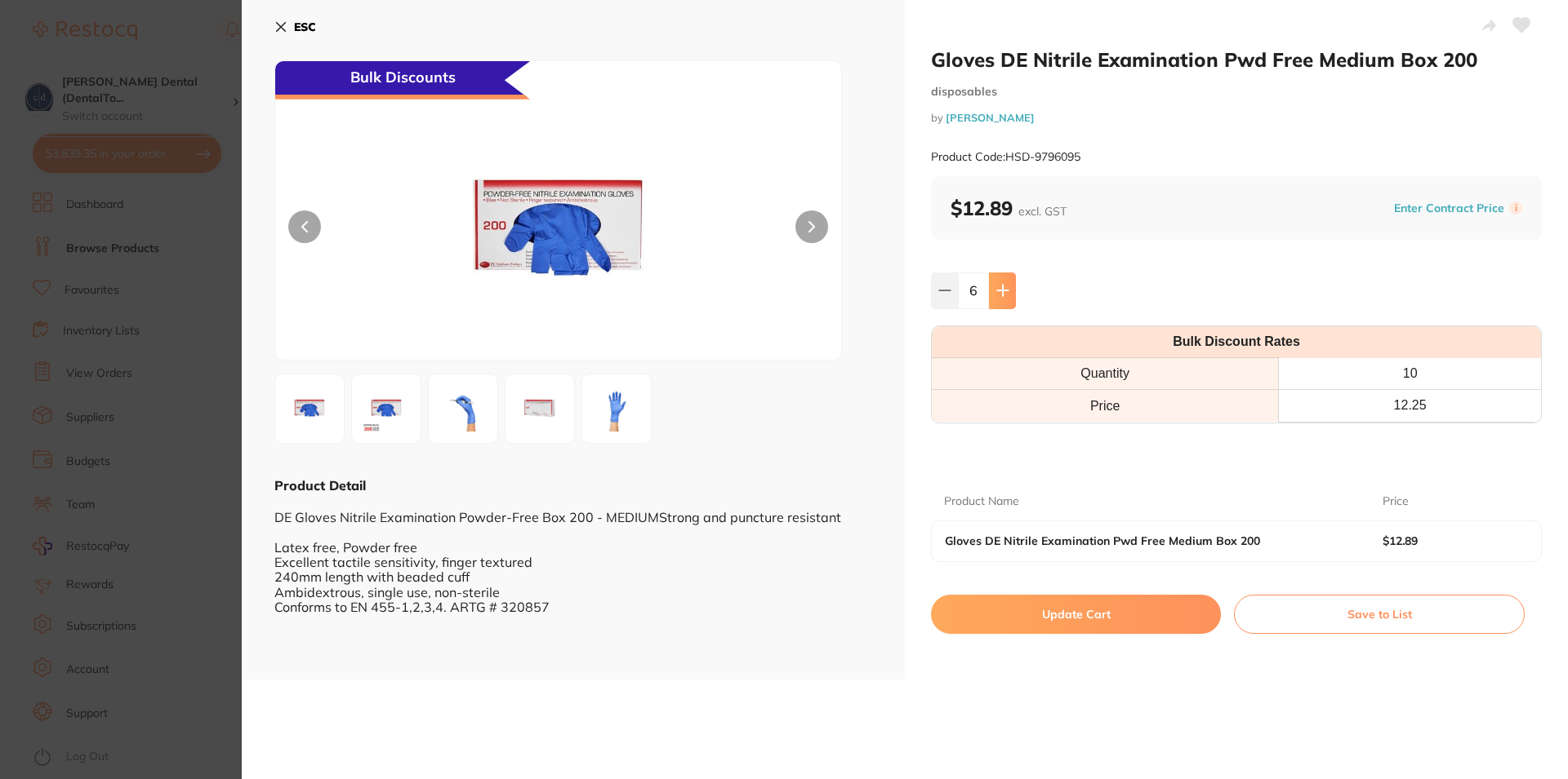
click at [998, 291] on icon at bounding box center [1003, 291] width 11 height 11
type input "10"
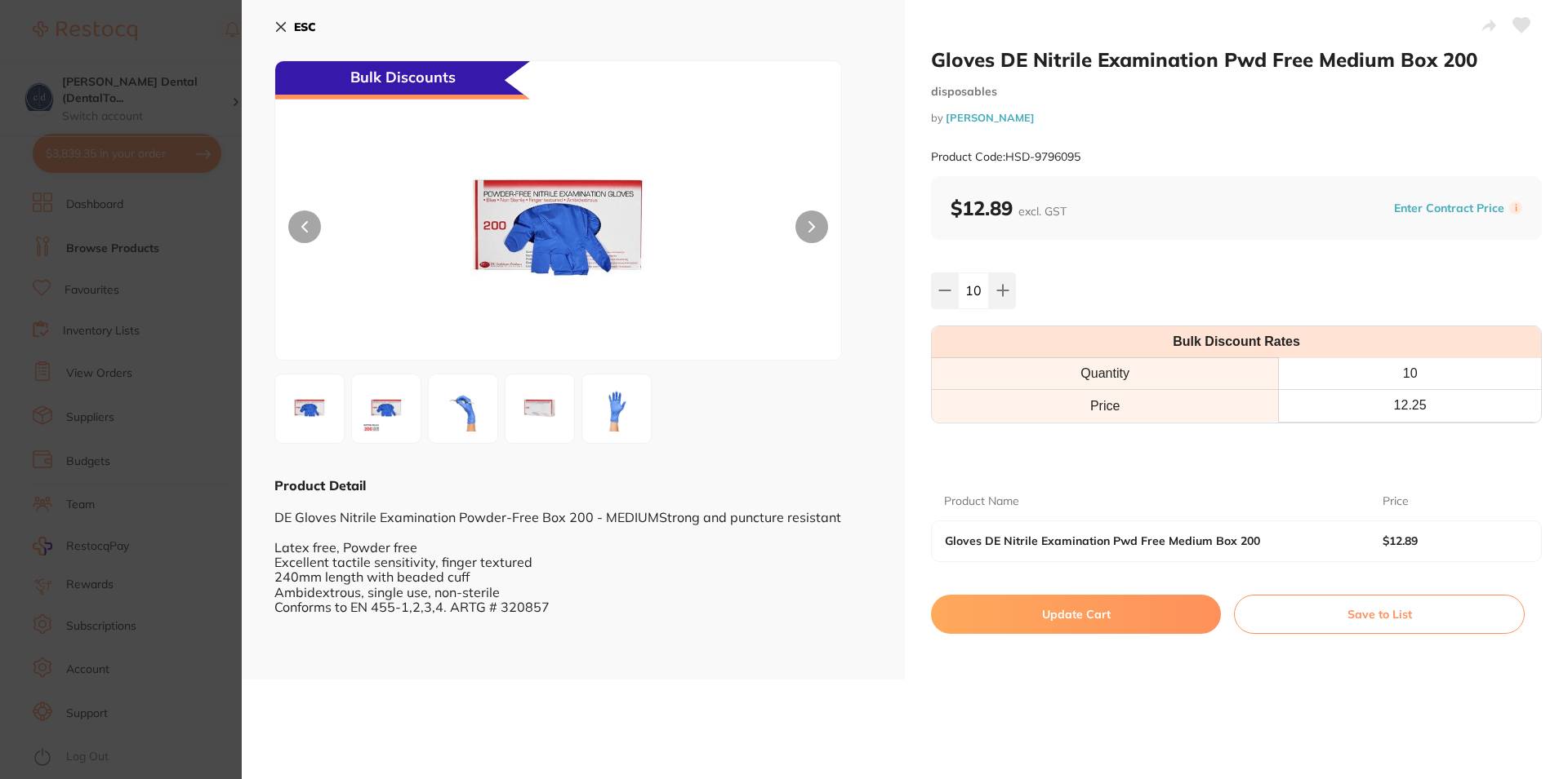
click at [1068, 602] on button "Update Cart" at bounding box center [1076, 614] width 290 height 40
checkbox input "false"
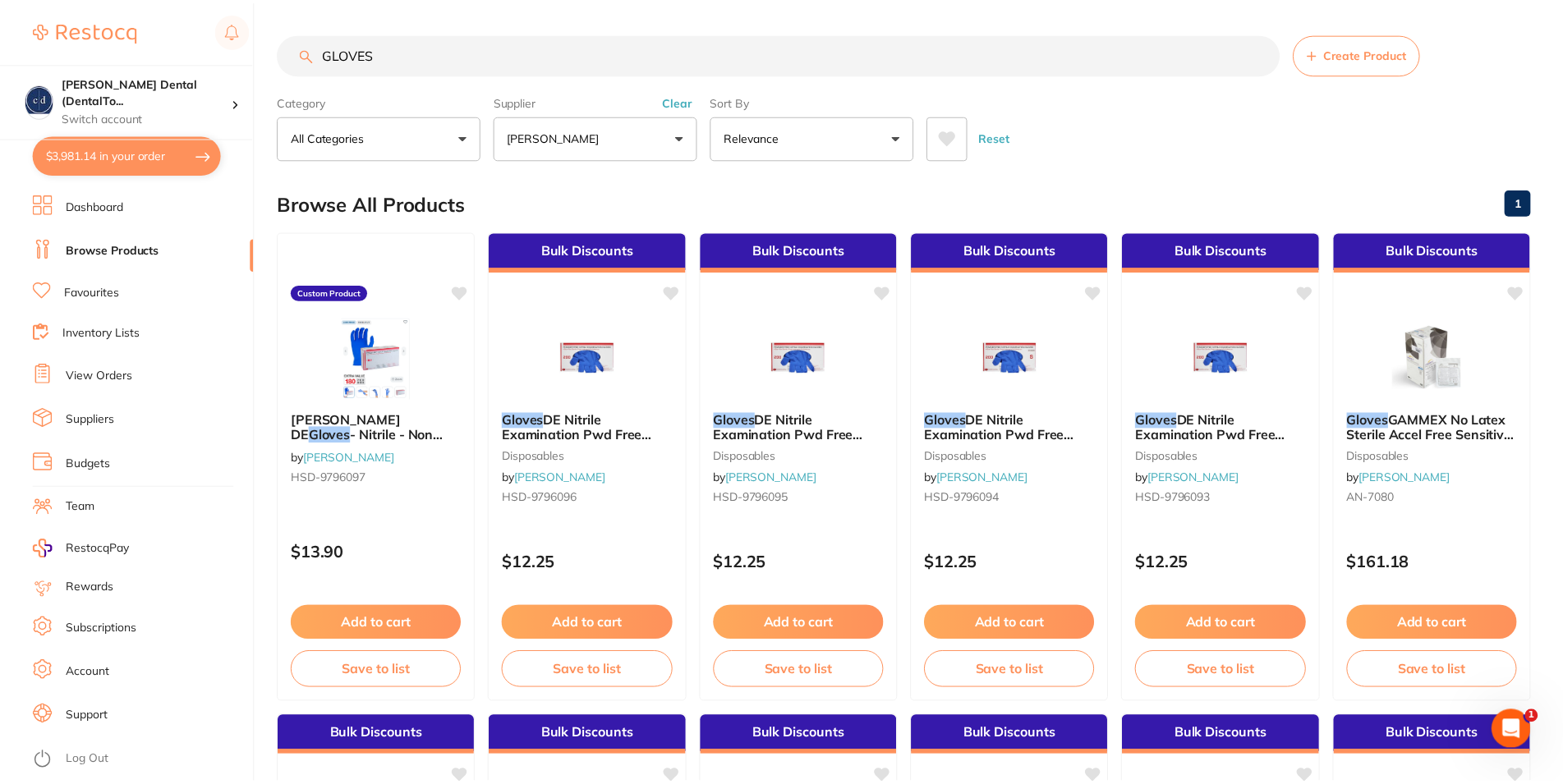
scroll to position [3, 0]
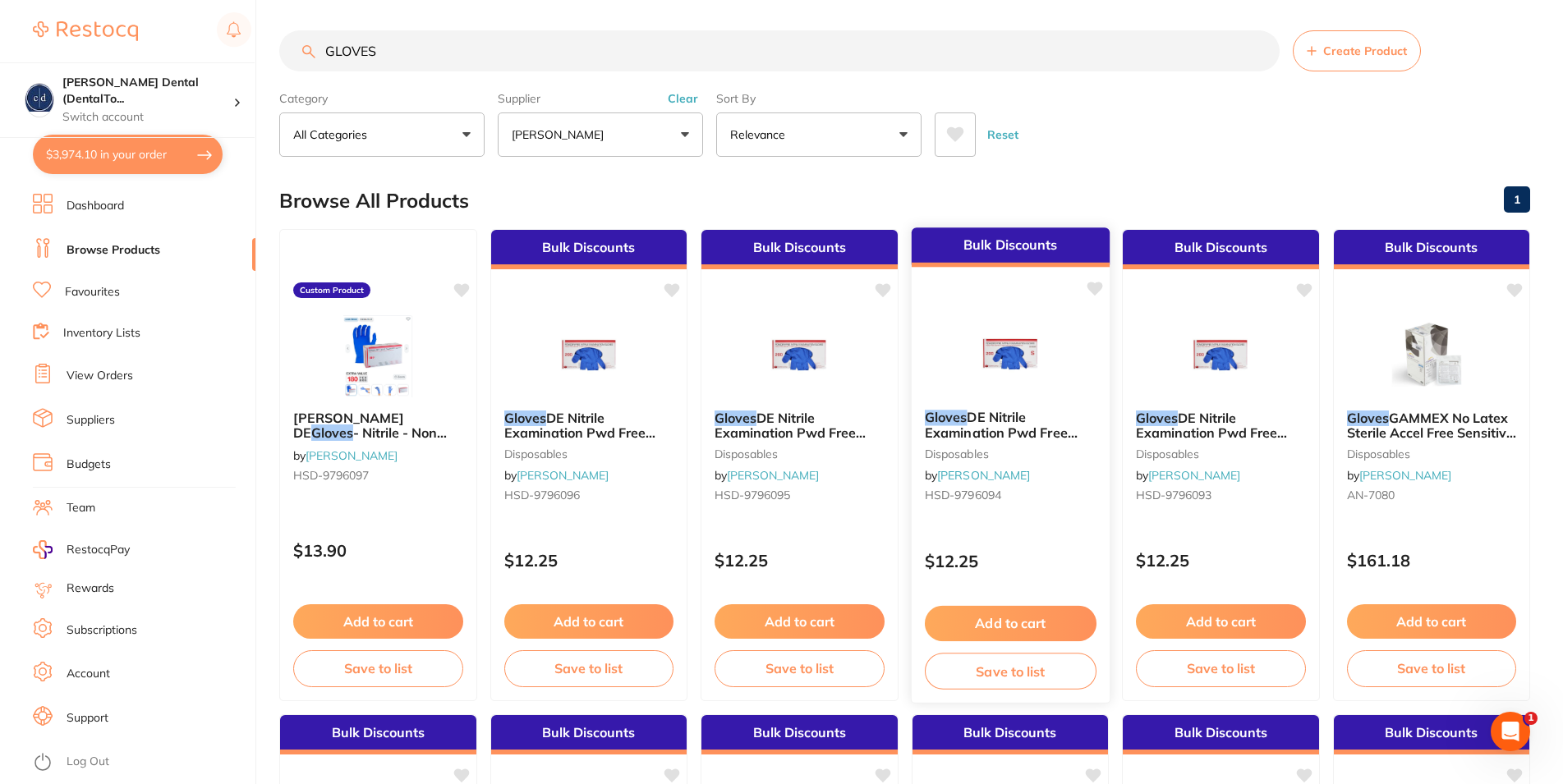
click at [987, 431] on span "DE Nitrile Examination Pwd Free Small Box 200" at bounding box center [1000, 433] width 153 height 47
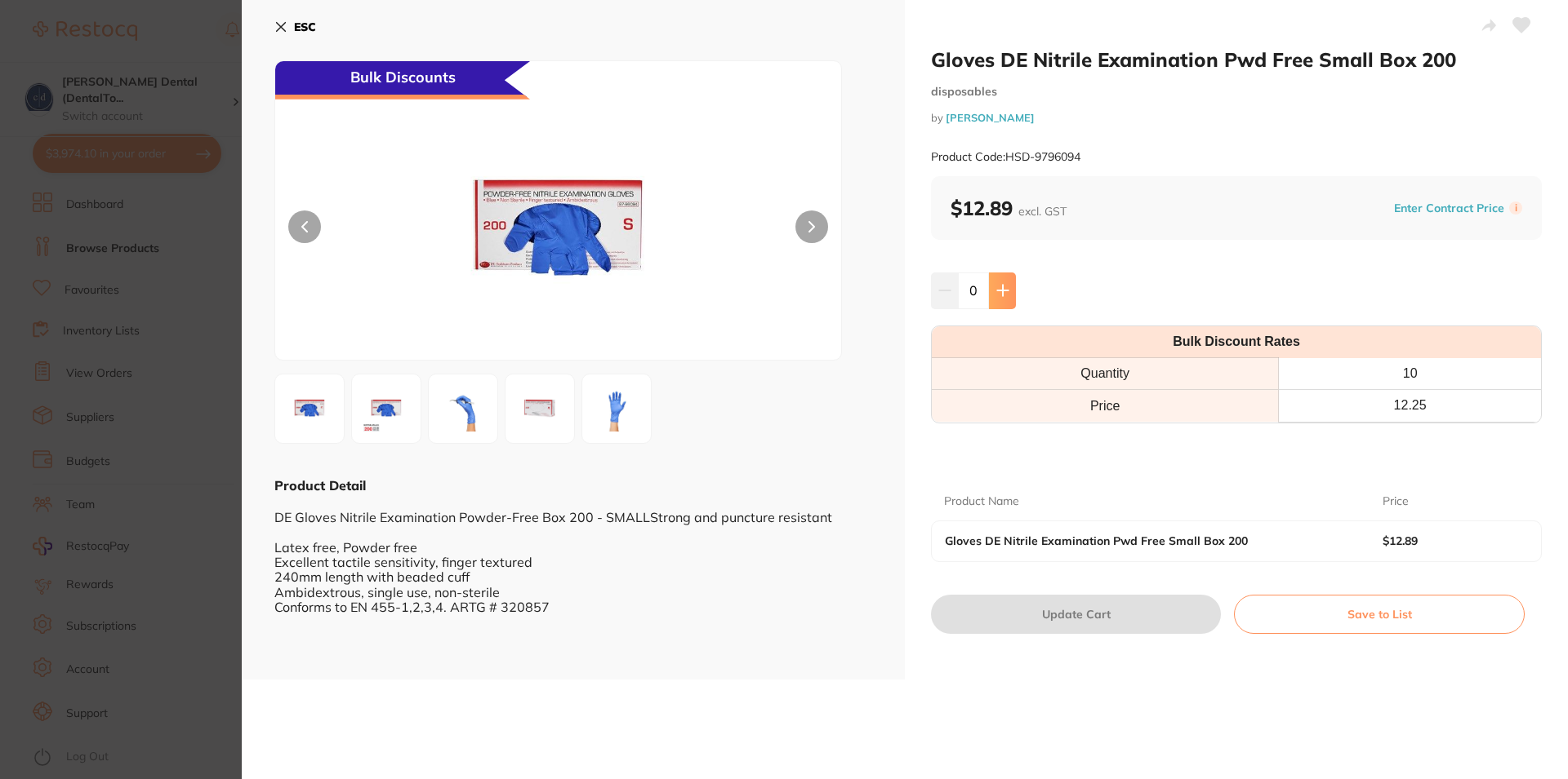
click at [996, 285] on icon at bounding box center [1003, 291] width 14 height 13
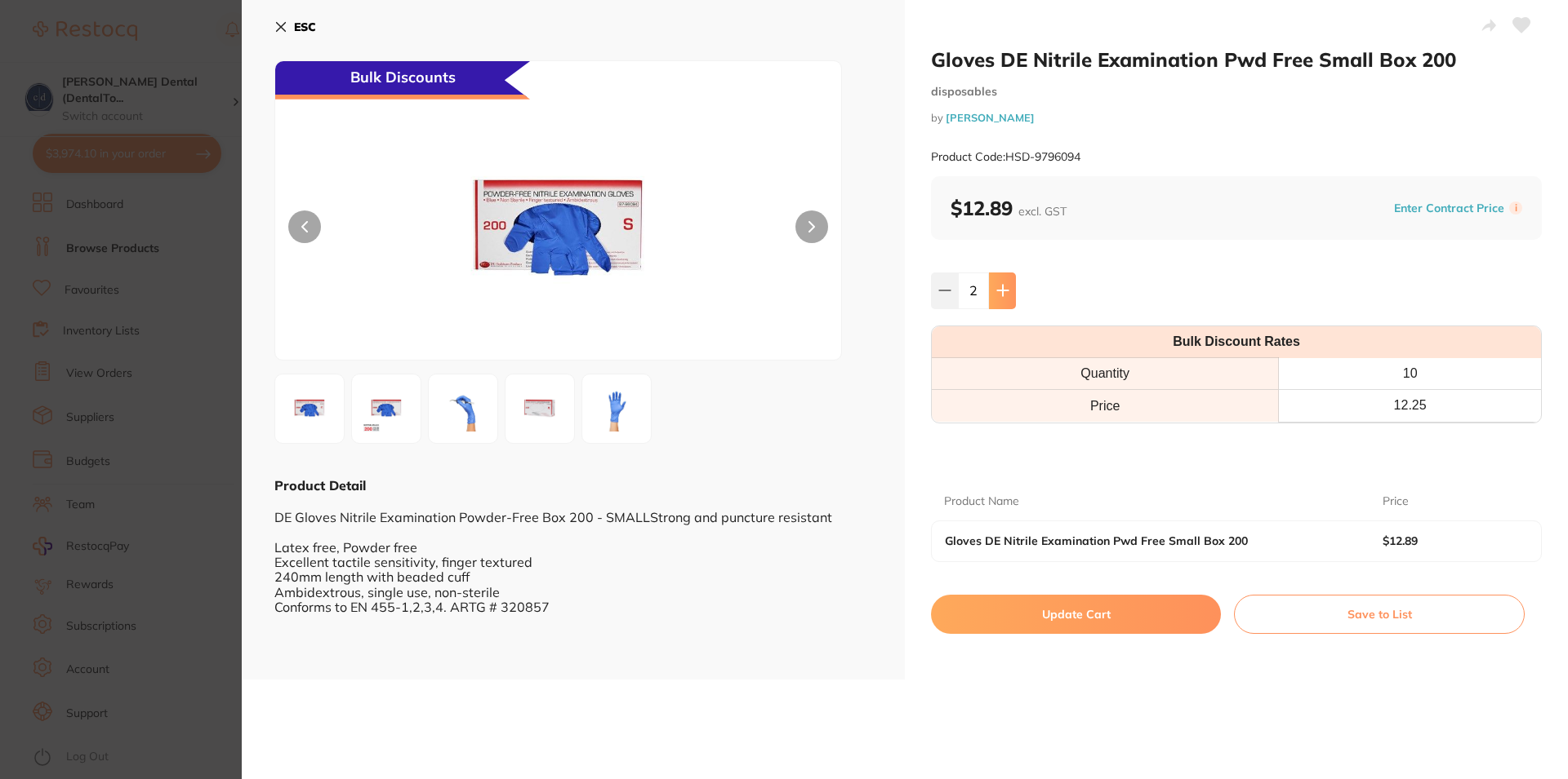
click at [996, 285] on icon at bounding box center [1003, 291] width 14 height 13
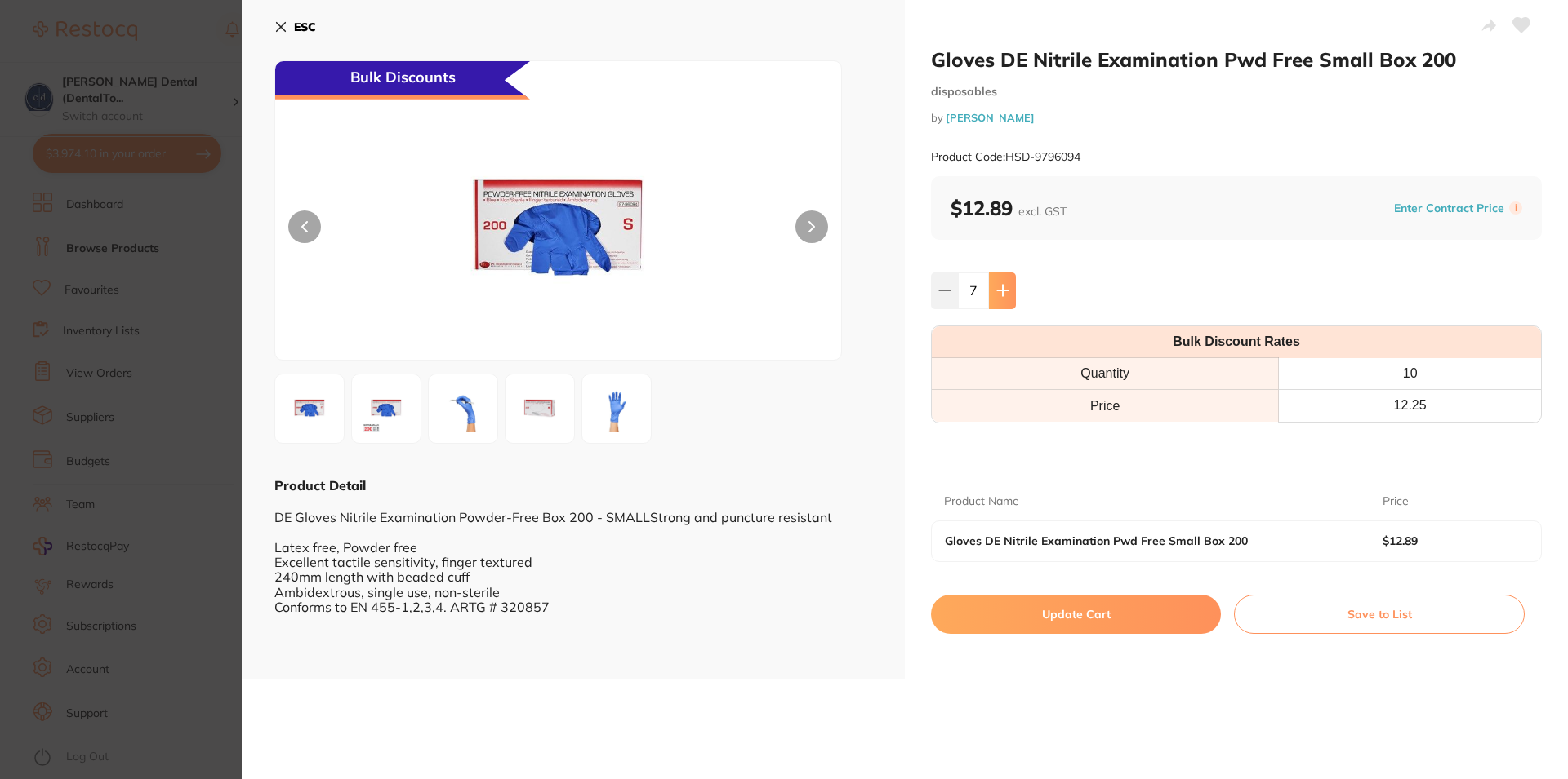
click at [996, 285] on icon at bounding box center [1003, 291] width 14 height 13
type input "10"
click at [1062, 611] on button "Update Cart" at bounding box center [1076, 614] width 290 height 40
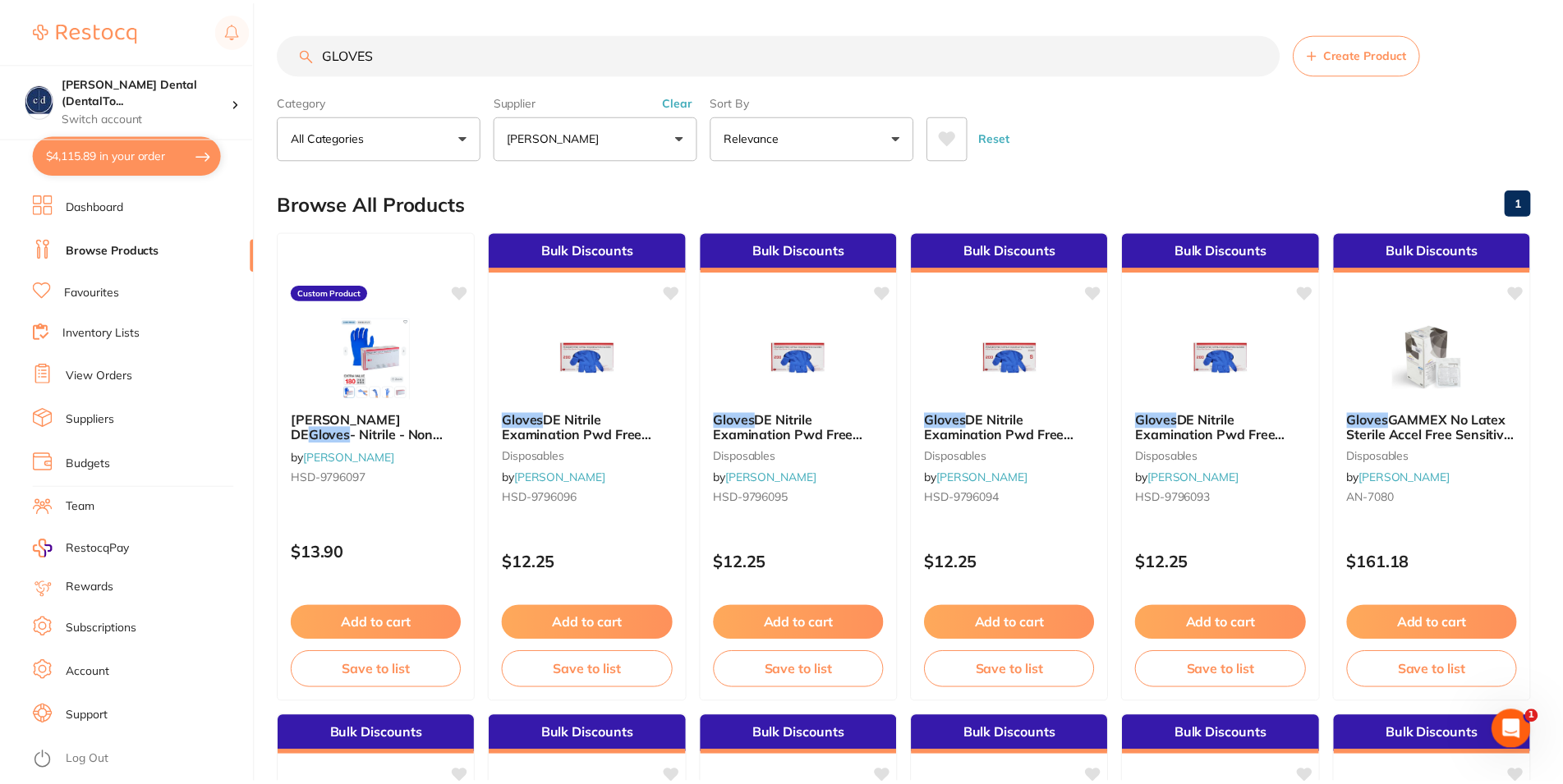
scroll to position [3, 0]
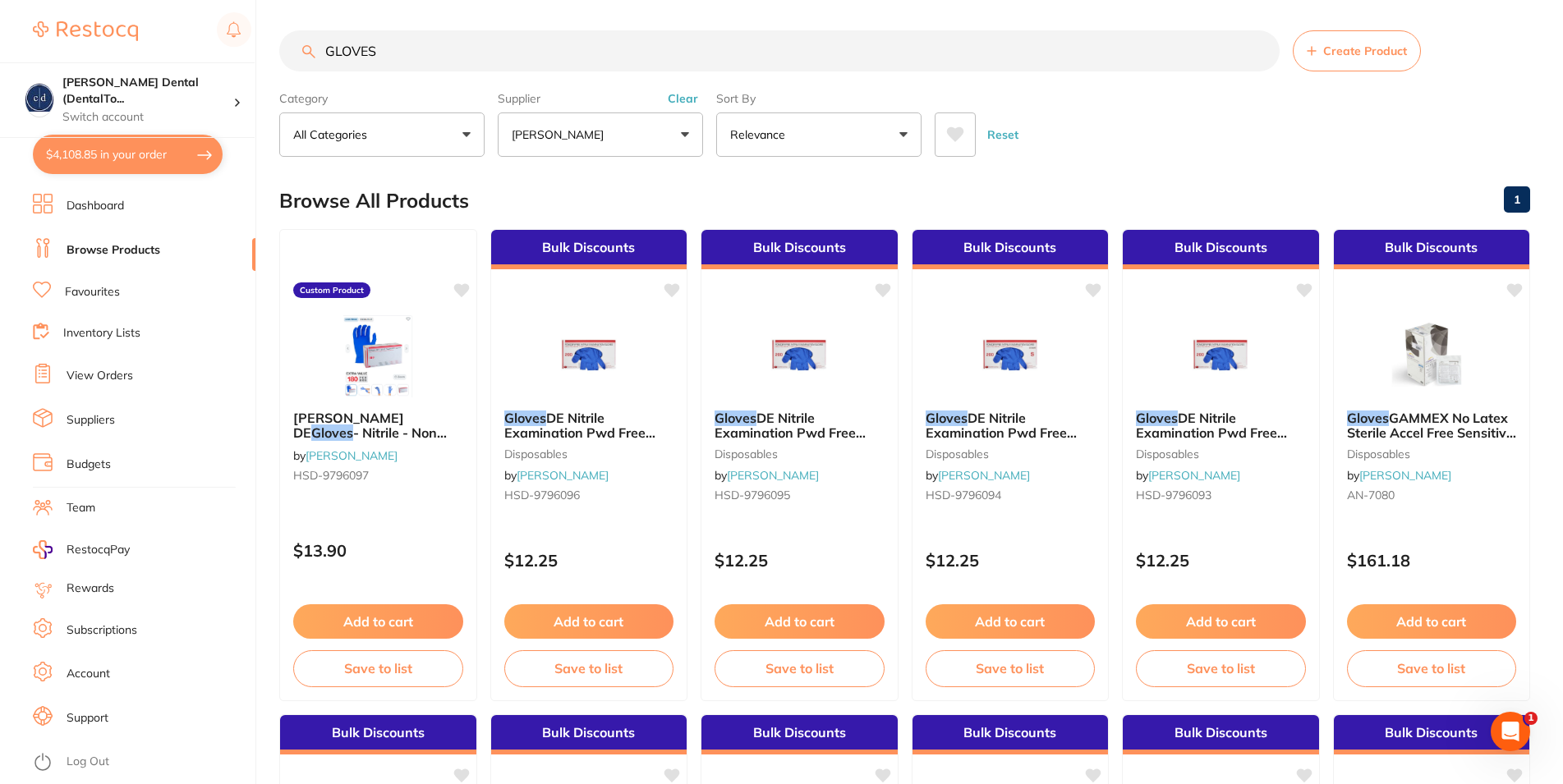
click at [680, 133] on button "[PERSON_NAME]" at bounding box center [600, 134] width 206 height 44
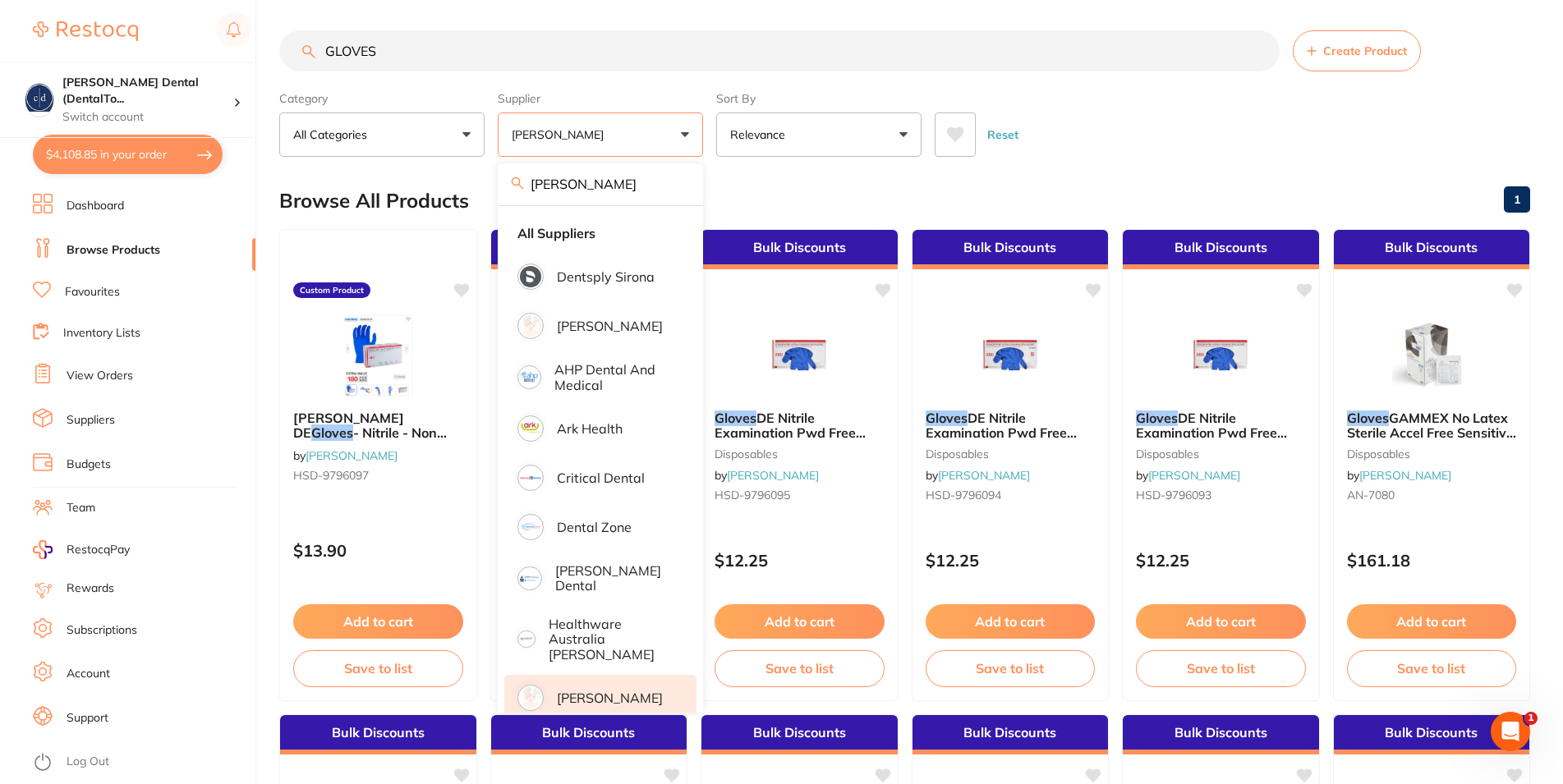
click at [885, 190] on div "Browse All Products 1" at bounding box center [905, 200] width 1251 height 55
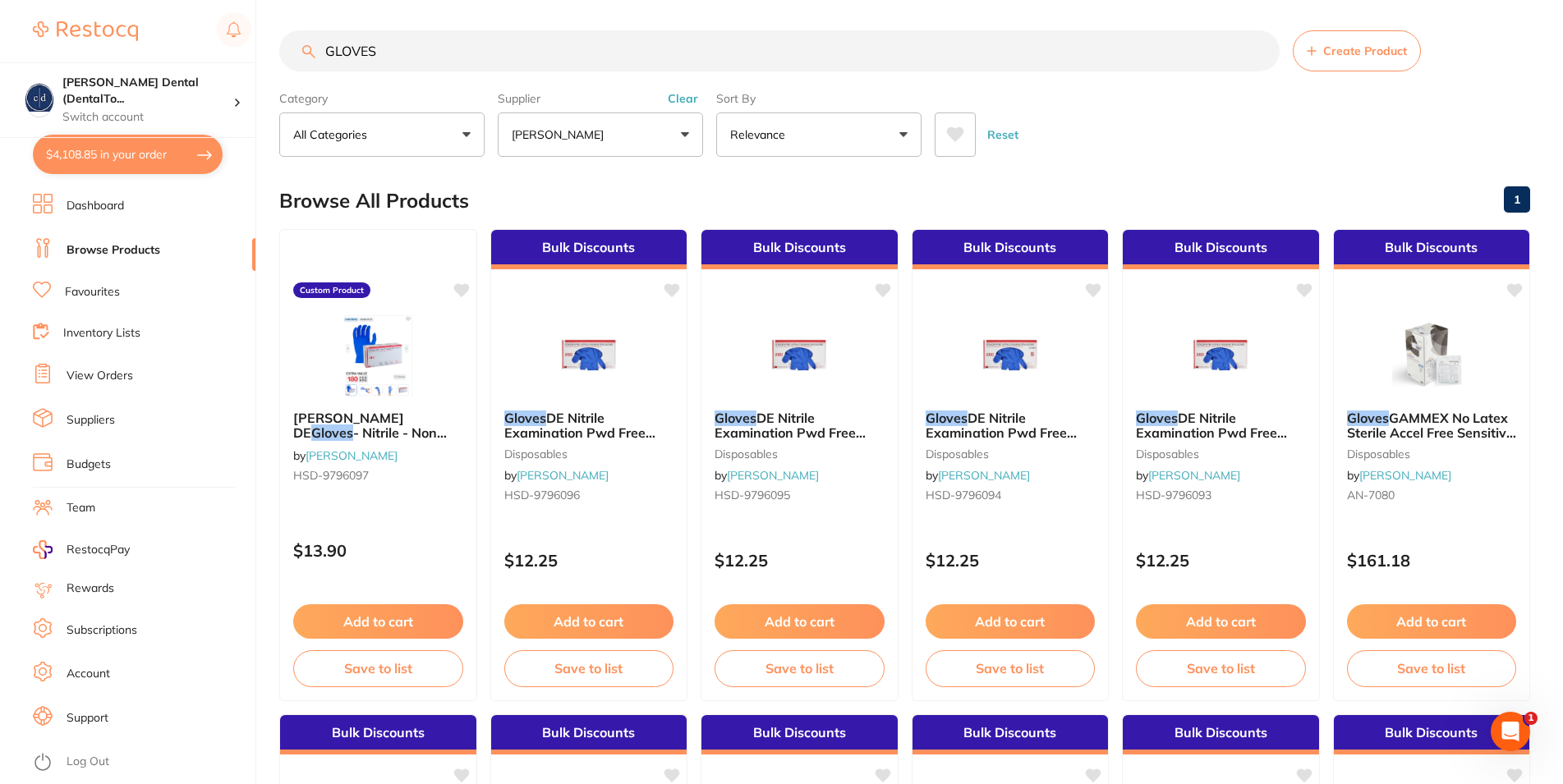
click at [682, 130] on button "[PERSON_NAME]" at bounding box center [600, 134] width 206 height 44
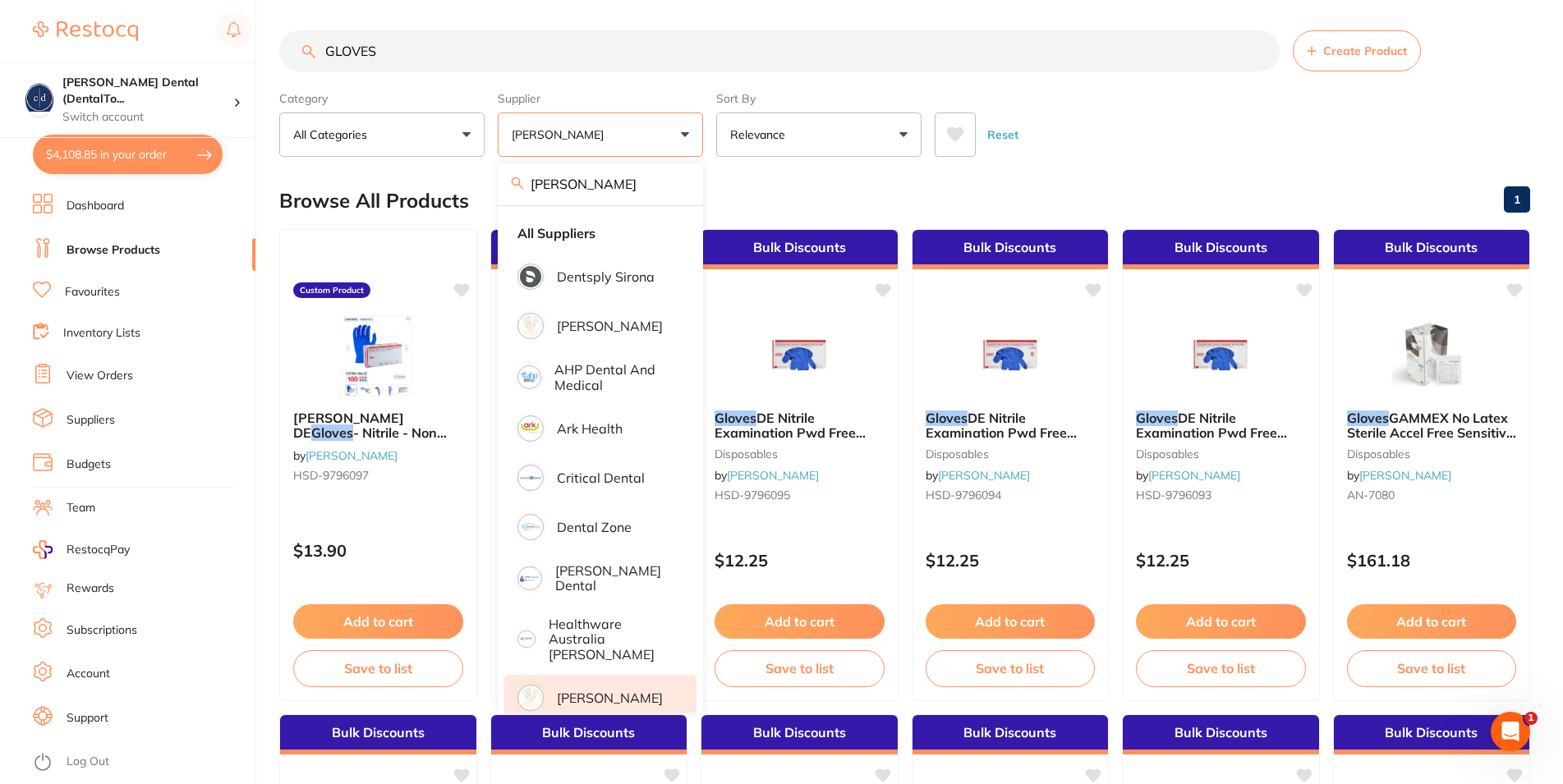
click at [1001, 135] on button "Reset" at bounding box center [1002, 134] width 41 height 44
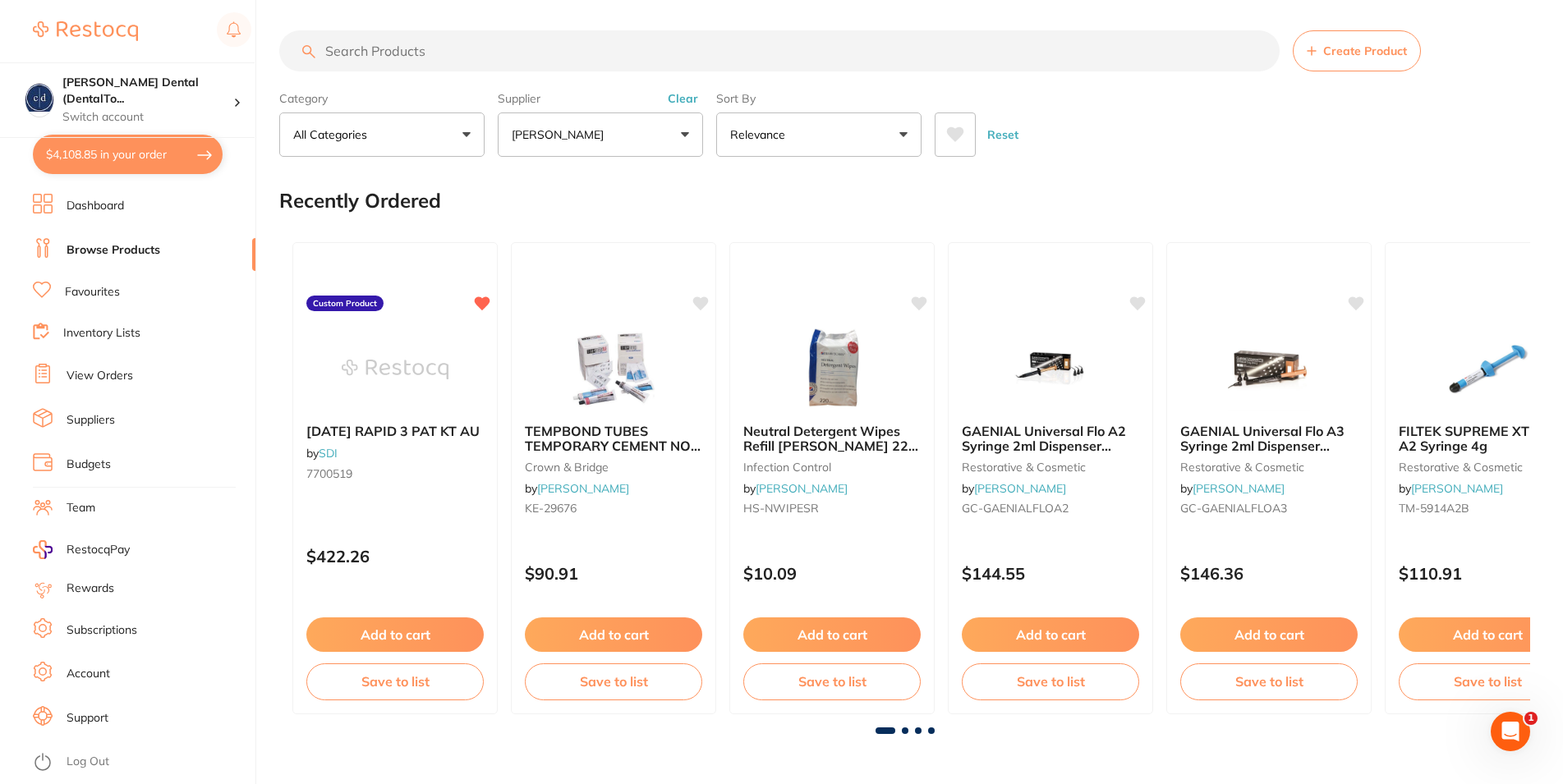
scroll to position [0, 0]
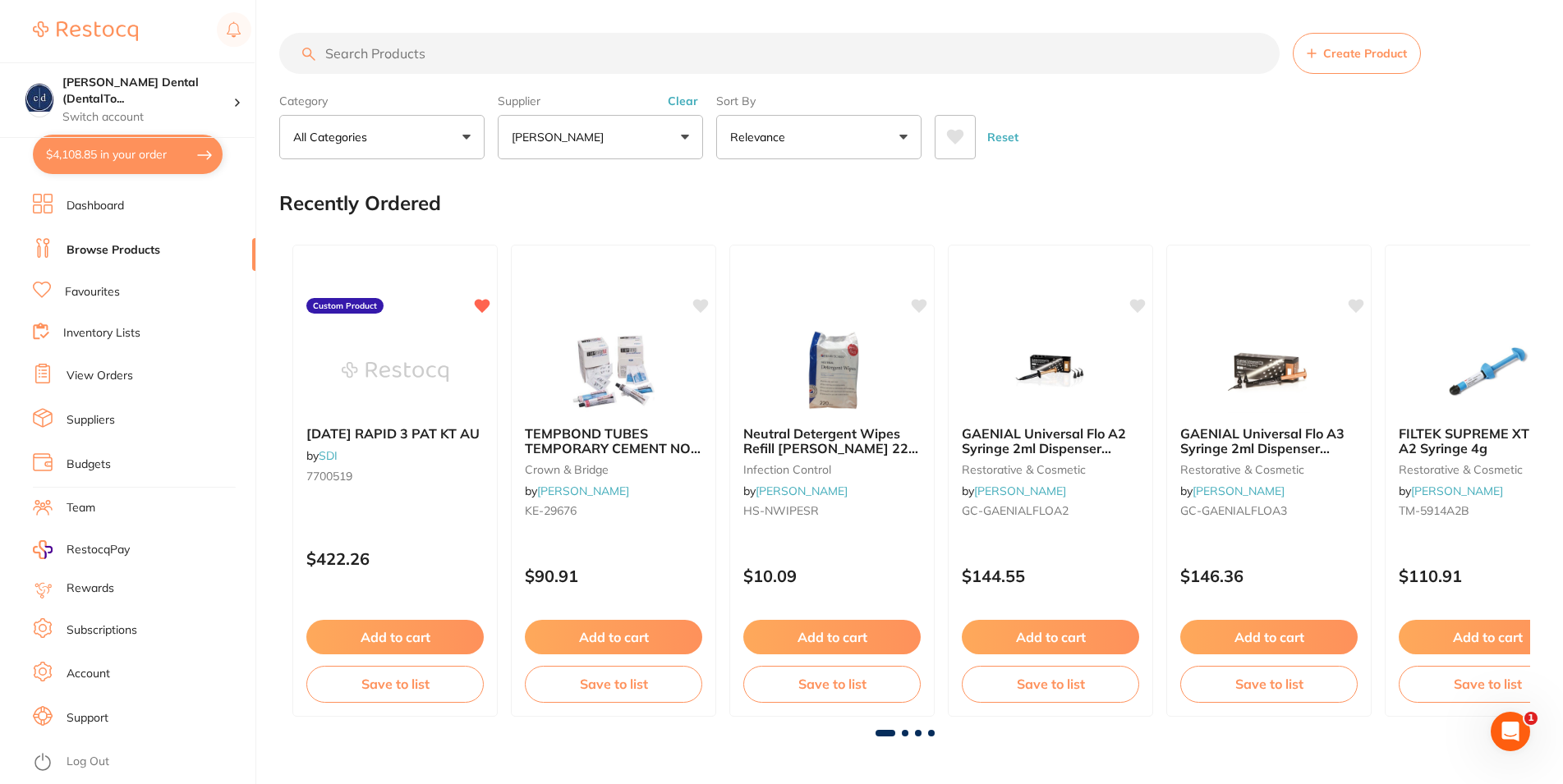
click at [675, 135] on button "[PERSON_NAME]" at bounding box center [600, 137] width 206 height 44
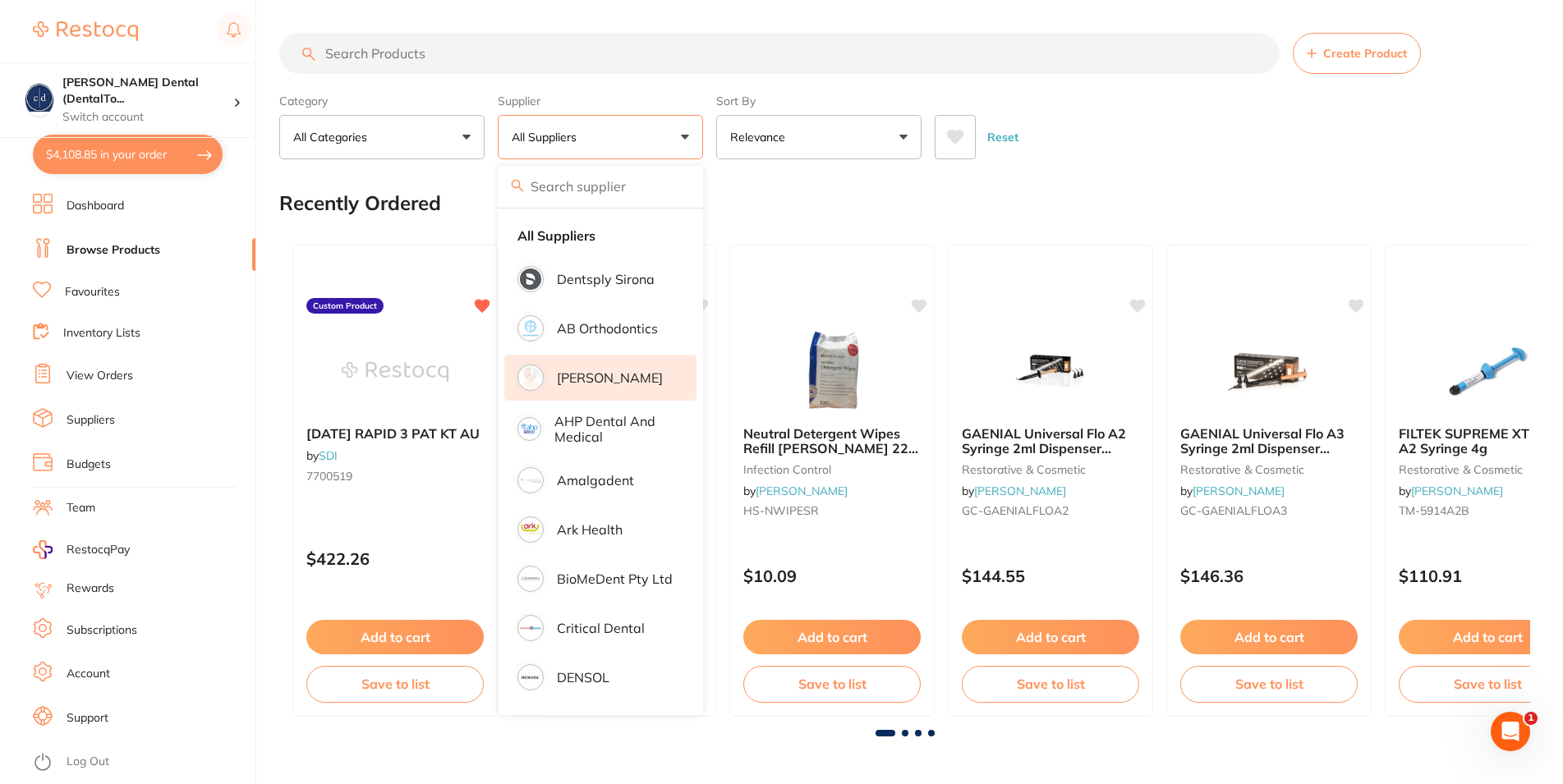
click at [622, 385] on p "[PERSON_NAME]" at bounding box center [609, 378] width 106 height 14
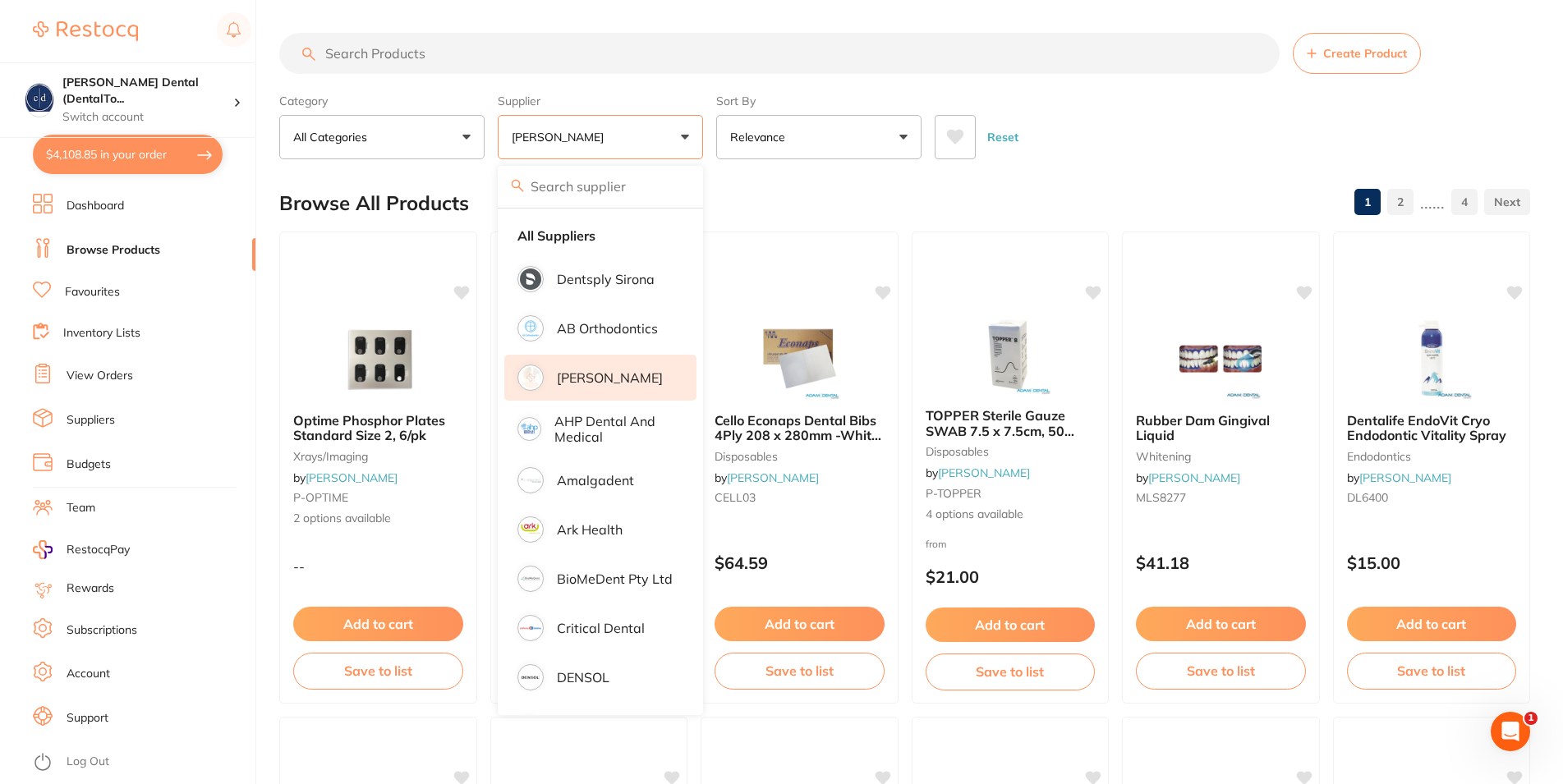
click at [1329, 52] on span "Create Product" at bounding box center [1365, 53] width 84 height 14
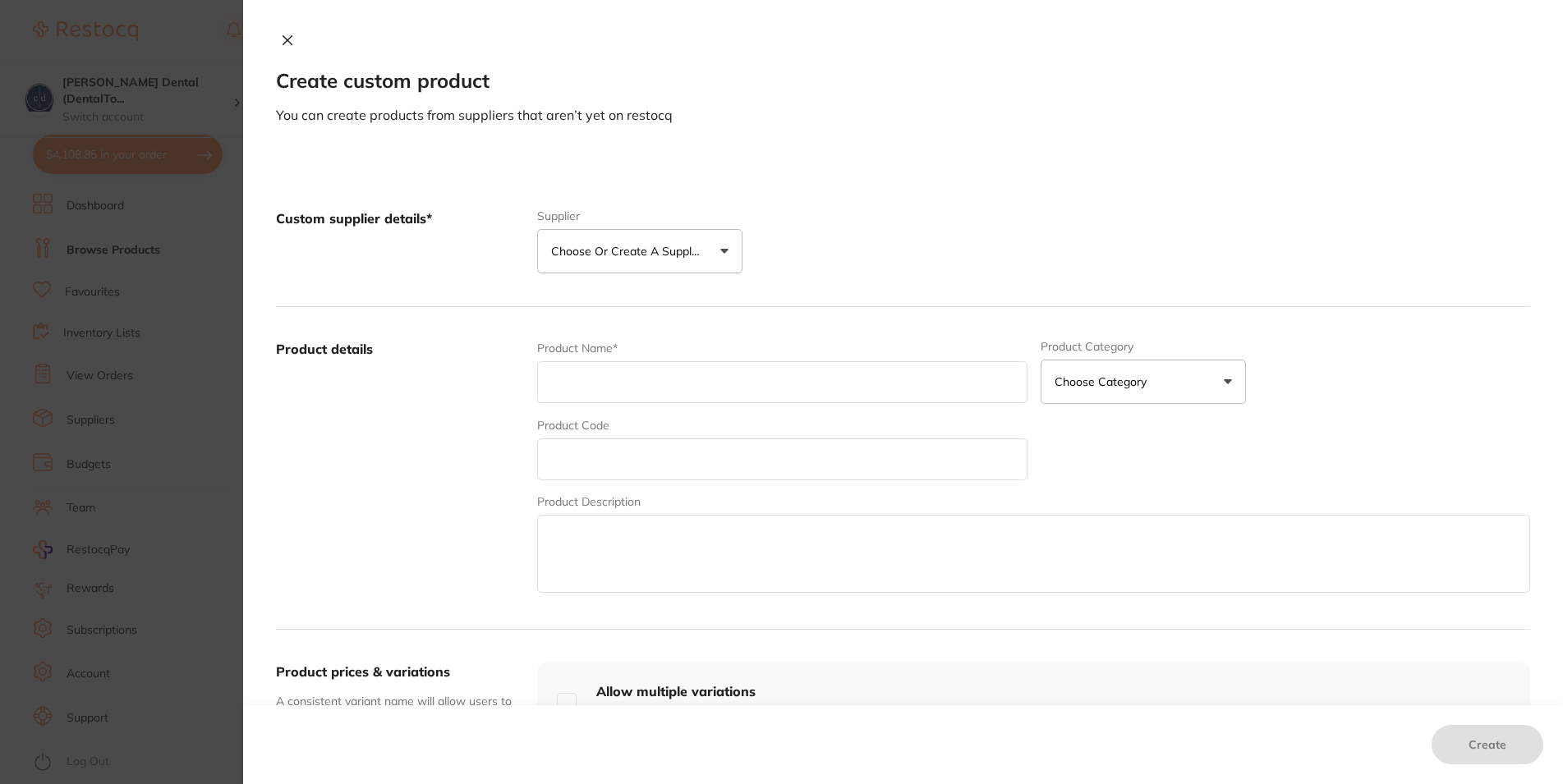
click at [698, 257] on button "Choose or create a supplier" at bounding box center [639, 251] width 206 height 44
click at [699, 257] on button "Choose or create a supplier" at bounding box center [639, 251] width 206 height 44
click at [709, 248] on button "Choose or create a supplier" at bounding box center [639, 251] width 206 height 44
click at [707, 248] on button "Choose or create a supplier" at bounding box center [639, 251] width 206 height 44
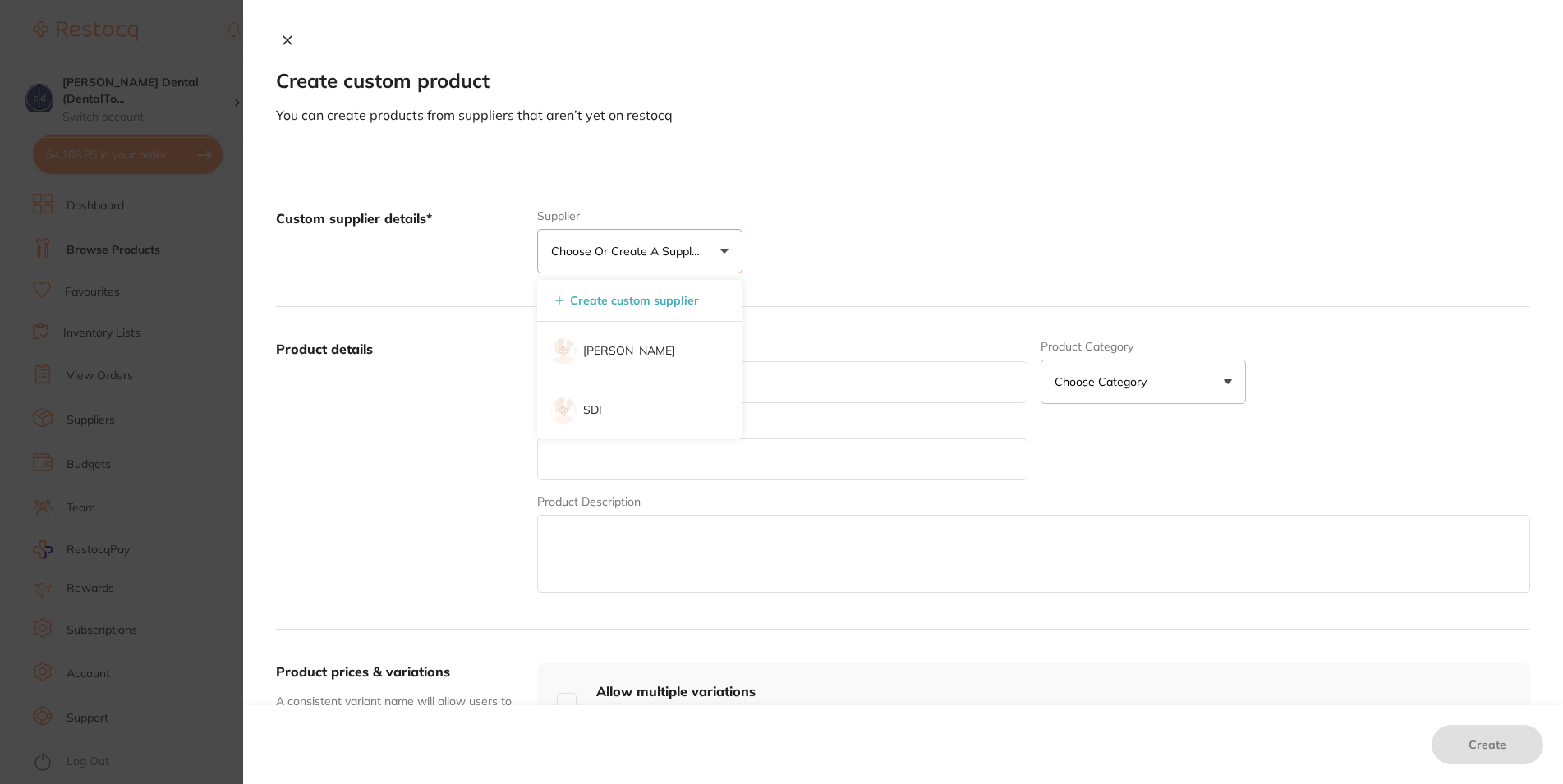
click at [652, 298] on button "Create custom supplier" at bounding box center [628, 301] width 154 height 14
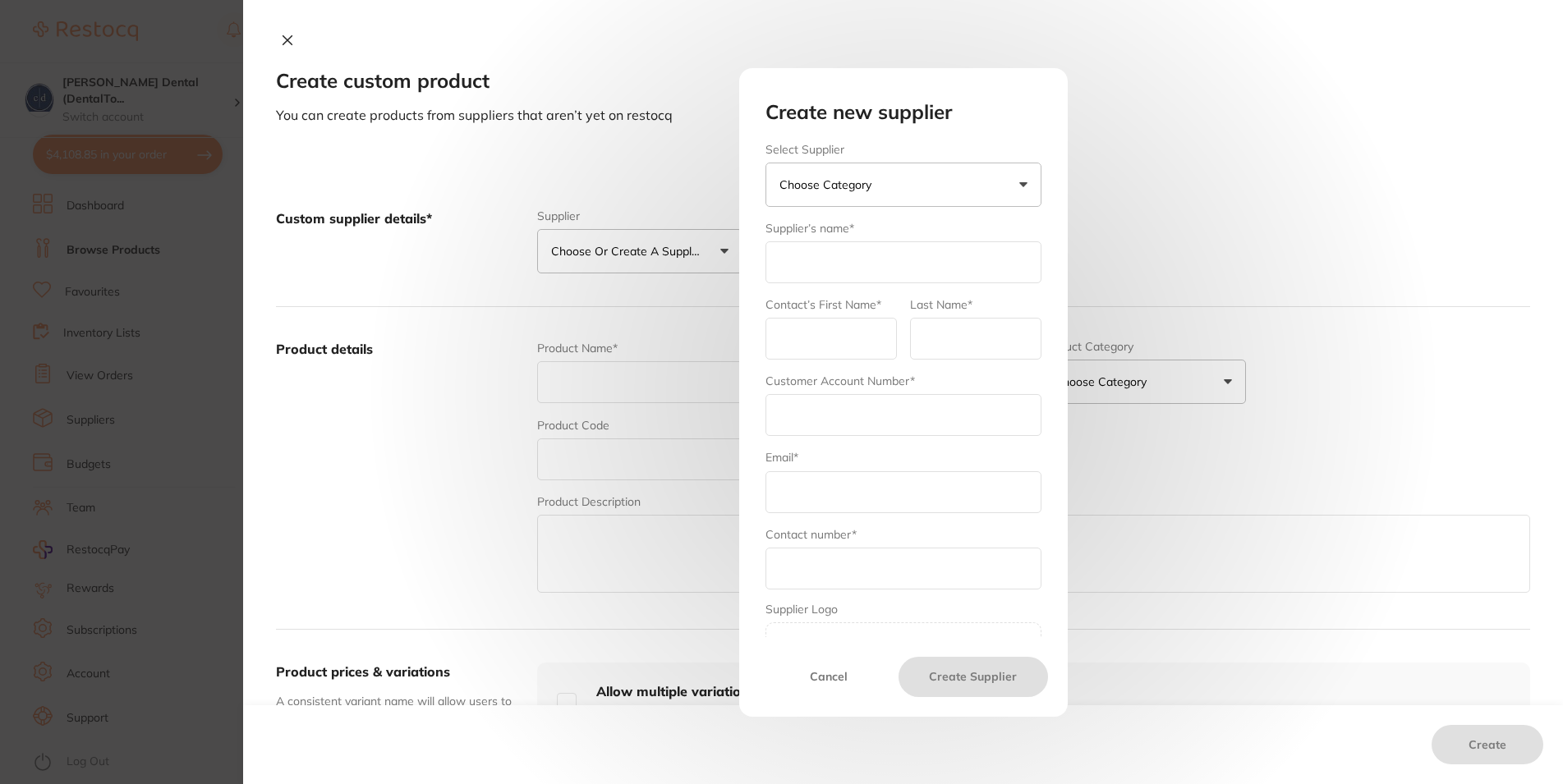
click at [858, 193] on p "Choose Category" at bounding box center [829, 185] width 99 height 16
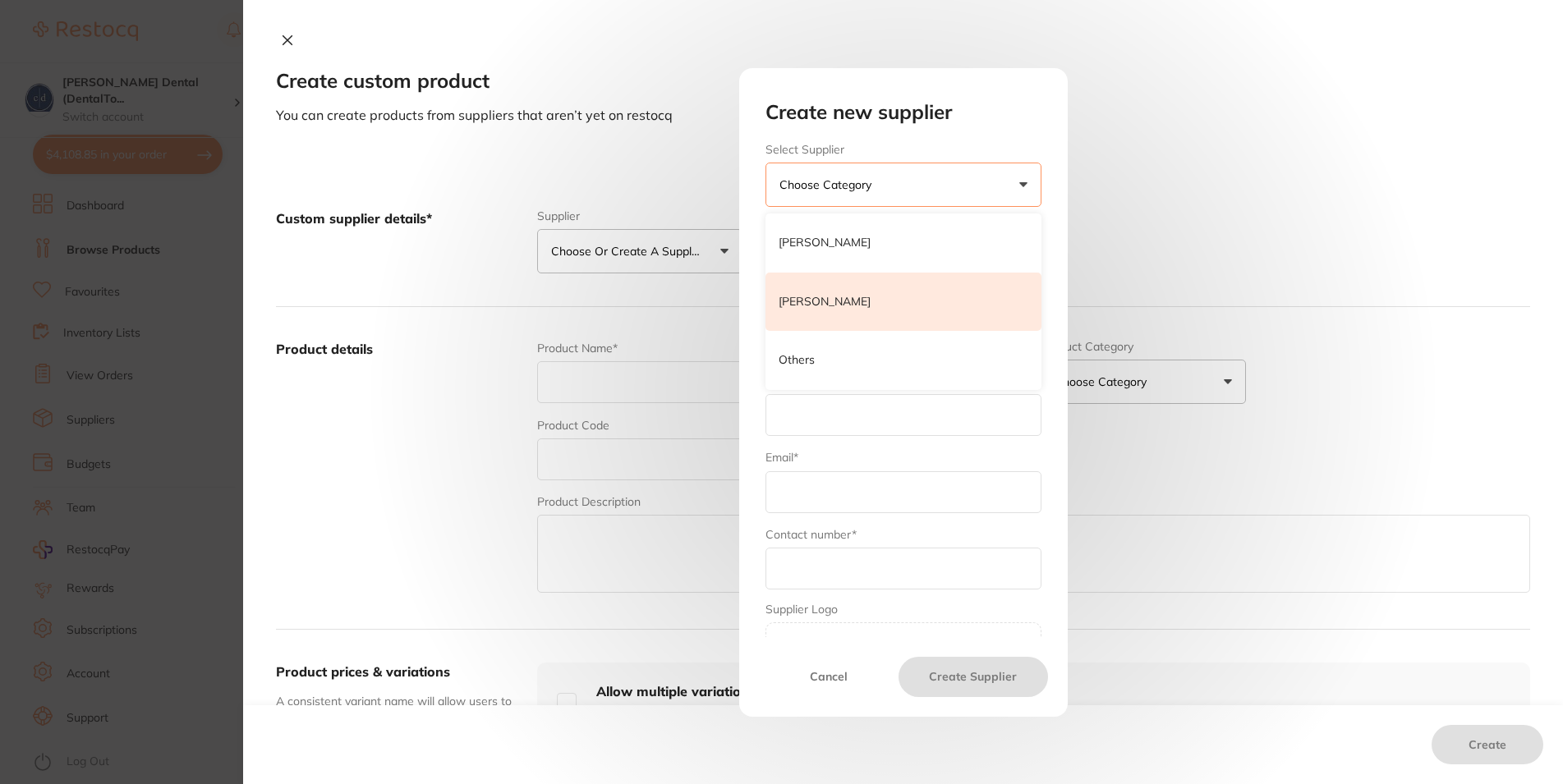
click at [840, 295] on p "[PERSON_NAME]" at bounding box center [825, 302] width 92 height 16
type input "[PERSON_NAME]"
type input "Dental"
type input "[EMAIL_ADDRESS][DOMAIN_NAME]"
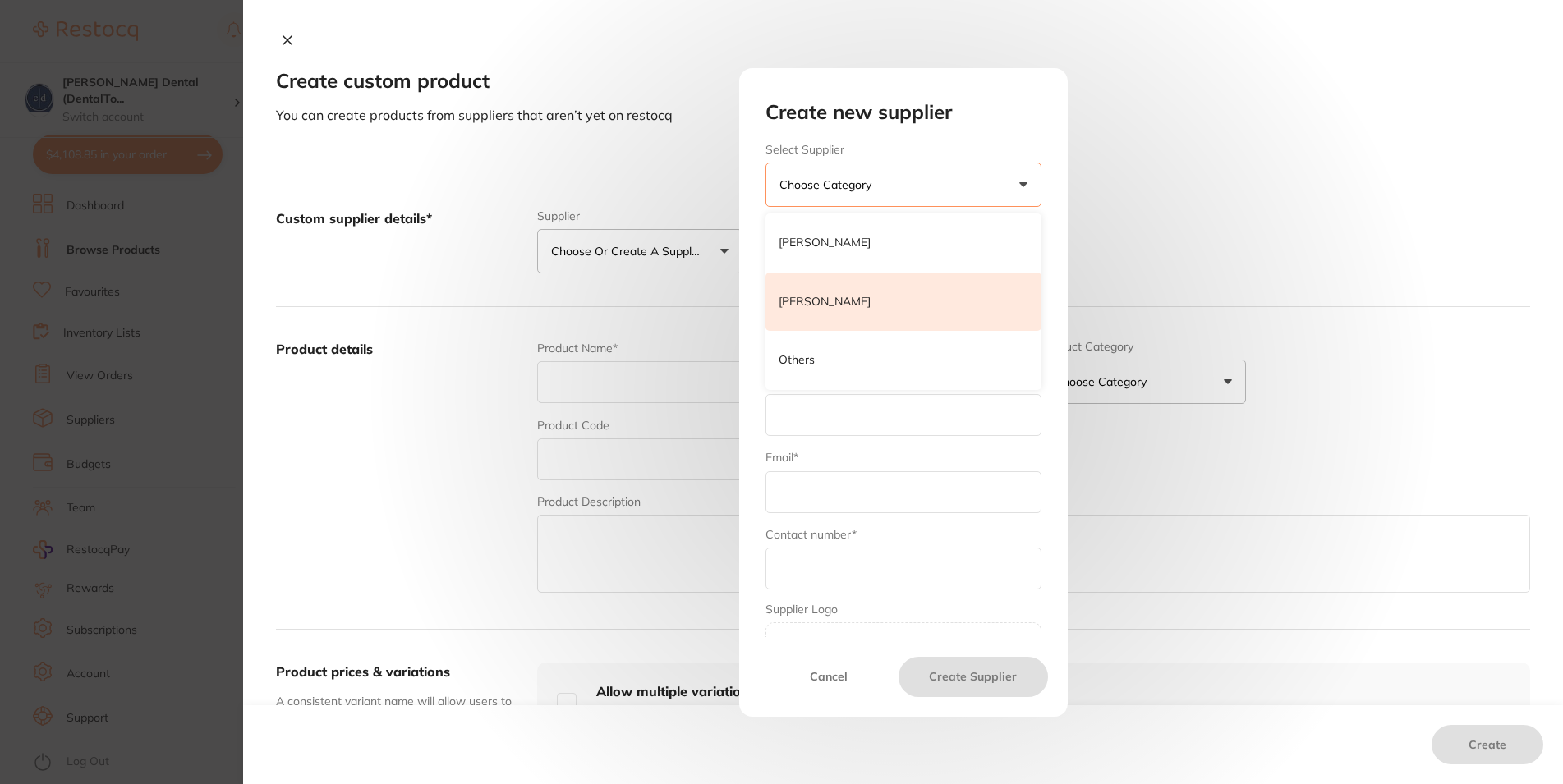
type input "1300 449 262"
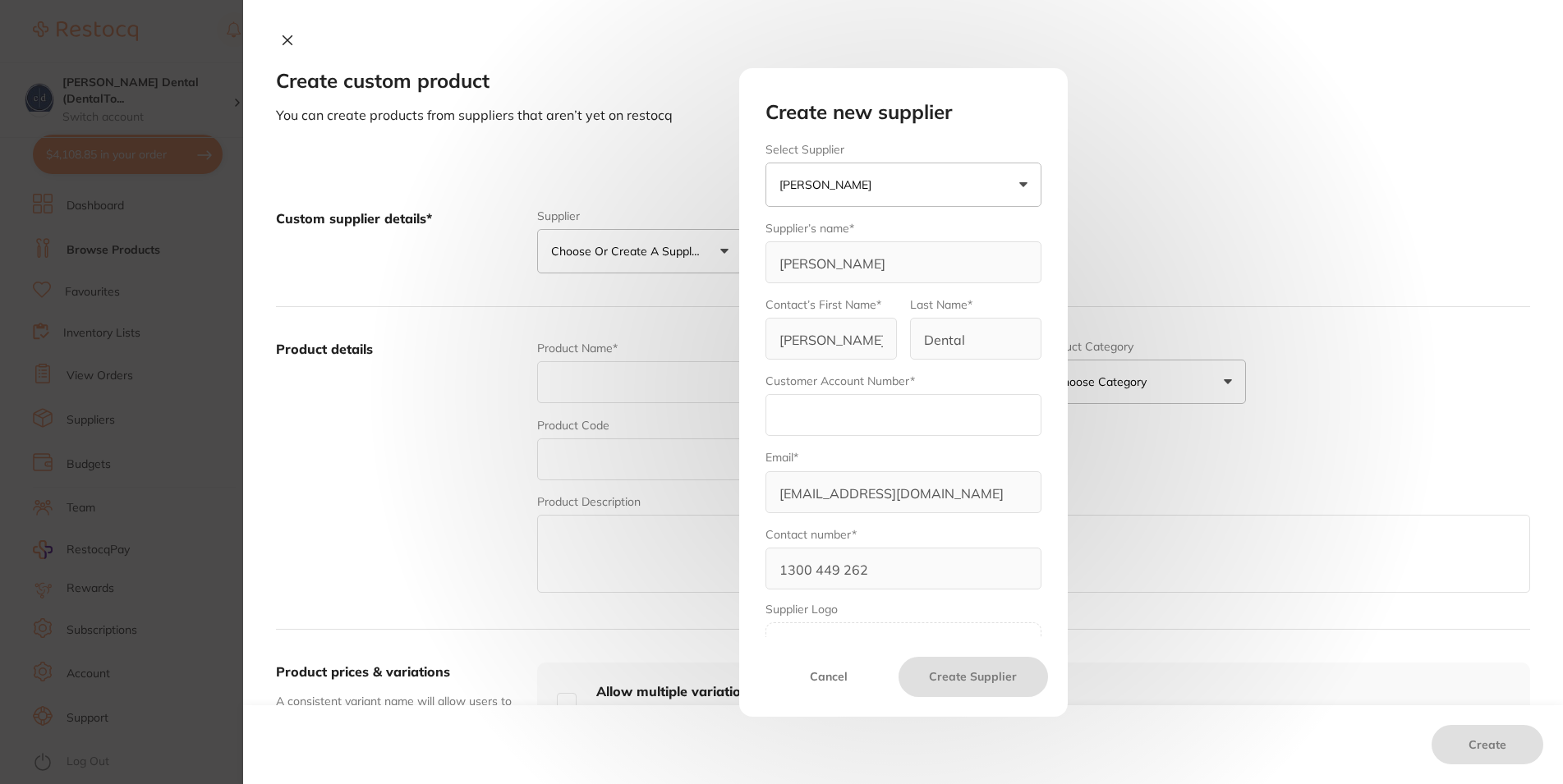
click at [1198, 158] on div "Create new supplier Select Supplier [PERSON_NAME] [PERSON_NAME] [PERSON_NAME] O…" at bounding box center [903, 392] width 1320 height 784
click at [826, 677] on button "Cancel" at bounding box center [829, 677] width 140 height 40
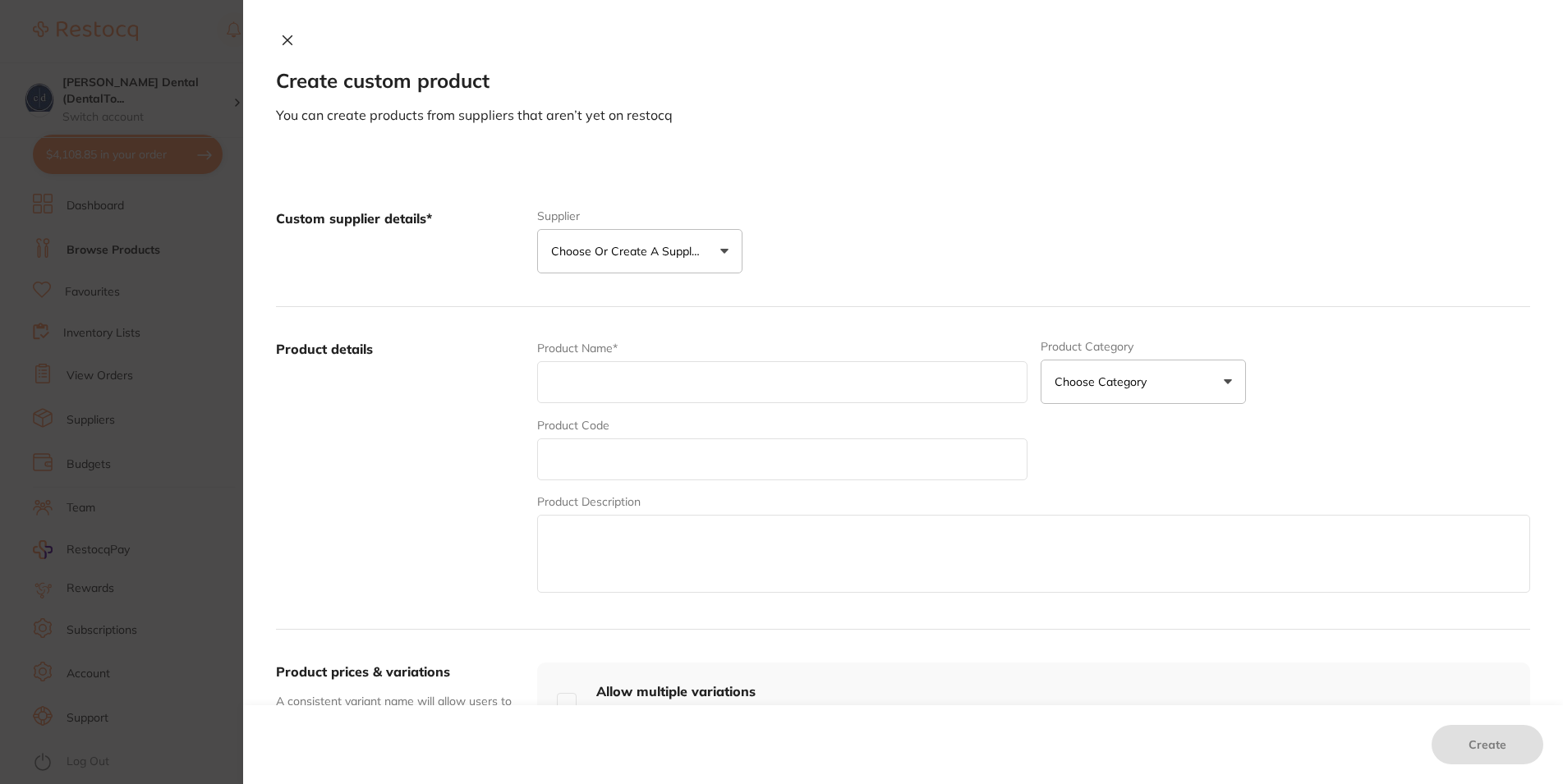
click at [713, 246] on button "Choose or create a supplier" at bounding box center [639, 251] width 206 height 44
drag, startPoint x: 729, startPoint y: 406, endPoint x: 725, endPoint y: 307, distance: 99.1
click at [605, 250] on p "Choose or create a supplier" at bounding box center [629, 251] width 156 height 16
drag, startPoint x: 638, startPoint y: 252, endPoint x: 656, endPoint y: 257, distance: 18.7
click at [638, 252] on p "Choose or create a supplier" at bounding box center [629, 251] width 156 height 16
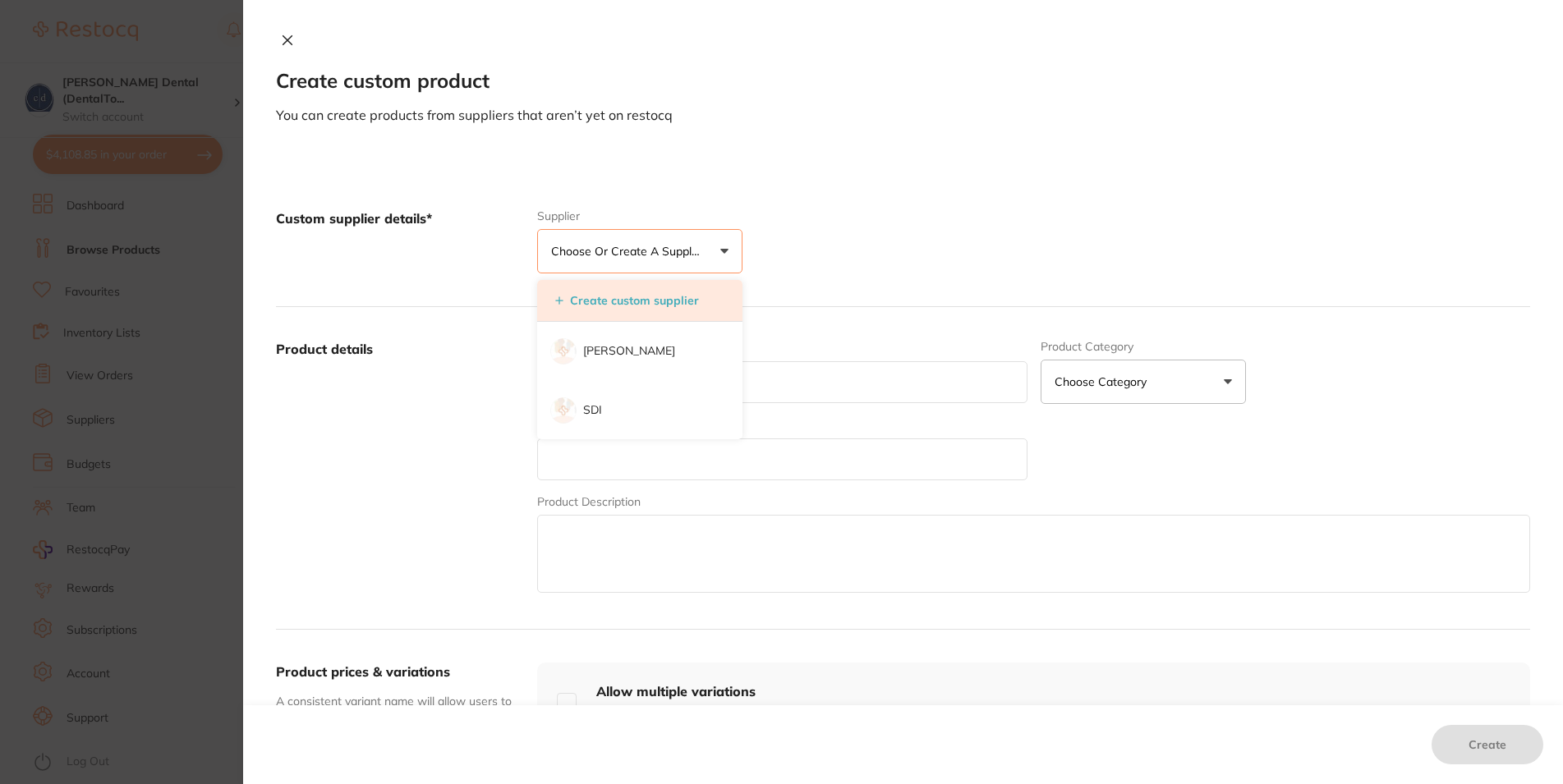
click at [641, 299] on button "Create custom supplier" at bounding box center [628, 301] width 154 height 14
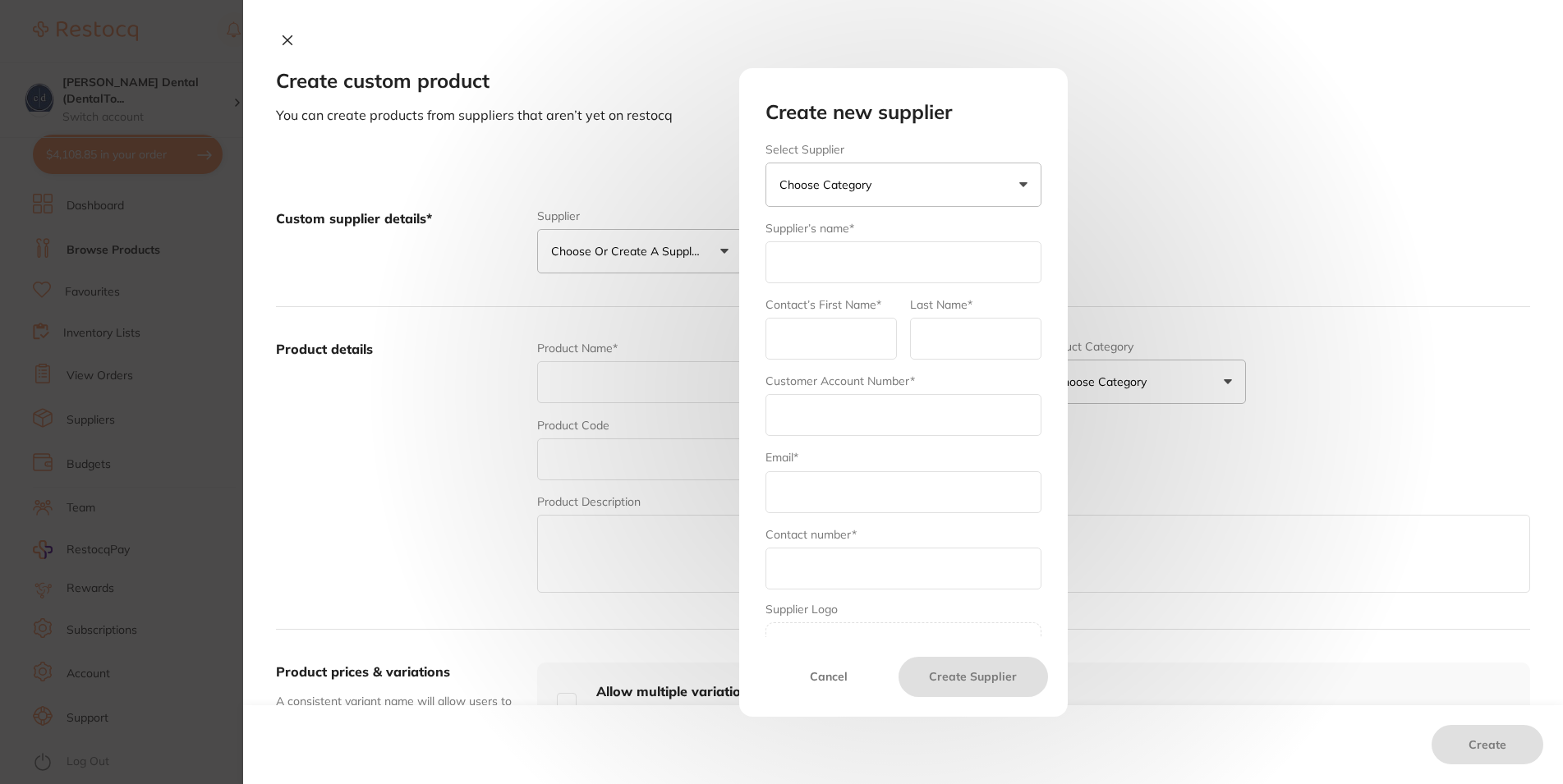
click at [924, 183] on button "Choose Category" at bounding box center [903, 185] width 276 height 44
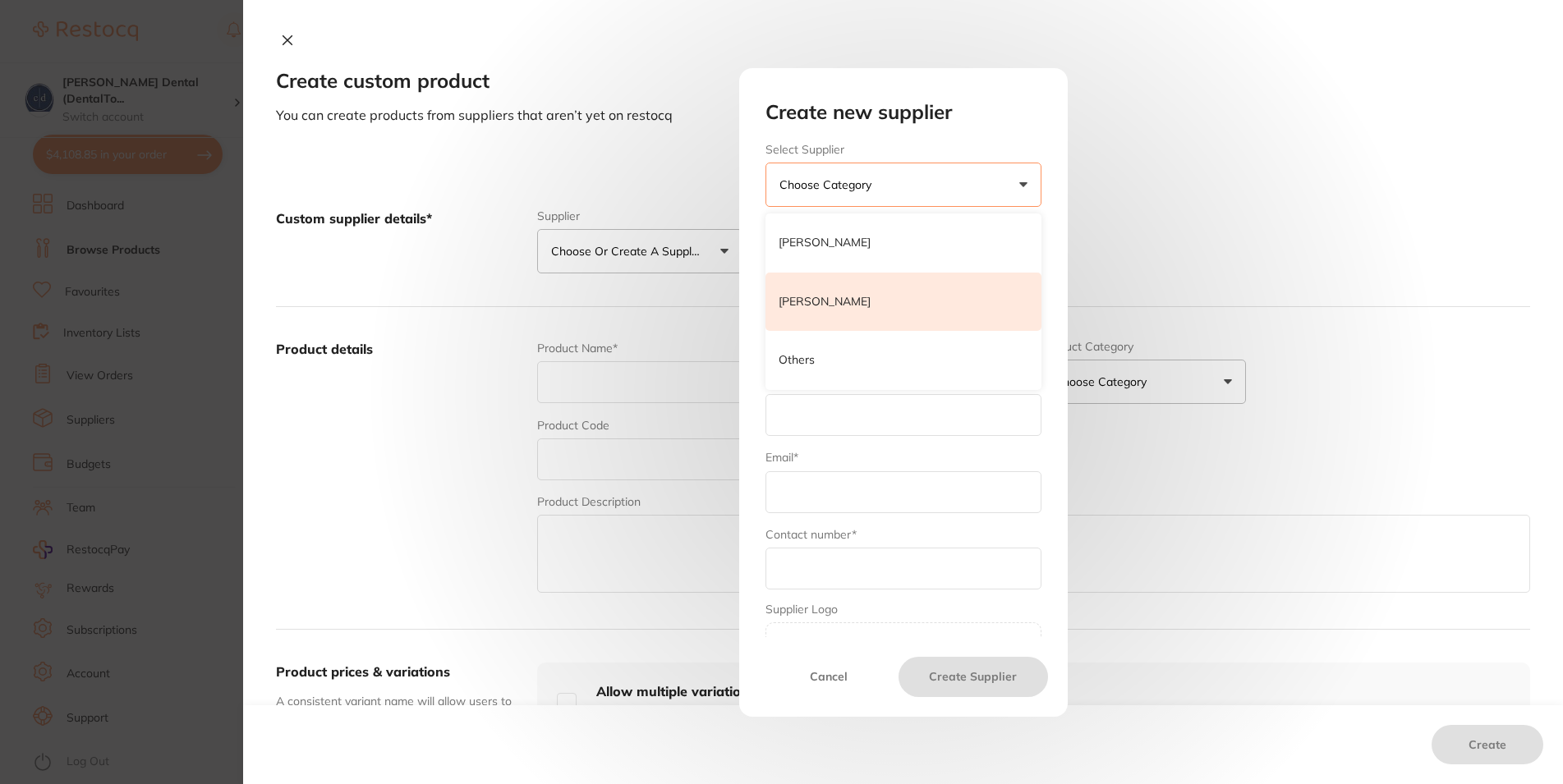
click at [828, 302] on p "[PERSON_NAME]" at bounding box center [825, 302] width 92 height 16
type input "[PERSON_NAME]"
type input "Dental"
type input "[EMAIL_ADDRESS][DOMAIN_NAME]"
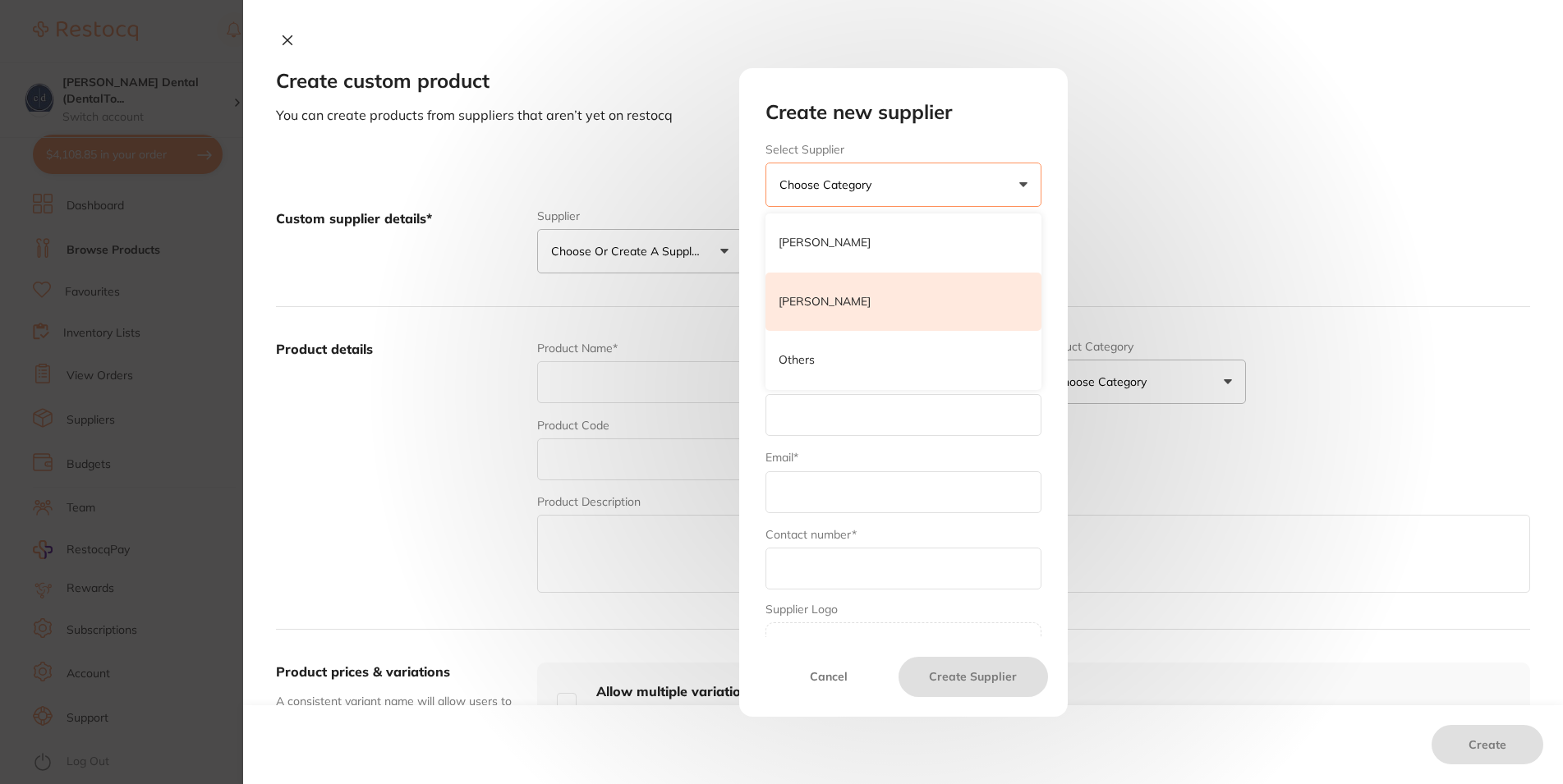
type input "1300 449 262"
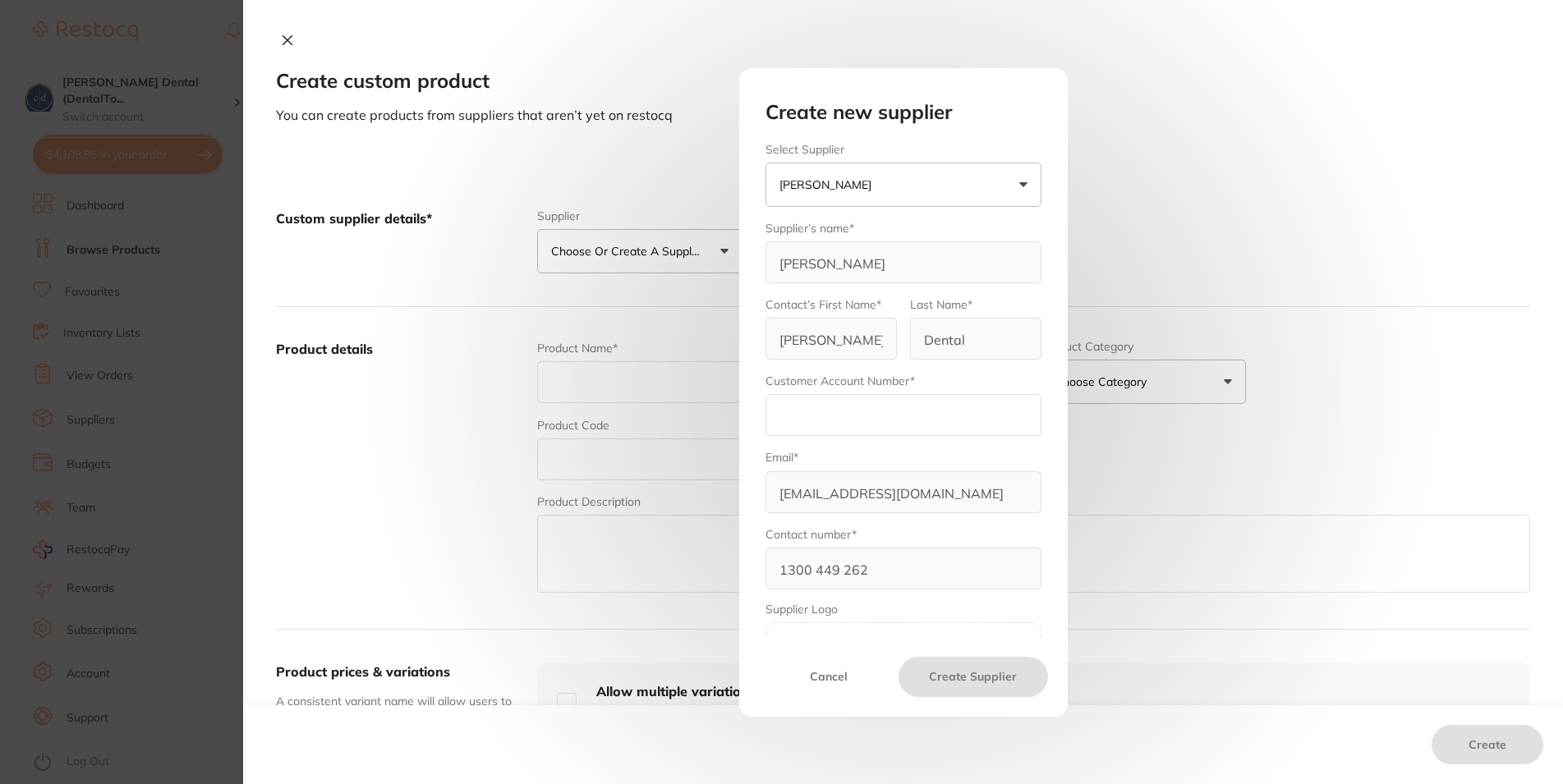
click at [868, 415] on input "text" at bounding box center [903, 415] width 276 height 42
click at [1161, 137] on div "Create new supplier Select Supplier [PERSON_NAME] [PERSON_NAME] [PERSON_NAME] O…" at bounding box center [903, 392] width 1320 height 784
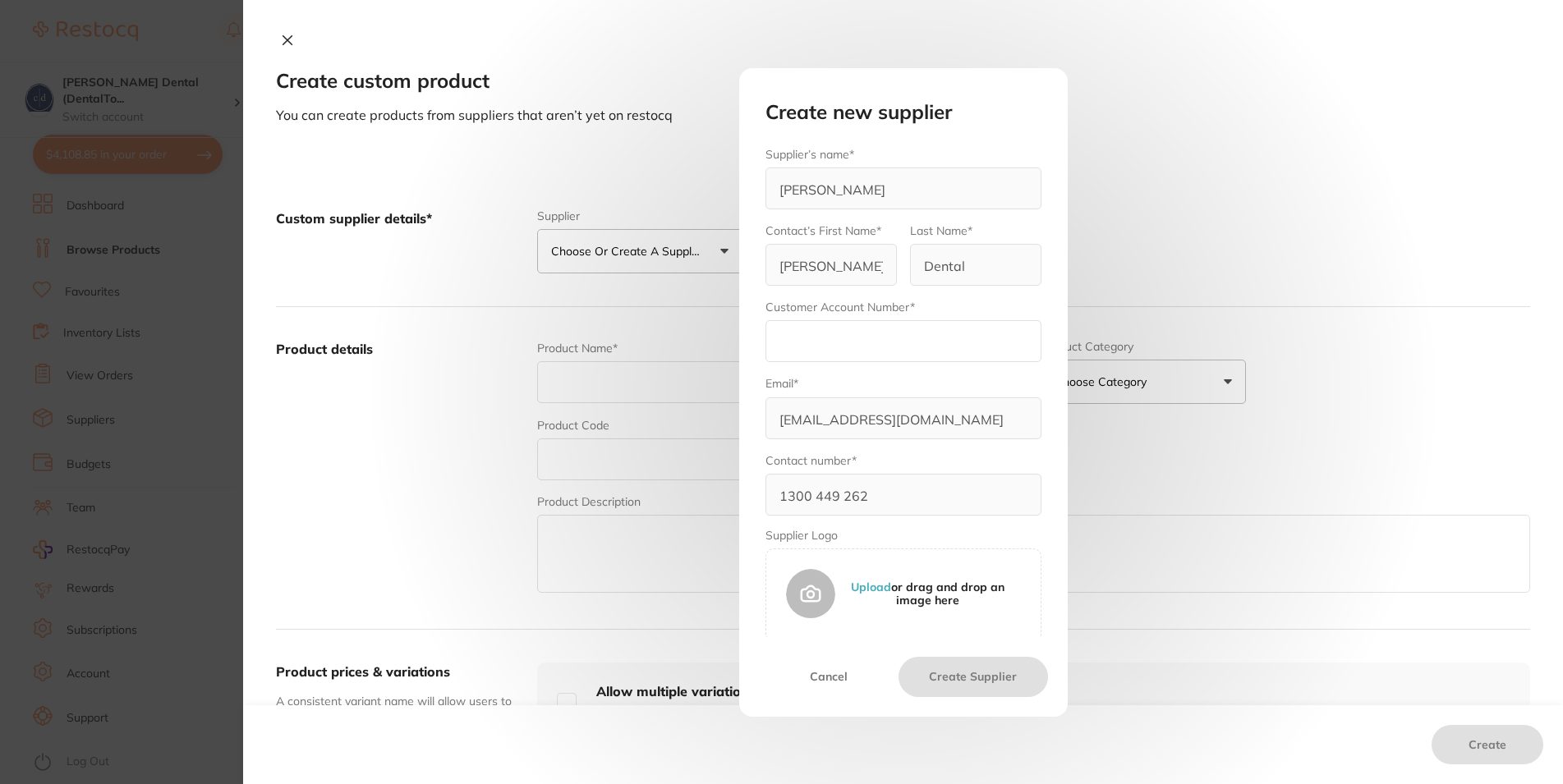
scroll to position [76, 0]
click at [834, 341] on input "text" at bounding box center [903, 339] width 276 height 42
type input "D"
click at [272, 41] on div "Create new supplier Select Supplier [PERSON_NAME] [PERSON_NAME] [PERSON_NAME] O…" at bounding box center [903, 392] width 1320 height 784
click at [533, 91] on div "Create new supplier Select Supplier [PERSON_NAME] [PERSON_NAME] [PERSON_NAME] O…" at bounding box center [903, 392] width 1320 height 784
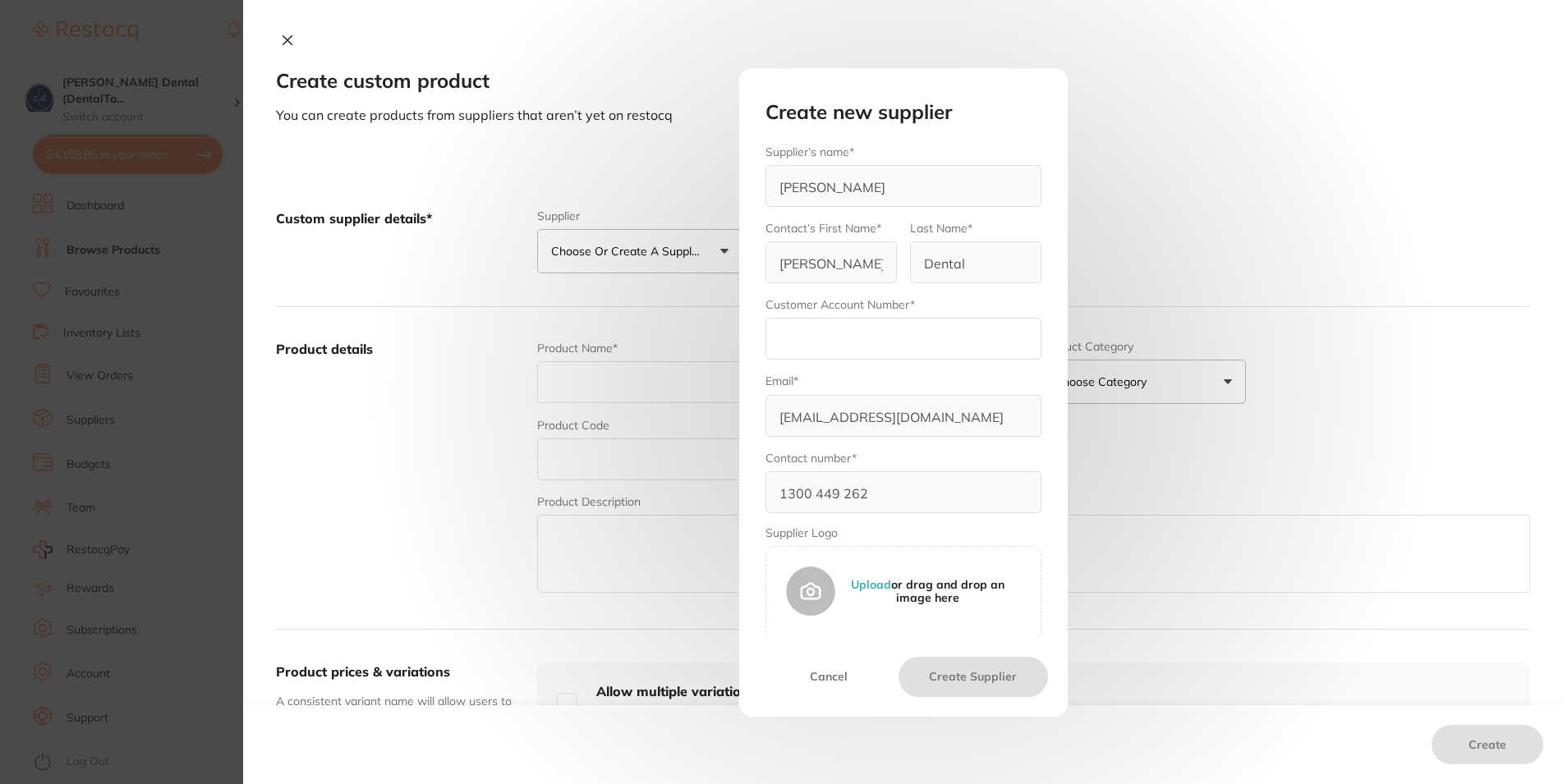
click at [820, 678] on button "Cancel" at bounding box center [829, 677] width 140 height 40
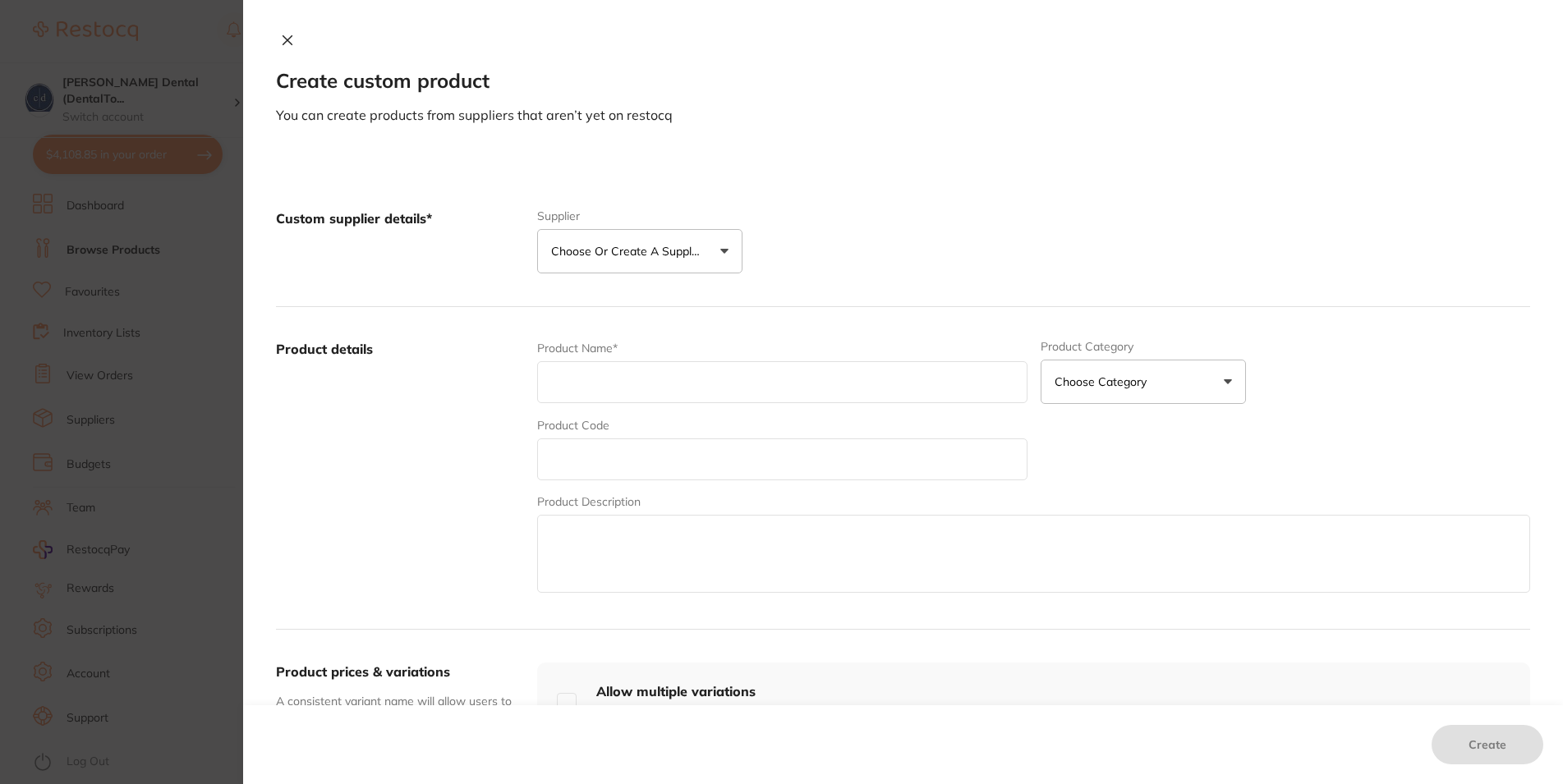
click at [705, 251] on button "Choose or create a supplier" at bounding box center [639, 251] width 206 height 44
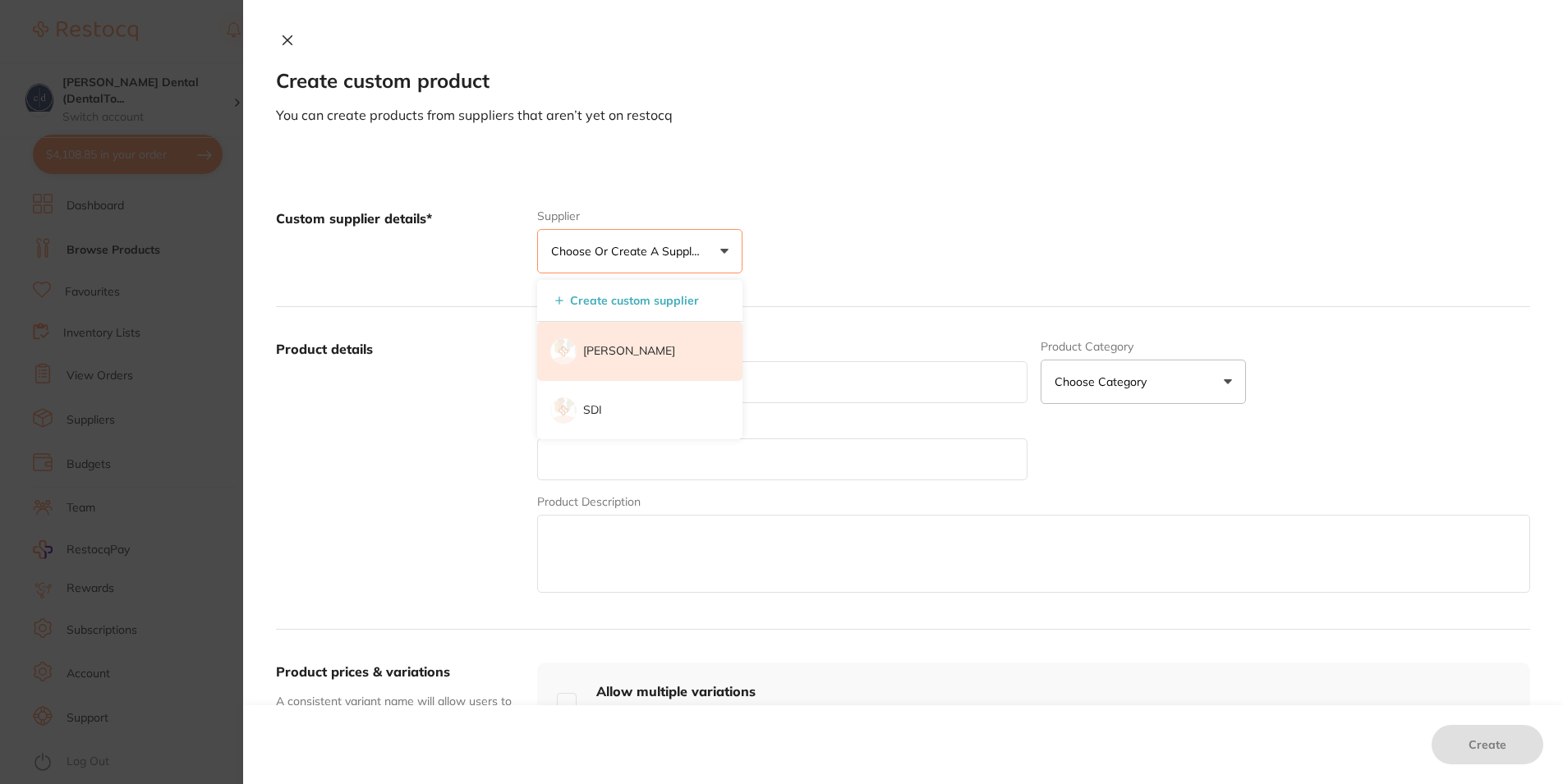
click at [641, 344] on p "[PERSON_NAME]" at bounding box center [629, 351] width 92 height 16
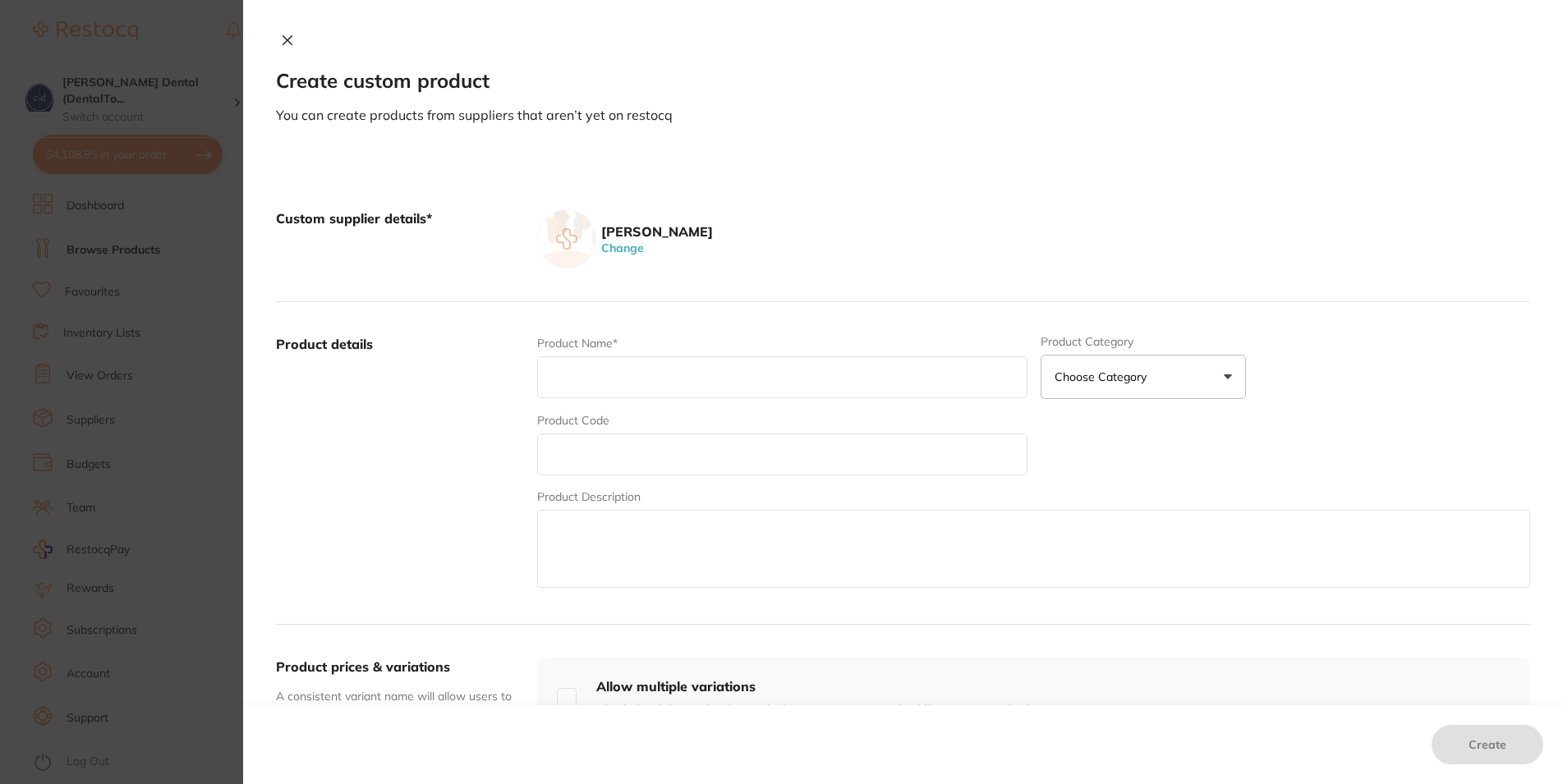
click at [626, 377] on input "text" at bounding box center [782, 378] width 490 height 42
paste input "[PERSON_NAME] Brush for Small Tips - For Scrubbing Suction Tips CK-CD0018 Brush…"
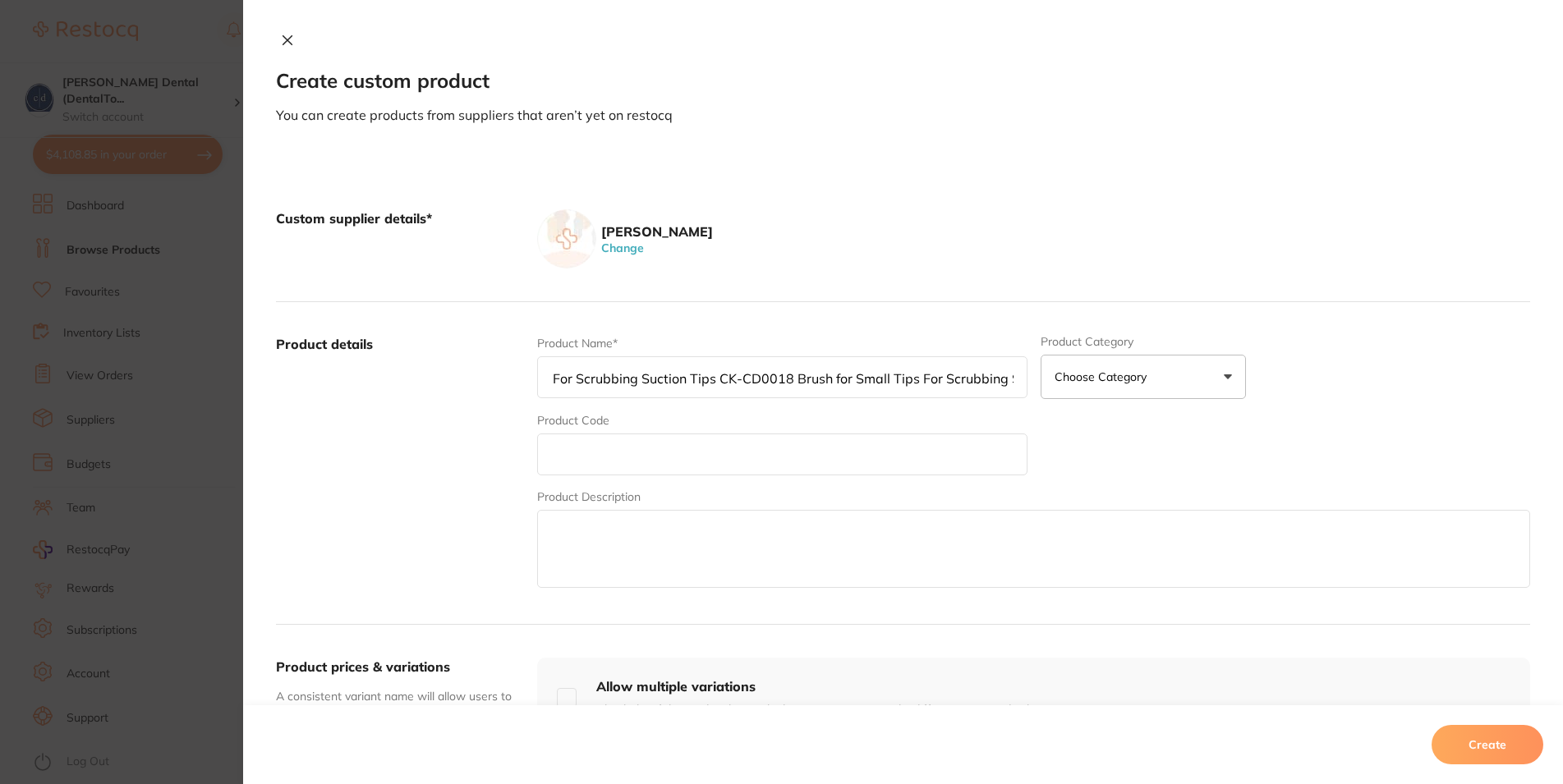
drag, startPoint x: 1002, startPoint y: 380, endPoint x: 1048, endPoint y: 378, distance: 46.0
click at [1048, 378] on div "Product Name* [PERSON_NAME] Brush for Small Tips - For Scrubbing Suction Tips C…" at bounding box center [1033, 463] width 993 height 256
type input "[PERSON_NAME] Brush for Small Tips - For Scrubbing Suction Tips CK-CD0018 Brush…"
click at [703, 380] on input "[PERSON_NAME] Brush for Small Tips - For Scrubbing Suction Tips CK-CD0018 Brush…" at bounding box center [782, 378] width 490 height 42
drag, startPoint x: 710, startPoint y: 379, endPoint x: 636, endPoint y: 386, distance: 74.3
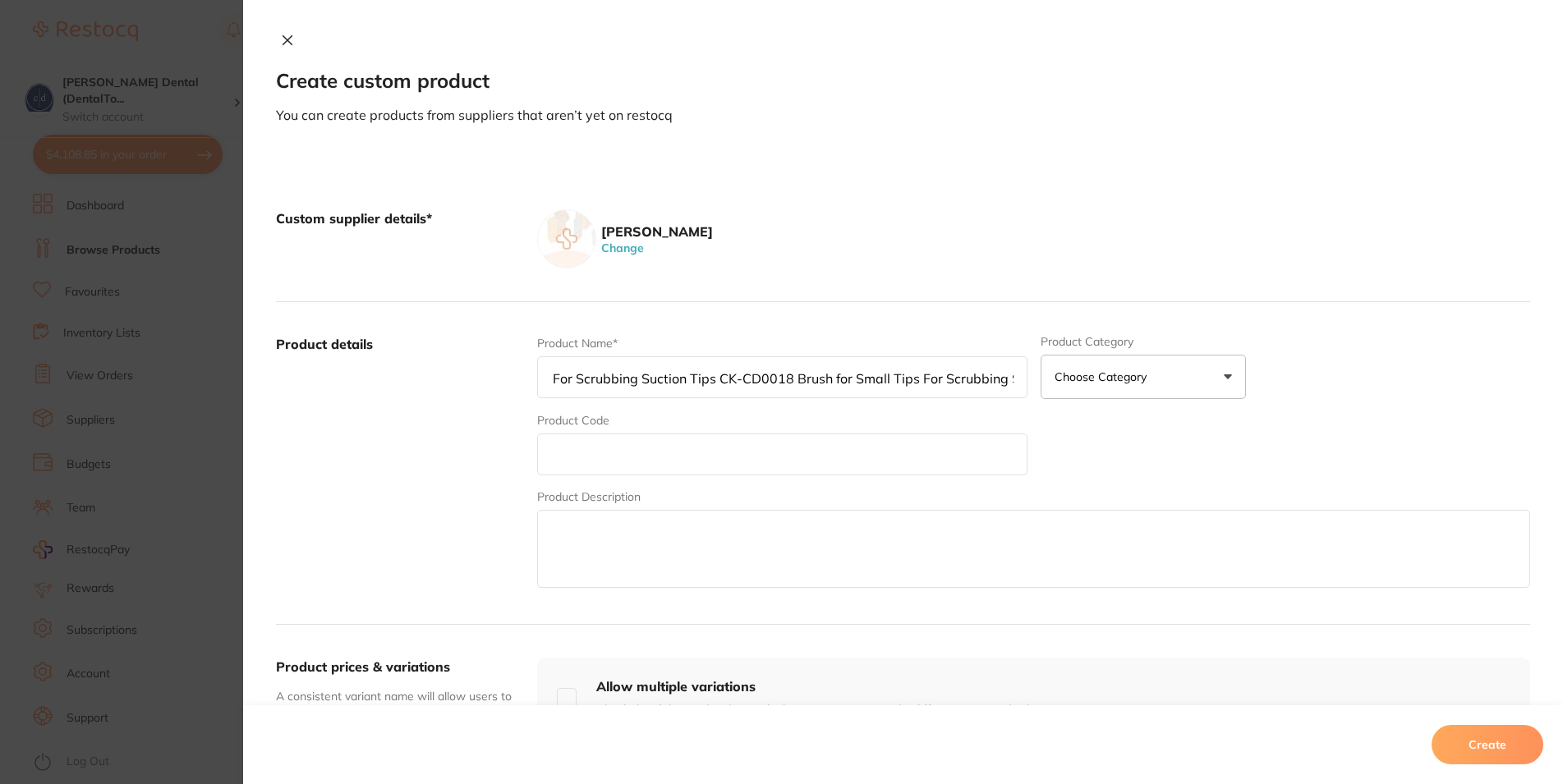
click at [636, 386] on input "[PERSON_NAME] Brush for Small Tips - For Scrubbing Suction Tips CK-CD0018 Brush…" at bounding box center [782, 378] width 490 height 42
click at [675, 455] on input "text" at bounding box center [782, 454] width 490 height 42
paste input "CK-CD0018"
type input "CK-CD0018"
click at [666, 380] on input "[PERSON_NAME] Brush for Small Tips - For Scrubbing Suction Tips CK-CD0018 Brush…" at bounding box center [782, 378] width 490 height 42
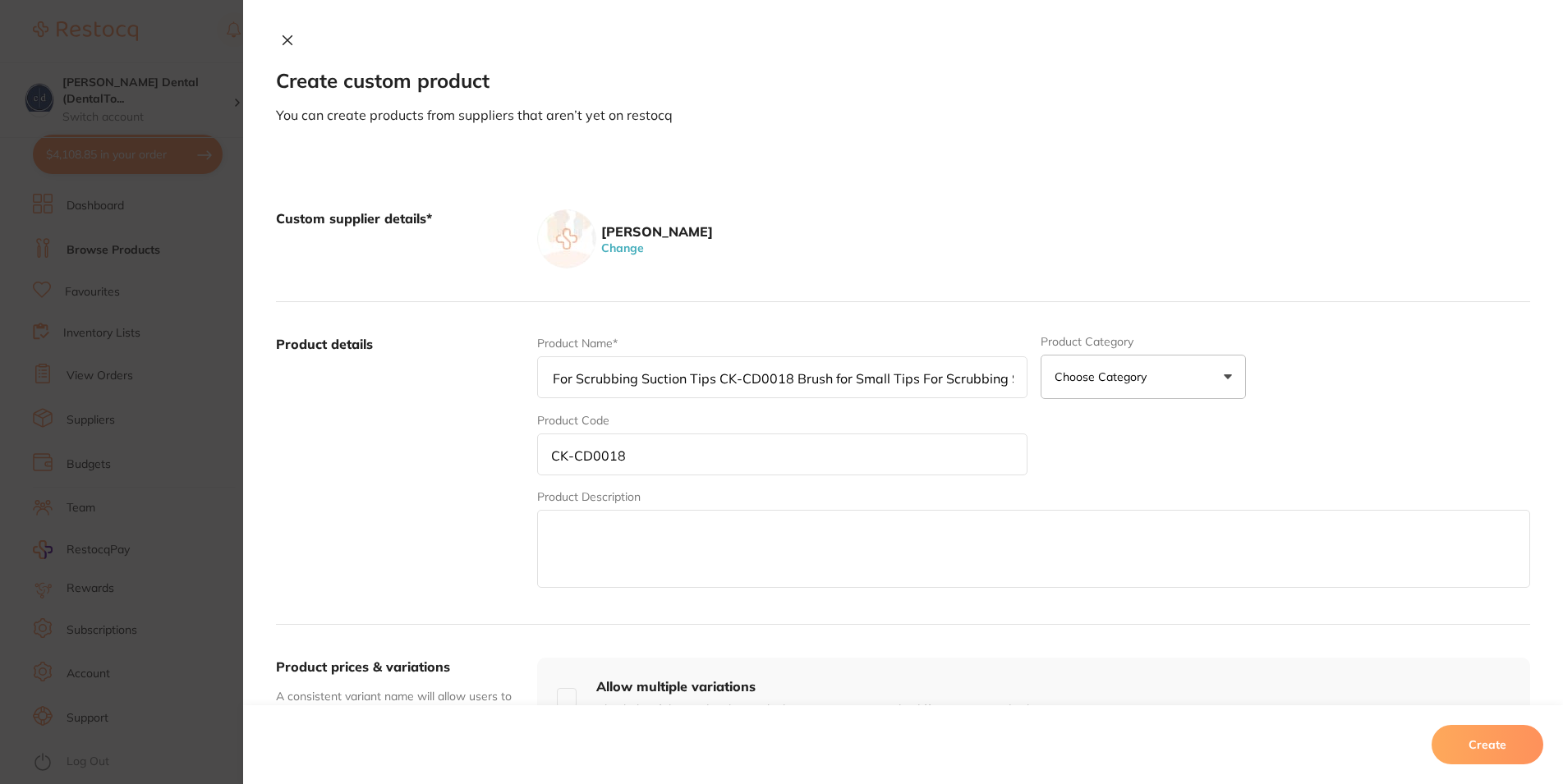
click at [666, 380] on input "[PERSON_NAME] Brush for Small Tips - For Scrubbing Suction Tips CK-CD0018 Brush…" at bounding box center [782, 378] width 490 height 42
click at [666, 383] on input "[PERSON_NAME] Brush for Small Tips - For Scrubbing Suction Tips CK-CD0018 Brush…" at bounding box center [782, 378] width 490 height 42
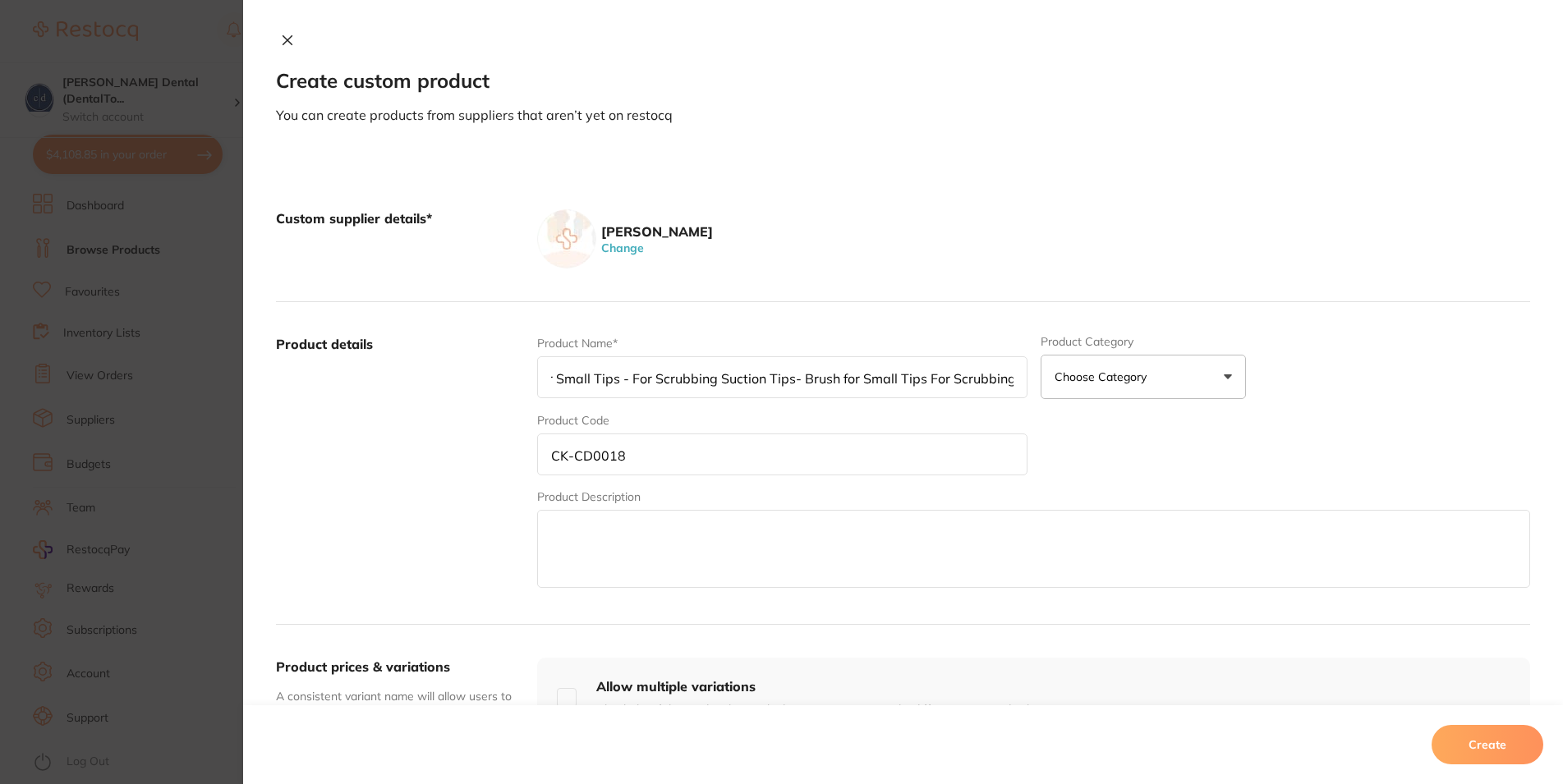
click at [799, 369] on input "[PERSON_NAME] Brush for Small Tips - For Scrubbing Suction Tips- Brush for Smal…" at bounding box center [782, 378] width 490 height 42
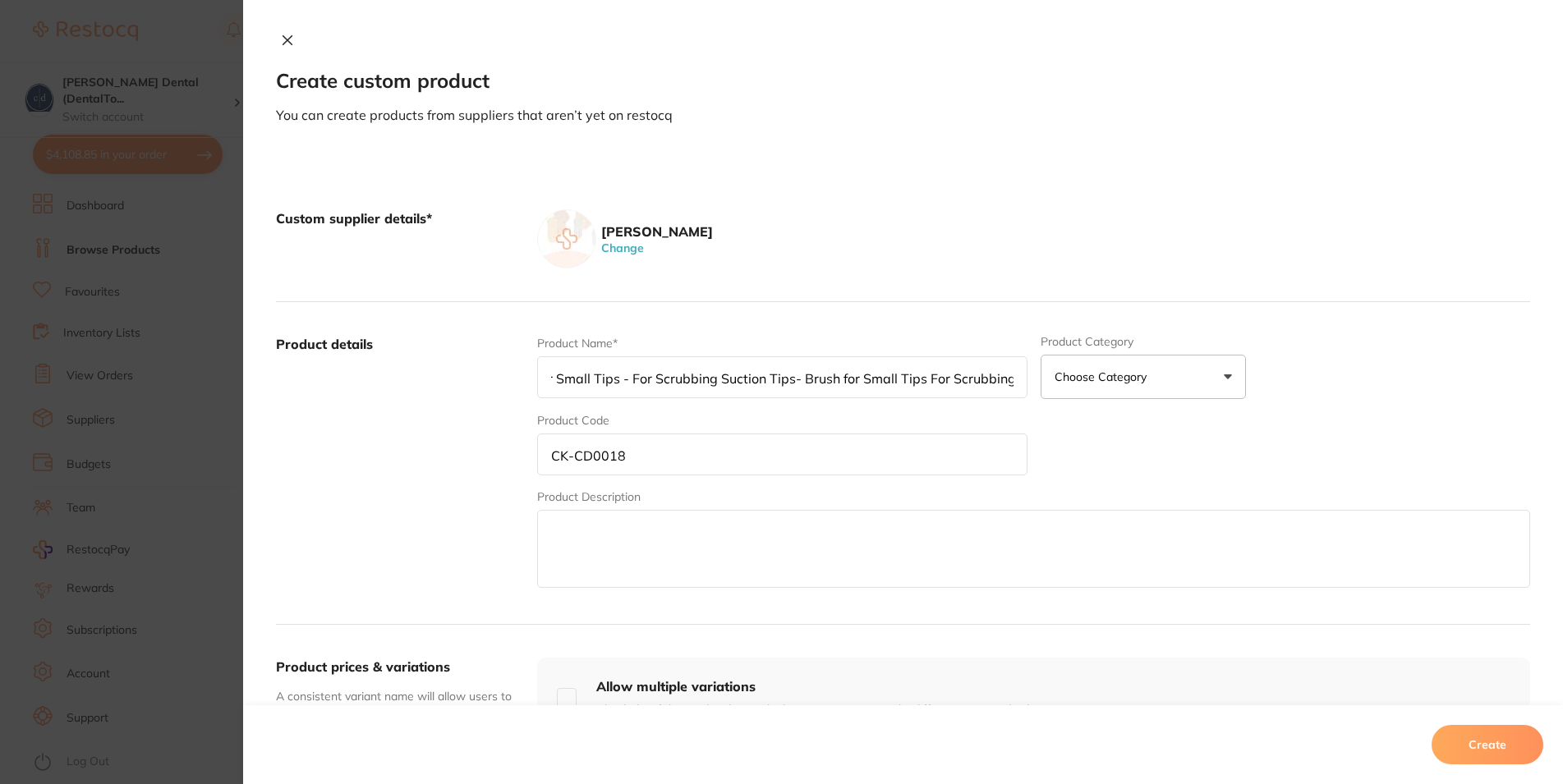
type input "[PERSON_NAME] Brush for Small Tips - For Scrubbing Suction Tips- Brush for Smal…"
click at [722, 545] on textarea at bounding box center [1033, 549] width 993 height 78
paste textarea "[PERSON_NAME] Brush for Small Tips - For Scrubbing Suction Tips- Brush for Smal…"
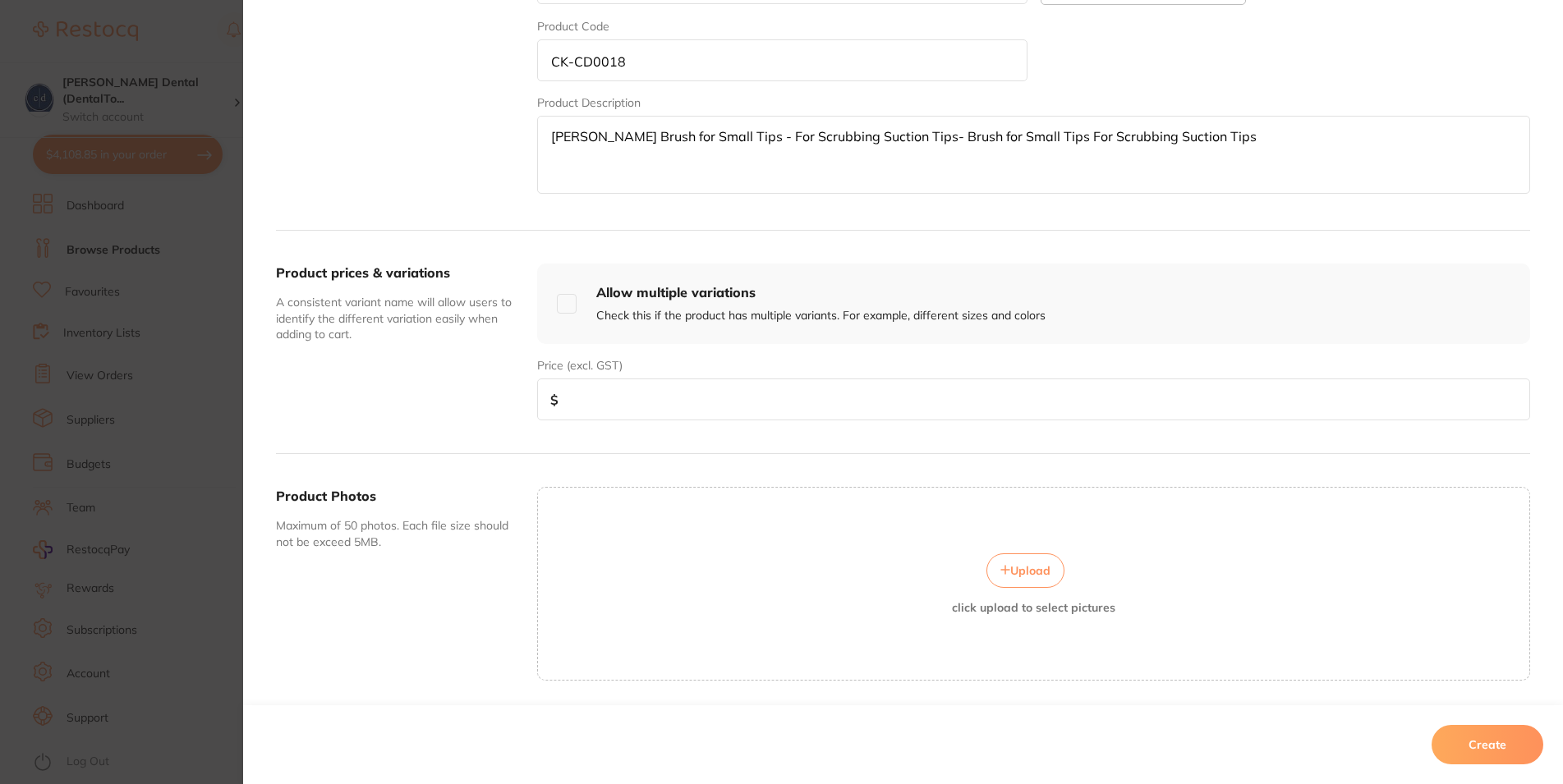
type textarea "[PERSON_NAME] Brush for Small Tips - For Scrubbing Suction Tips- Brush for Smal…"
click at [618, 396] on input "number" at bounding box center [1033, 399] width 993 height 42
type input "14.90"
click at [1027, 569] on span "Upload" at bounding box center [1031, 570] width 40 height 14
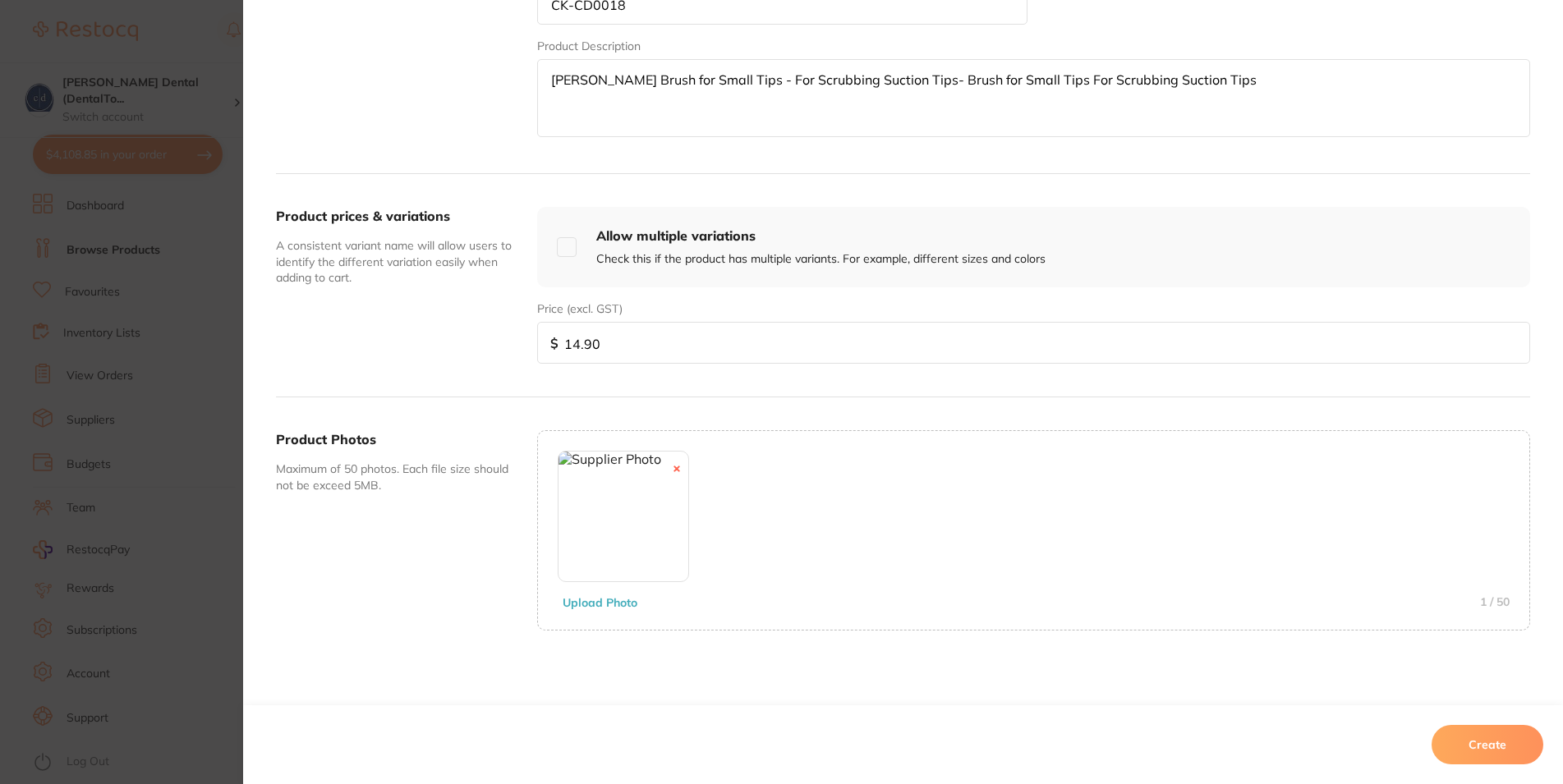
click at [1489, 743] on button "Create" at bounding box center [1487, 745] width 111 height 40
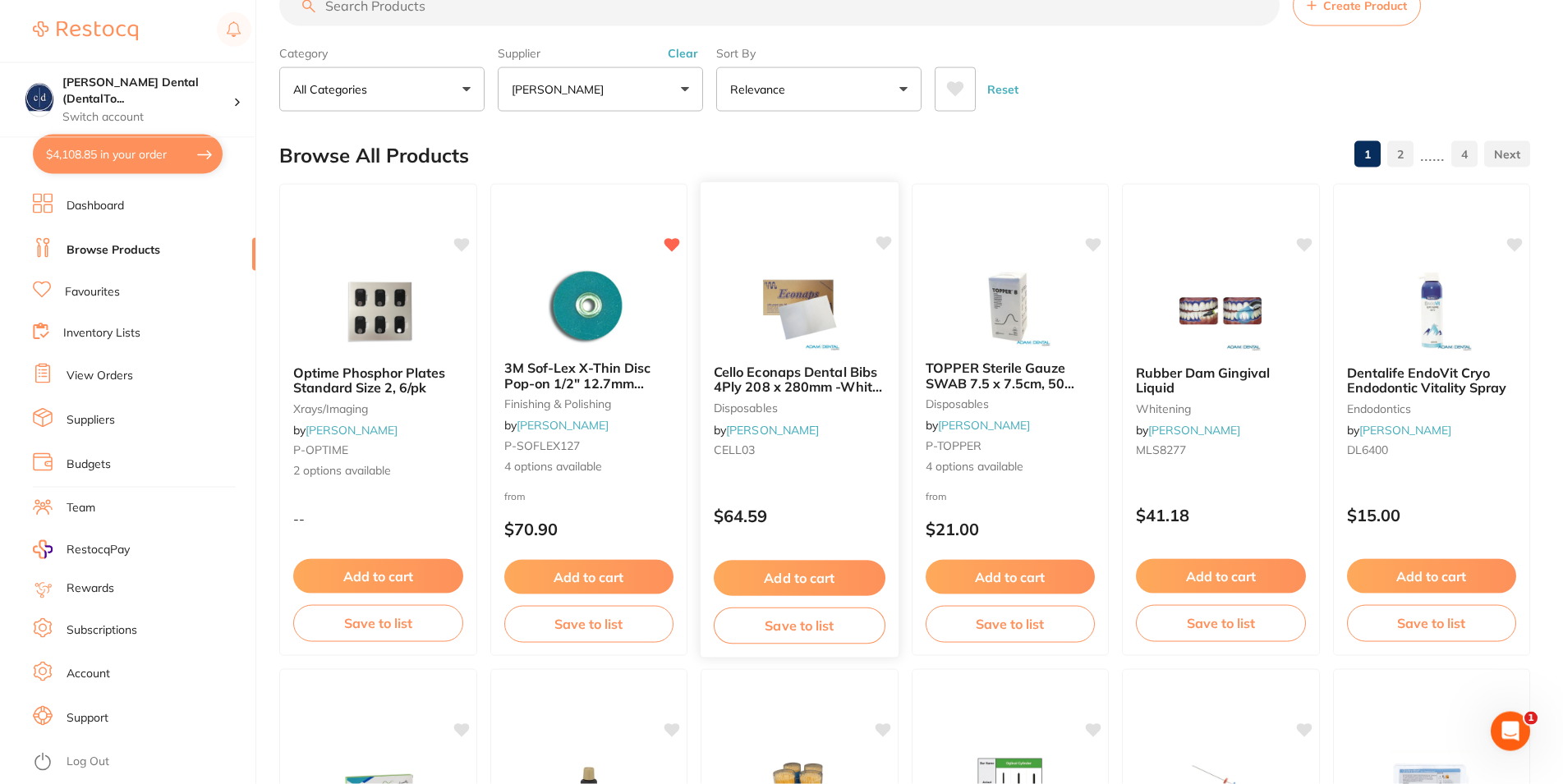
scroll to position [0, 0]
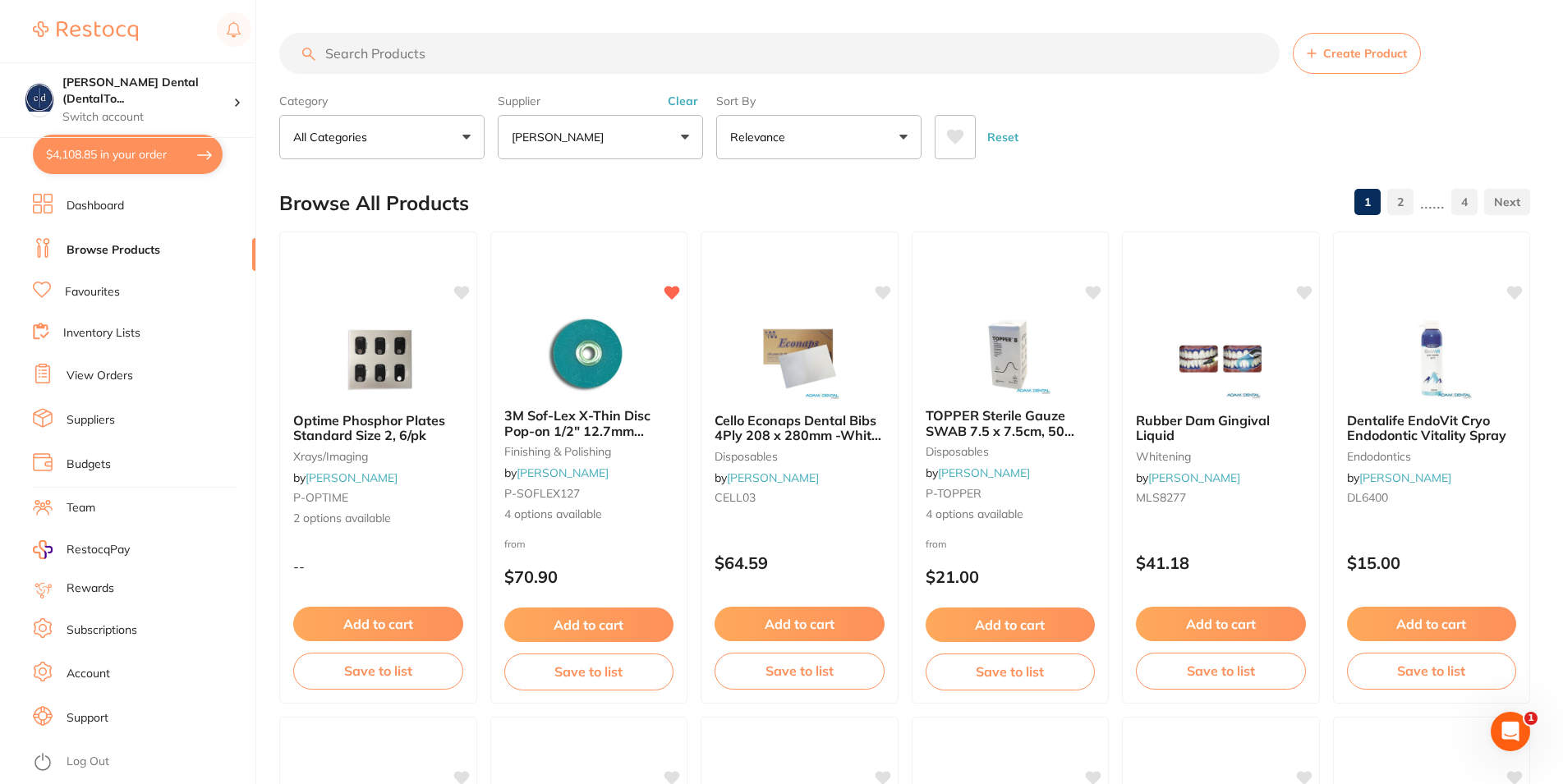
click at [686, 132] on button "[PERSON_NAME]" at bounding box center [600, 137] width 206 height 44
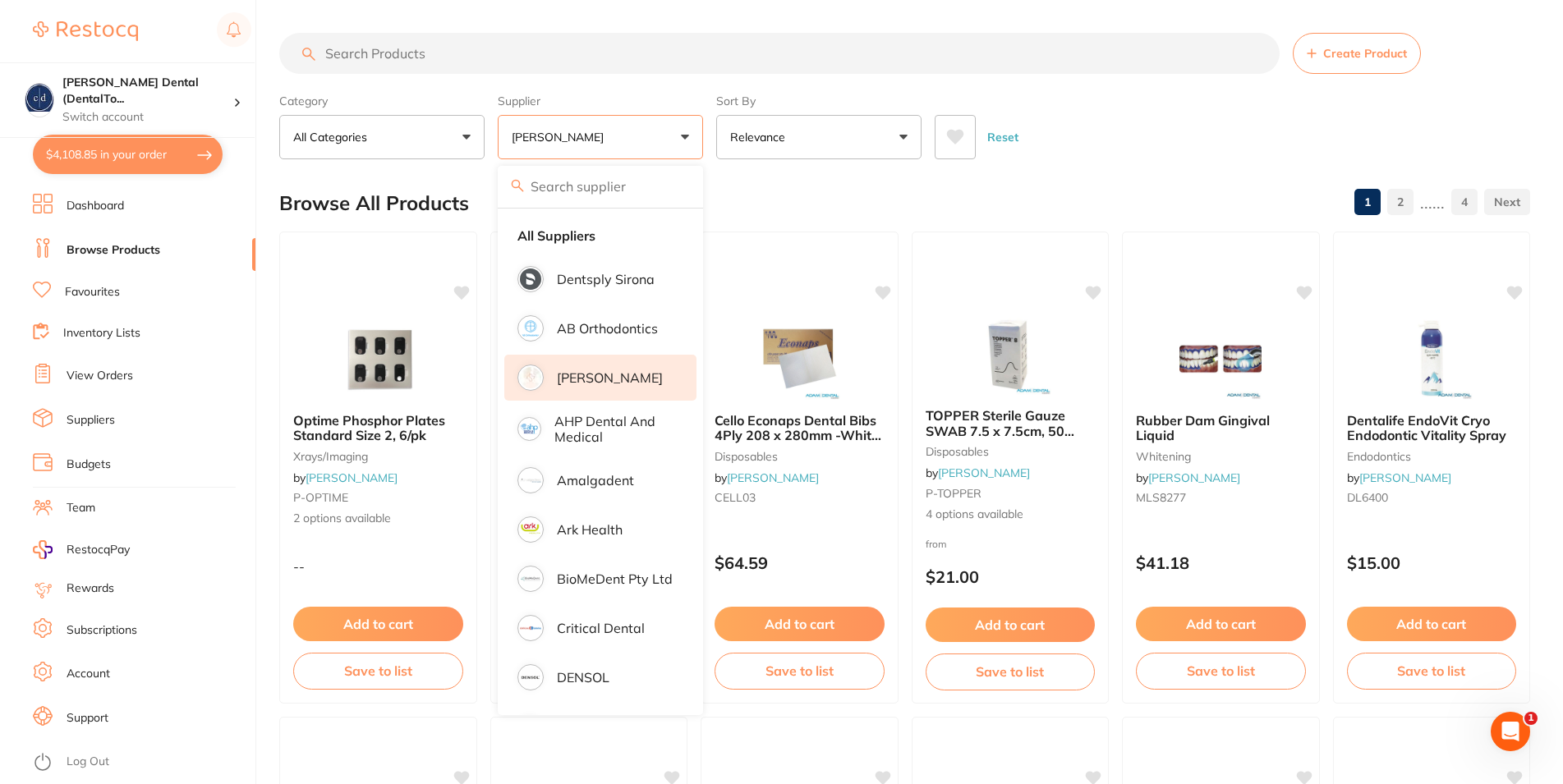
click at [686, 132] on button "[PERSON_NAME]" at bounding box center [600, 137] width 206 height 44
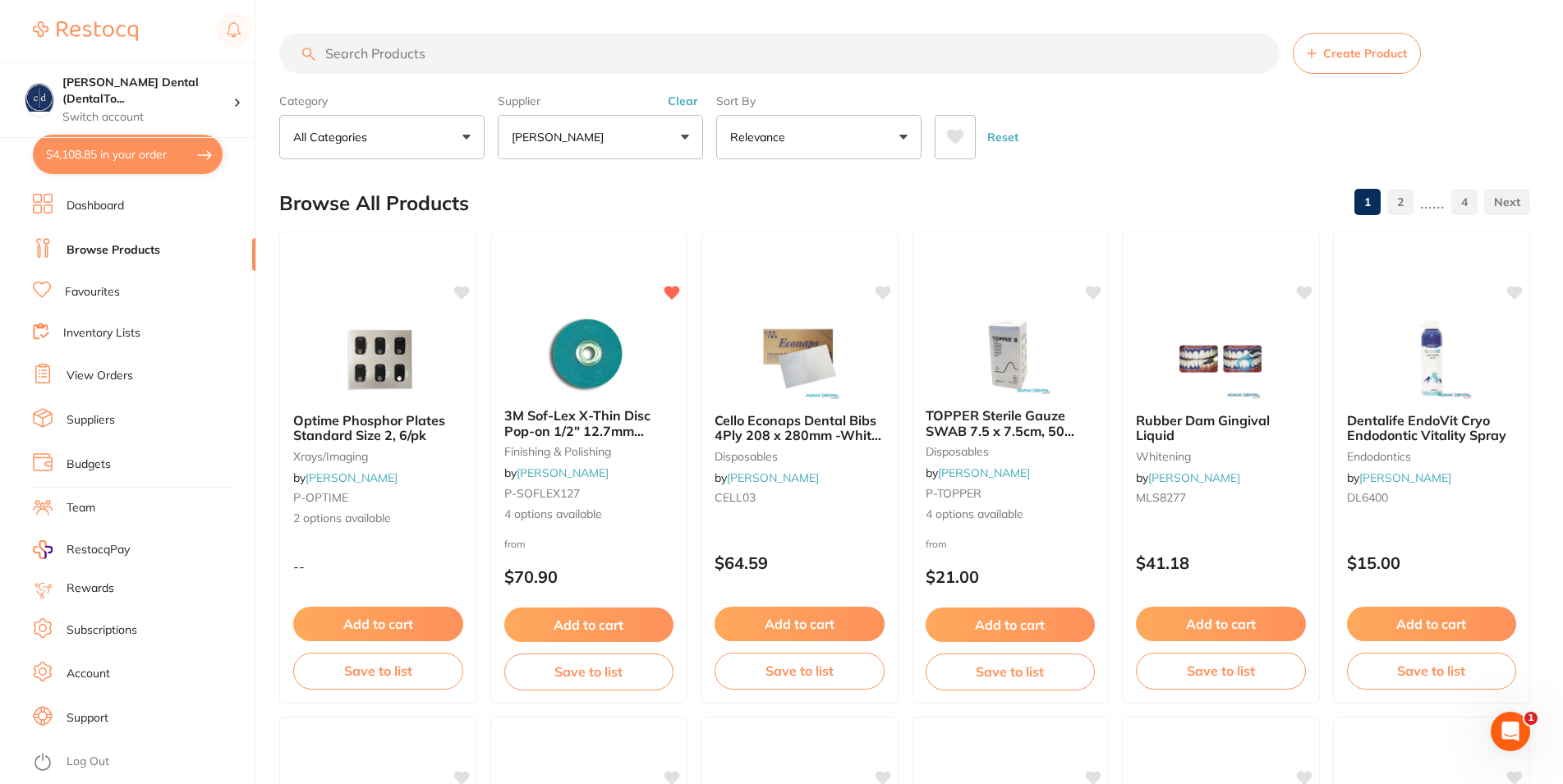
click at [1357, 62] on button "Create Product" at bounding box center [1357, 53] width 129 height 41
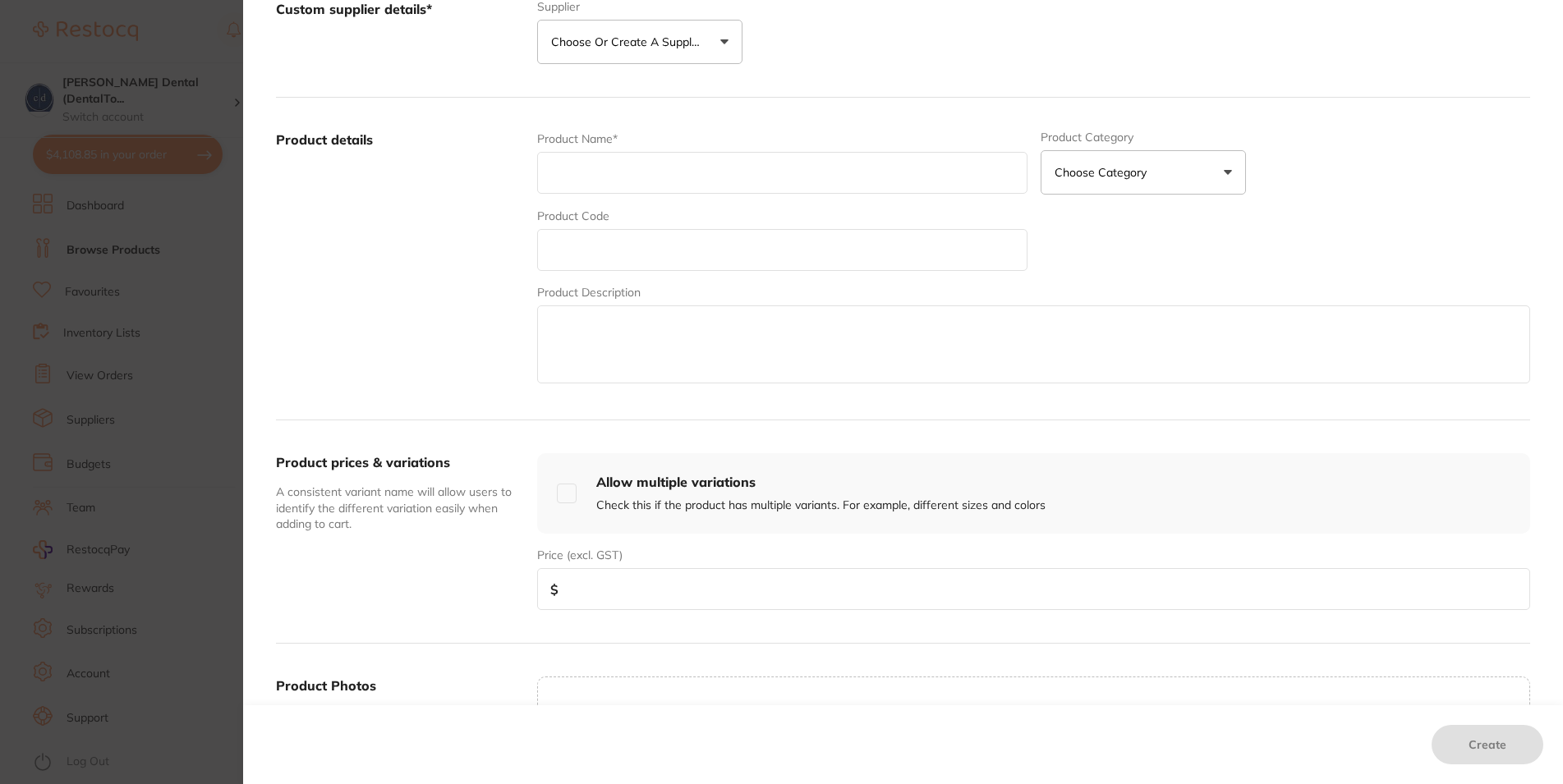
scroll to position [154, 0]
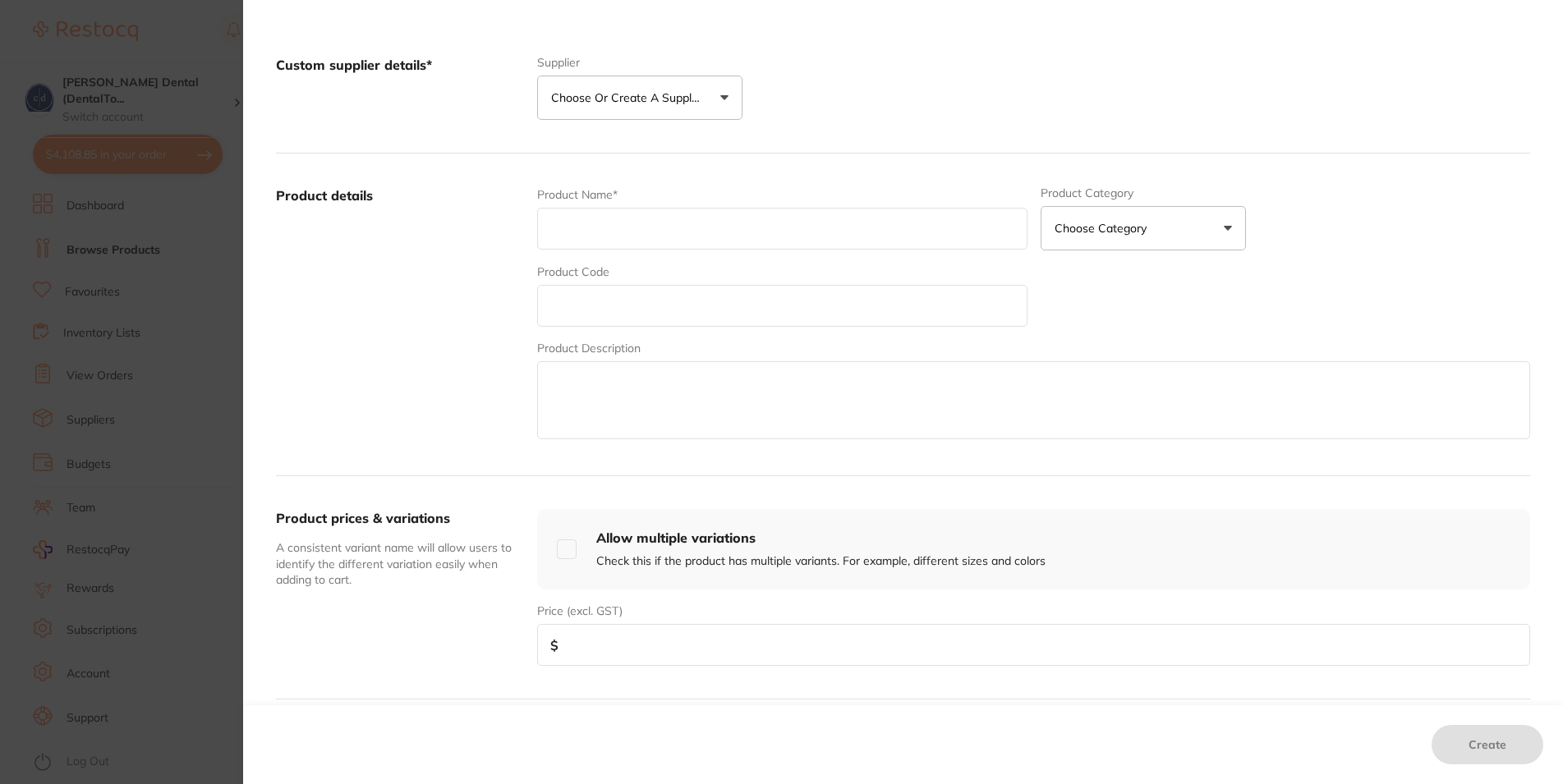
click at [714, 98] on button "Choose or create a supplier" at bounding box center [639, 97] width 206 height 44
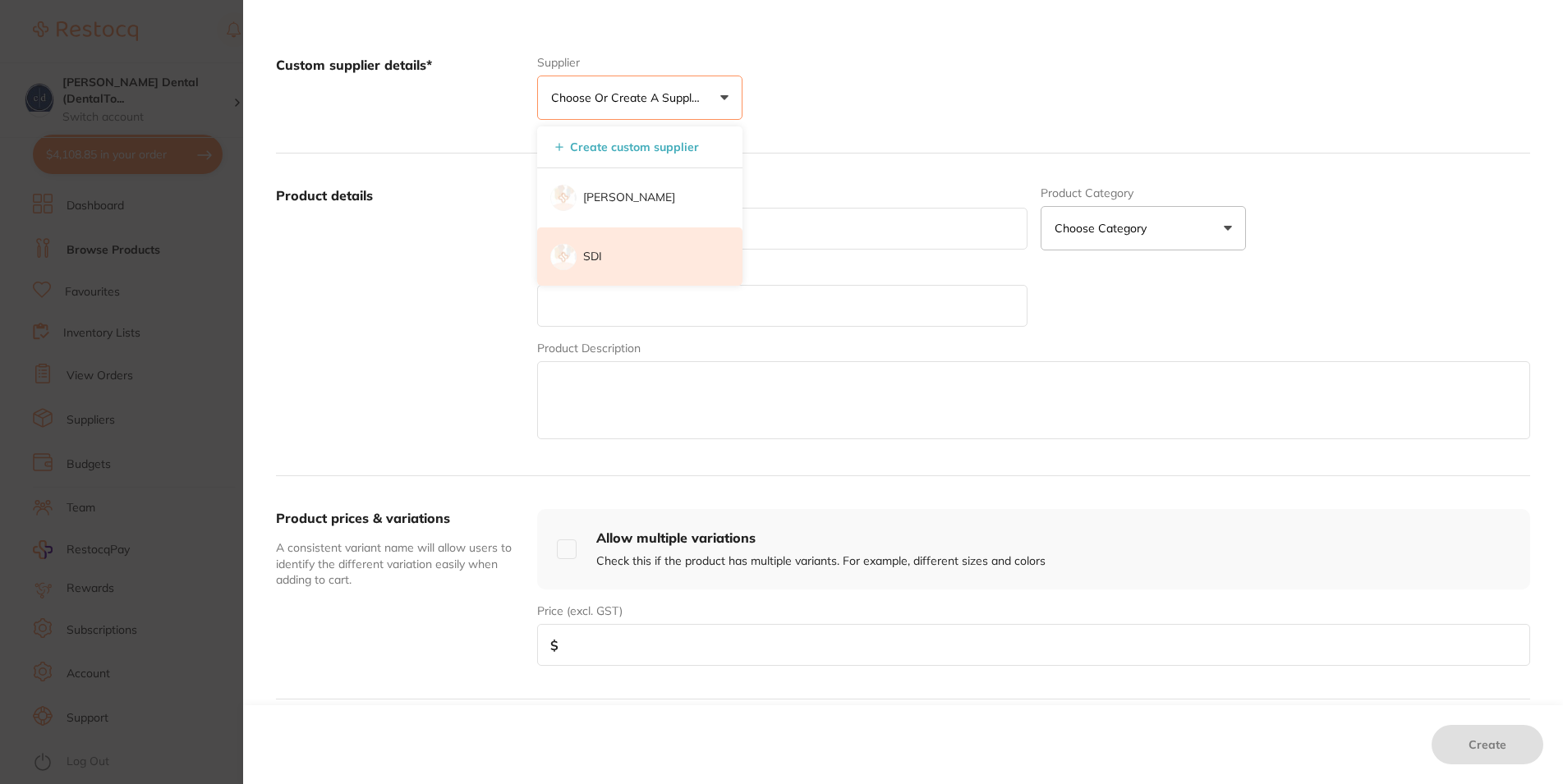
drag, startPoint x: 722, startPoint y: 163, endPoint x: 703, endPoint y: 260, distance: 98.8
click at [703, 260] on div "Create custom supplier [PERSON_NAME] SDI" at bounding box center [639, 206] width 206 height 159
click at [790, 62] on div "Custom supplier details* Supplier Choose or create a supplier Create custom sup…" at bounding box center [903, 88] width 1254 height 130
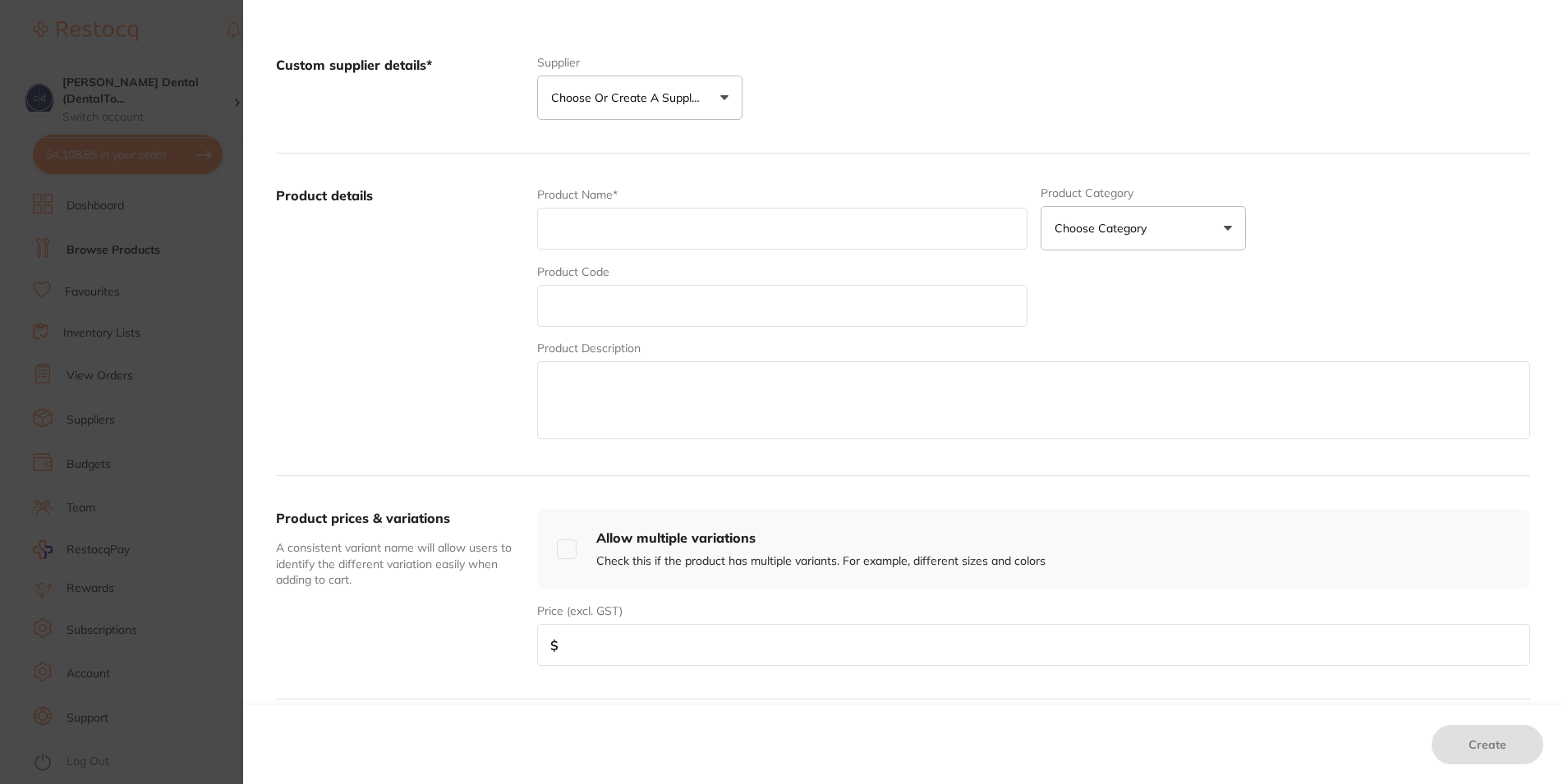
click at [694, 97] on p "Choose or create a supplier" at bounding box center [629, 98] width 156 height 16
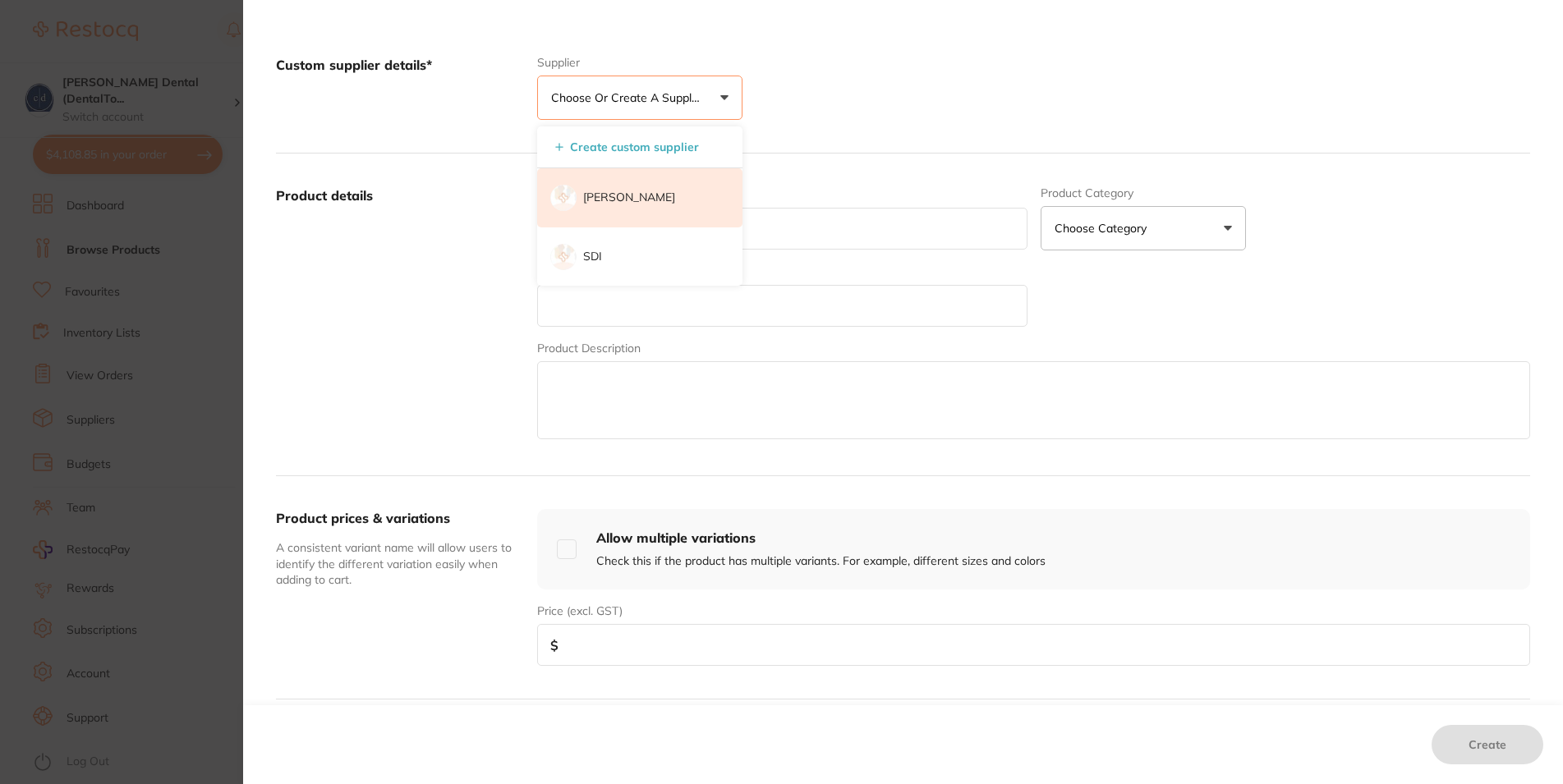
click at [621, 180] on li "[PERSON_NAME]" at bounding box center [639, 197] width 206 height 59
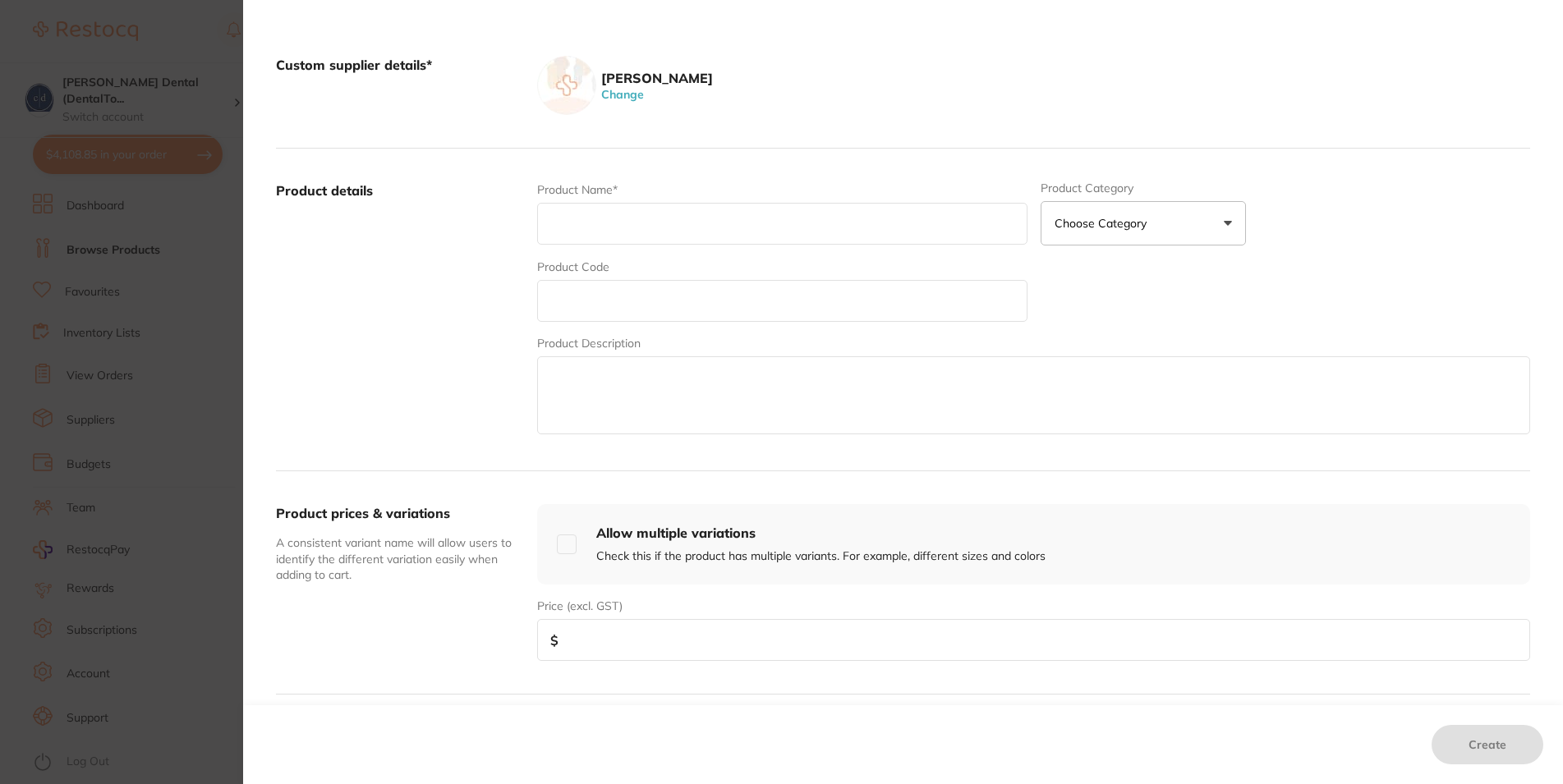
click at [659, 220] on input "text" at bounding box center [782, 224] width 490 height 42
paste input "Safety Data SheetsVisit ChemAlert to see if an SDS exists for this item Instrum…"
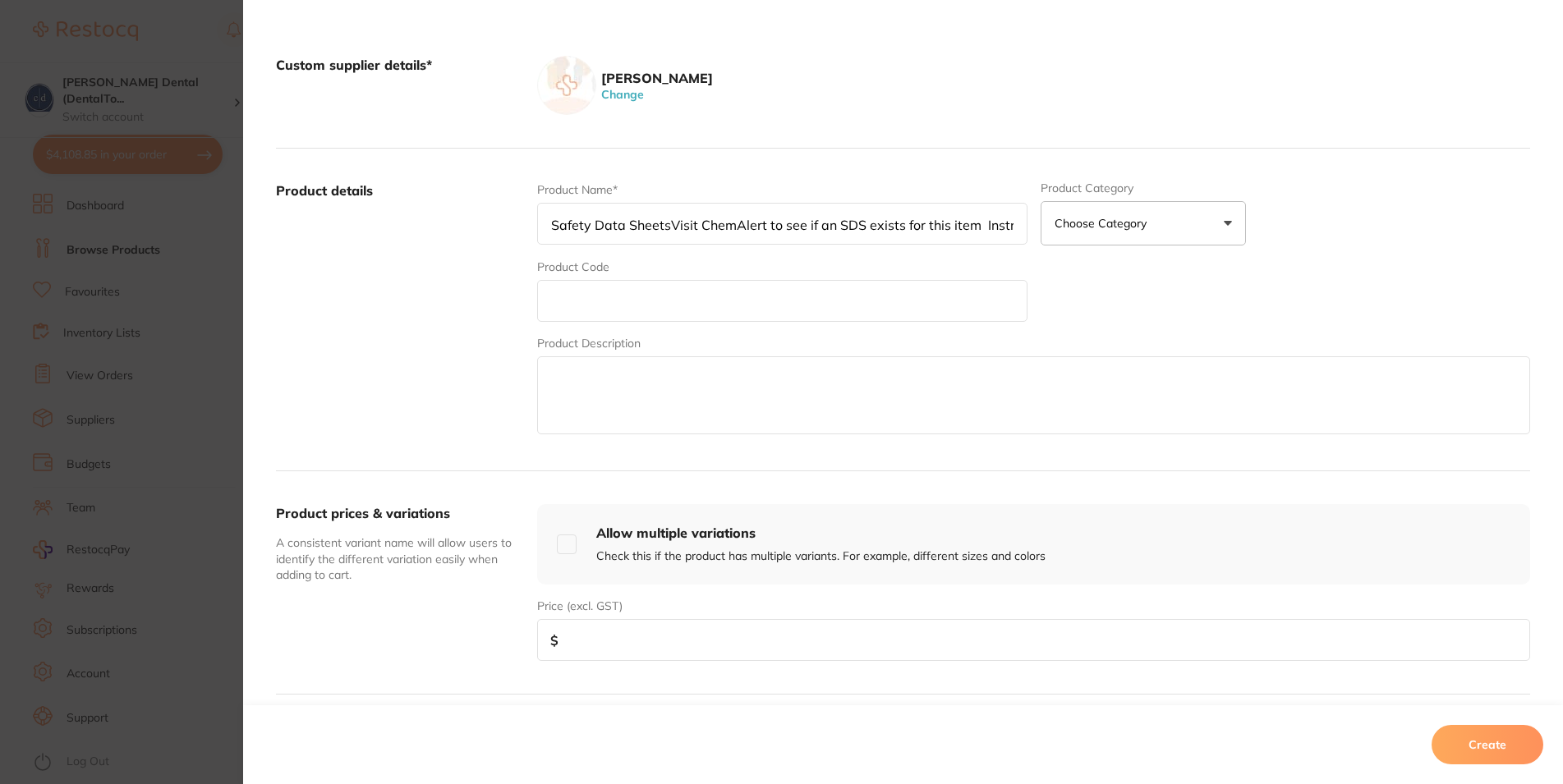
scroll to position [0, 464]
drag, startPoint x: 1003, startPoint y: 223, endPoint x: 920, endPoint y: 224, distance: 83.0
click at [920, 224] on input "Safety Data SheetsVisit ChemAlert to see if an SDS exists for this item Instrum…" at bounding box center [782, 224] width 490 height 42
type input "Safety Data SheetsVisit ChemAlert to see if an SDS exists for this item Instrum…"
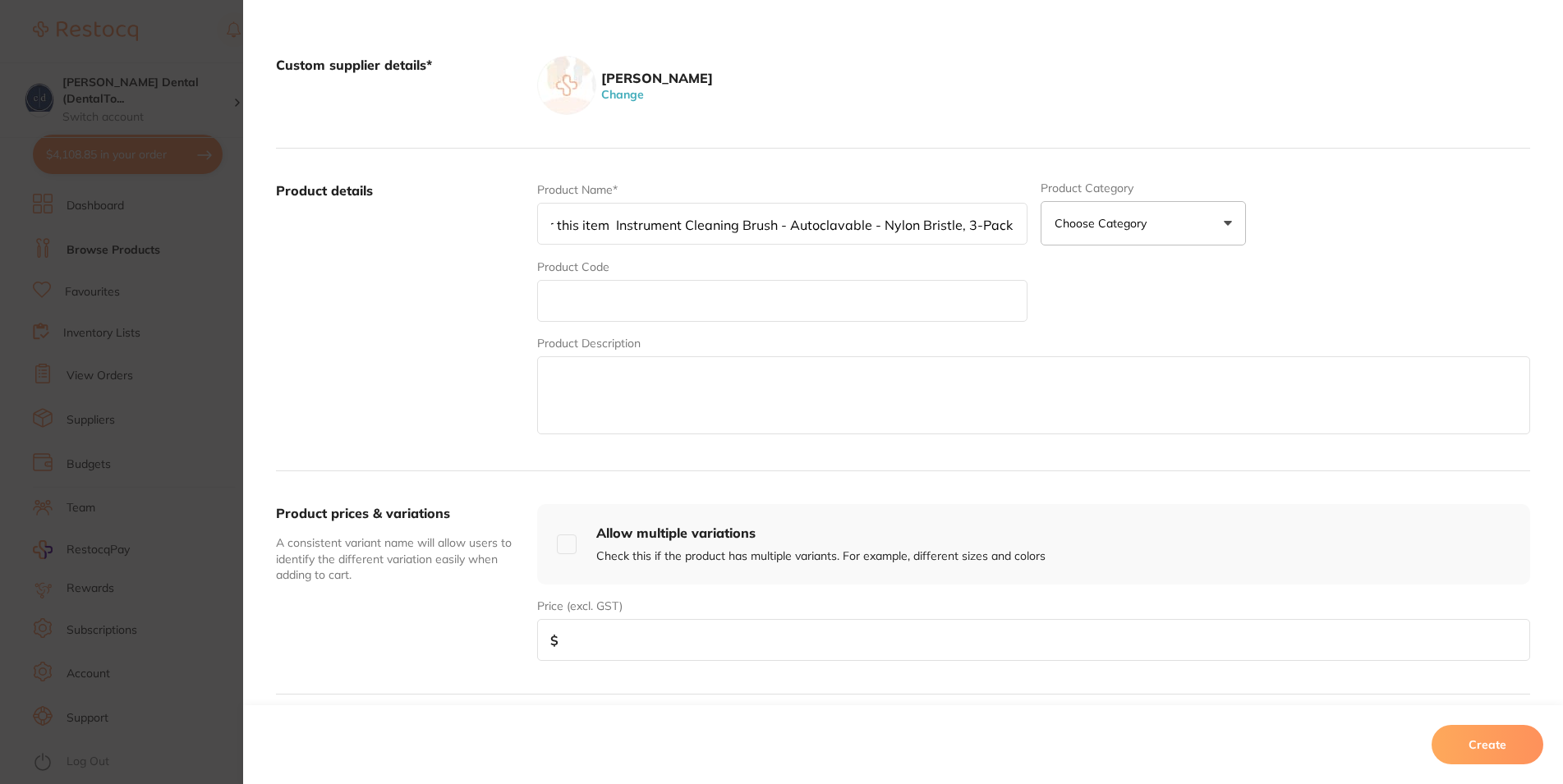
click at [850, 296] on input "text" at bounding box center [782, 301] width 490 height 42
paste input "WN-392117"
click at [542, 300] on input "WN-392117" at bounding box center [782, 301] width 490 height 42
type input "WN-392117"
click at [868, 229] on input "Safety Data SheetsVisit ChemAlert to see if an SDS exists for this item Instrum…" at bounding box center [782, 224] width 490 height 42
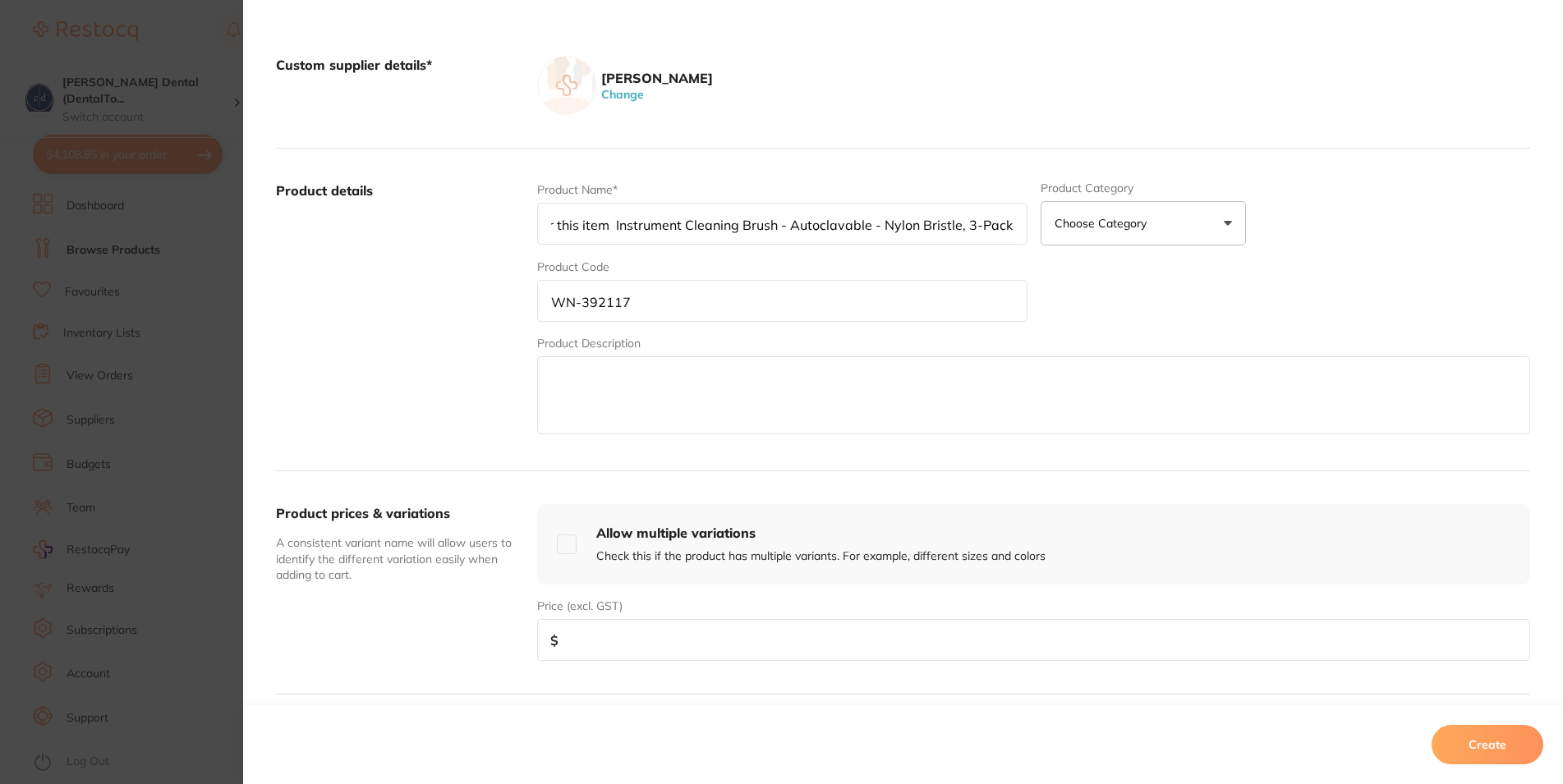
click at [868, 228] on input "Safety Data SheetsVisit ChemAlert to see if an SDS exists for this item Instrum…" at bounding box center [782, 224] width 490 height 42
click at [765, 381] on textarea at bounding box center [1033, 396] width 993 height 78
paste textarea "Safety Data SheetsVisit ChemAlert to see if an SDS exists for this item Instrum…"
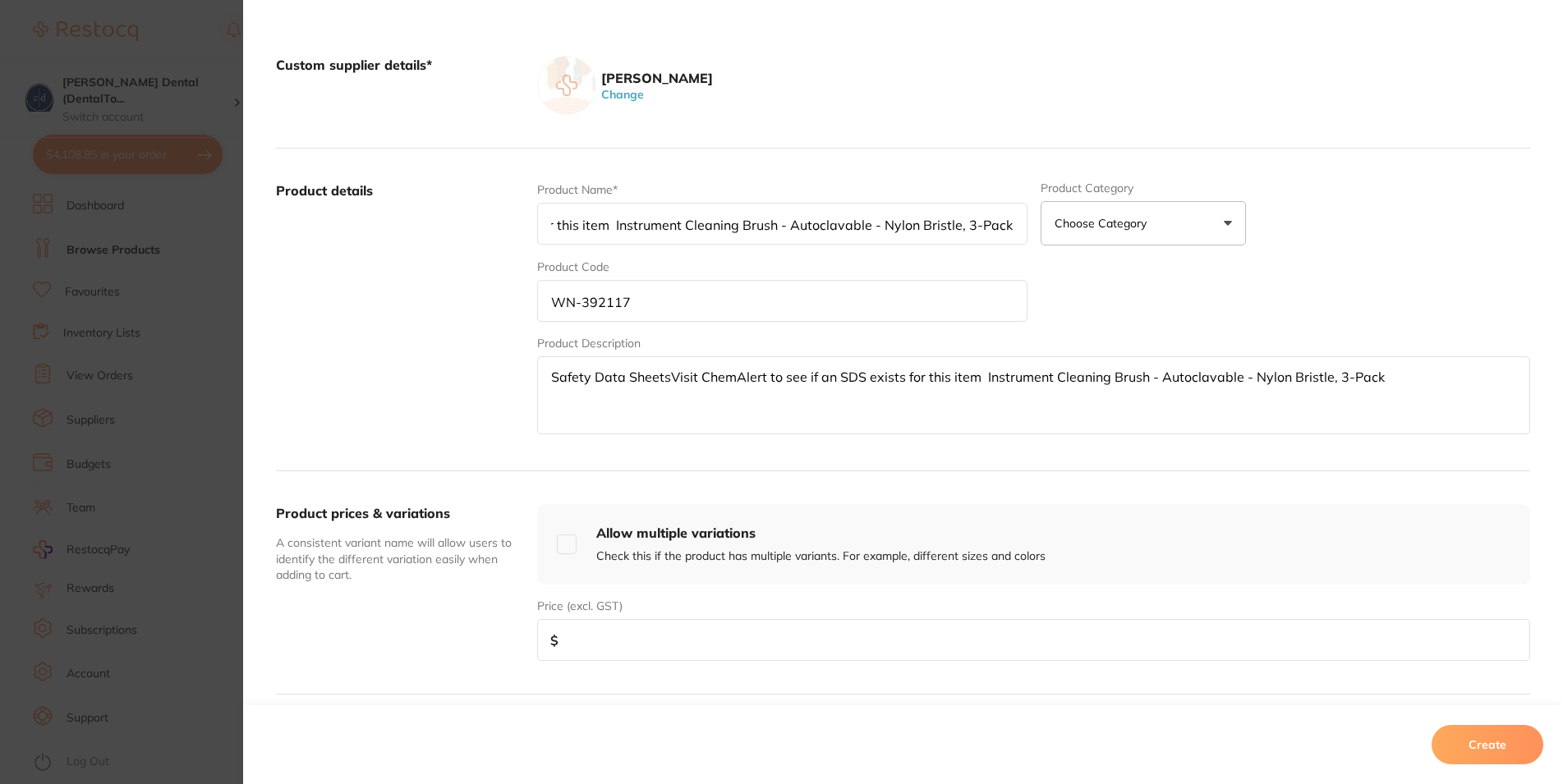
click at [556, 378] on textarea "Safety Data SheetsVisit ChemAlert to see if an SDS exists for this item Instrum…" at bounding box center [1033, 396] width 993 height 78
type textarea "Safety Data SheetsVisit ChemAlert to see if an SDS exists for this item Instrum…"
click at [603, 225] on input "Safety Data SheetsVisit ChemAlert to see if an SDS exists for this item Instrum…" at bounding box center [782, 224] width 490 height 42
type input "Instrument Cleaning Brush - Autoclavable - Nylon Bristle, 3-Pack"
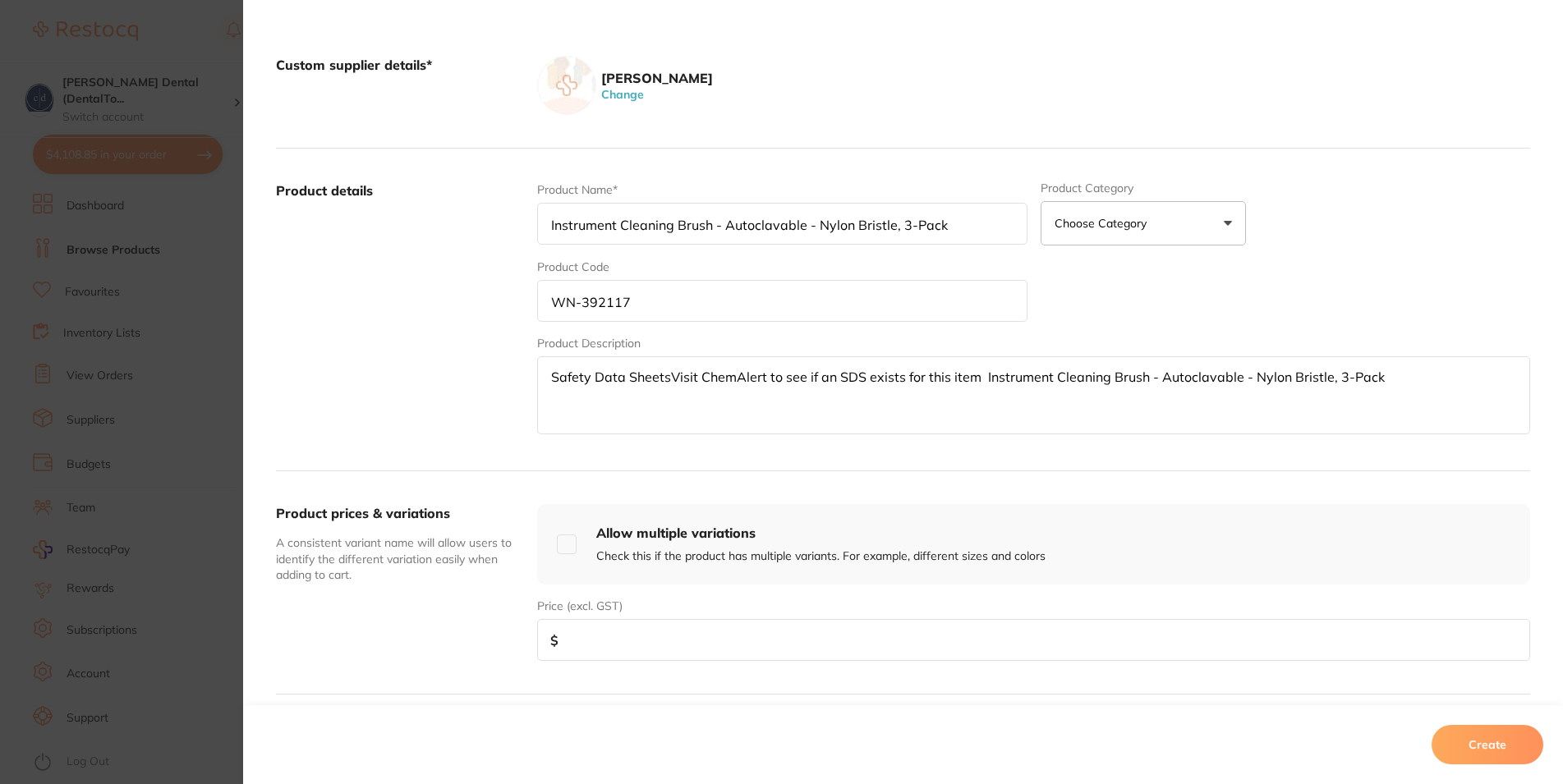
drag, startPoint x: 973, startPoint y: 378, endPoint x: 388, endPoint y: 361, distance: 585.2
click at [537, 361] on textarea "Safety Data SheetsVisit ChemAlert to see if an SDS exists for this item Instrum…" at bounding box center [1033, 396] width 993 height 78
type textarea "Instrument Cleaning Brush - Autoclavable - Nylon Bristle, 3-Pack"
click at [581, 631] on input "number" at bounding box center [1033, 640] width 993 height 42
type input "5"
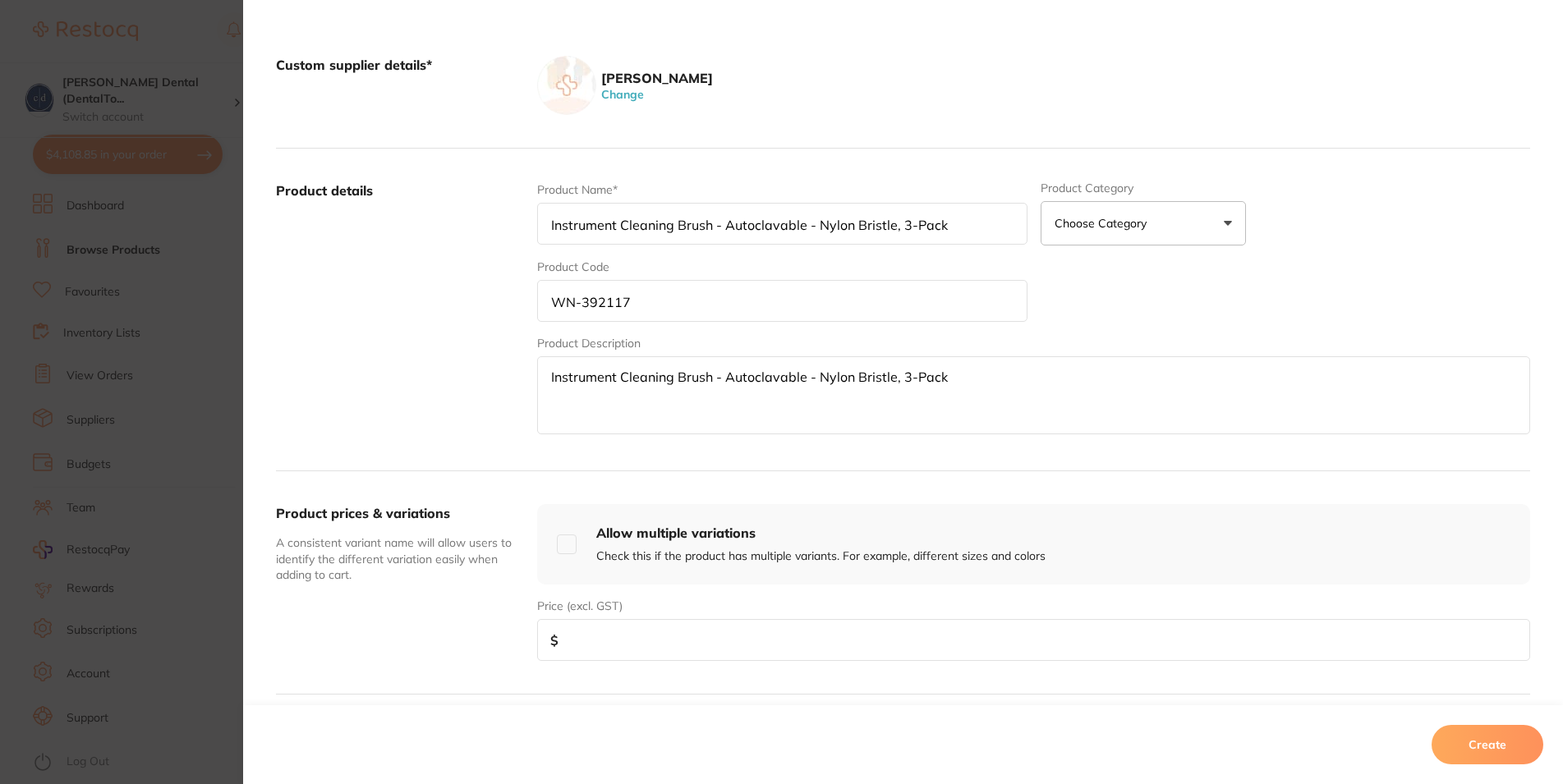
click at [565, 638] on input "number" at bounding box center [1033, 640] width 993 height 42
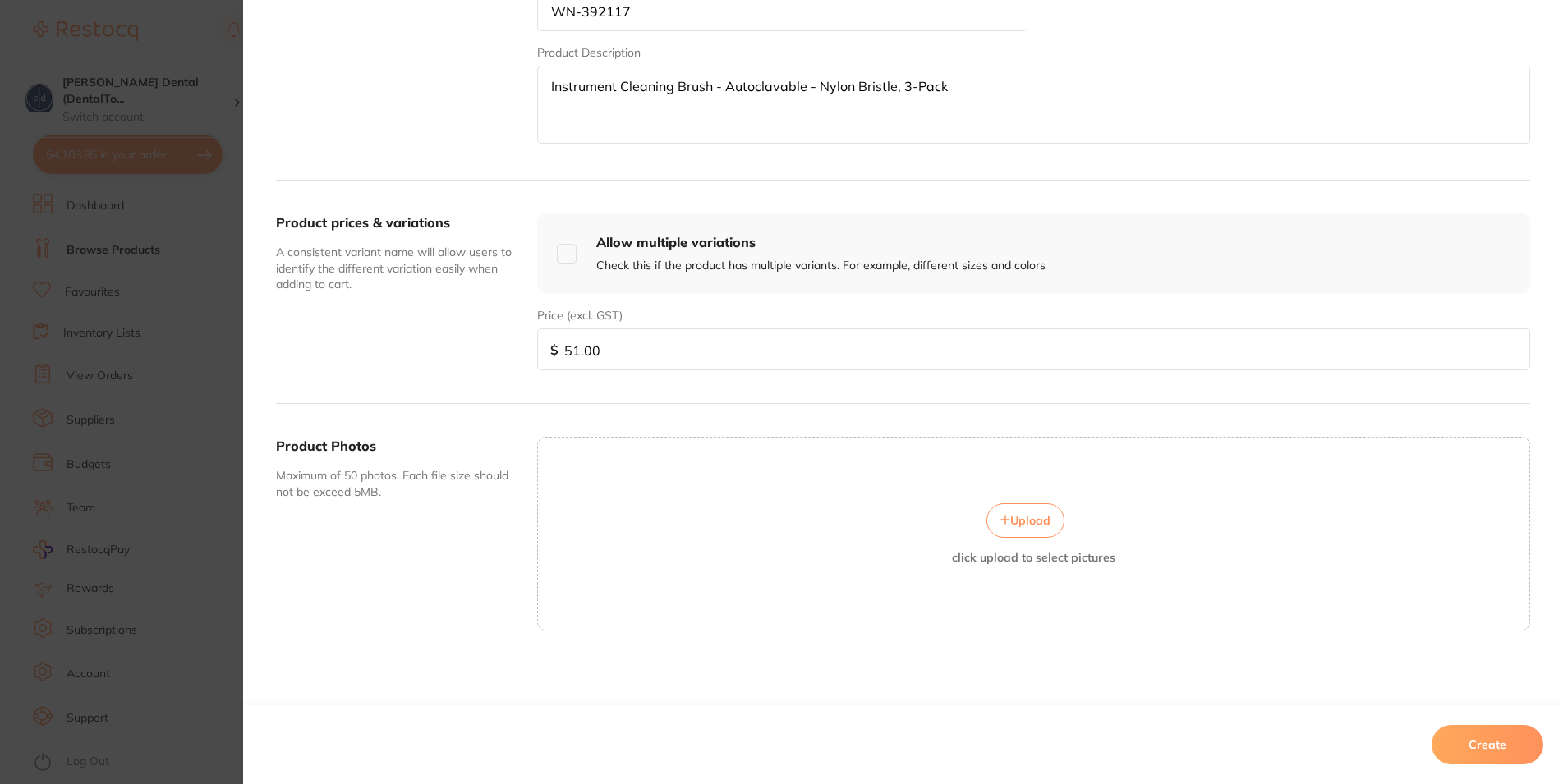
type input "51.00"
click at [1011, 513] on span "Upload" at bounding box center [1031, 521] width 40 height 14
click at [1499, 741] on button "Create" at bounding box center [1487, 745] width 111 height 40
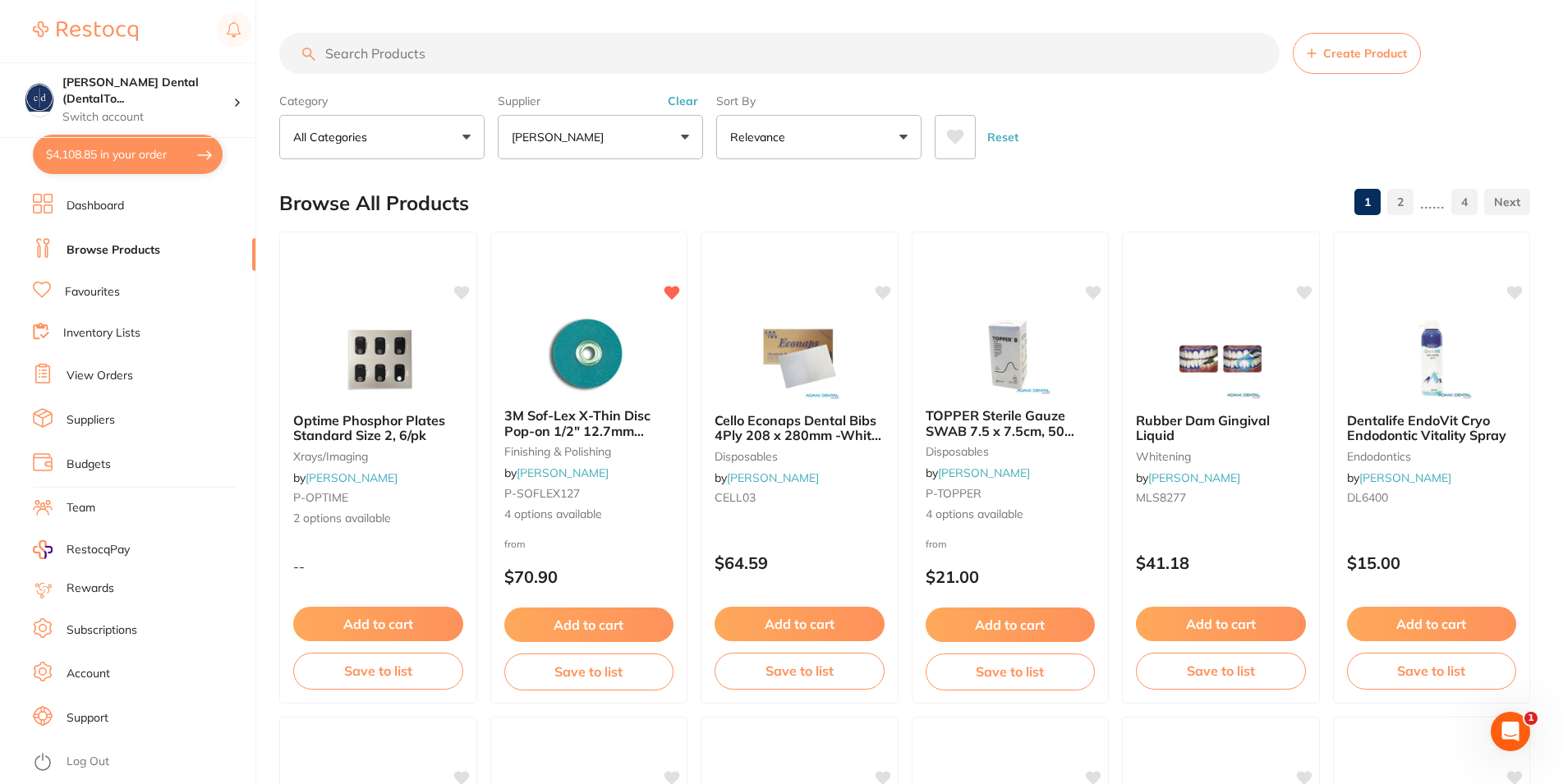
click at [683, 135] on button "[PERSON_NAME]" at bounding box center [600, 137] width 206 height 44
type input "HEN"
click at [581, 273] on p "[PERSON_NAME]" at bounding box center [609, 279] width 106 height 14
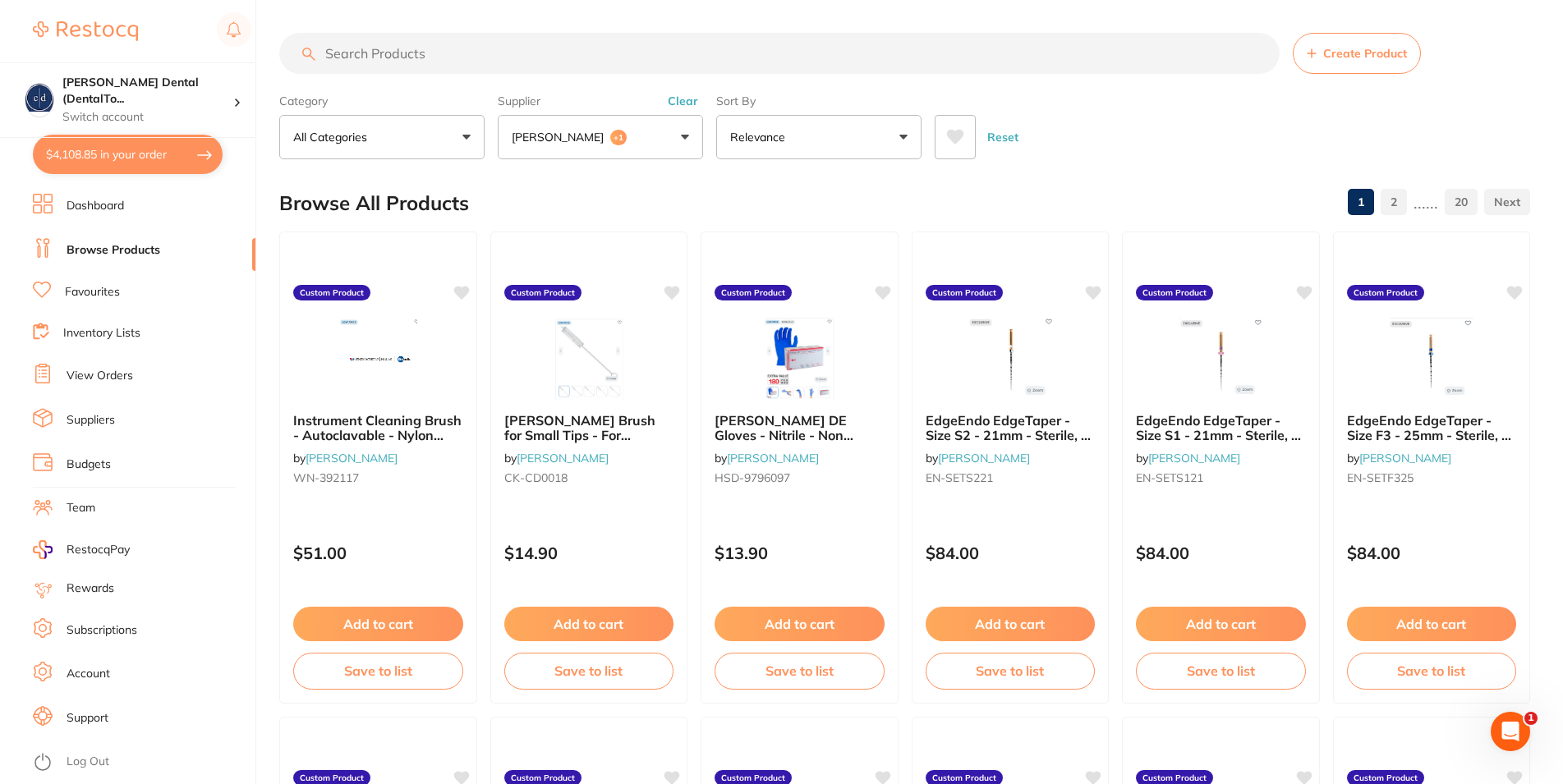
scroll to position [0, 0]
click at [1140, 158] on div "Reset" at bounding box center [1225, 129] width 582 height 57
click at [408, 623] on button "Add to cart" at bounding box center [379, 626] width 172 height 35
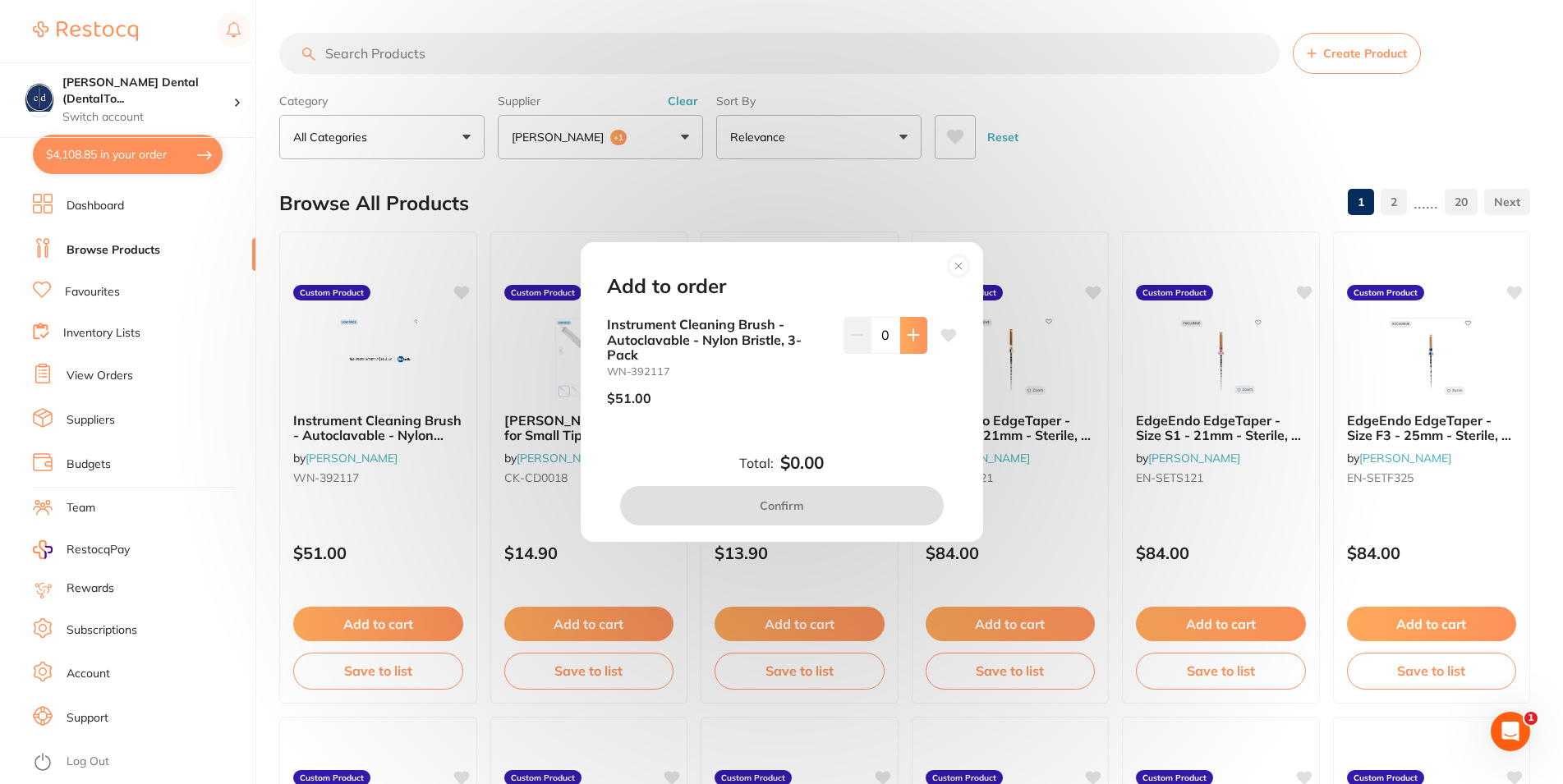
click at [907, 332] on icon at bounding box center [913, 336] width 11 height 11
type input "1"
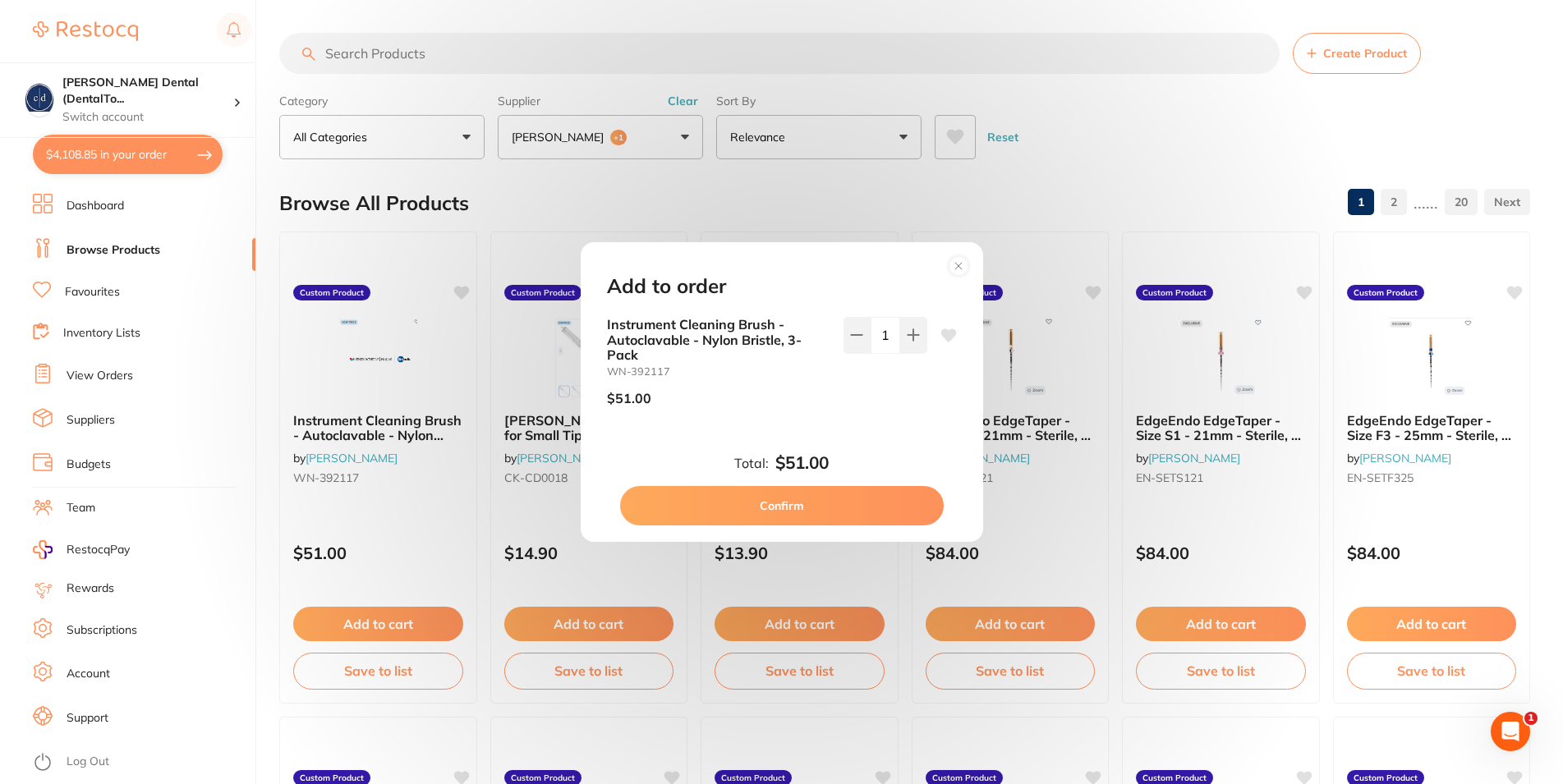
click at [820, 501] on button "Confirm" at bounding box center [782, 506] width 323 height 40
checkbox input "false"
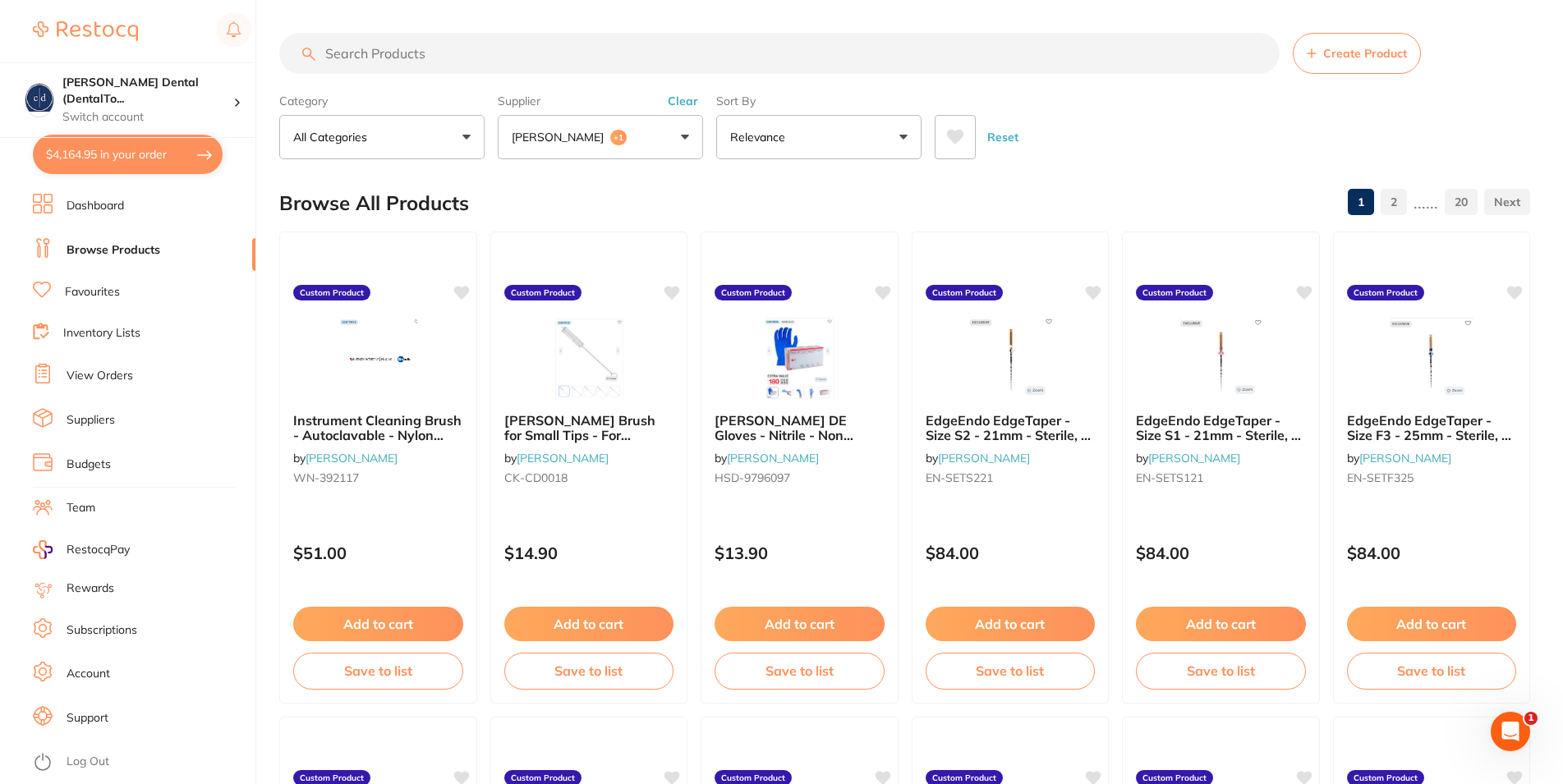
click at [98, 148] on button "$4,164.95 in your order" at bounding box center [128, 155] width 190 height 40
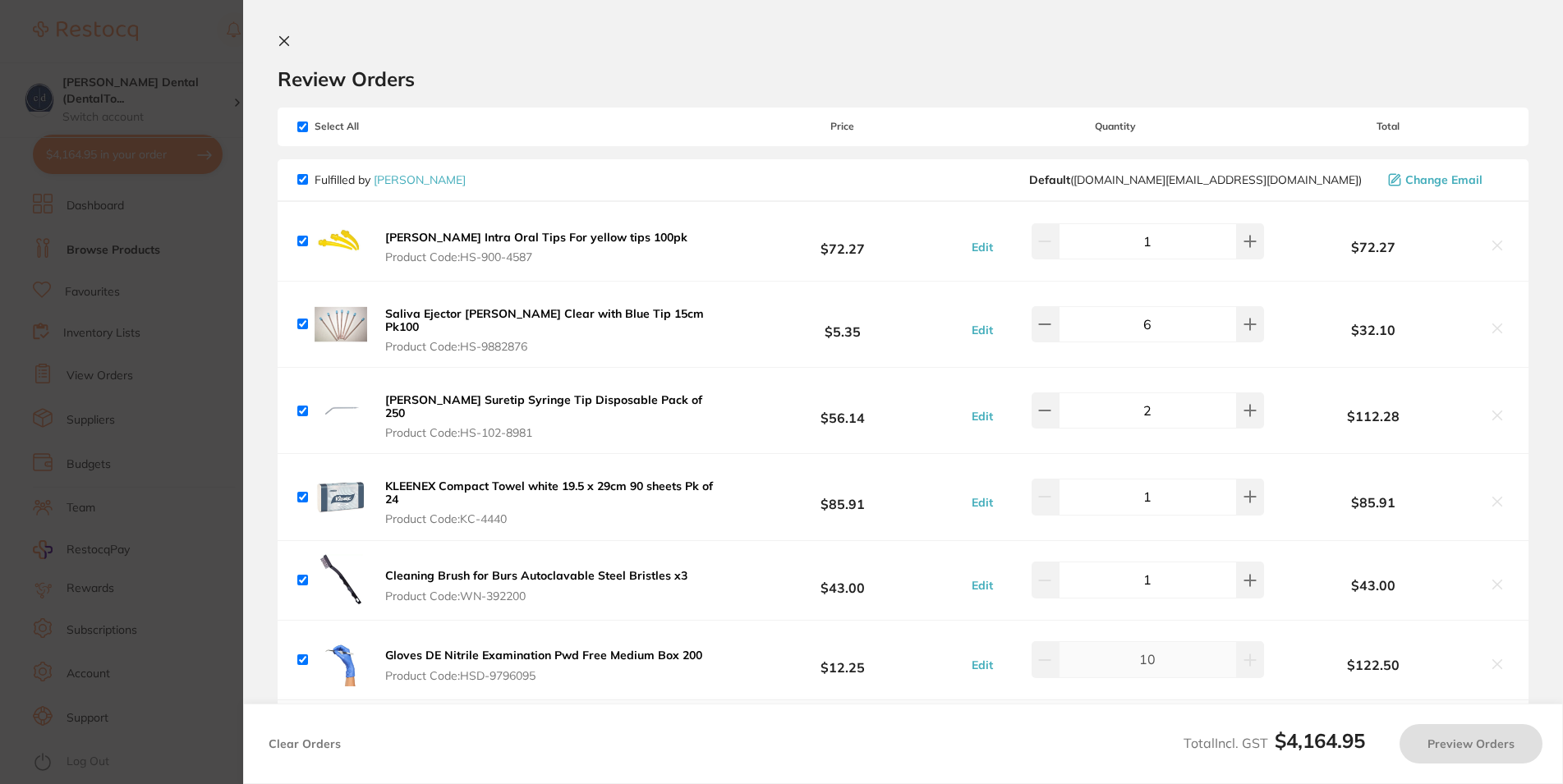
checkbox input "true"
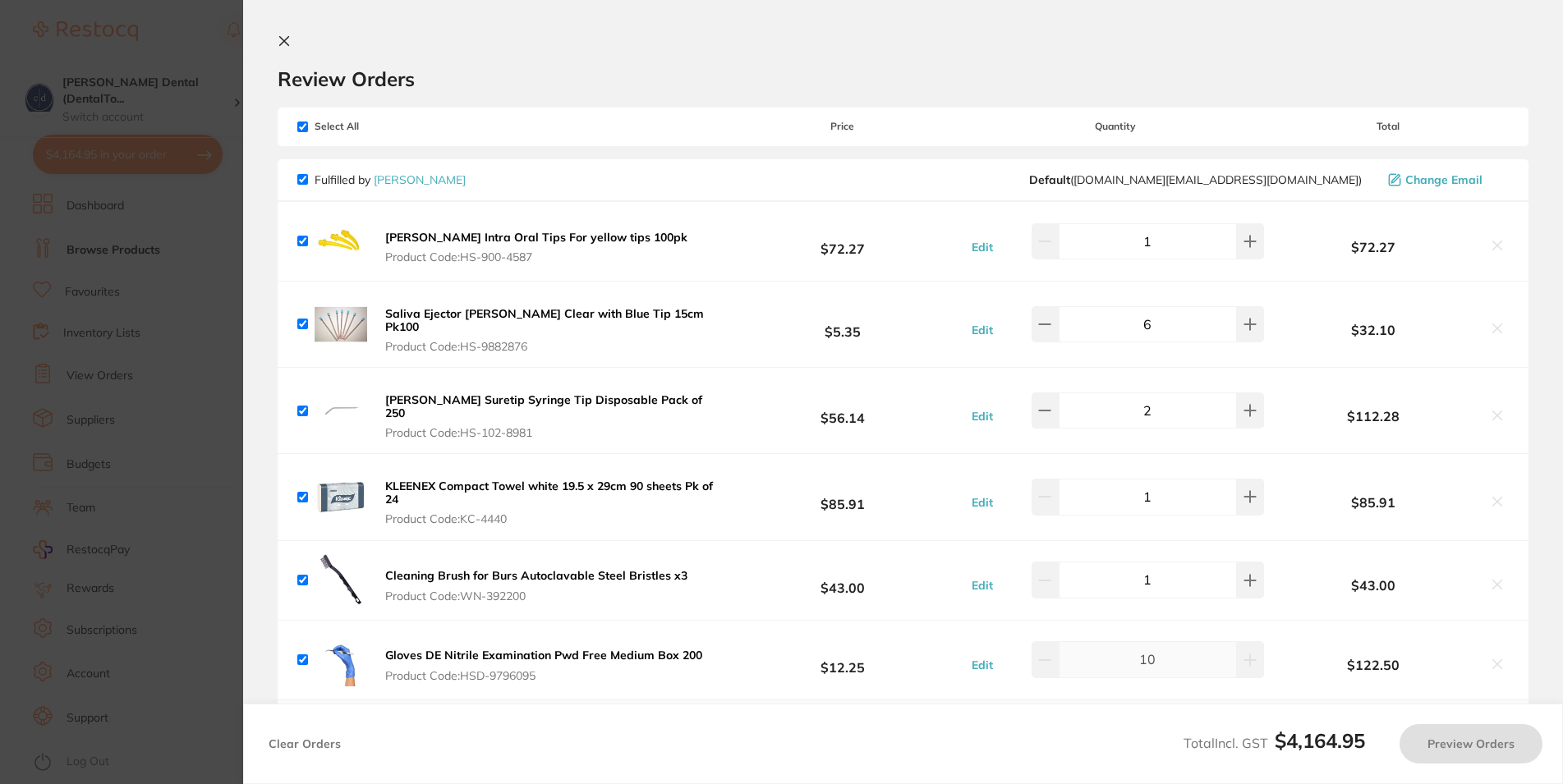
checkbox input "true"
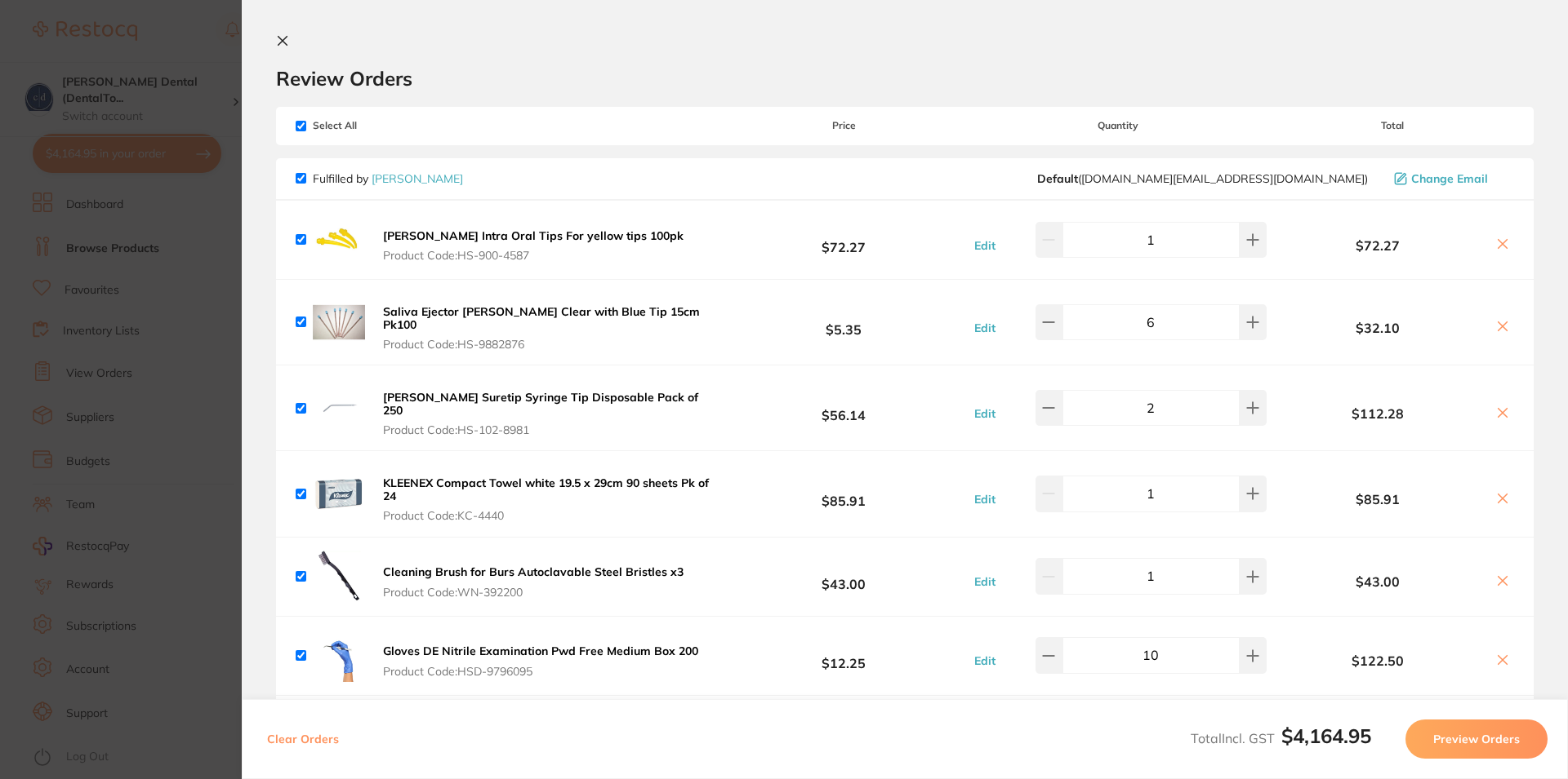
click at [284, 38] on icon at bounding box center [283, 40] width 14 height 13
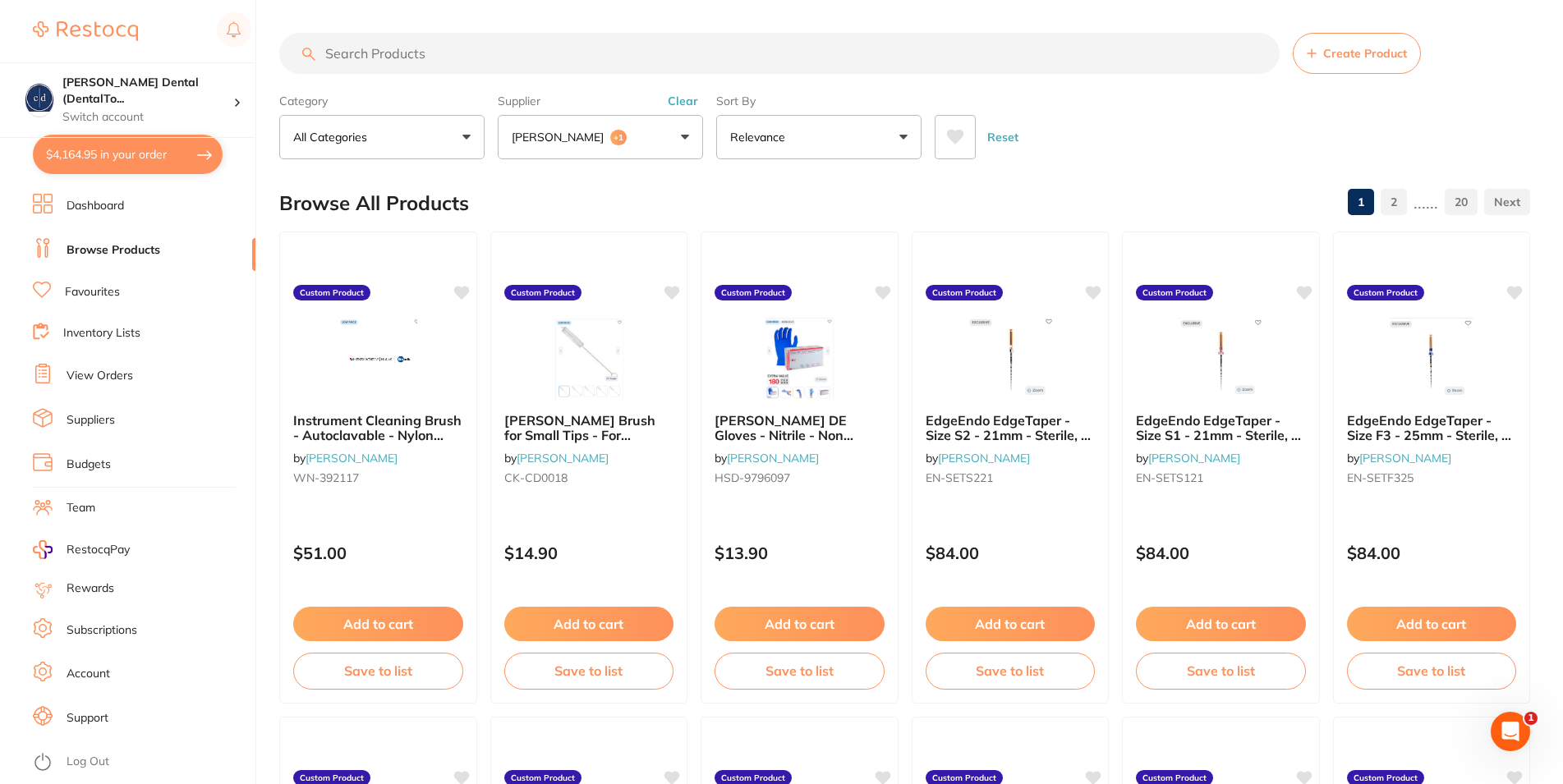
click at [538, 57] on input "search" at bounding box center [779, 53] width 1001 height 41
type input "STERI POUCHES"
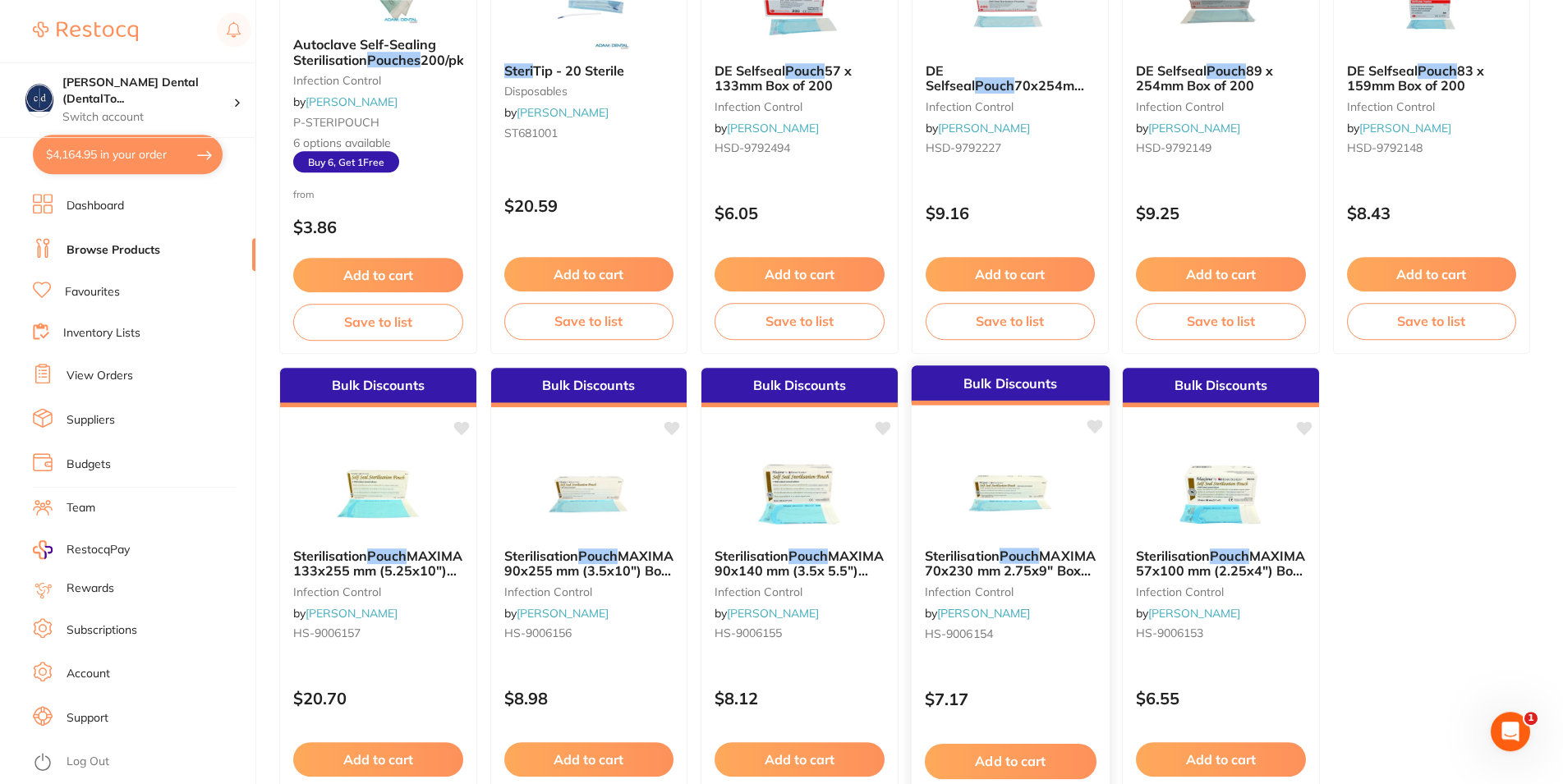
scroll to position [240, 0]
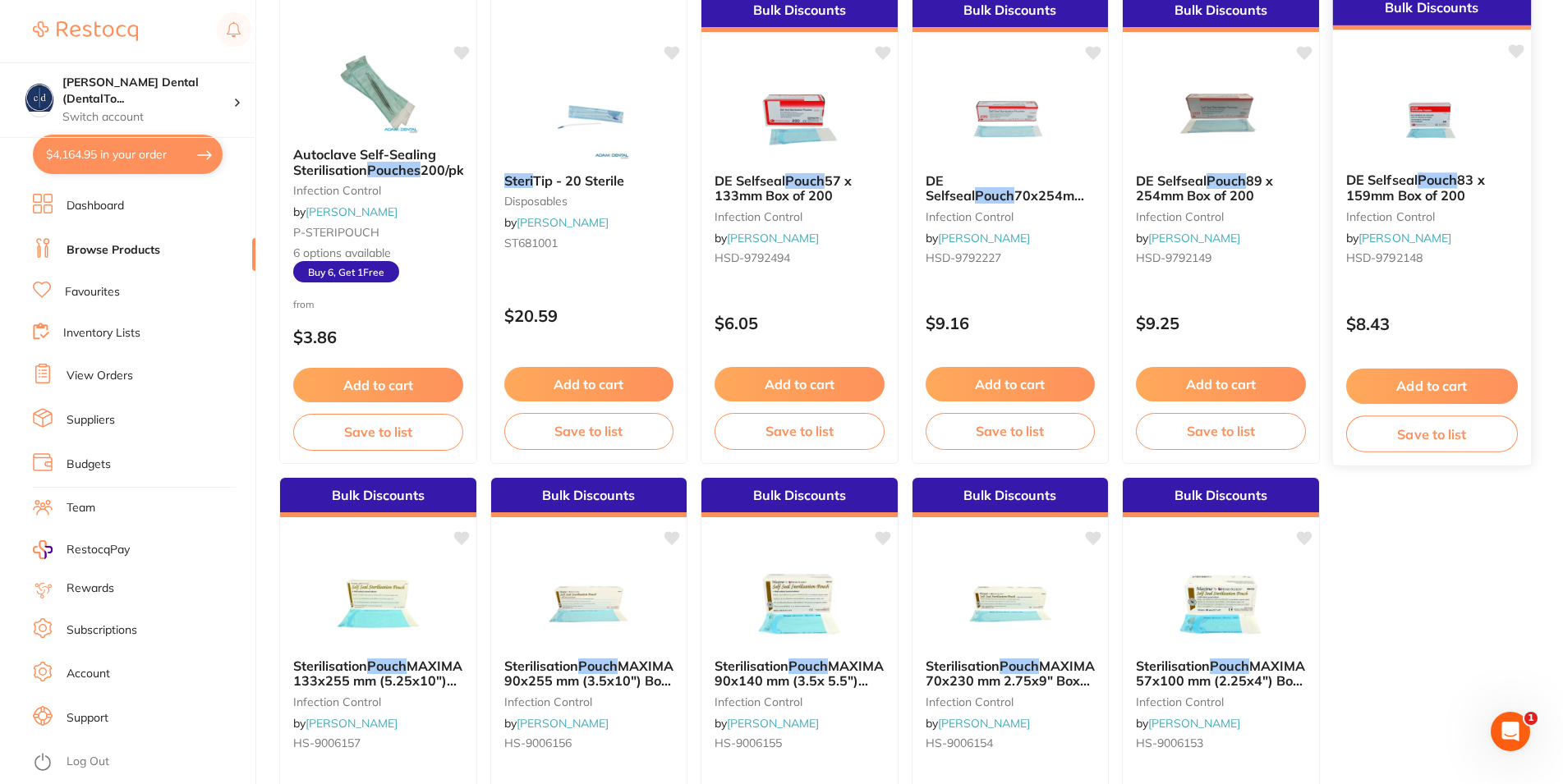
click at [1462, 385] on button "Add to cart" at bounding box center [1432, 386] width 172 height 35
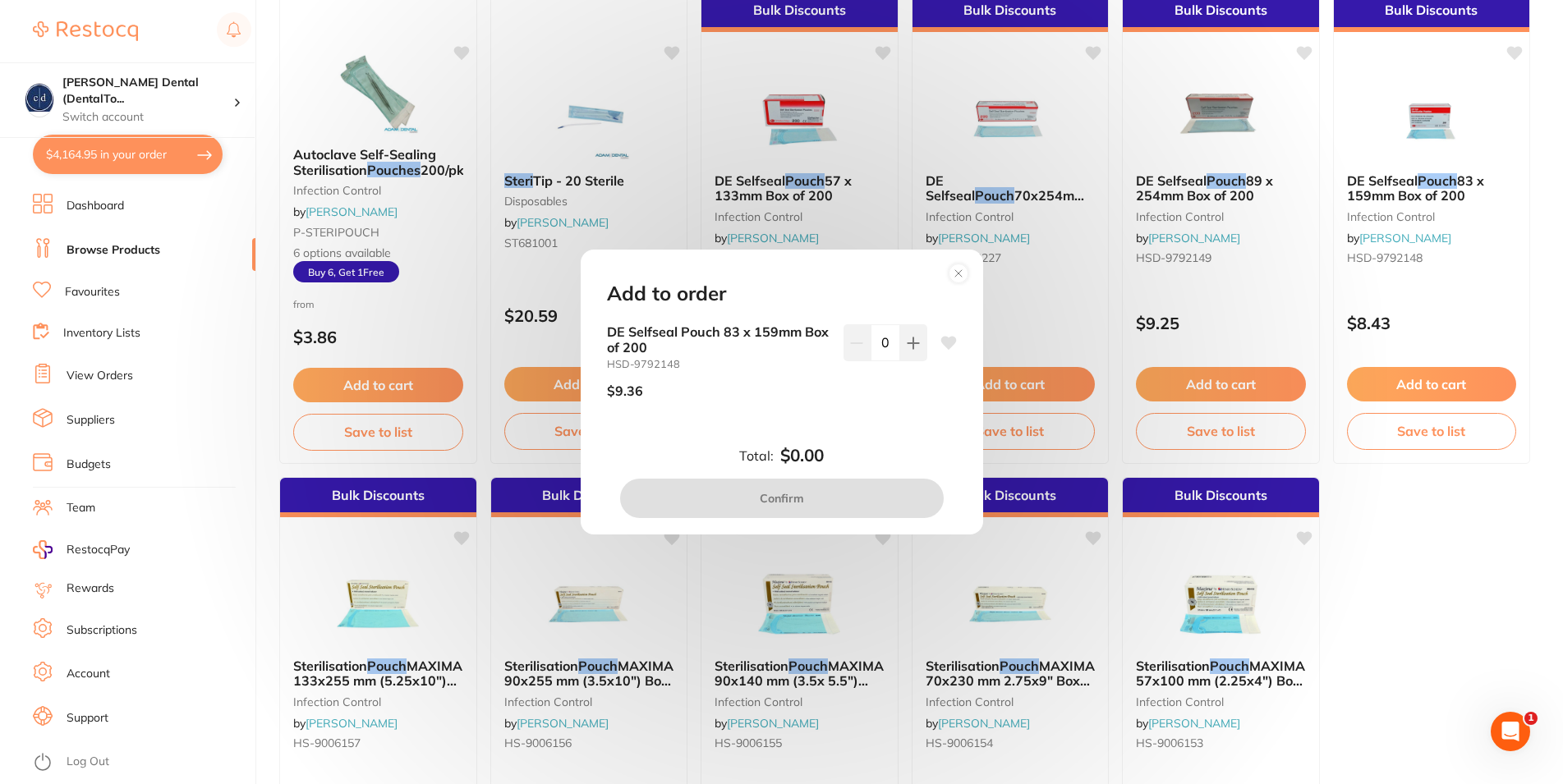
scroll to position [0, 0]
click at [961, 274] on icon at bounding box center [958, 272] width 6 height 6
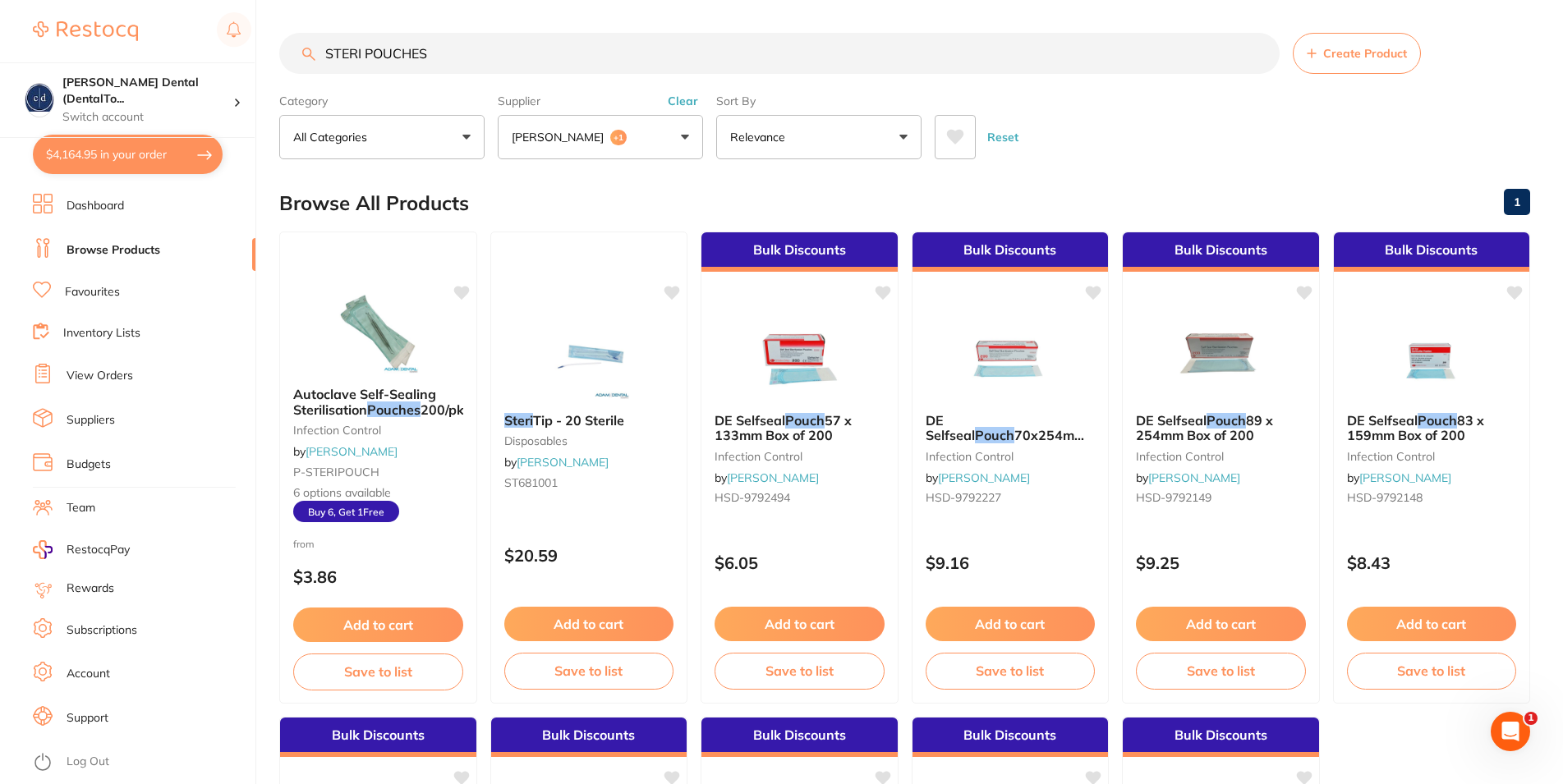
click at [998, 132] on button "Reset" at bounding box center [1002, 137] width 41 height 44
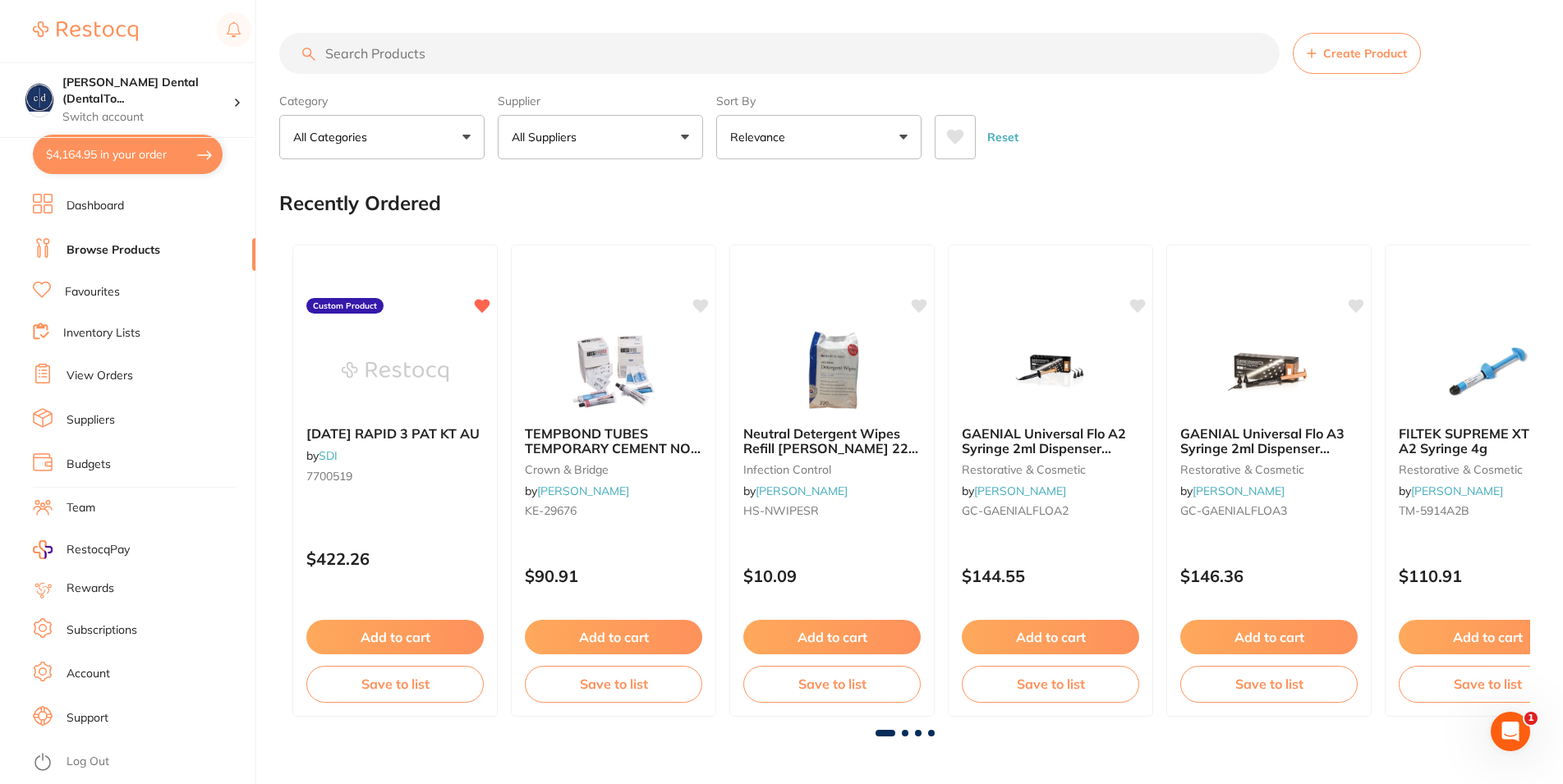
click at [689, 135] on button "All Suppliers" at bounding box center [600, 137] width 206 height 44
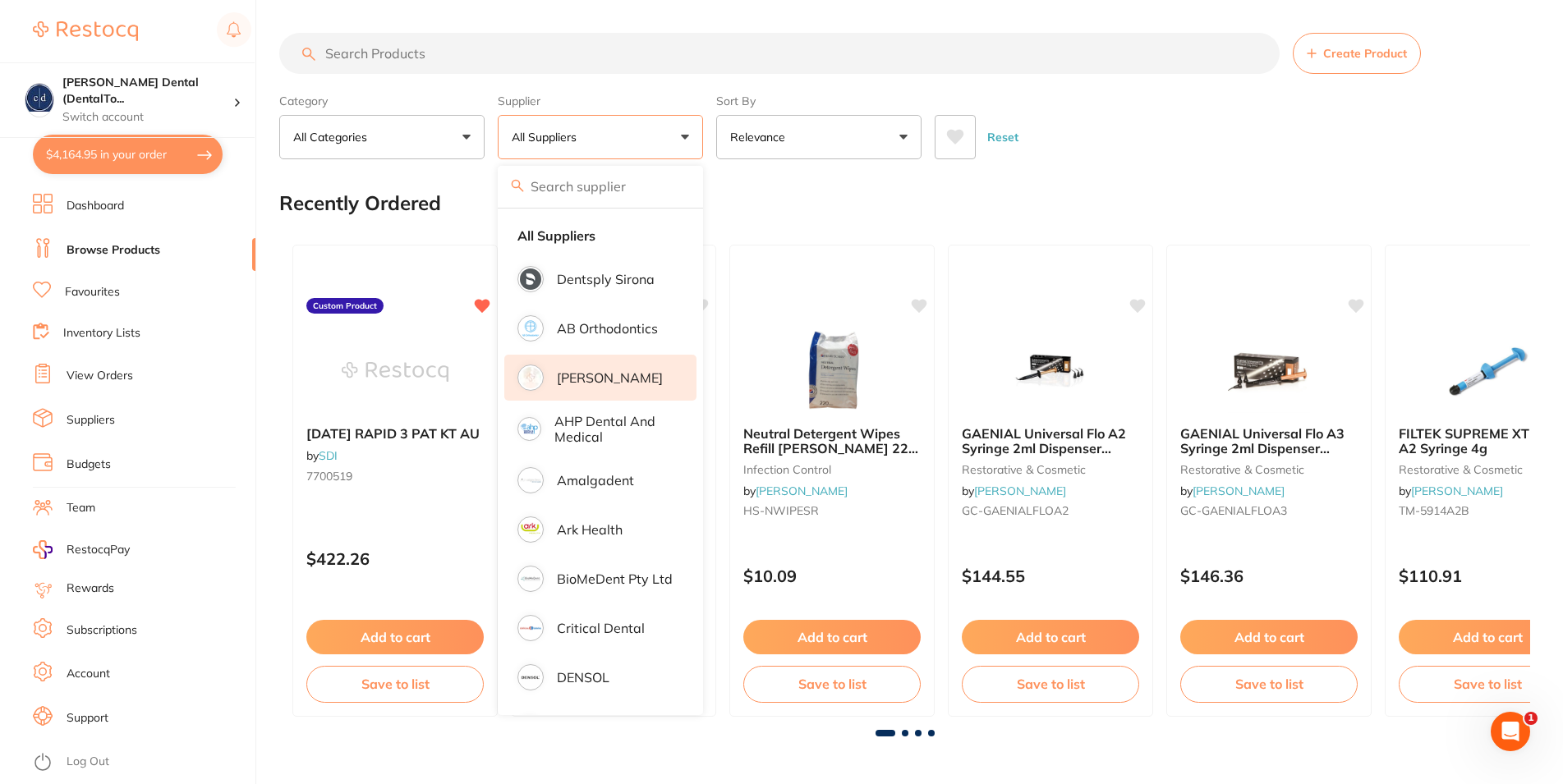
click at [601, 378] on p "[PERSON_NAME]" at bounding box center [609, 378] width 106 height 14
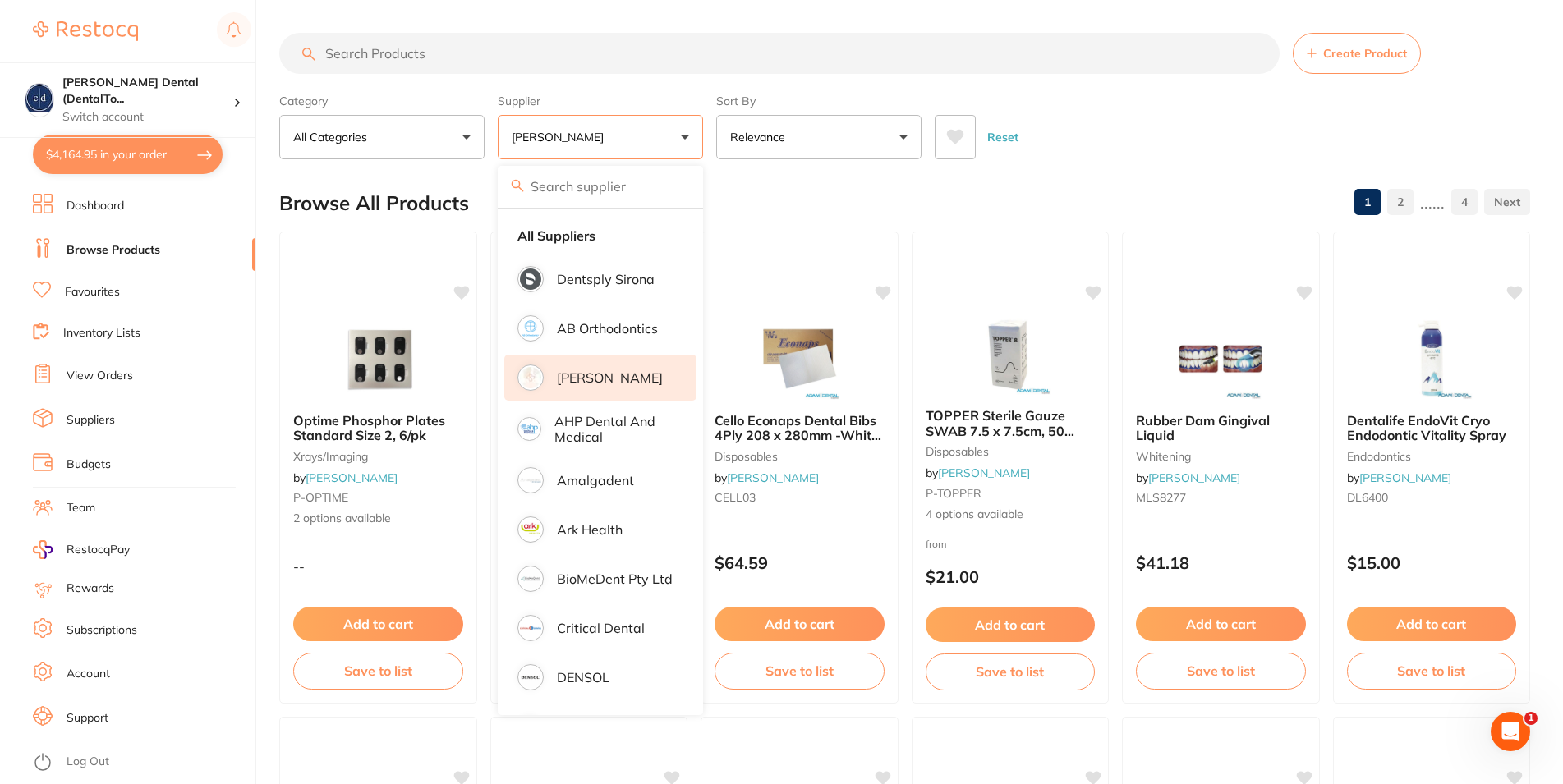
click at [474, 50] on input "search" at bounding box center [779, 53] width 1001 height 41
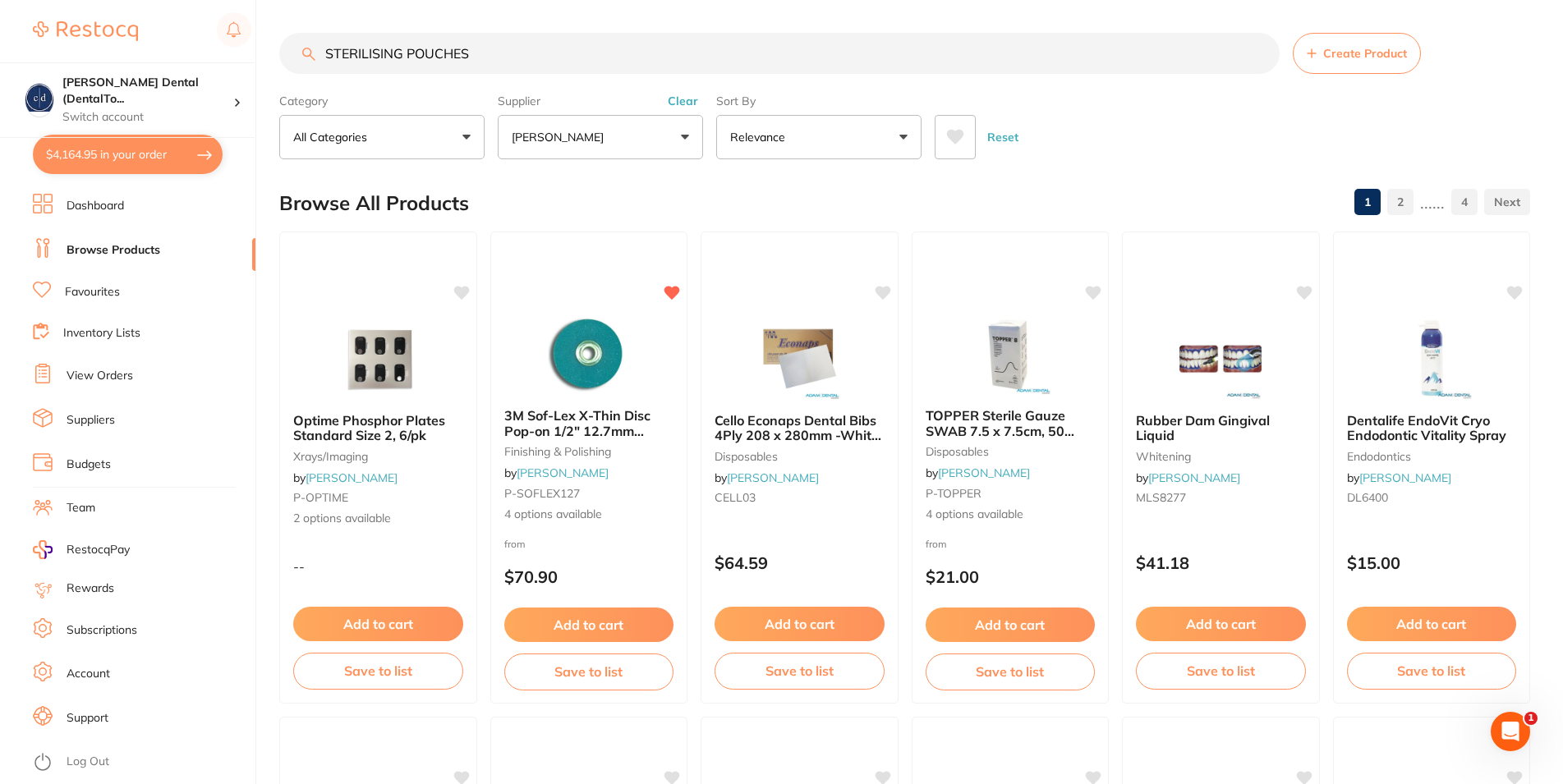
type input "STERILISING POUCHES"
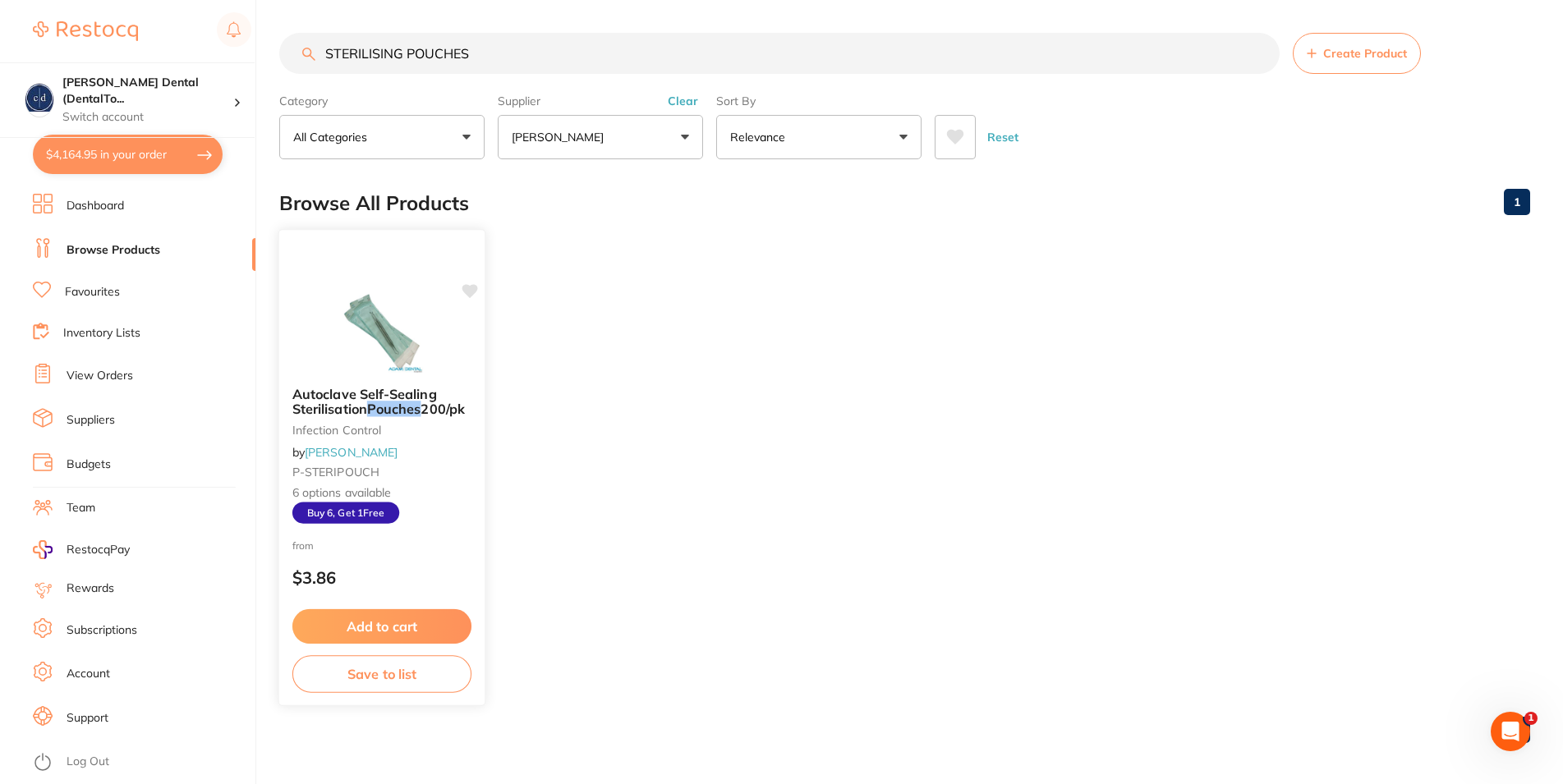
click at [319, 400] on span "Autoclave Self-Sealing Sterilisation" at bounding box center [365, 400] width 145 height 32
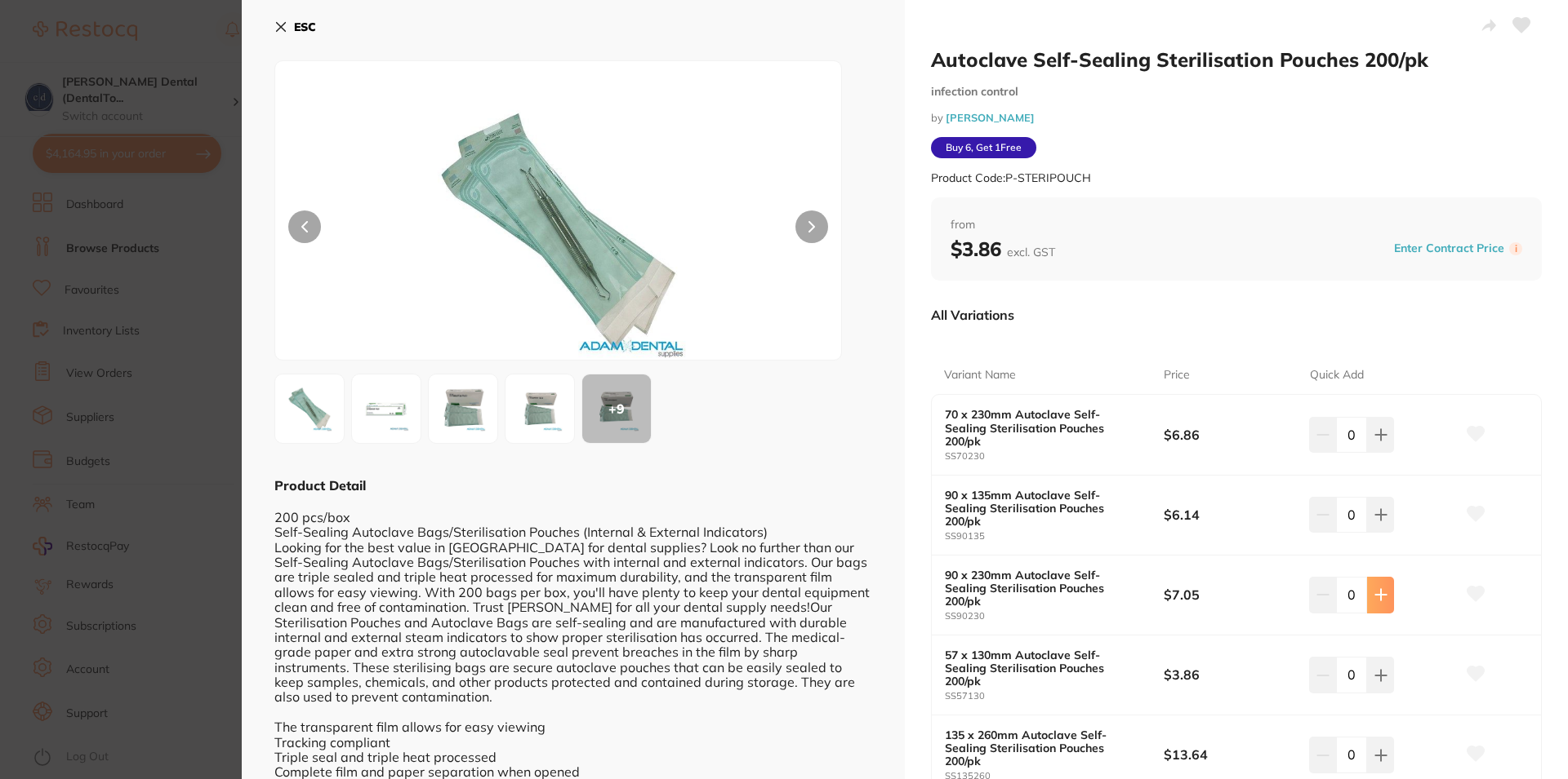
click at [1375, 590] on icon at bounding box center [1381, 595] width 11 height 11
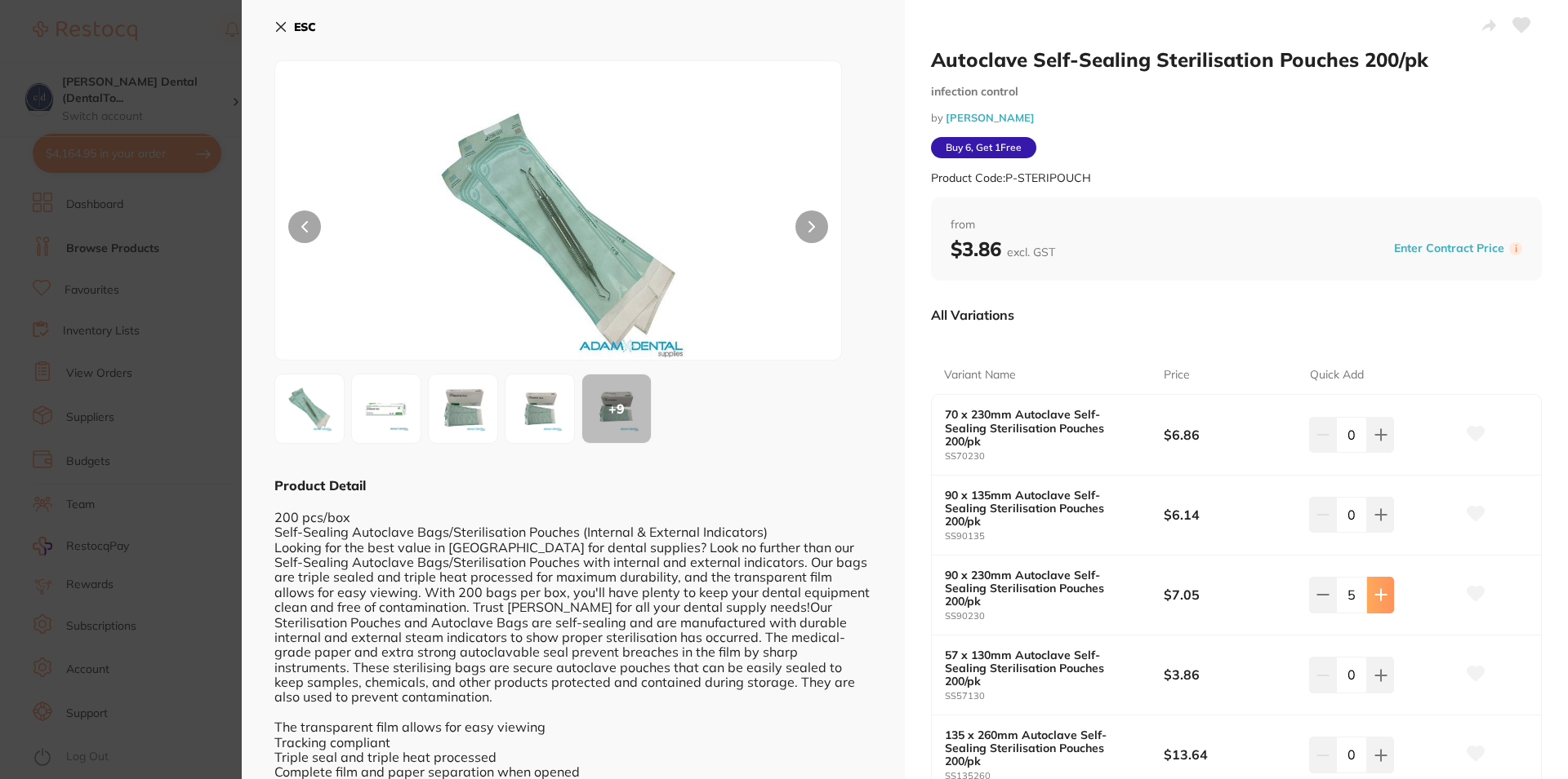
click at [1375, 590] on icon at bounding box center [1381, 595] width 11 height 11
type input "6"
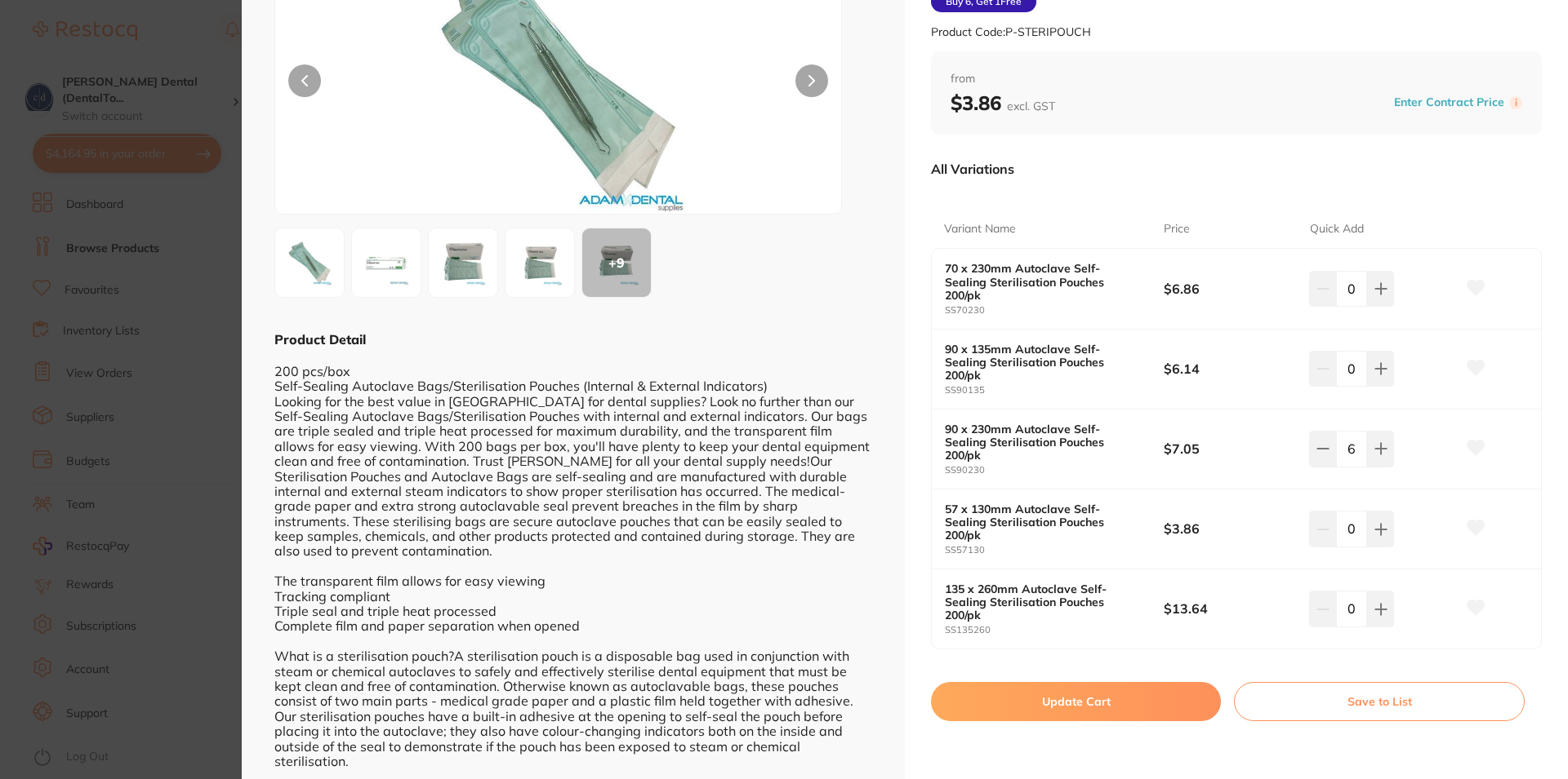
click at [1084, 682] on button "Update Cart" at bounding box center [1076, 702] width 290 height 40
checkbox input "false"
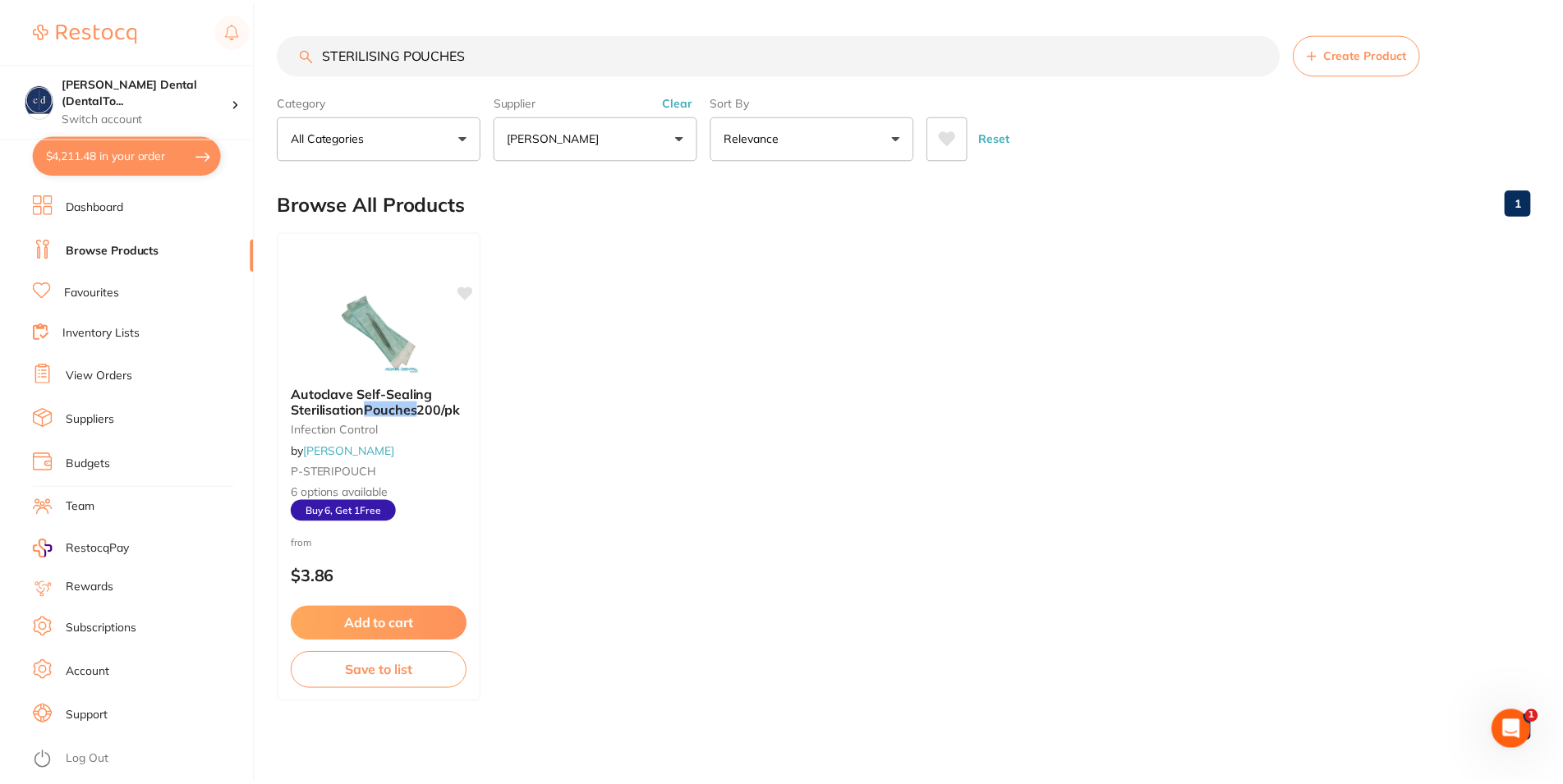
scroll to position [5, 0]
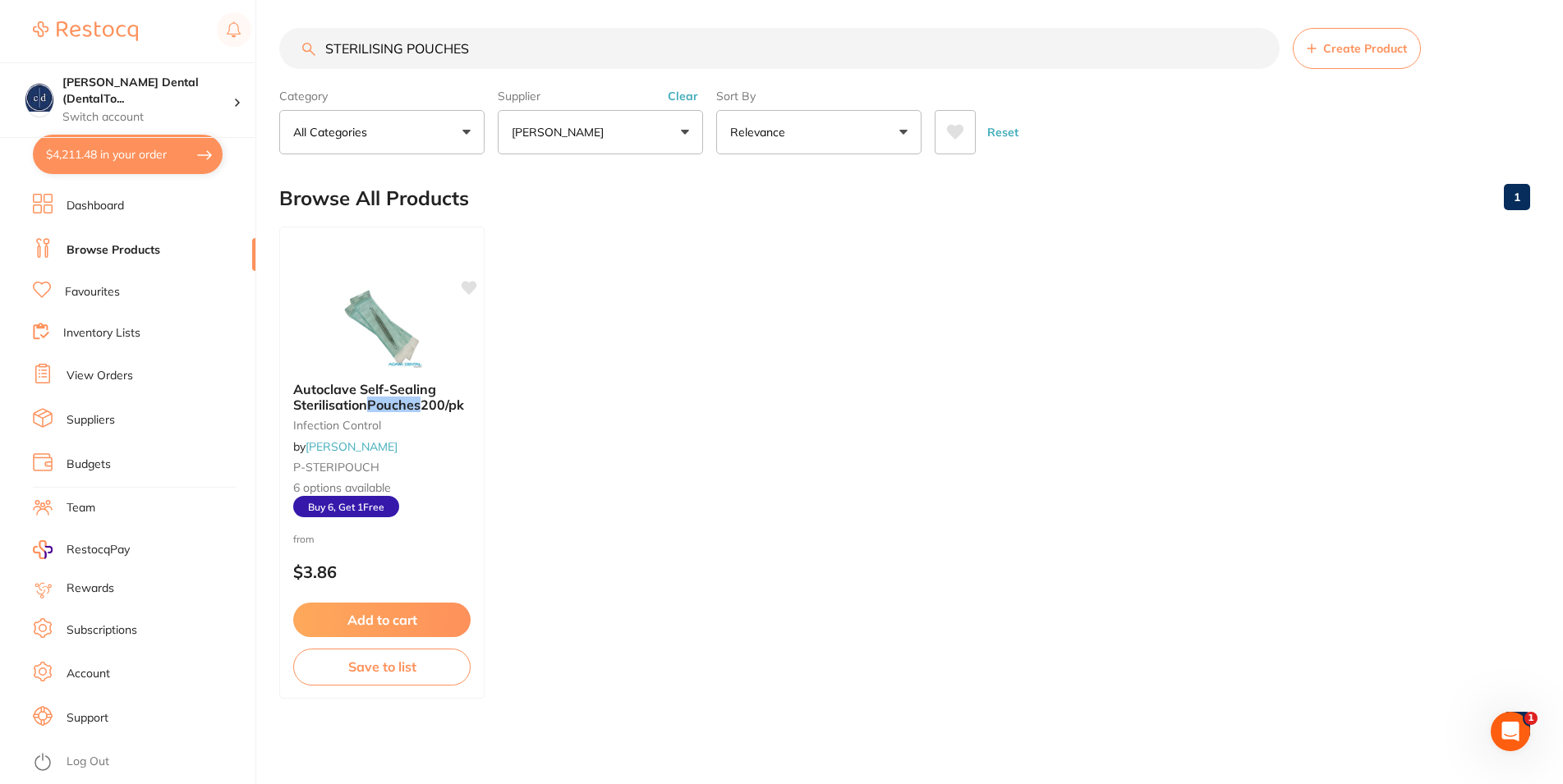
drag, startPoint x: 481, startPoint y: 50, endPoint x: 340, endPoint y: 22, distance: 143.8
click at [310, 49] on input "STERILISING POUCHES" at bounding box center [779, 48] width 1001 height 41
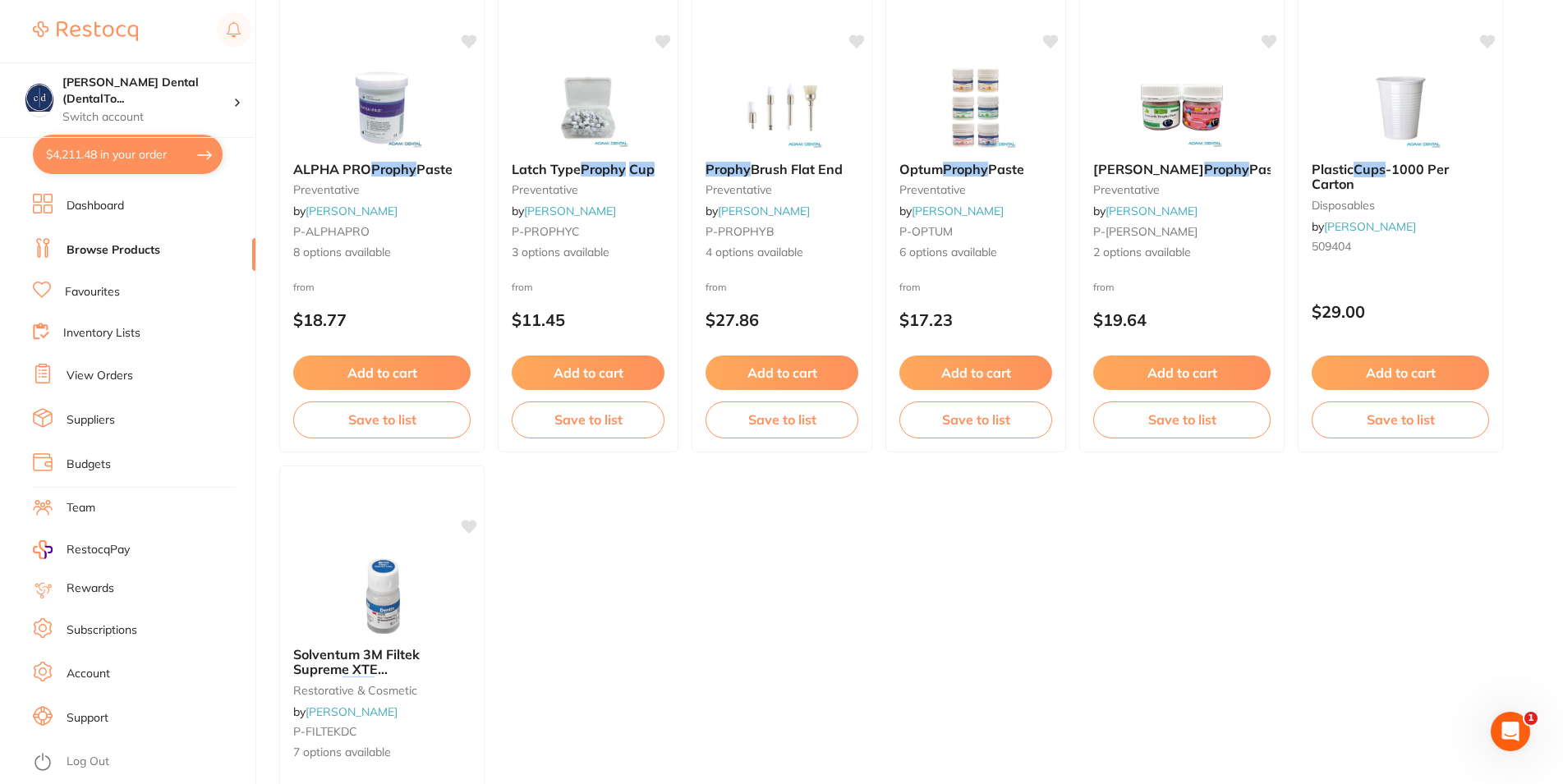
scroll to position [0, 0]
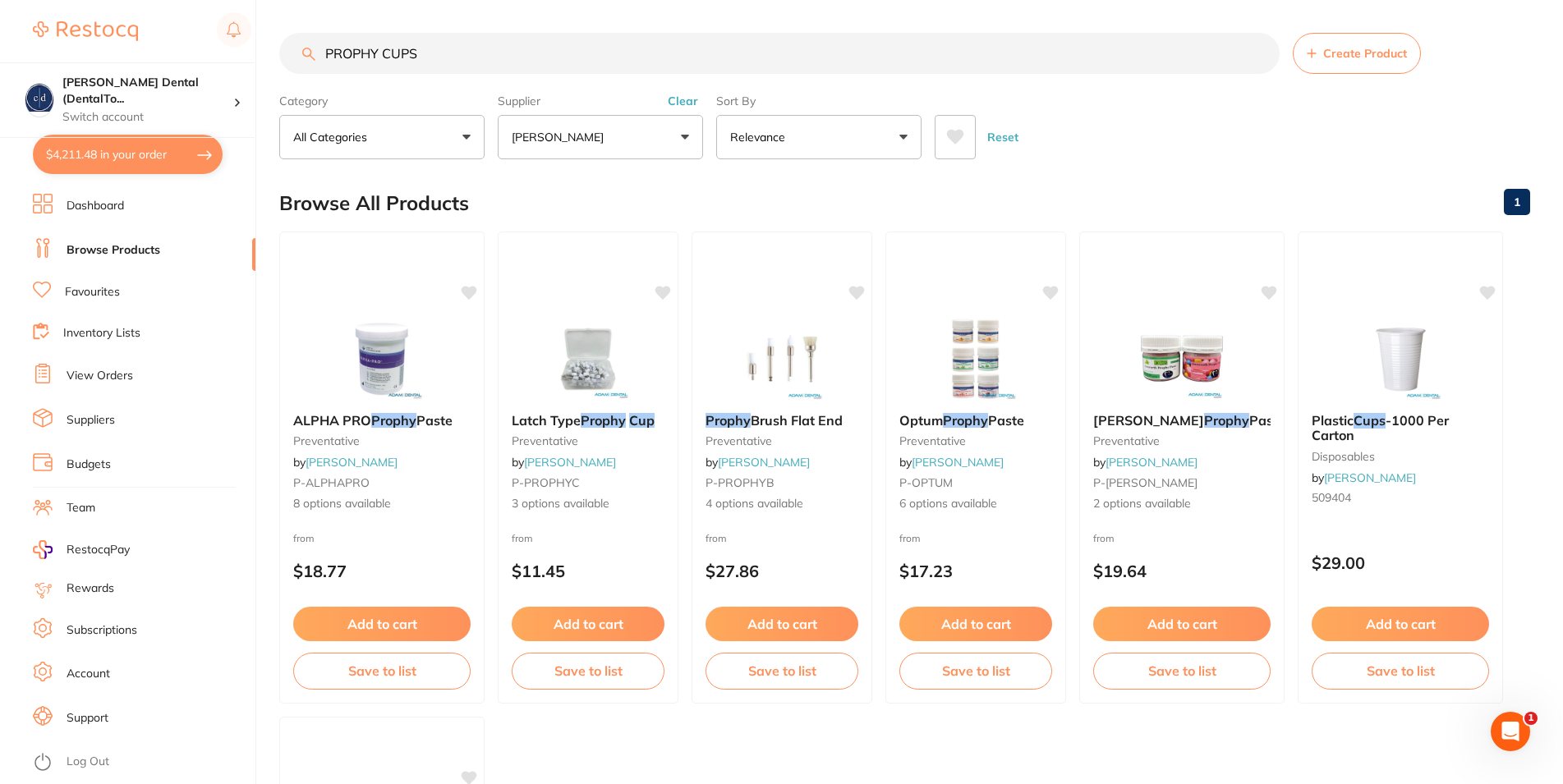
click at [324, 56] on input "PROPHY CUPS" at bounding box center [779, 53] width 1001 height 41
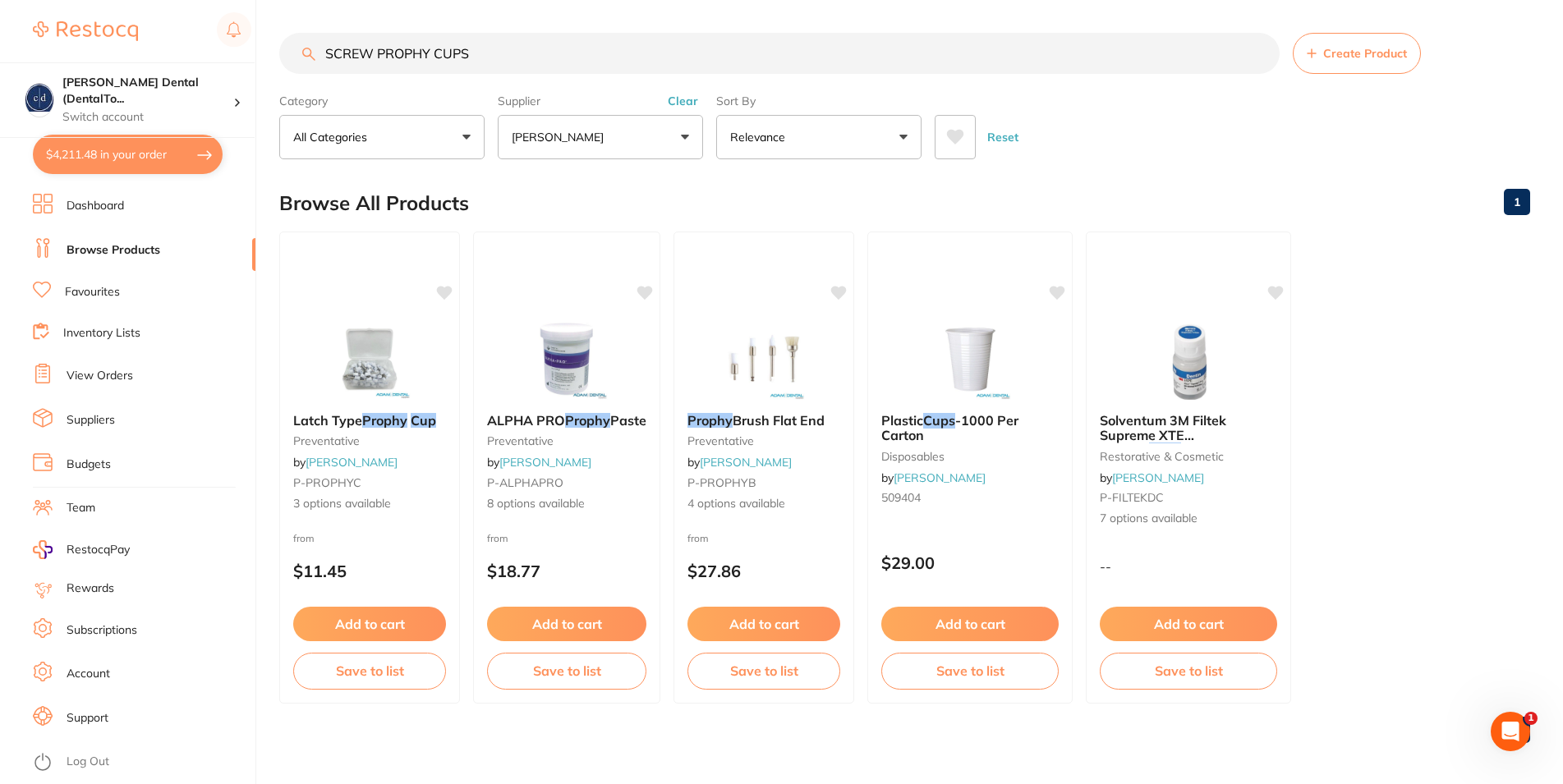
type input "SCREW PROPHY CUPS"
click at [1110, 167] on main "SCREW PROPHY CUPS Create Product Category All Categories All Categories disposa…" at bounding box center [921, 395] width 1284 height 789
click at [120, 148] on button "$4,211.48 in your order" at bounding box center [128, 155] width 190 height 40
checkbox input "true"
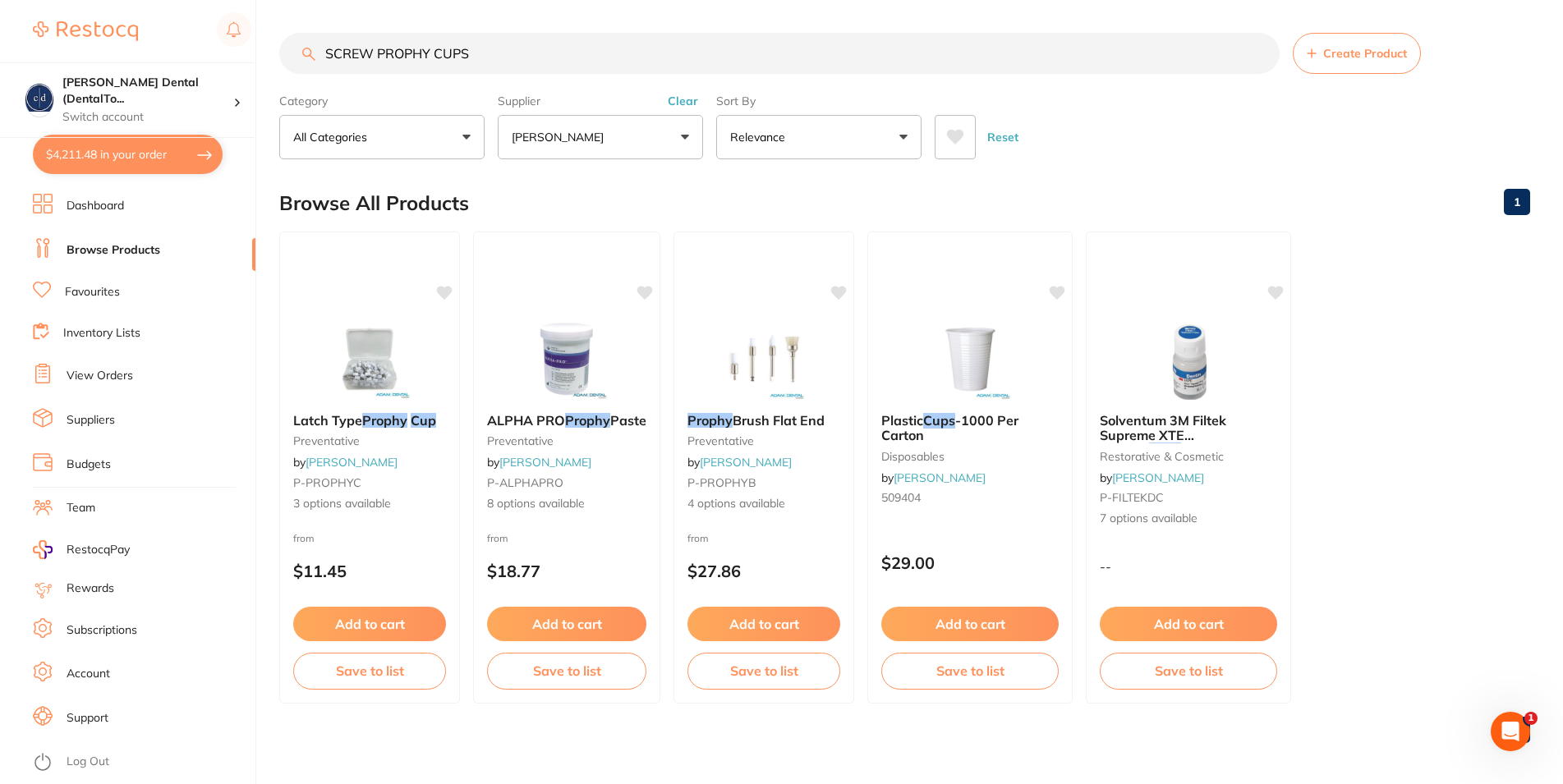
checkbox input "true"
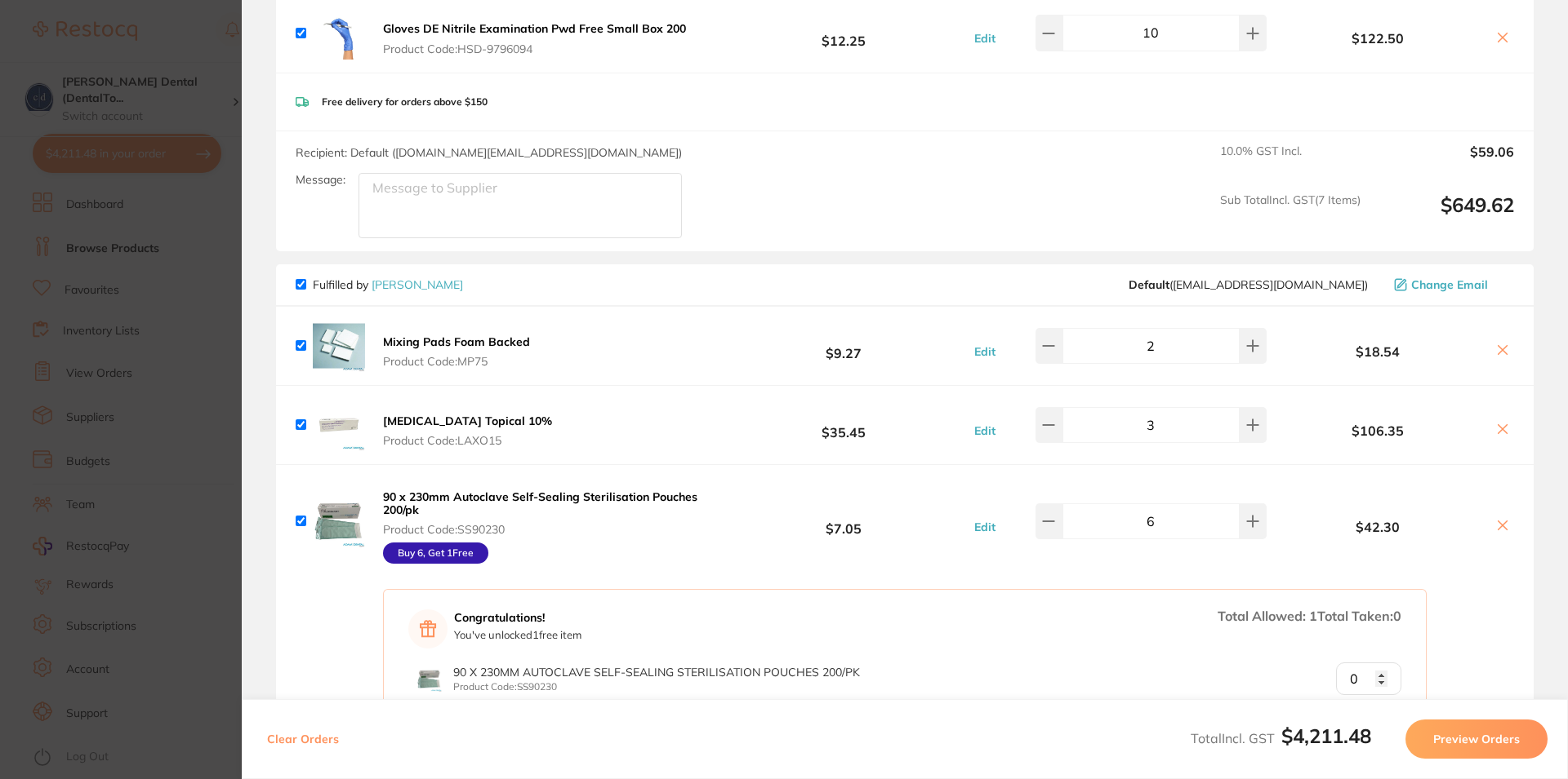
scroll to position [783, 0]
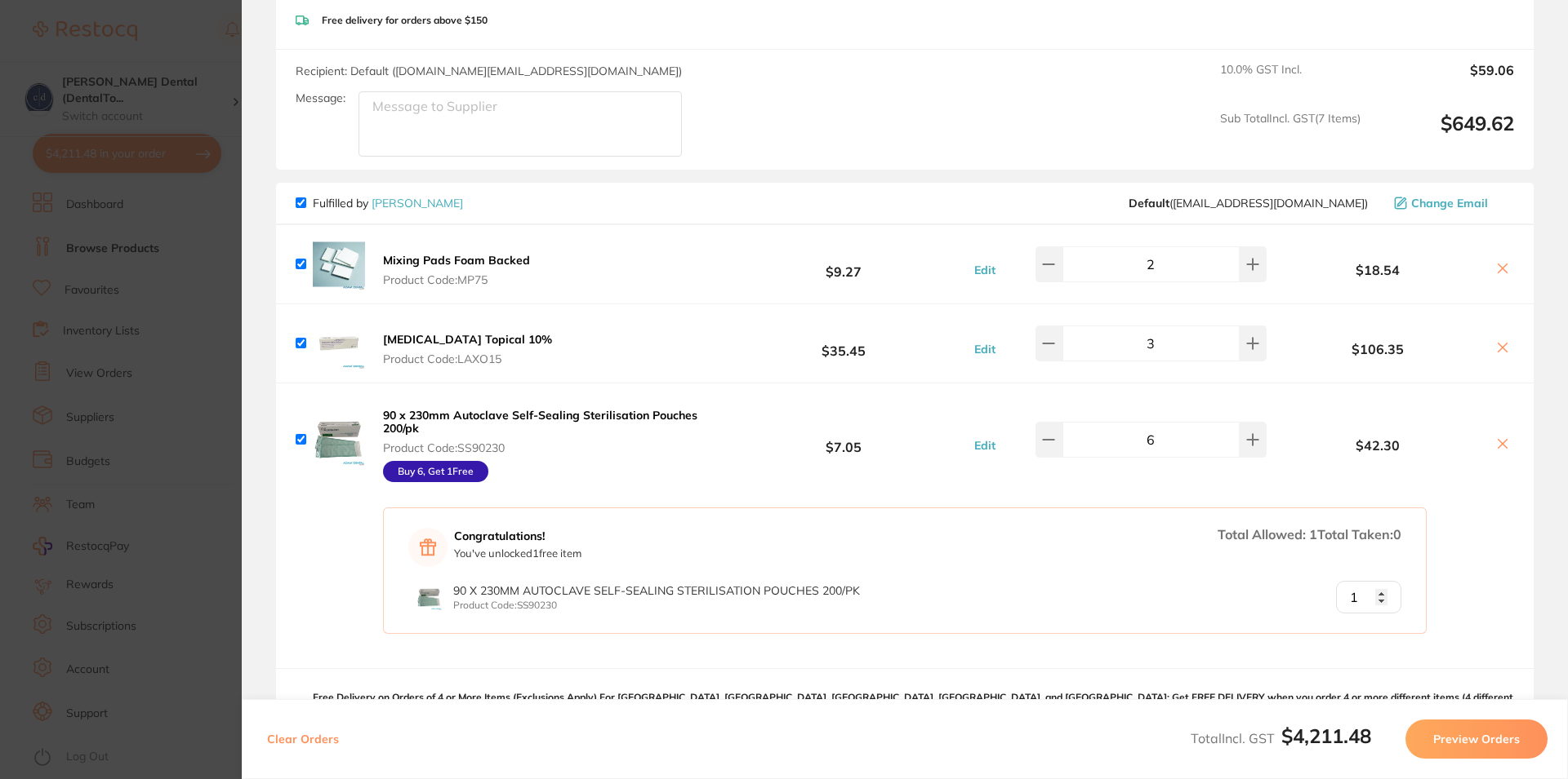
type input "1"
click at [1366, 585] on input "1" at bounding box center [1368, 597] width 66 height 32
